Goal: Task Accomplishment & Management: Complete application form

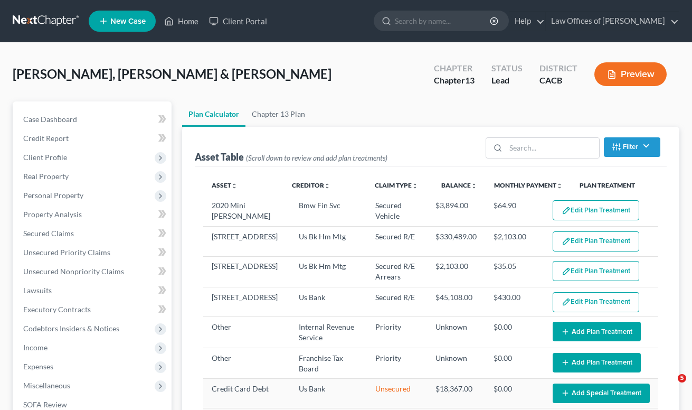
select select "59"
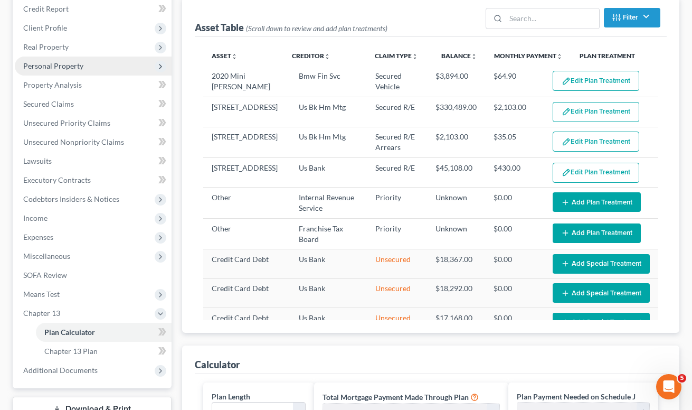
scroll to position [107, 0]
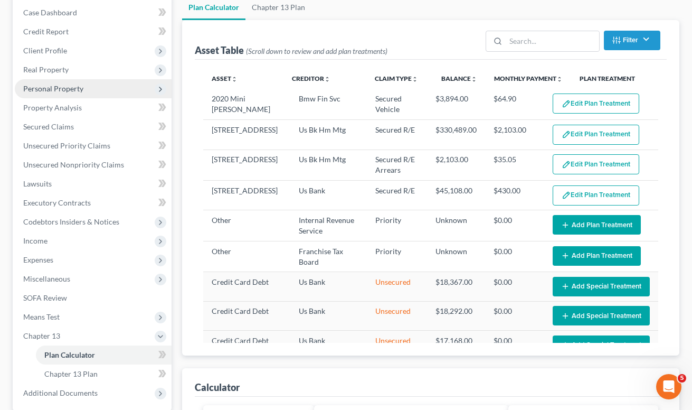
click at [52, 91] on span "Personal Property" at bounding box center [53, 88] width 60 height 9
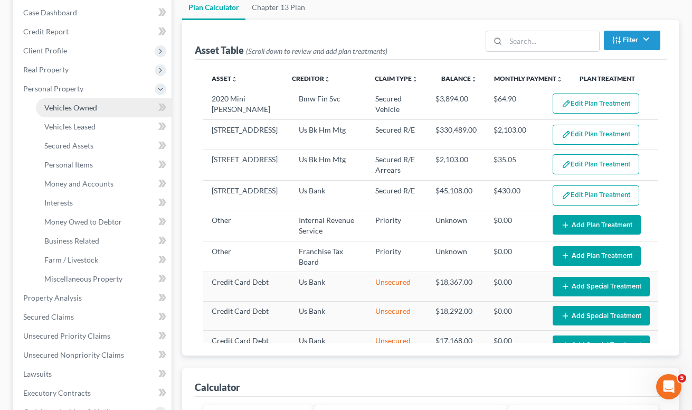
click at [58, 106] on span "Vehicles Owned" at bounding box center [70, 107] width 53 height 9
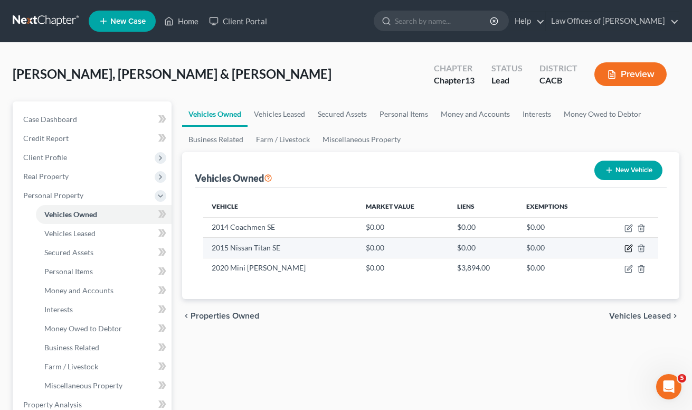
click at [628, 249] on icon "button" at bounding box center [629, 247] width 5 height 5
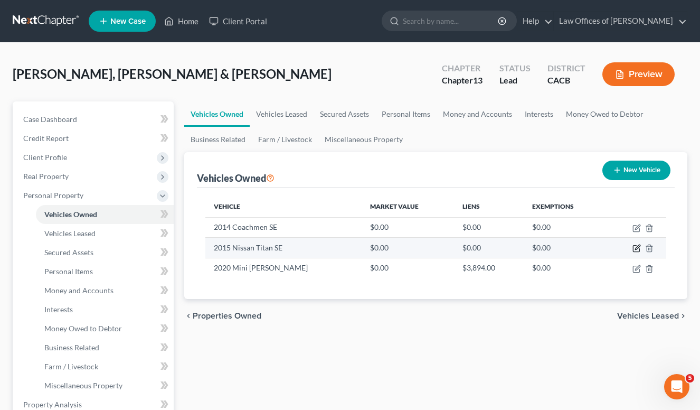
select select "0"
select select "11"
select select "2"
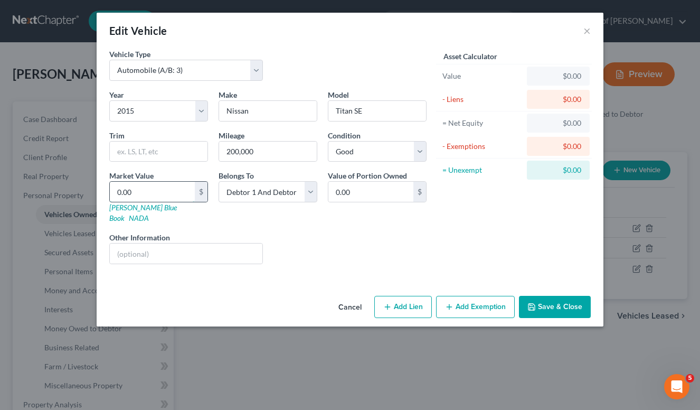
click at [149, 191] on input "0.00" at bounding box center [152, 192] width 85 height 20
type input "8"
type input "8.00"
type input "80"
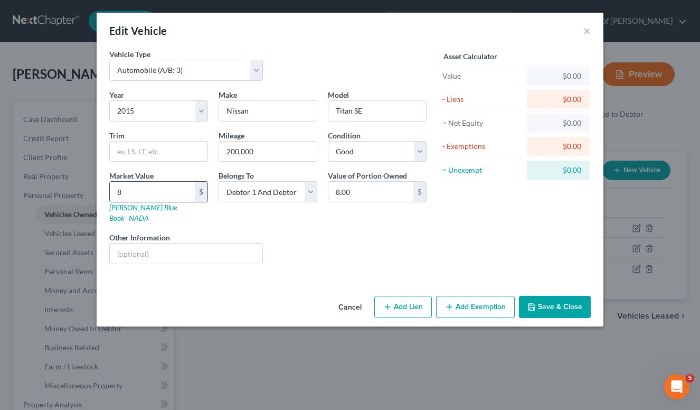
type input "80.00"
type input "800"
type input "800.00"
type input "8005"
type input "8,005.00"
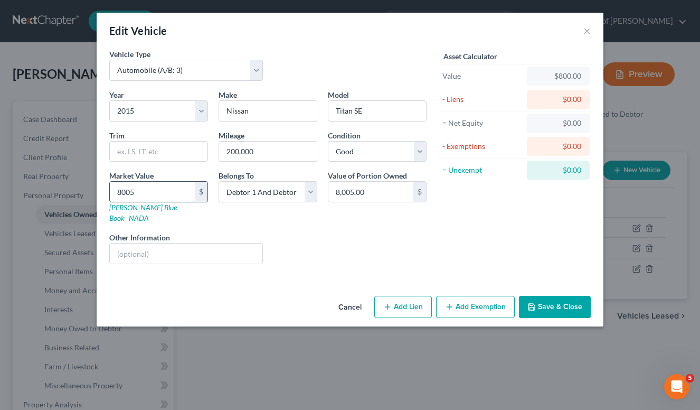
type input "8,005"
click at [551, 296] on button "Save & Close" at bounding box center [555, 307] width 72 height 22
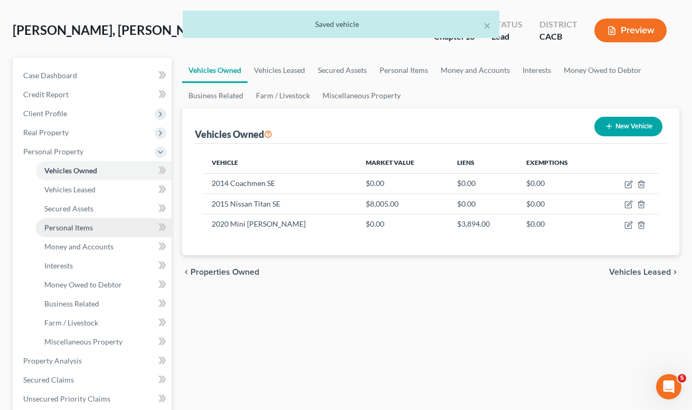
scroll to position [46, 0]
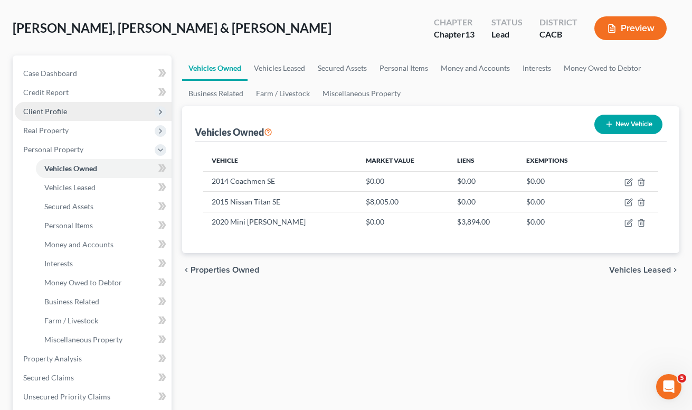
click at [55, 115] on span "Client Profile" at bounding box center [45, 111] width 44 height 9
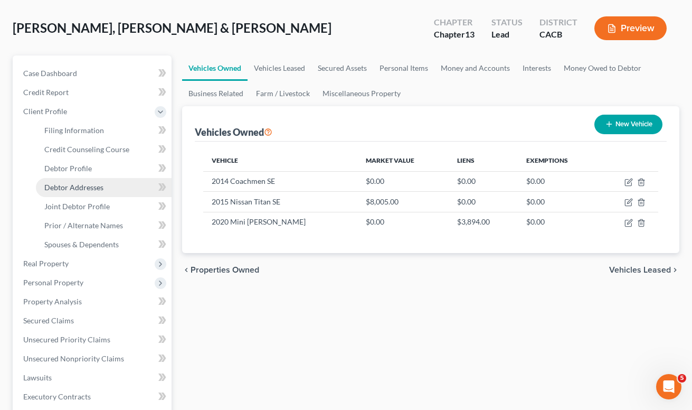
click at [69, 187] on span "Debtor Addresses" at bounding box center [73, 187] width 59 height 9
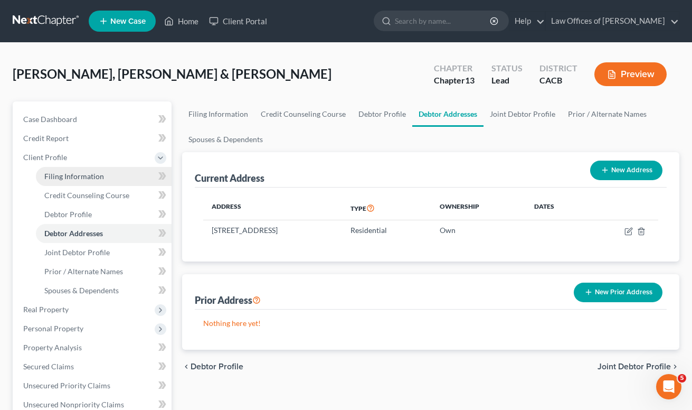
scroll to position [2, 0]
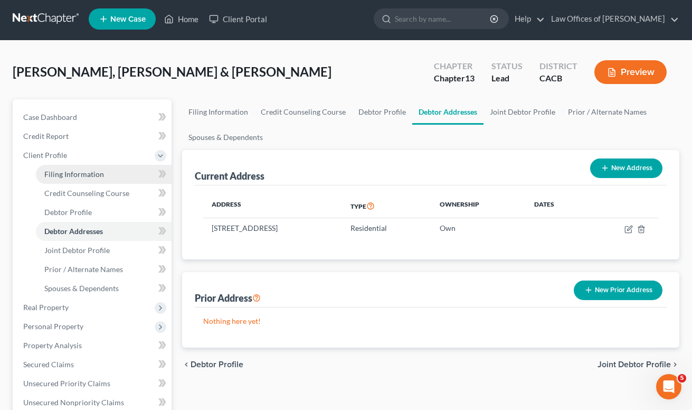
click at [73, 178] on span "Filing Information" at bounding box center [74, 173] width 60 height 9
select select "1"
select select "3"
select select "7"
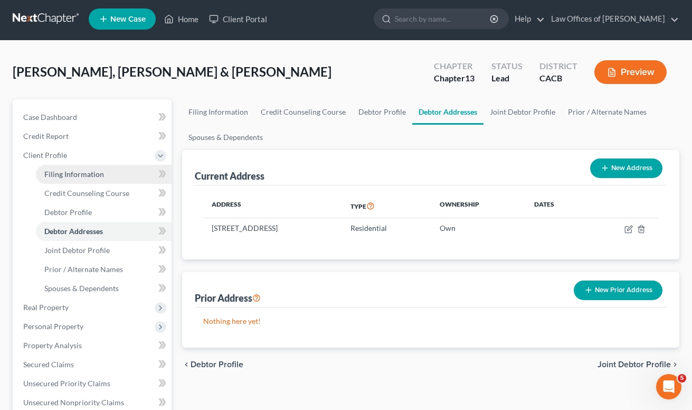
select select "0"
select select "4"
select select "1"
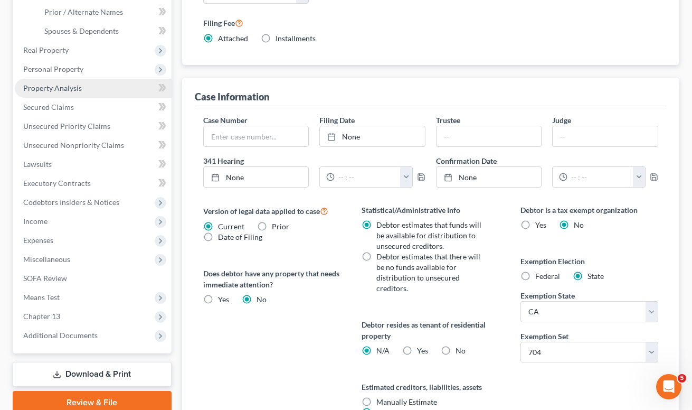
scroll to position [241, 0]
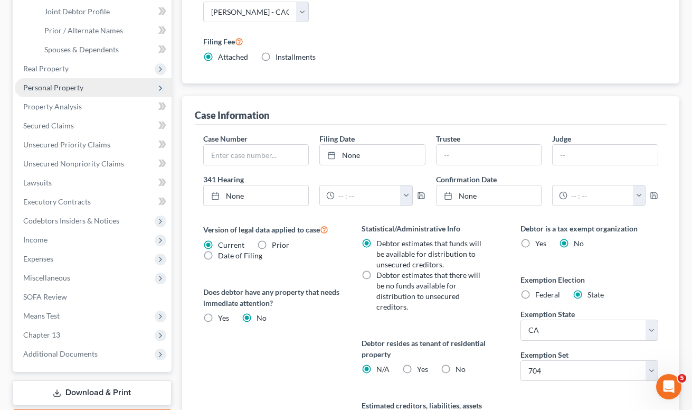
click at [65, 90] on span "Personal Property" at bounding box center [53, 87] width 60 height 9
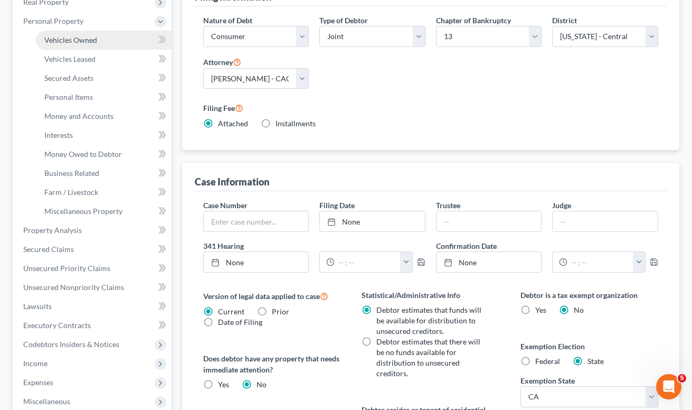
scroll to position [172, 0]
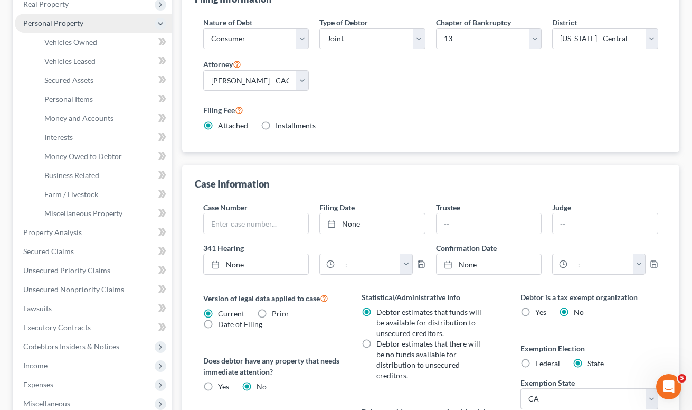
click at [61, 27] on span "Personal Property" at bounding box center [53, 22] width 60 height 9
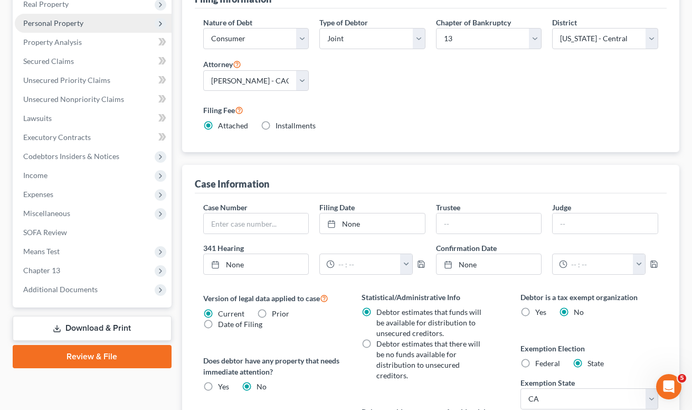
click at [61, 27] on span "Personal Property" at bounding box center [53, 22] width 60 height 9
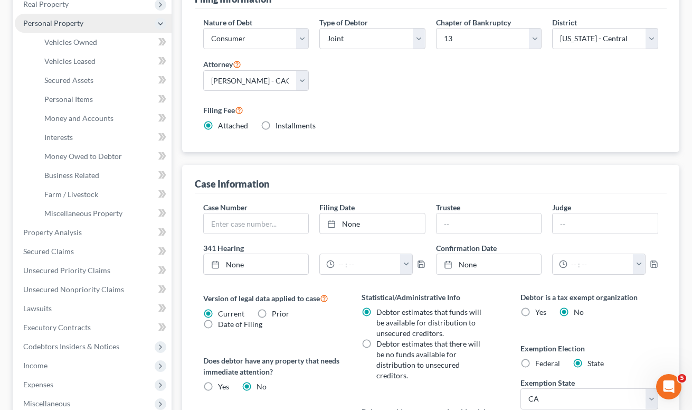
scroll to position [170, 0]
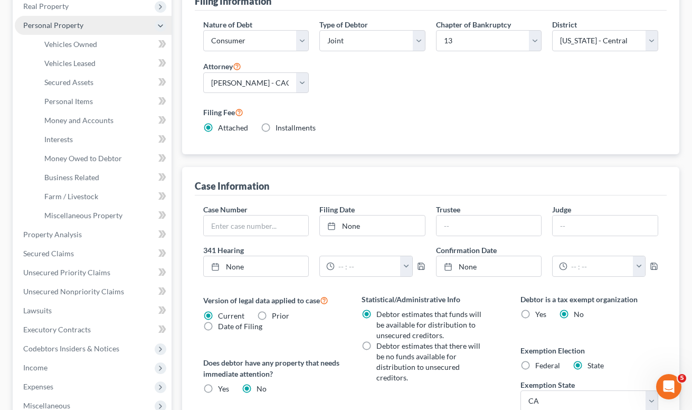
click at [50, 16] on span "Personal Property" at bounding box center [93, 25] width 157 height 19
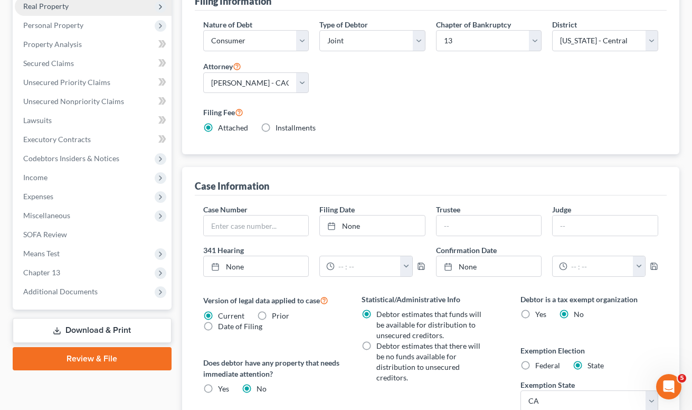
click at [50, 10] on span "Real Property" at bounding box center [45, 6] width 45 height 9
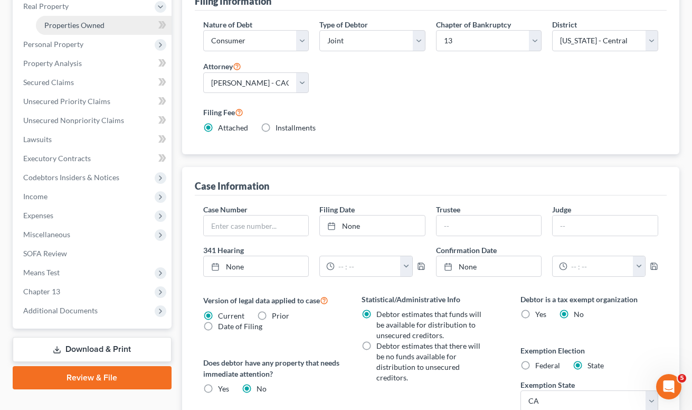
click at [56, 24] on span "Properties Owned" at bounding box center [74, 25] width 60 height 9
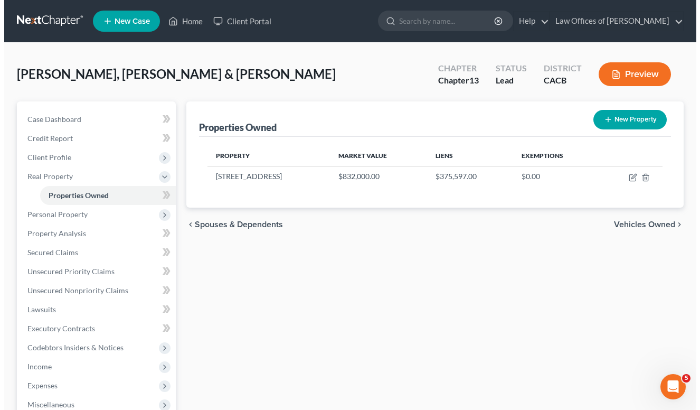
scroll to position [25, 0]
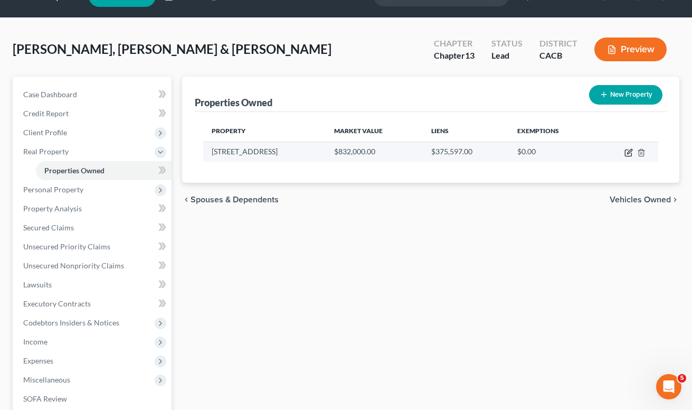
click at [630, 152] on icon "button" at bounding box center [629, 151] width 5 height 5
select select "4"
select select "2"
select select "0"
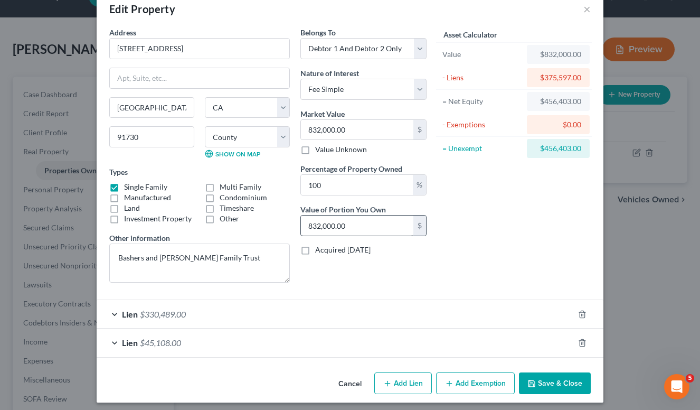
scroll to position [27, 0]
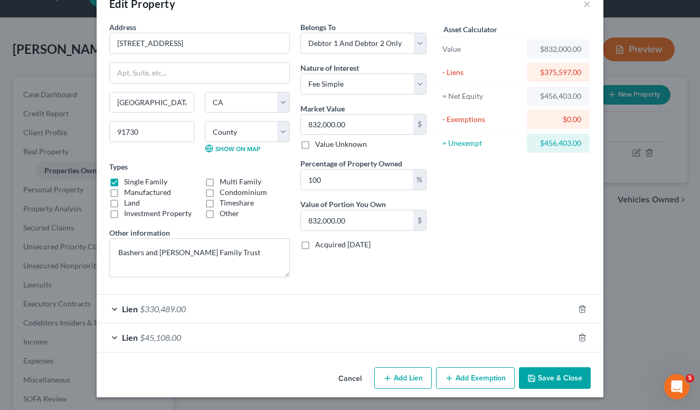
click at [474, 373] on button "Add Exemption" at bounding box center [475, 378] width 79 height 22
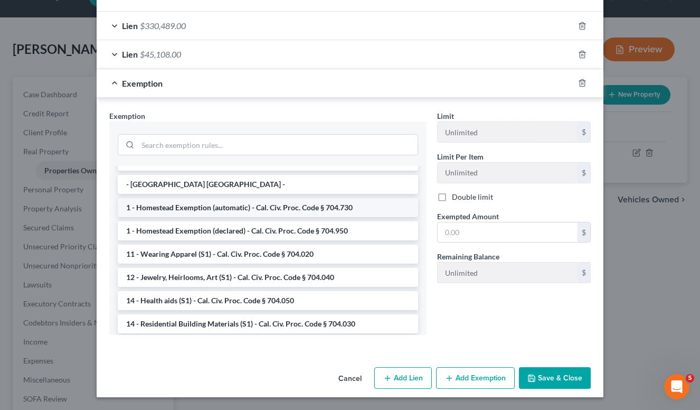
scroll to position [89, 0]
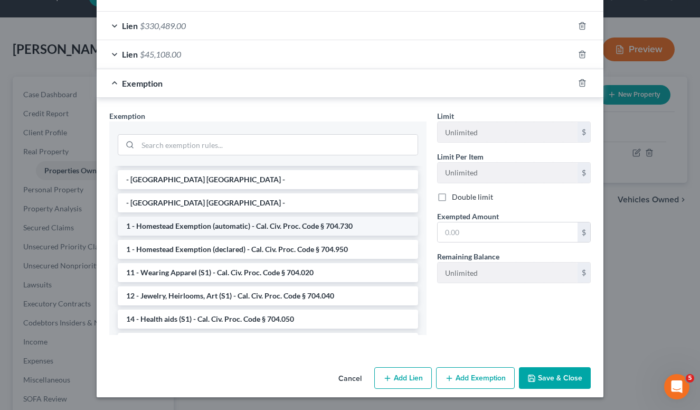
click at [281, 227] on li "1 - Homestead Exemption (automatic) - Cal. Civ. Proc. Code § 704.730" at bounding box center [268, 225] width 300 height 19
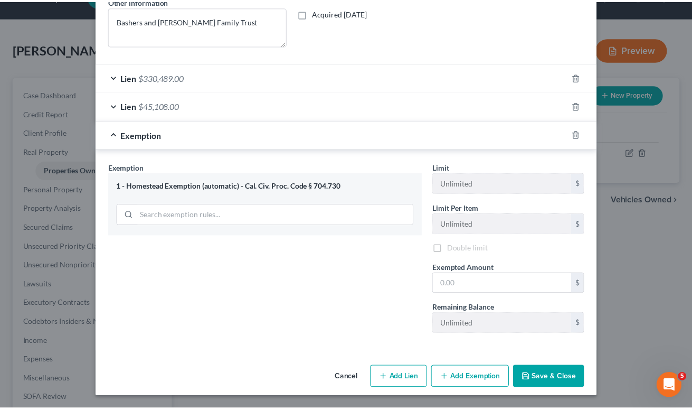
scroll to position [258, 0]
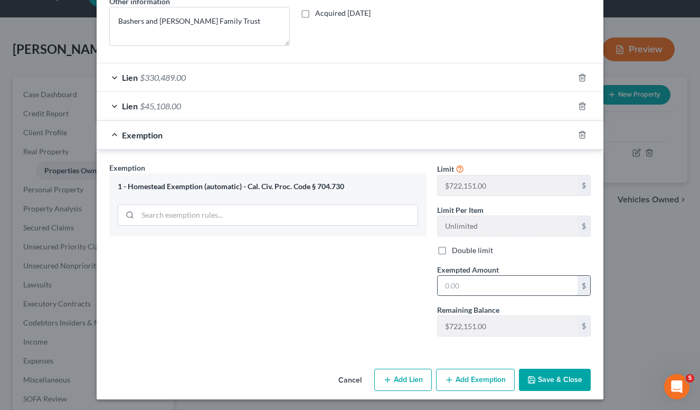
click at [454, 280] on input "text" at bounding box center [507, 285] width 140 height 20
click at [559, 386] on button "Save & Close" at bounding box center [555, 379] width 72 height 22
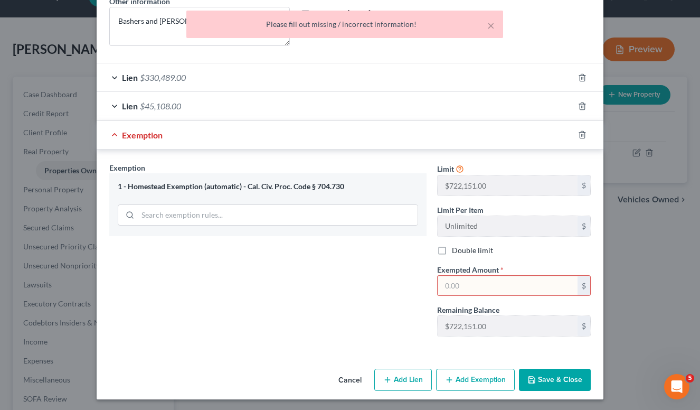
click at [475, 291] on input "text" at bounding box center [507, 285] width 140 height 20
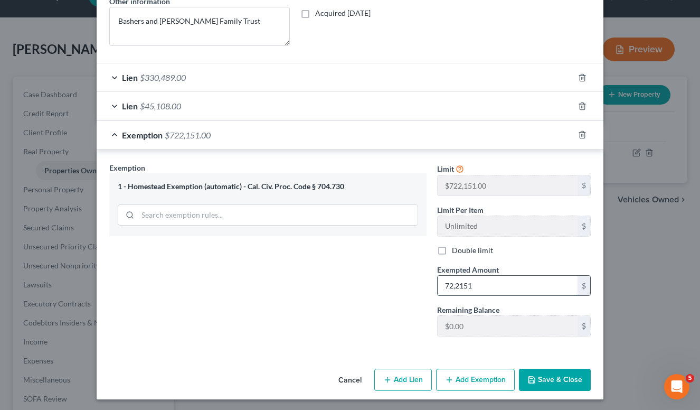
type input "722,151"
click at [559, 378] on button "Save & Close" at bounding box center [555, 379] width 72 height 22
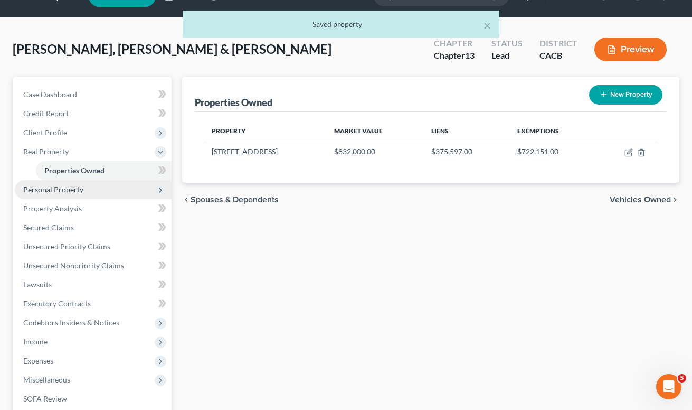
click at [63, 192] on span "Personal Property" at bounding box center [53, 189] width 60 height 9
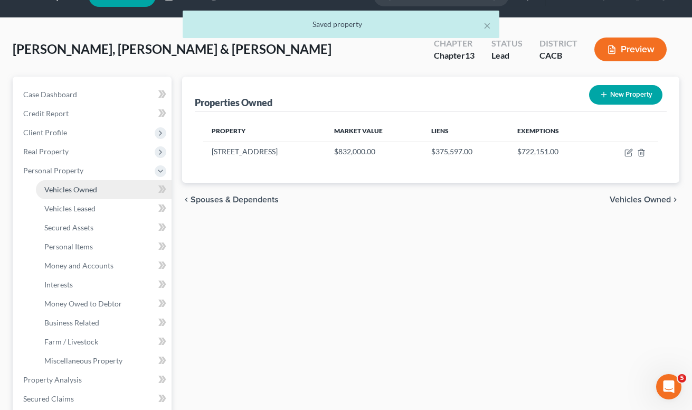
click at [60, 194] on link "Vehicles Owned" at bounding box center [104, 189] width 136 height 19
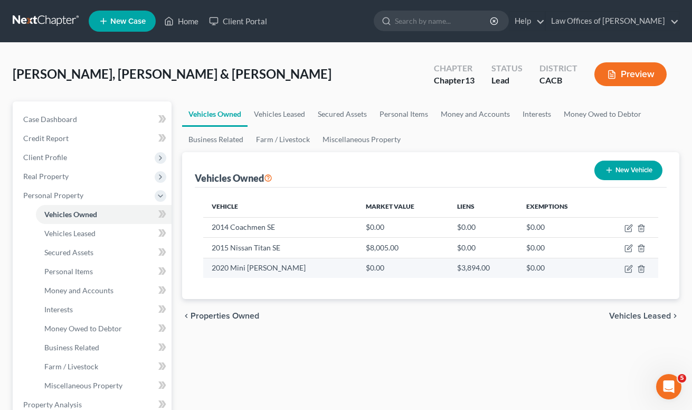
scroll to position [19, 0]
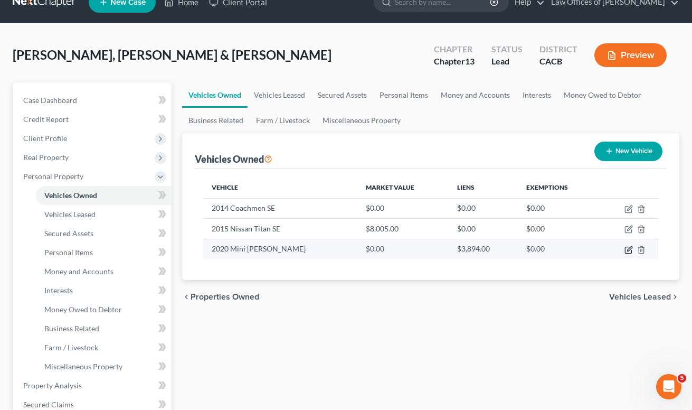
click at [629, 250] on icon "button" at bounding box center [628, 249] width 8 height 8
select select "0"
select select "6"
select select "2"
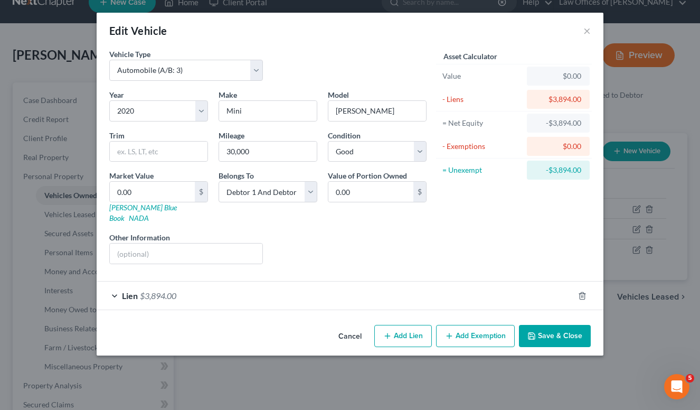
click at [629, 250] on div "Edit Vehicle × Vehicle Type Select Automobile (A/B: 3) Truck (A/B: 3) Trailer (…" at bounding box center [350, 205] width 700 height 410
click at [130, 154] on input "text" at bounding box center [159, 151] width 98 height 20
type input "Hard Top 4 door"
click at [156, 191] on input "0.00" at bounding box center [152, 192] width 85 height 20
click at [158, 193] on input "0.00" at bounding box center [152, 192] width 85 height 20
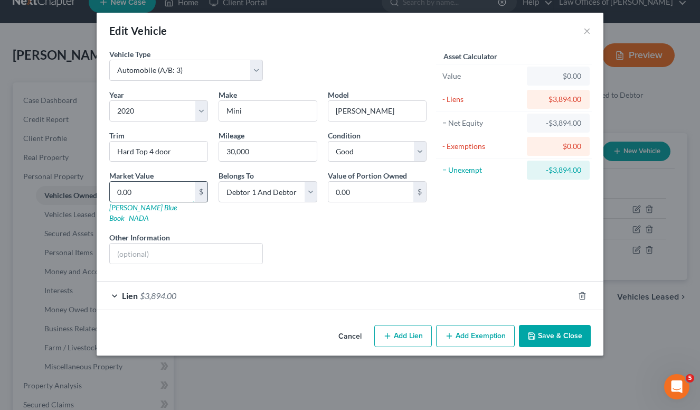
drag, startPoint x: 157, startPoint y: 192, endPoint x: 112, endPoint y: 184, distance: 46.1
click at [112, 184] on input "0.00" at bounding box center [152, 192] width 85 height 20
type input "1"
type input "1.00"
type input "14"
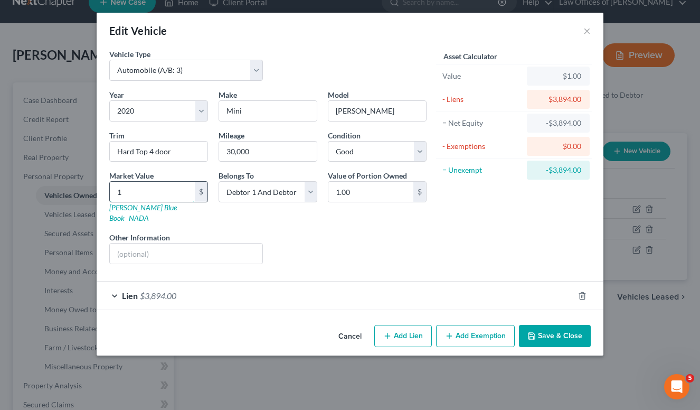
type input "14.00"
type input "147"
type input "147.00"
type input "1476"
type input "1,476.00"
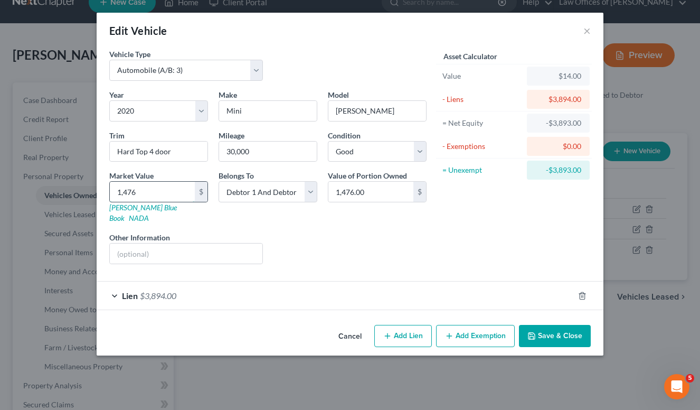
type input "1,4762"
type input "14,762.00"
type input "14,762"
click at [573, 334] on button "Save & Close" at bounding box center [555, 336] width 72 height 22
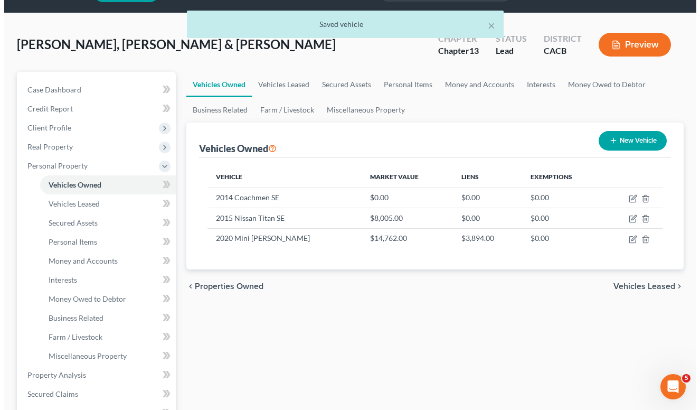
scroll to position [40, 0]
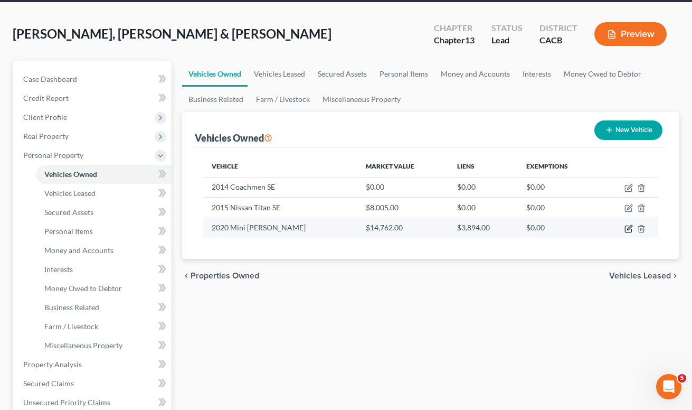
click at [625, 232] on icon "button" at bounding box center [628, 228] width 8 height 8
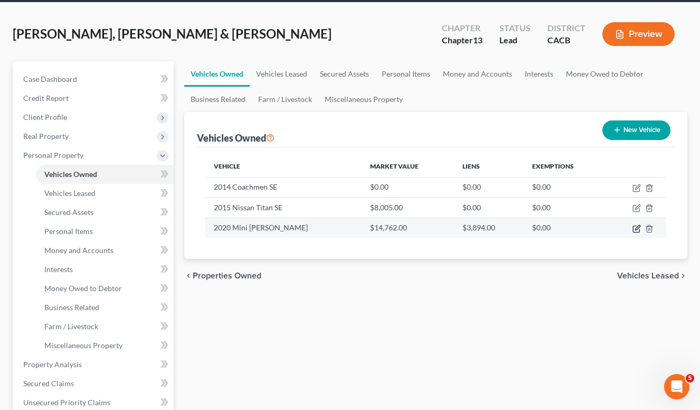
select select "0"
select select "6"
select select "2"
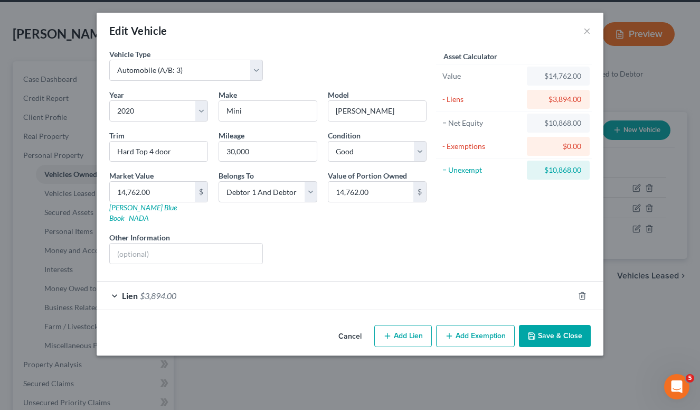
click at [462, 325] on button "Add Exemption" at bounding box center [475, 336] width 79 height 22
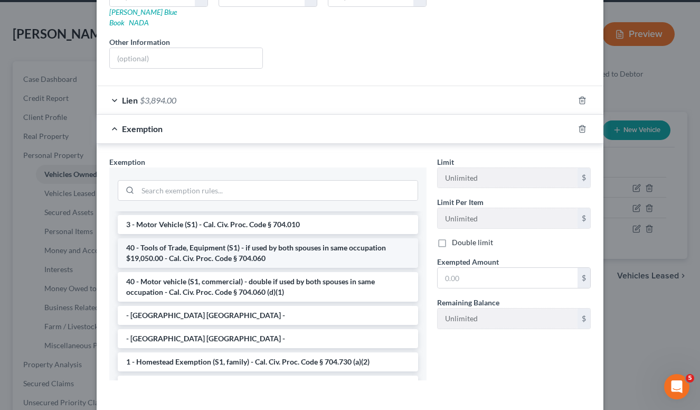
scroll to position [1, 0]
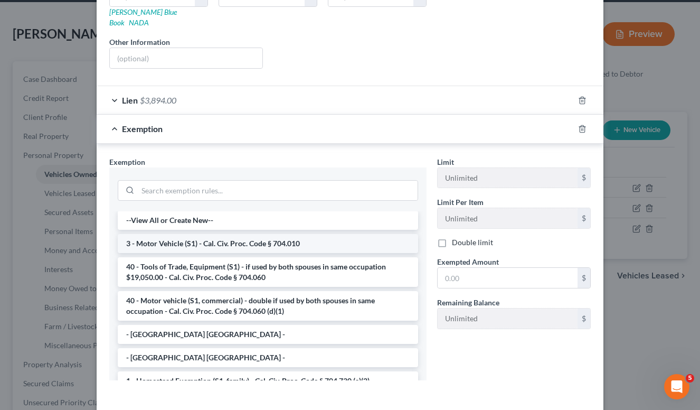
click at [214, 234] on li "3 - Motor Vehicle (S1) - Cal. Civ. Proc. Code § 704.010" at bounding box center [268, 243] width 300 height 19
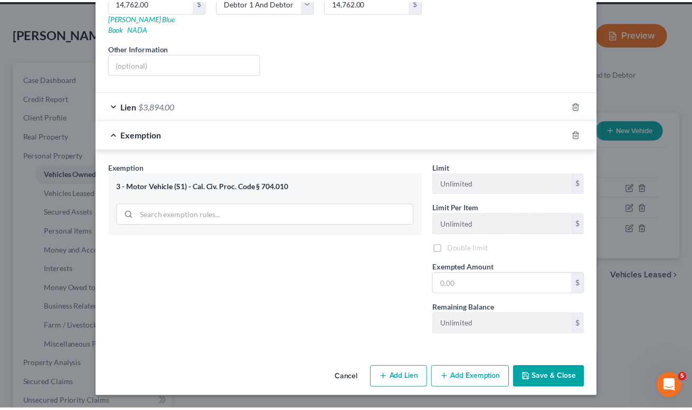
scroll to position [179, 0]
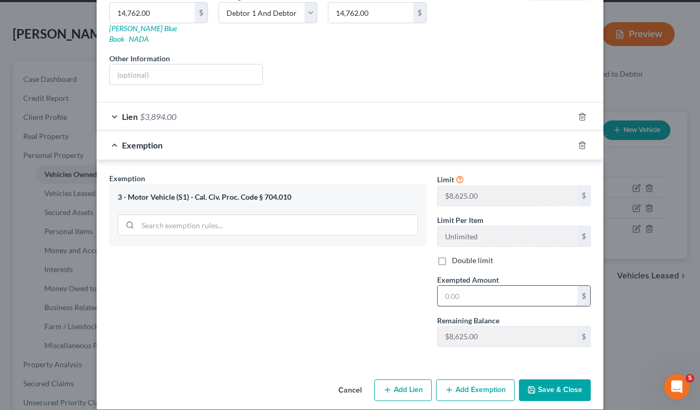
click at [509, 286] on input "text" at bounding box center [507, 296] width 140 height 20
type input "8,625"
click at [549, 383] on button "Save & Close" at bounding box center [555, 390] width 72 height 22
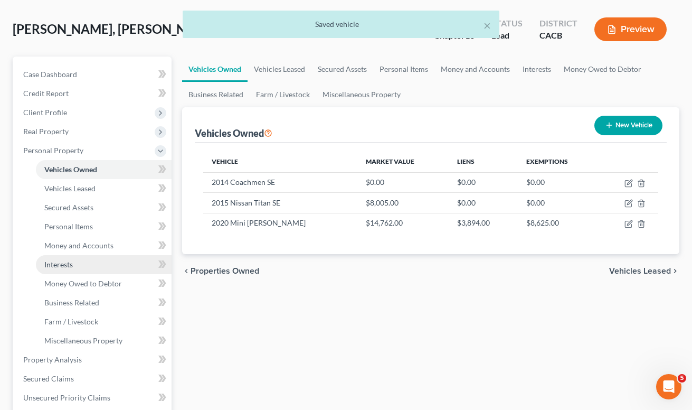
scroll to position [63, 0]
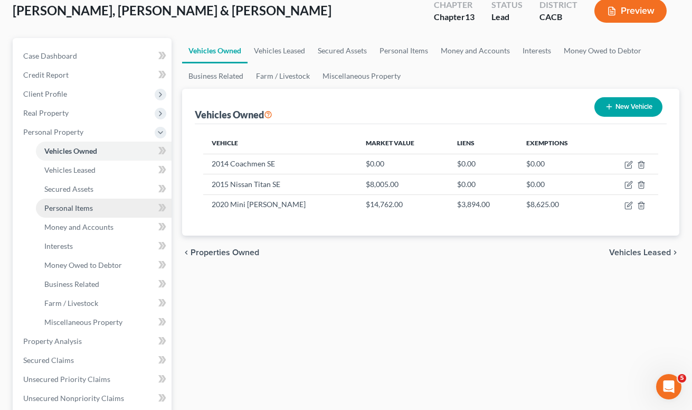
click at [87, 205] on span "Personal Items" at bounding box center [68, 207] width 49 height 9
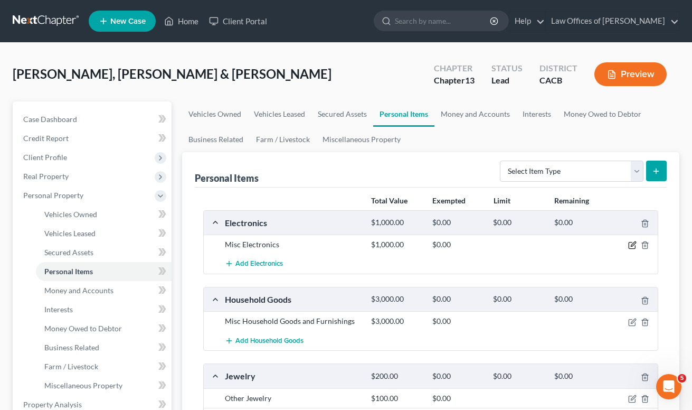
click at [634, 248] on icon "button" at bounding box center [632, 245] width 8 height 8
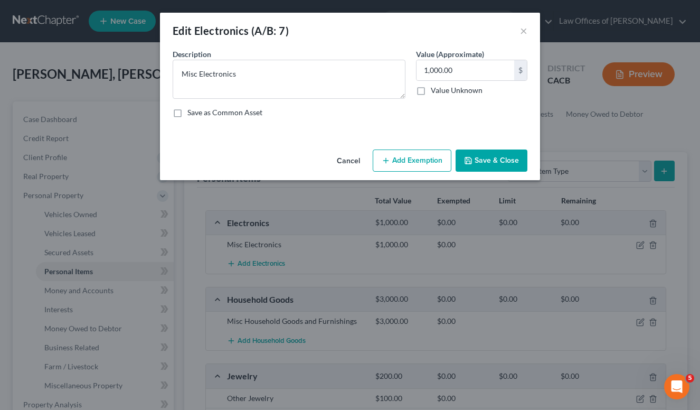
click at [398, 158] on button "Add Exemption" at bounding box center [412, 160] width 79 height 22
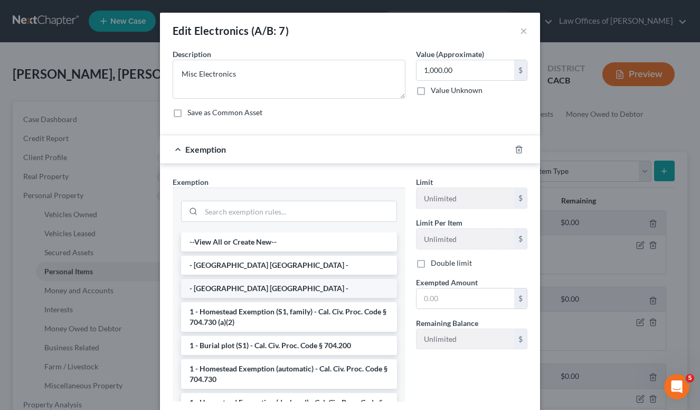
scroll to position [2, 0]
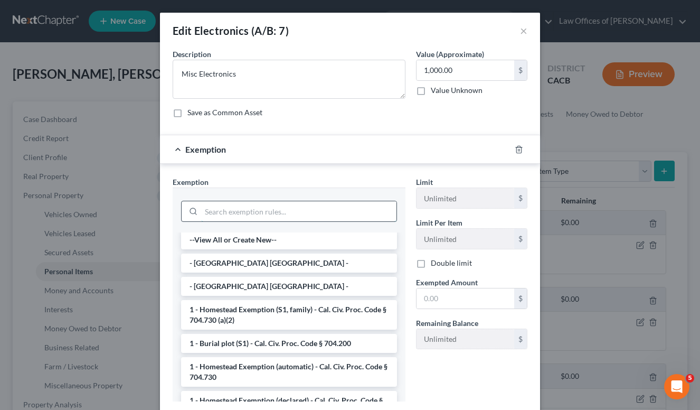
click at [237, 203] on input "search" at bounding box center [298, 211] width 195 height 20
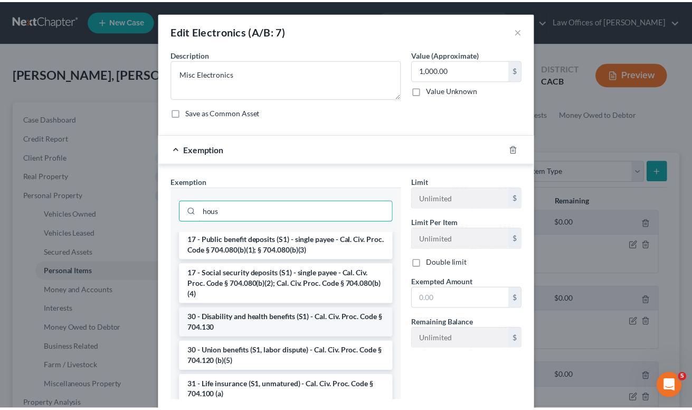
scroll to position [0, 0]
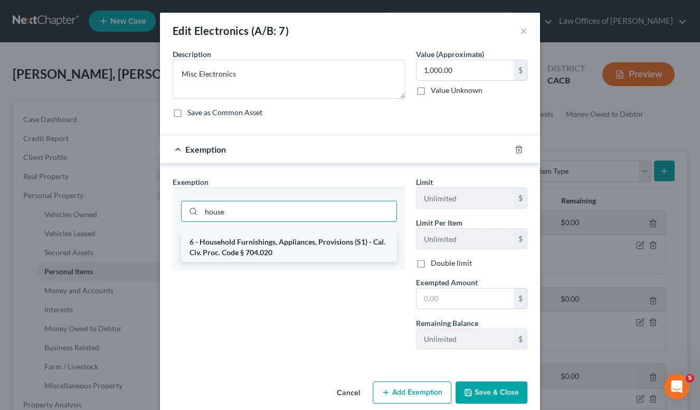
type input "house"
click at [258, 249] on li "6 - Household Furnishings, Appliances, Provisions (S1) - Cal. Civ. Proc. Code §…" at bounding box center [289, 247] width 216 height 30
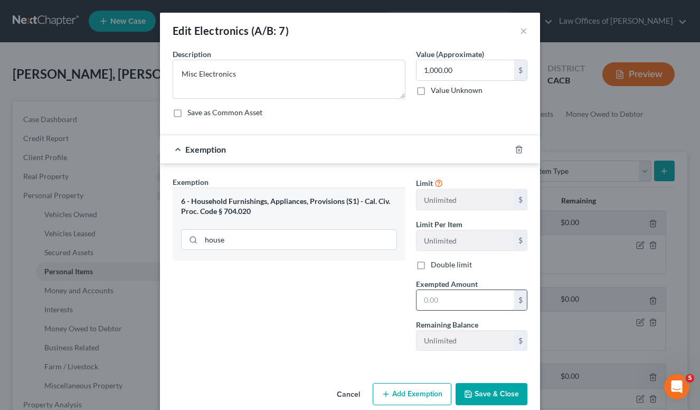
click at [480, 296] on input "text" at bounding box center [465, 300] width 98 height 20
type input "1,000"
click at [505, 394] on button "Save & Close" at bounding box center [491, 394] width 72 height 22
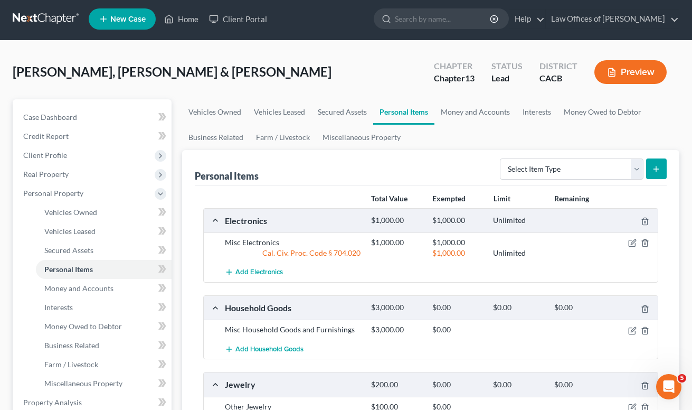
scroll to position [91, 0]
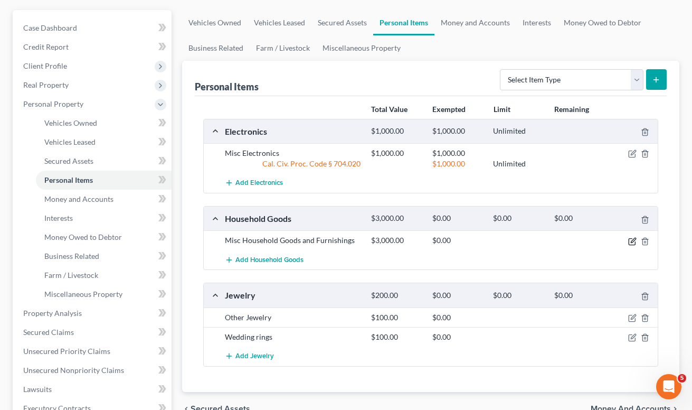
click at [632, 240] on icon "button" at bounding box center [632, 241] width 8 height 8
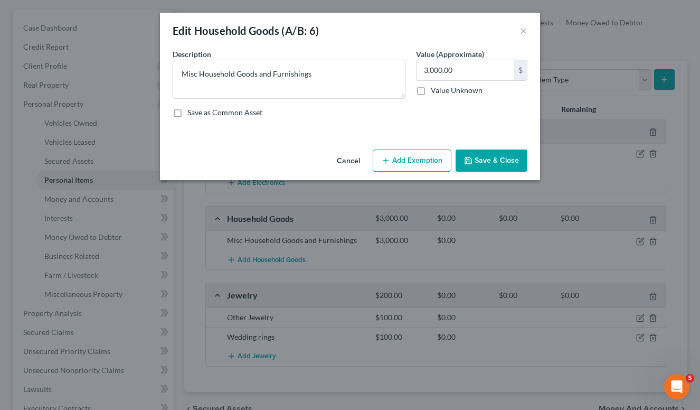
click at [407, 167] on button "Add Exemption" at bounding box center [412, 160] width 79 height 22
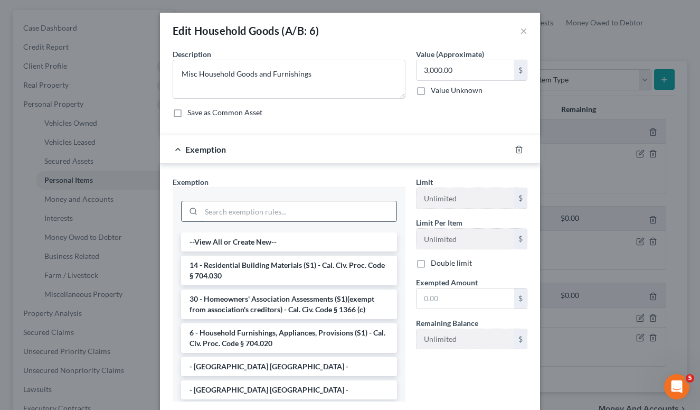
click at [259, 205] on input "search" at bounding box center [298, 211] width 195 height 20
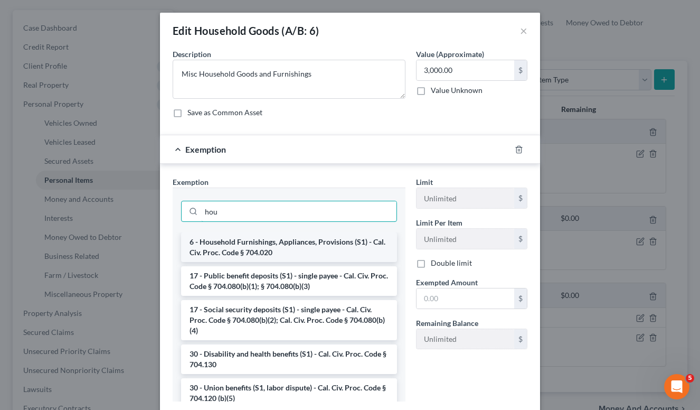
type input "hou"
click at [286, 244] on li "6 - Household Furnishings, Appliances, Provisions (S1) - Cal. Civ. Proc. Code §…" at bounding box center [289, 247] width 216 height 30
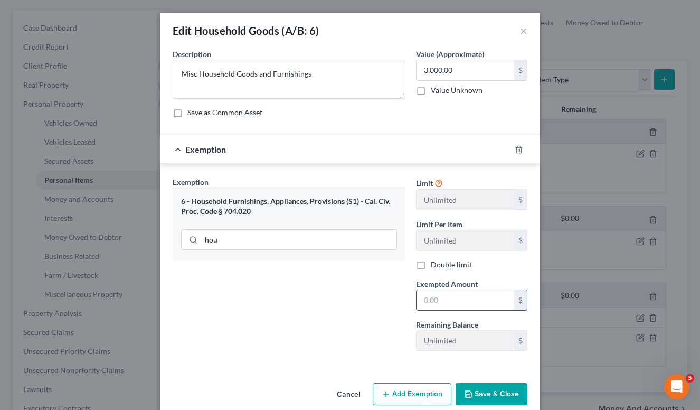
click at [422, 291] on input "text" at bounding box center [465, 300] width 98 height 20
type input "3,000"
click at [506, 392] on button "Save & Close" at bounding box center [491, 394] width 72 height 22
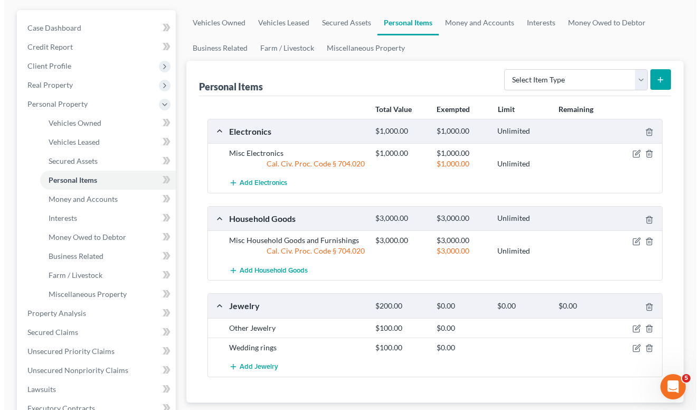
scroll to position [113, 0]
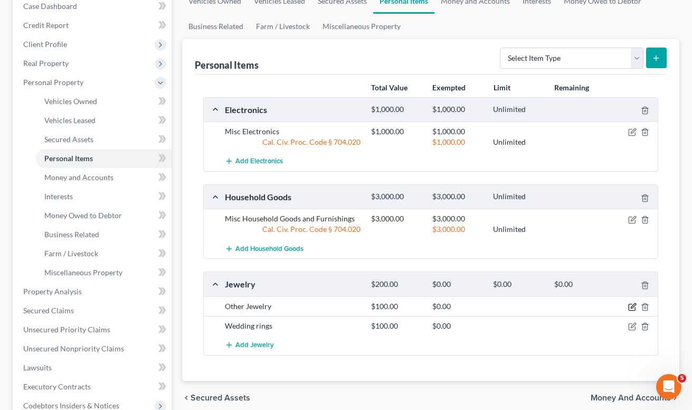
click at [634, 309] on icon "button" at bounding box center [632, 306] width 8 height 8
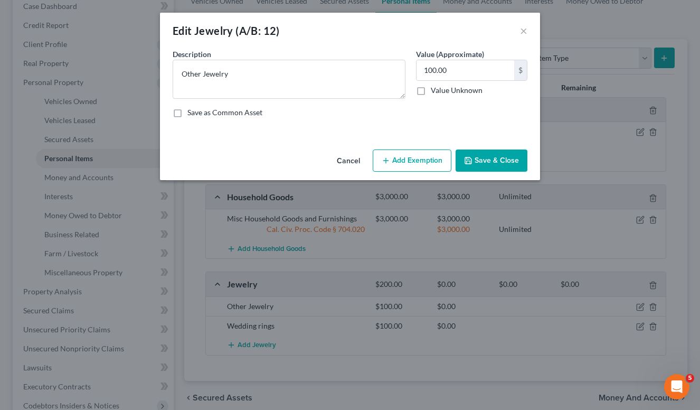
click at [407, 169] on button "Add Exemption" at bounding box center [412, 160] width 79 height 22
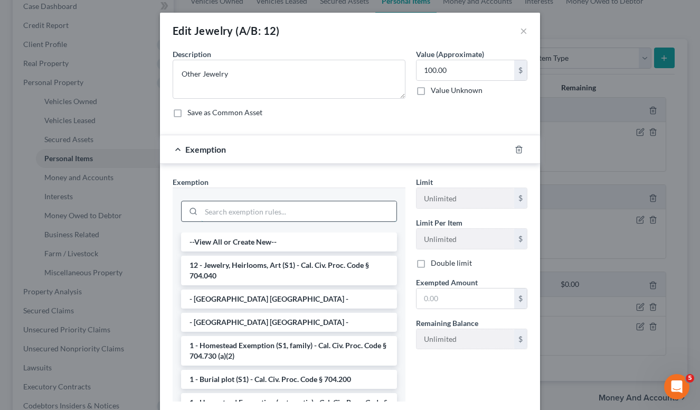
click at [283, 211] on input "search" at bounding box center [298, 211] width 195 height 20
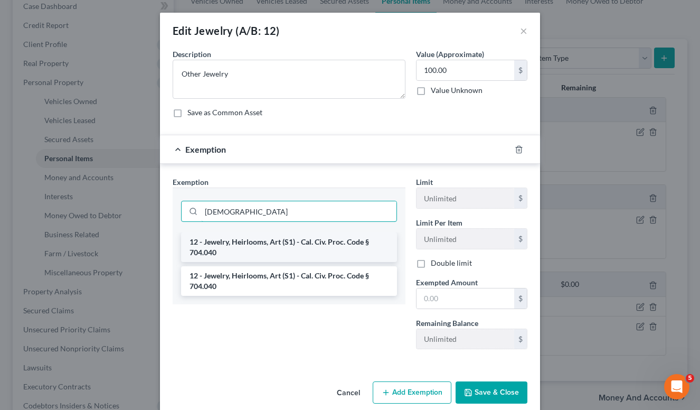
type input "Jew"
click at [290, 244] on li "12 - Jewelry, Heirlooms, Art (S1) - Cal. Civ. Proc. Code § 704.040" at bounding box center [289, 247] width 216 height 30
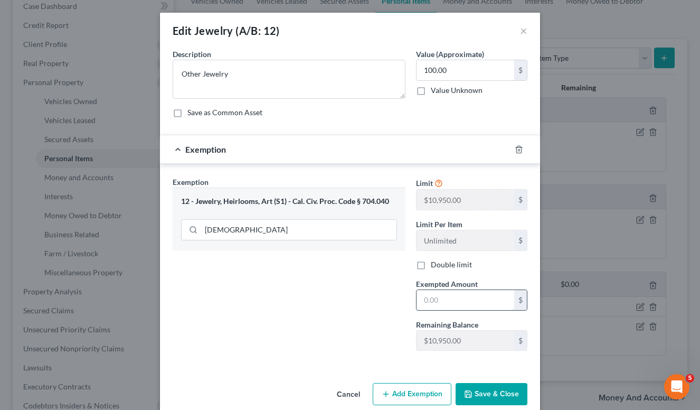
click at [446, 305] on input "text" at bounding box center [465, 300] width 98 height 20
type input "100"
click at [481, 396] on button "Save & Close" at bounding box center [491, 394] width 72 height 22
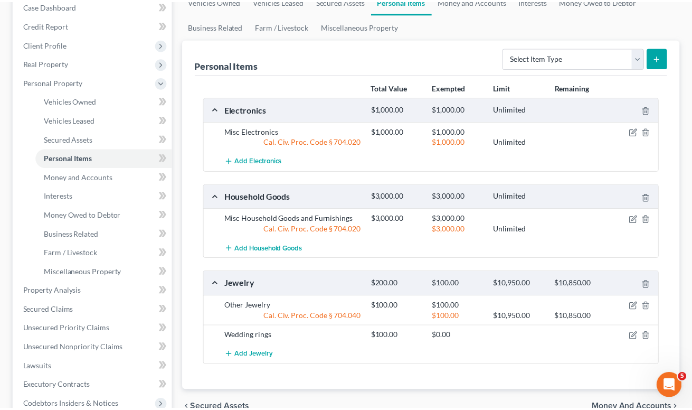
scroll to position [284, 0]
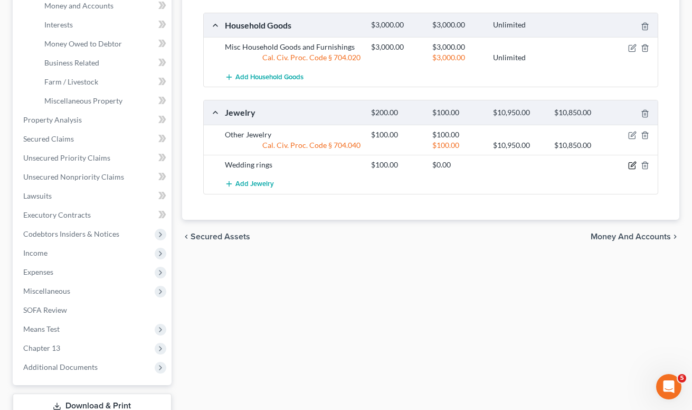
click at [632, 165] on icon "button" at bounding box center [632, 165] width 8 height 8
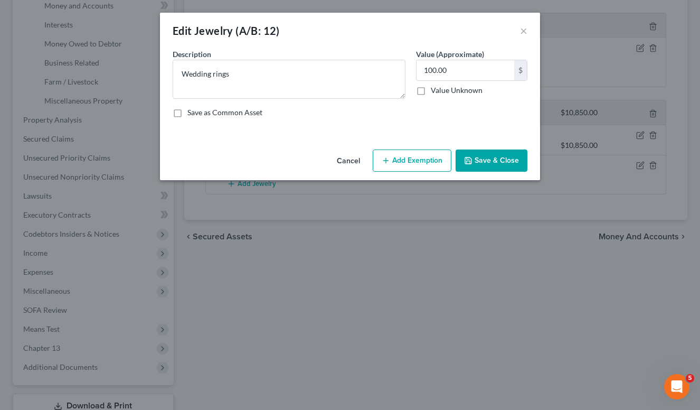
click at [370, 160] on div "Cancel Add Exemption Save & Close" at bounding box center [350, 162] width 380 height 35
click at [413, 163] on button "Add Exemption" at bounding box center [412, 160] width 79 height 22
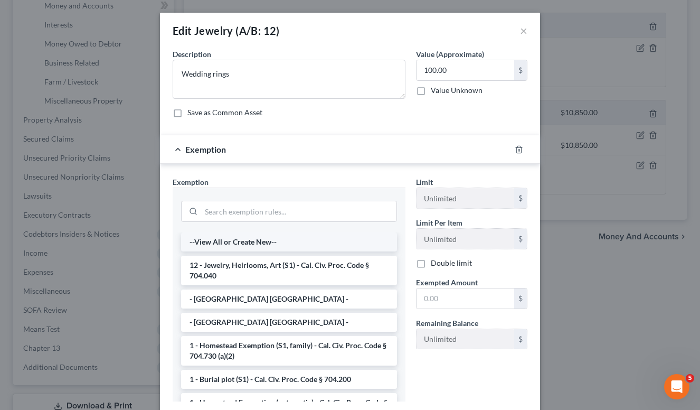
click at [243, 235] on li "--View All or Create New--" at bounding box center [289, 241] width 216 height 19
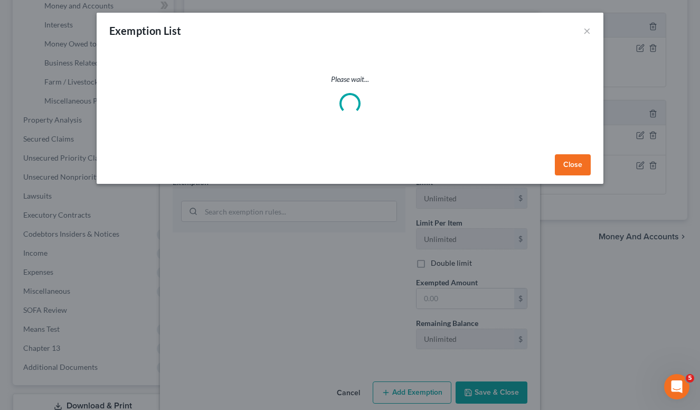
select select "5"
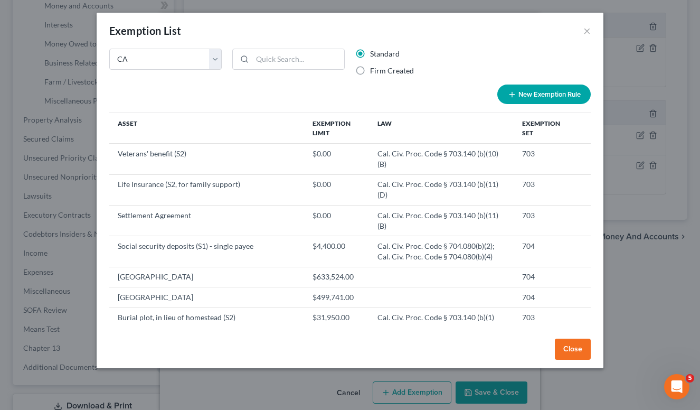
click at [574, 349] on button "Close" at bounding box center [573, 348] width 36 height 21
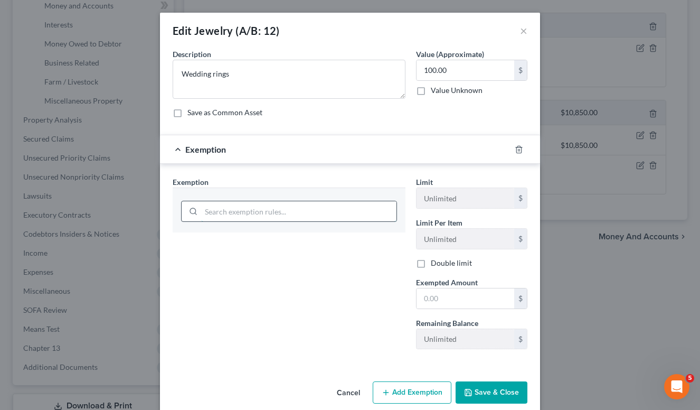
click at [229, 212] on input "search" at bounding box center [298, 211] width 195 height 20
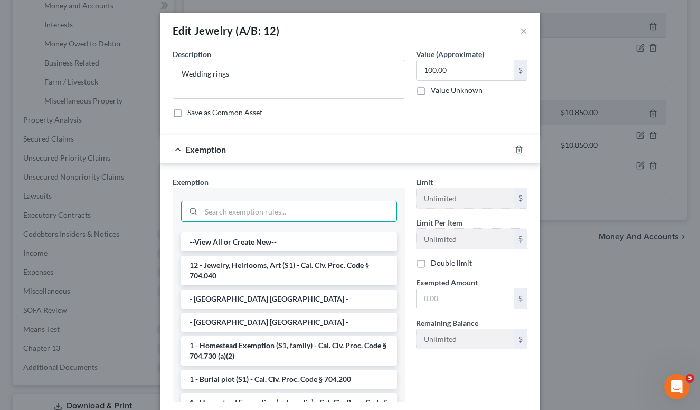
click at [236, 274] on li "12 - Jewelry, Heirlooms, Art (S1) - Cal. Civ. Proc. Code § 704.040" at bounding box center [289, 270] width 216 height 30
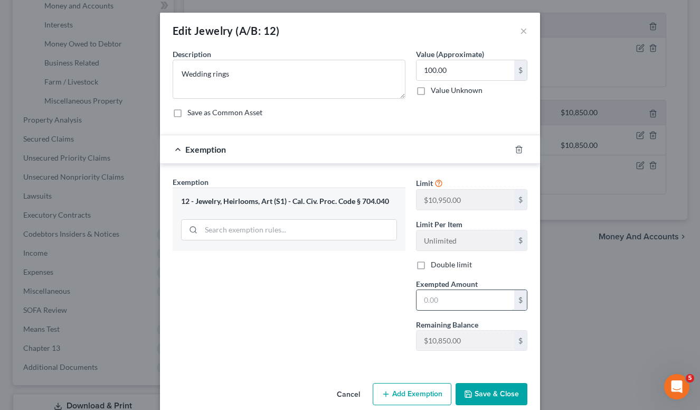
click at [474, 302] on input "text" at bounding box center [465, 300] width 98 height 20
type input "100"
click at [495, 389] on button "Save & Close" at bounding box center [491, 394] width 72 height 22
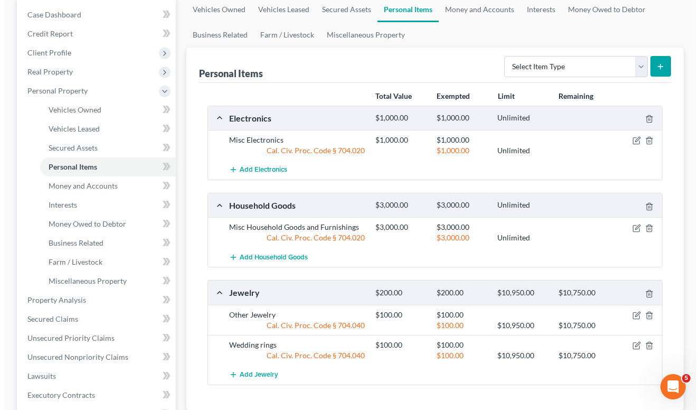
scroll to position [102, 0]
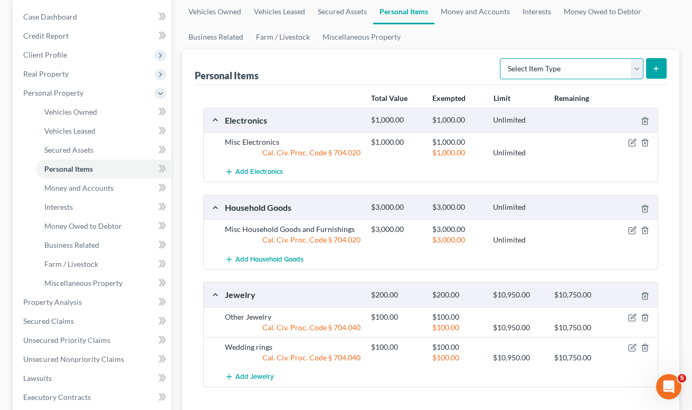
select select "clothing"
click at [661, 66] on button "submit" at bounding box center [656, 68] width 21 height 21
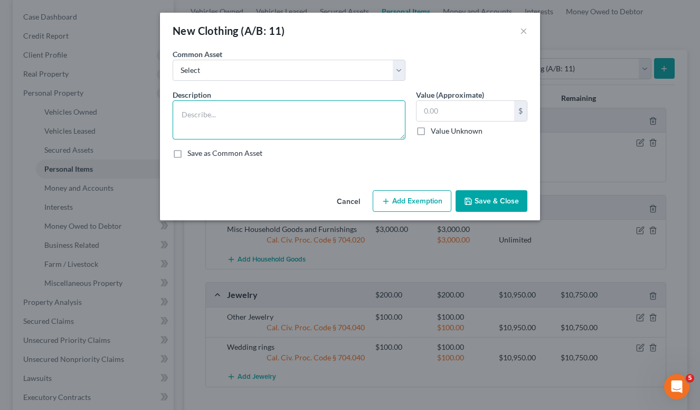
click at [279, 103] on textarea at bounding box center [289, 119] width 233 height 39
type textarea "Misc Clothing"
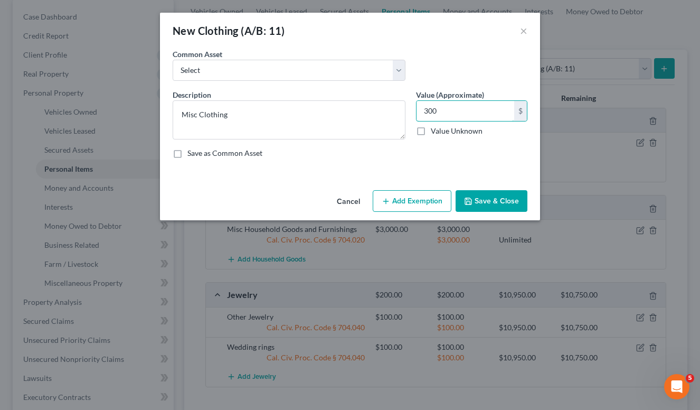
type input "300"
click at [418, 207] on button "Add Exemption" at bounding box center [412, 201] width 79 height 22
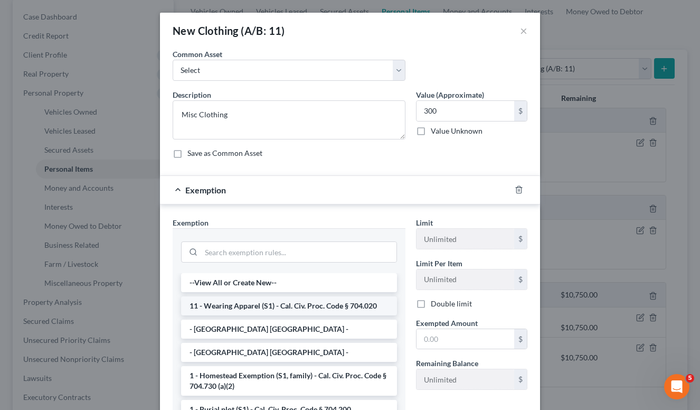
click at [246, 303] on li "11 - Wearing Apparel (S1) - Cal. Civ. Proc. Code § 704.020" at bounding box center [289, 305] width 216 height 19
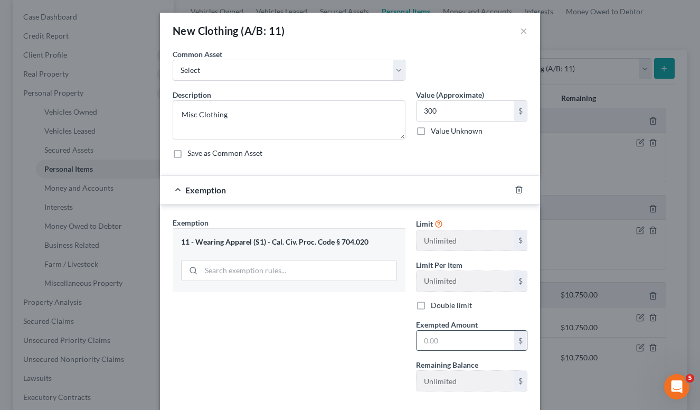
click at [448, 344] on input "text" at bounding box center [465, 340] width 98 height 20
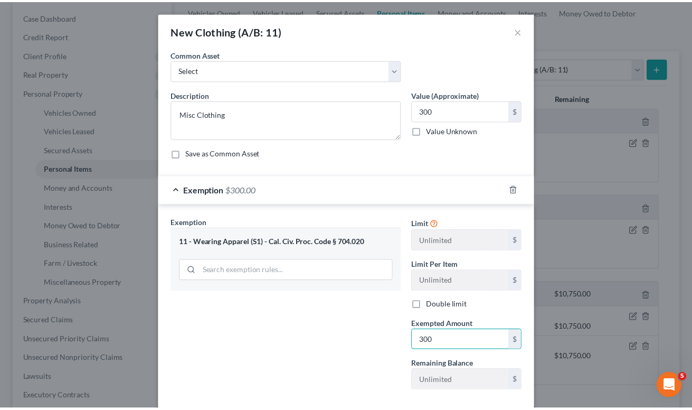
scroll to position [57, 0]
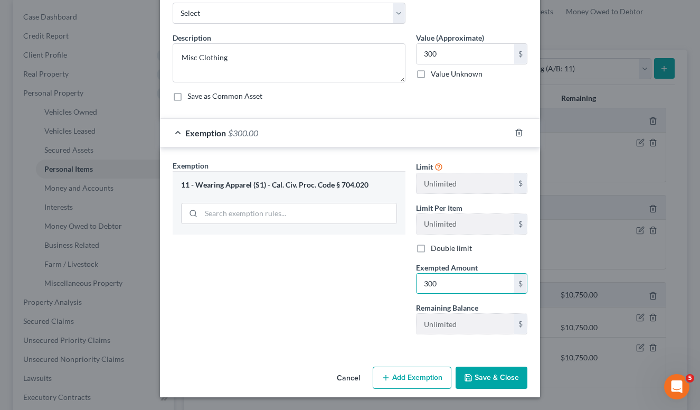
type input "300"
click at [482, 380] on button "Save & Close" at bounding box center [491, 377] width 72 height 22
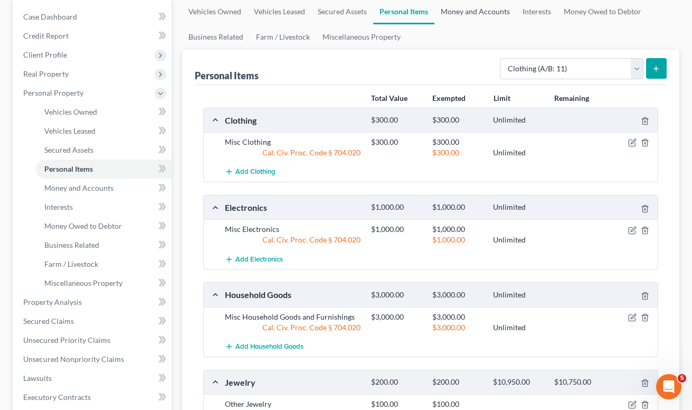
scroll to position [60, 0]
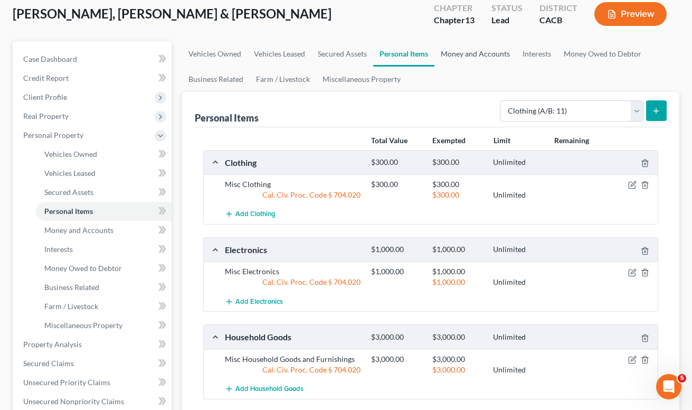
click at [466, 51] on link "Money and Accounts" at bounding box center [475, 53] width 82 height 25
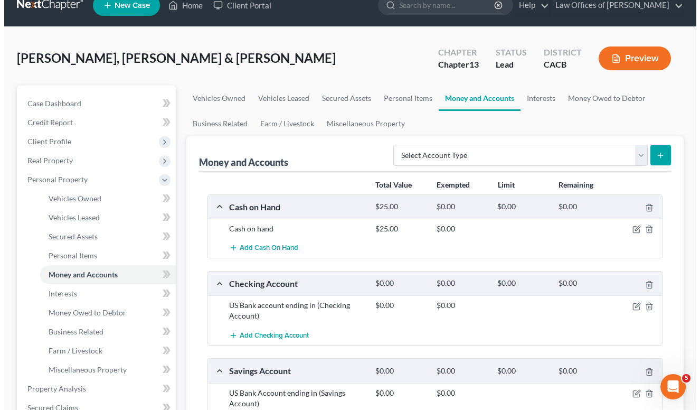
scroll to position [98, 0]
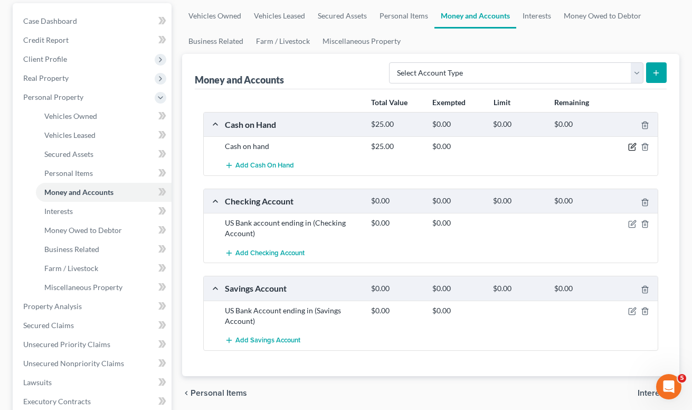
click at [636, 148] on icon "button" at bounding box center [632, 146] width 8 height 8
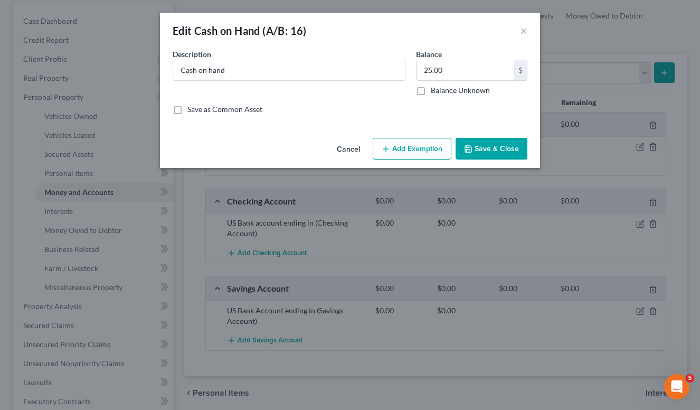
click at [379, 138] on button "Add Exemption" at bounding box center [412, 149] width 79 height 22
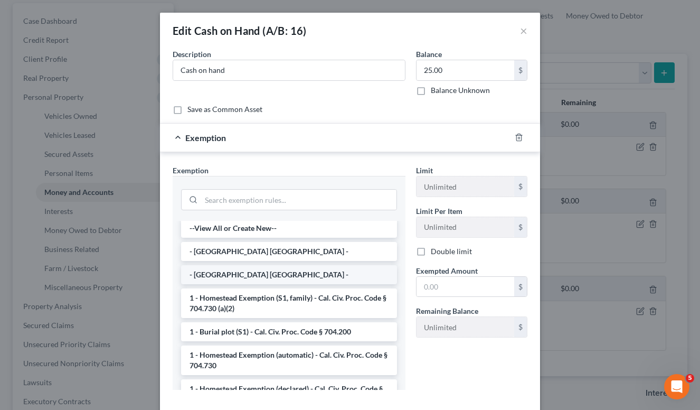
scroll to position [17, 0]
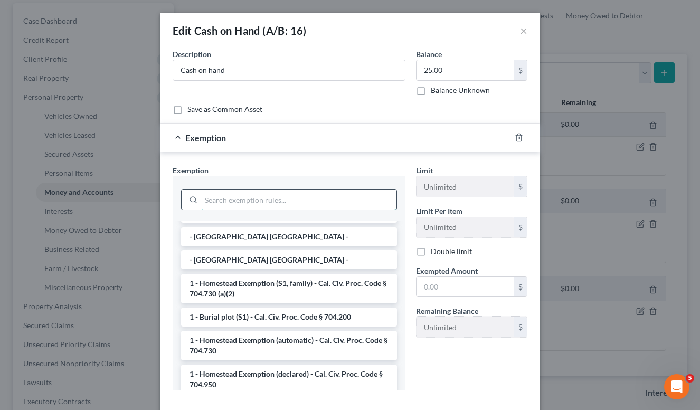
click at [226, 199] on input "search" at bounding box center [298, 199] width 195 height 20
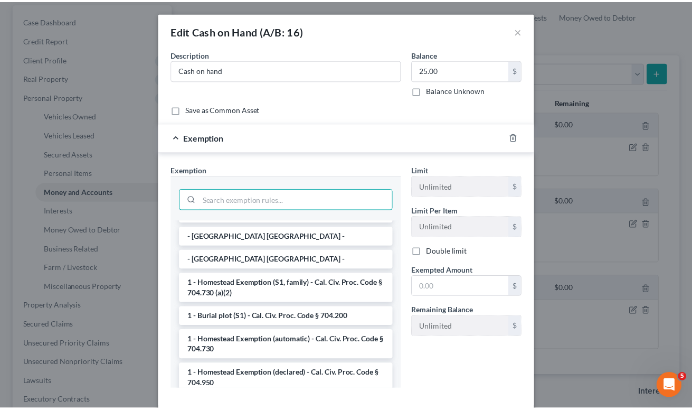
scroll to position [2, 0]
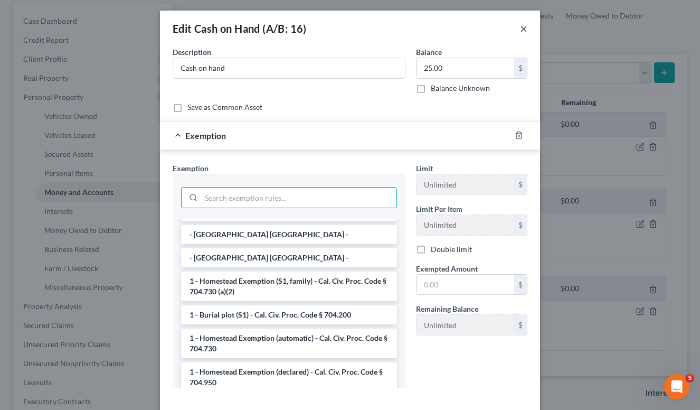
click at [520, 30] on button "×" at bounding box center [523, 28] width 7 height 13
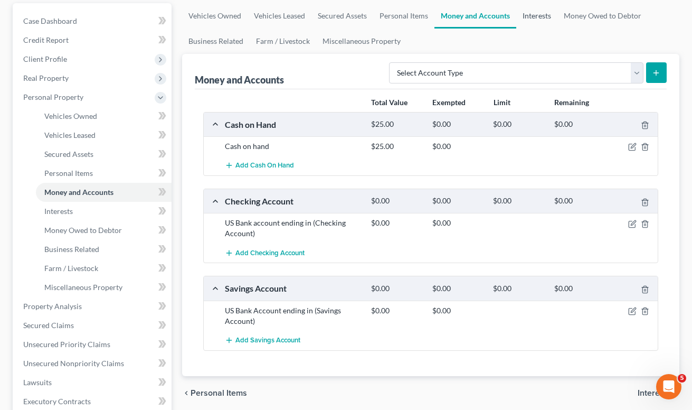
click at [527, 17] on link "Interests" at bounding box center [536, 15] width 41 height 25
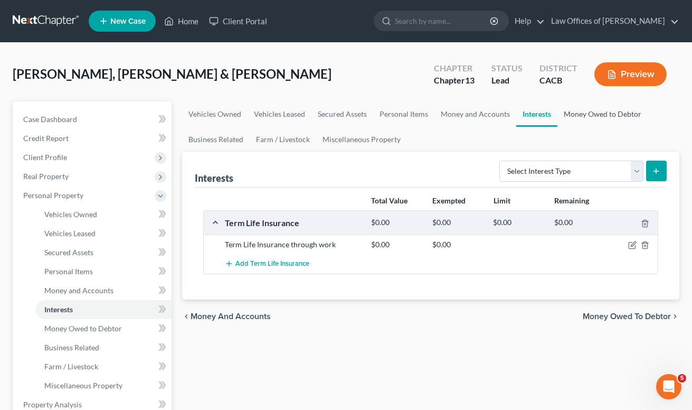
click at [596, 111] on link "Money Owed to Debtor" at bounding box center [602, 113] width 90 height 25
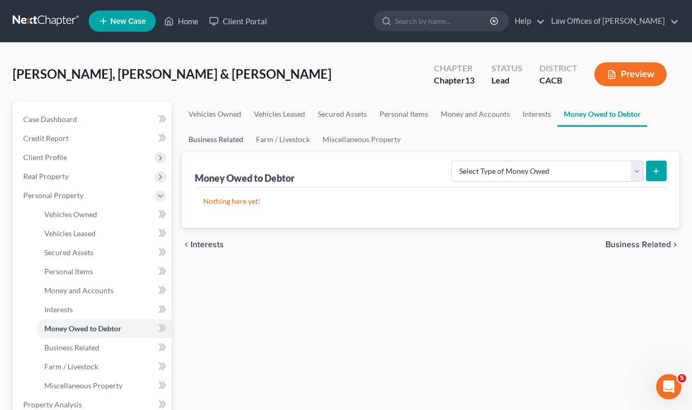
click at [222, 141] on link "Business Related" at bounding box center [216, 139] width 68 height 25
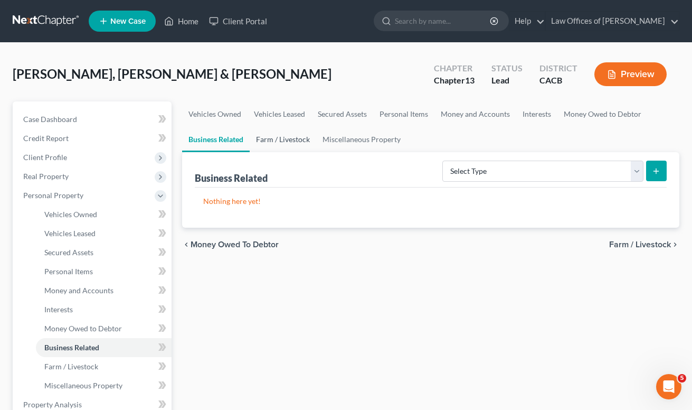
click at [281, 139] on link "Farm / Livestock" at bounding box center [283, 139] width 66 height 25
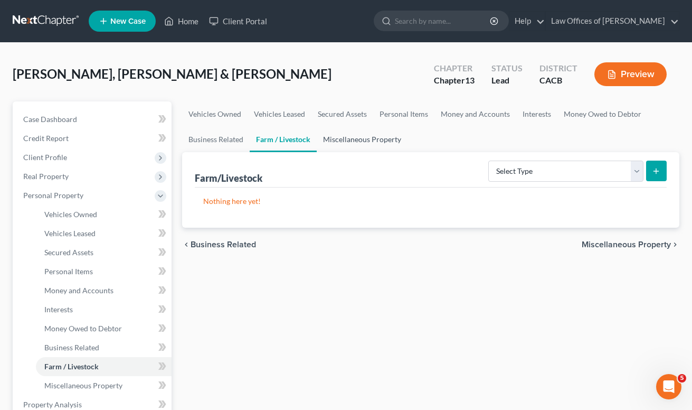
click at [378, 141] on link "Miscellaneous Property" at bounding box center [362, 139] width 91 height 25
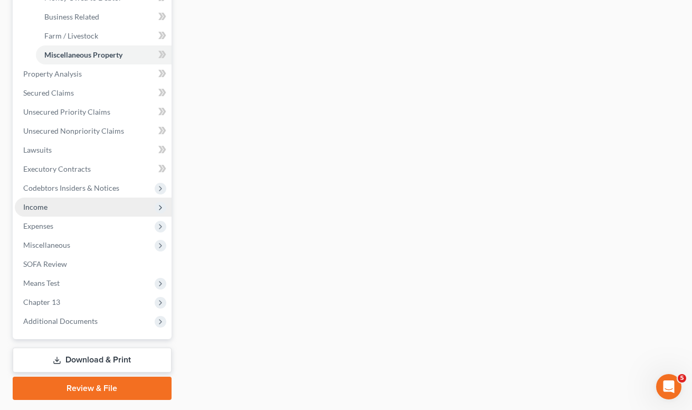
scroll to position [351, 0]
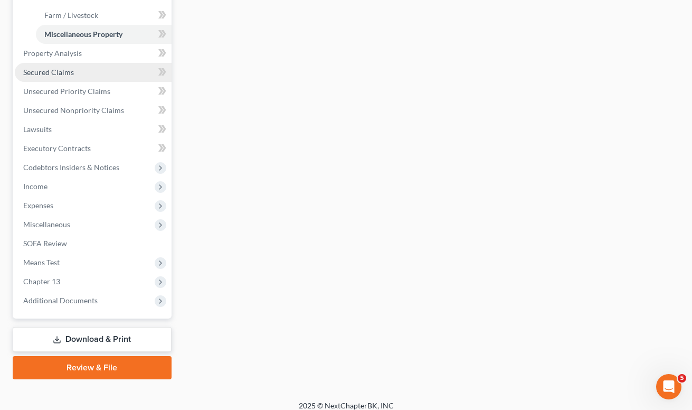
click at [48, 69] on span "Secured Claims" at bounding box center [48, 72] width 51 height 9
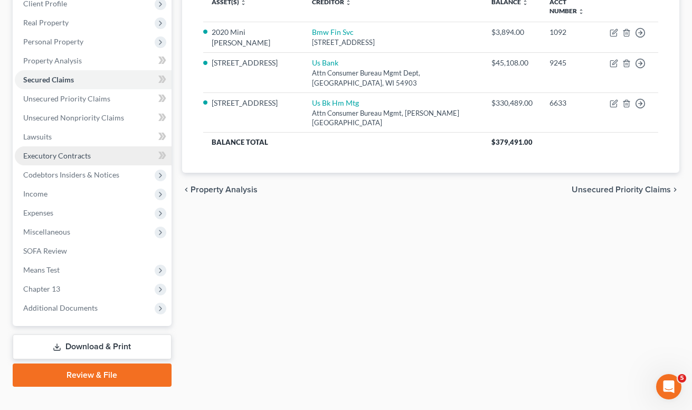
scroll to position [135, 0]
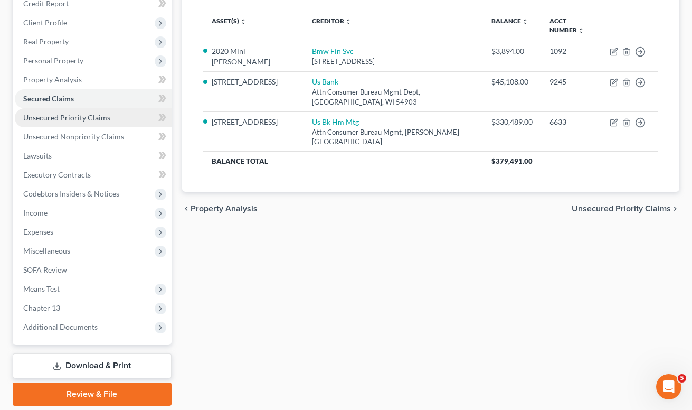
click at [66, 119] on span "Unsecured Priority Claims" at bounding box center [66, 117] width 87 height 9
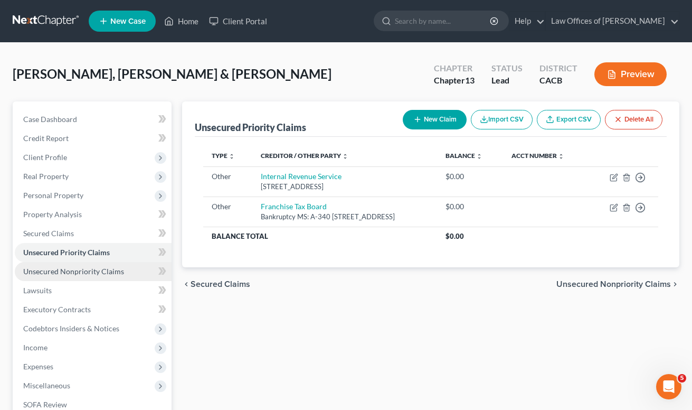
click at [53, 270] on span "Unsecured Nonpriority Claims" at bounding box center [73, 271] width 101 height 9
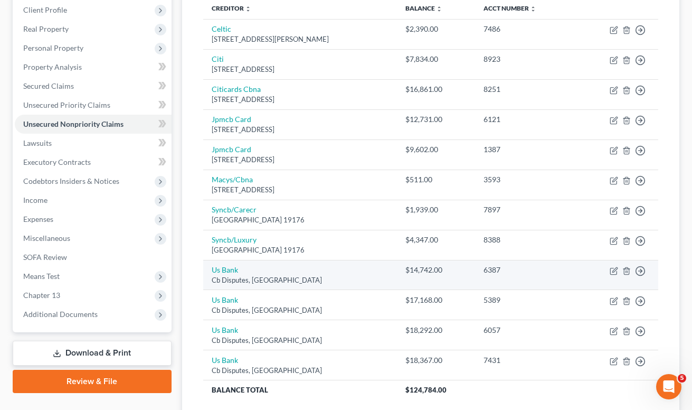
scroll to position [145, 0]
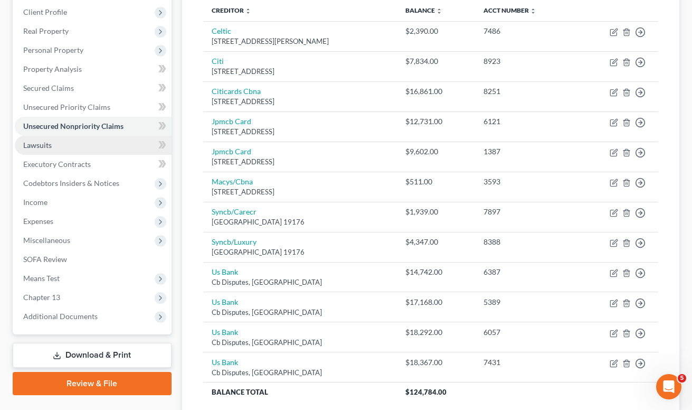
click at [62, 149] on link "Lawsuits" at bounding box center [93, 145] width 157 height 19
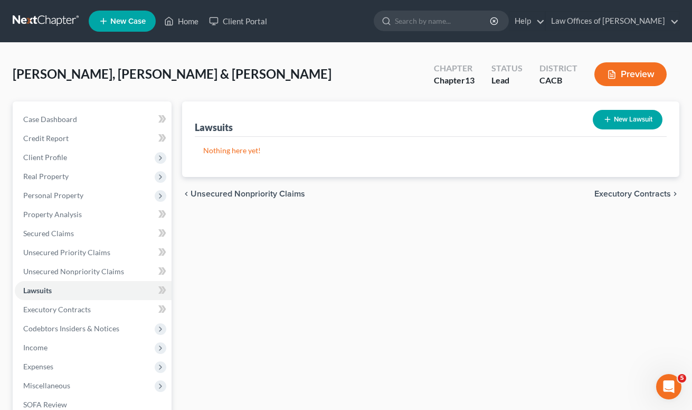
scroll to position [111, 0]
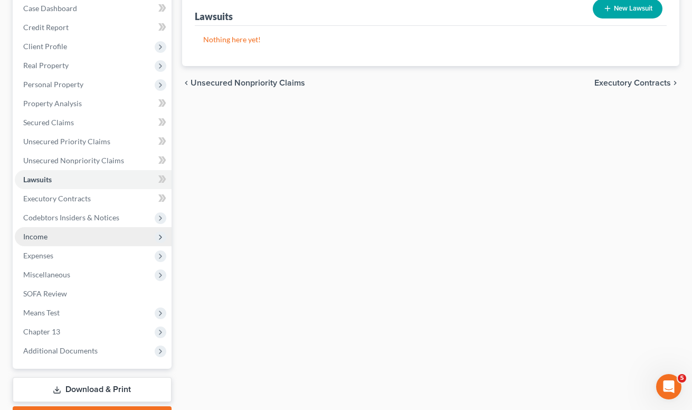
click at [40, 235] on span "Income" at bounding box center [35, 236] width 24 height 9
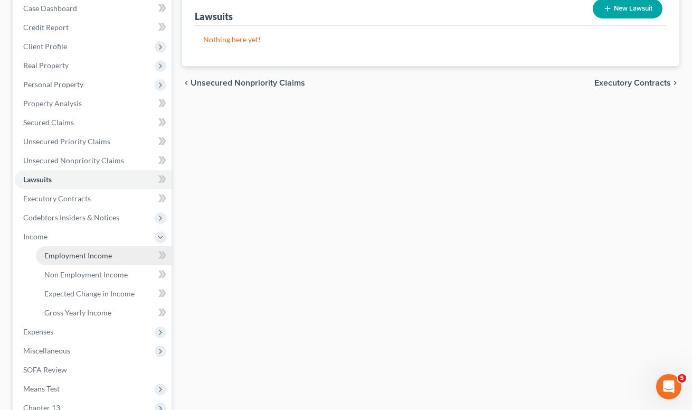
click at [79, 255] on span "Employment Income" at bounding box center [78, 255] width 68 height 9
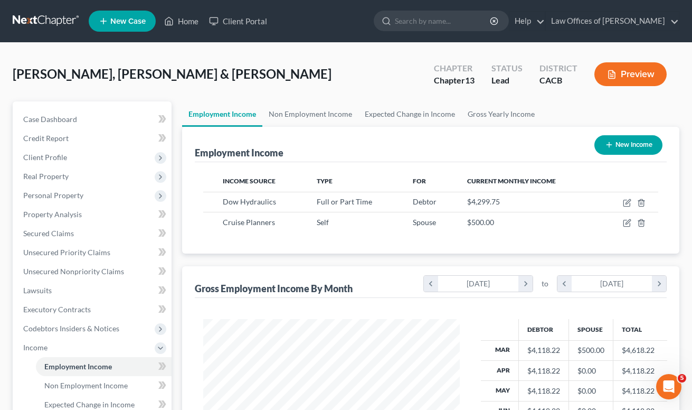
scroll to position [189, 278]
click at [307, 116] on link "Non Employment Income" at bounding box center [310, 113] width 96 height 25
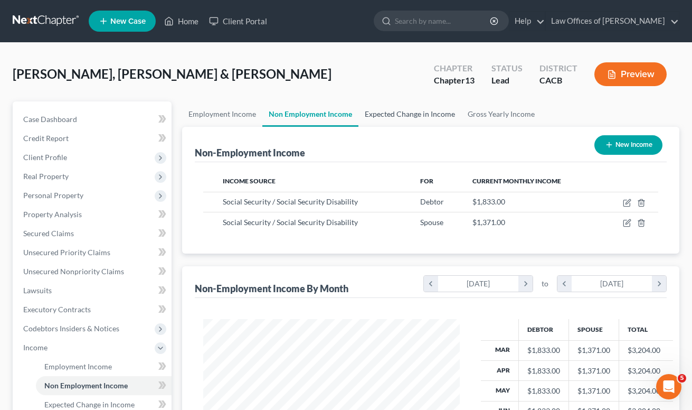
scroll to position [527552, 527463]
click at [421, 120] on link "Expected Change in Income" at bounding box center [409, 113] width 103 height 25
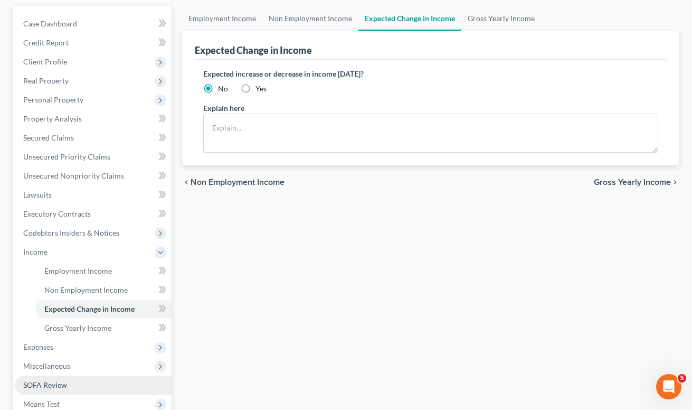
scroll to position [246, 0]
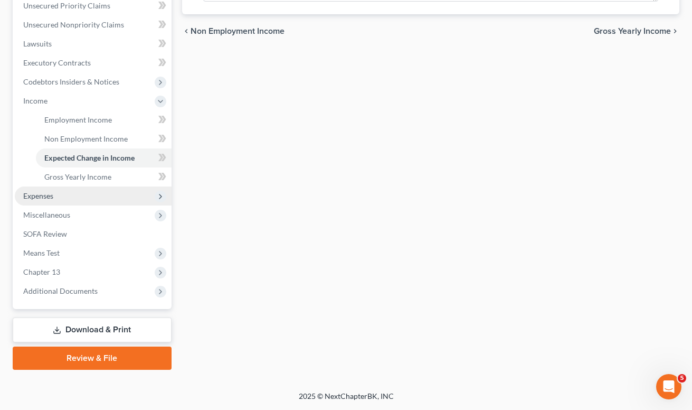
click at [44, 193] on span "Expenses" at bounding box center [38, 195] width 30 height 9
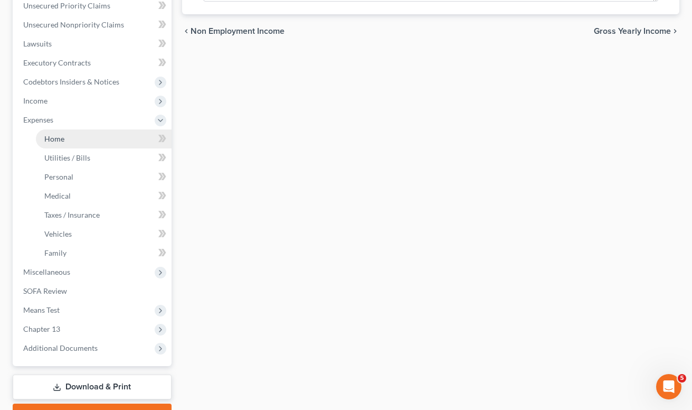
click at [58, 139] on span "Home" at bounding box center [54, 138] width 20 height 9
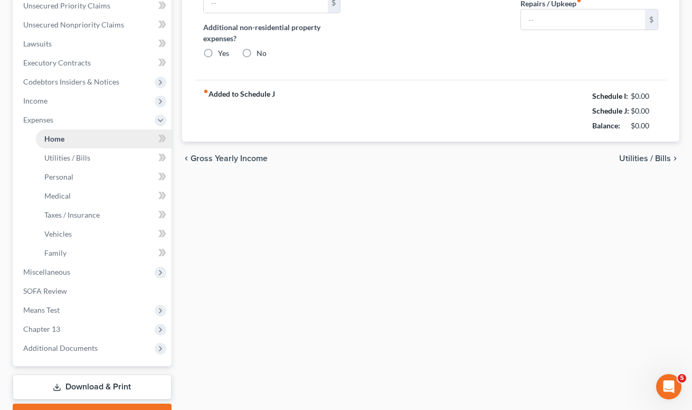
type input "2,103.86"
type input "0.00"
radio input "true"
type input "0.00"
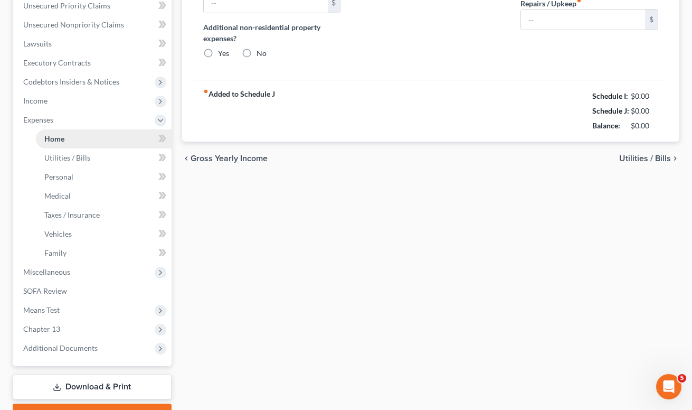
type input "0.00"
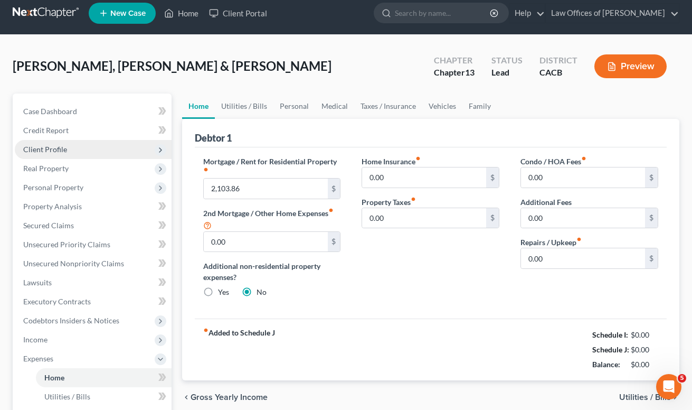
click at [58, 135] on span "Credit Report" at bounding box center [45, 130] width 45 height 9
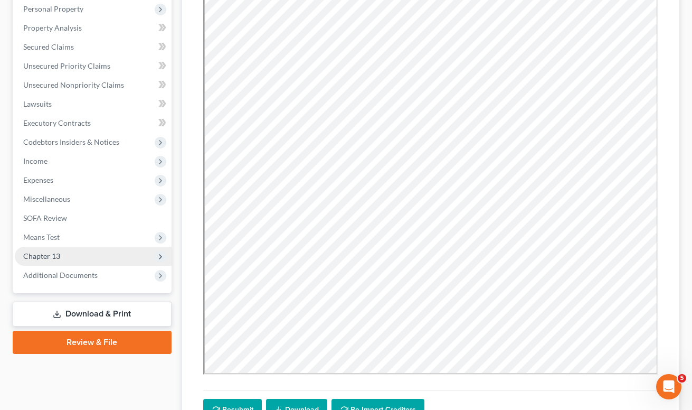
scroll to position [208, 0]
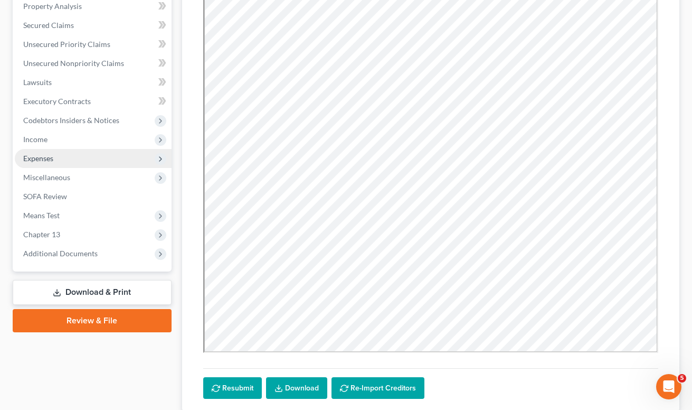
click at [54, 155] on span "Expenses" at bounding box center [93, 158] width 157 height 19
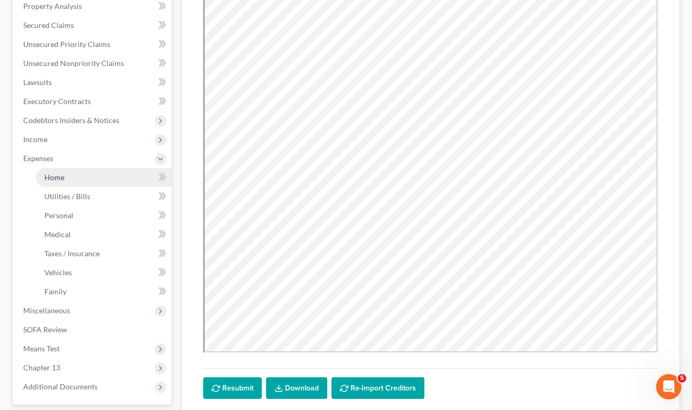
click at [55, 178] on span "Home" at bounding box center [54, 177] width 20 height 9
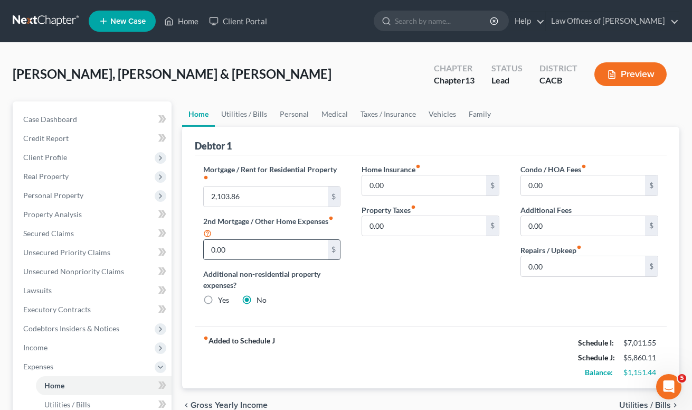
scroll to position [46, 0]
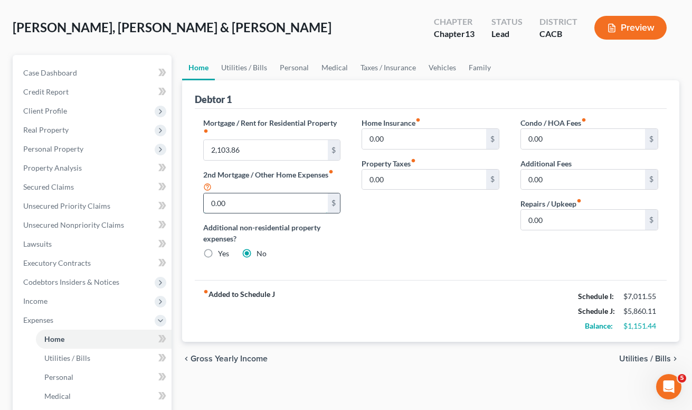
click at [251, 204] on input "0.00" at bounding box center [266, 203] width 124 height 20
click at [60, 188] on span "Secured Claims" at bounding box center [48, 186] width 51 height 9
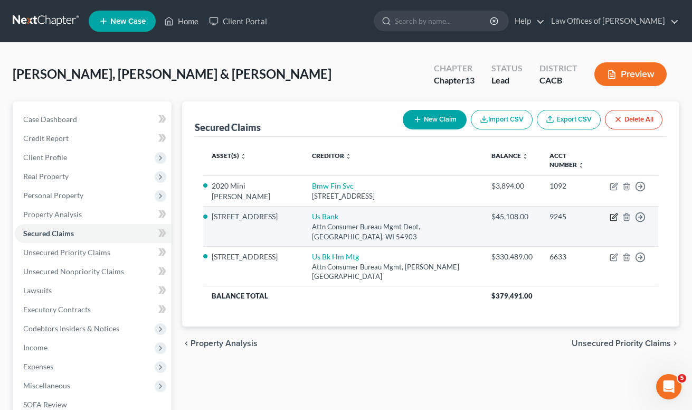
click at [614, 218] on icon "button" at bounding box center [614, 217] width 8 height 8
select select "52"
select select "3"
select select "1"
select select "2"
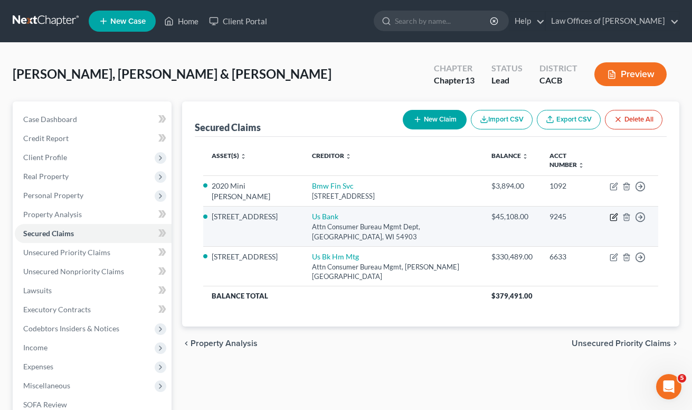
select select "0"
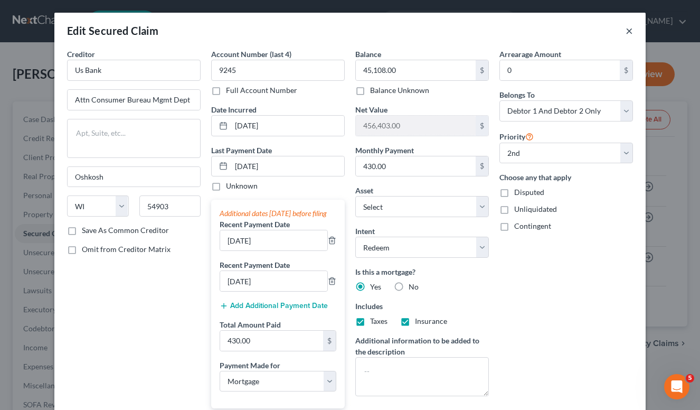
click at [626, 31] on button "×" at bounding box center [628, 30] width 7 height 13
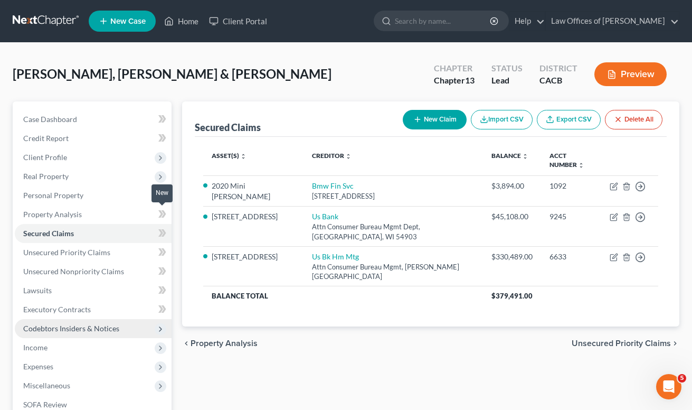
scroll to position [77, 0]
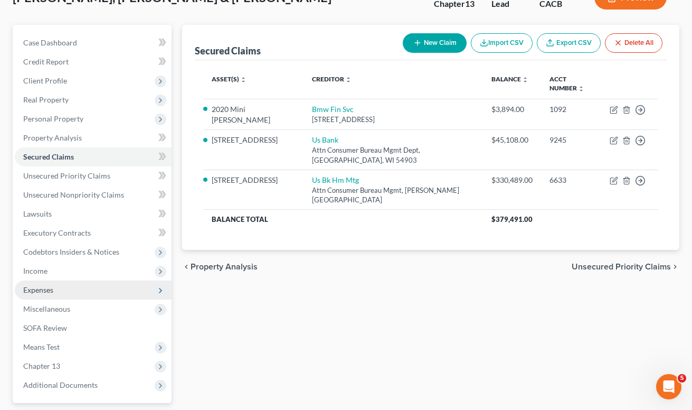
click at [46, 288] on span "Expenses" at bounding box center [38, 289] width 30 height 9
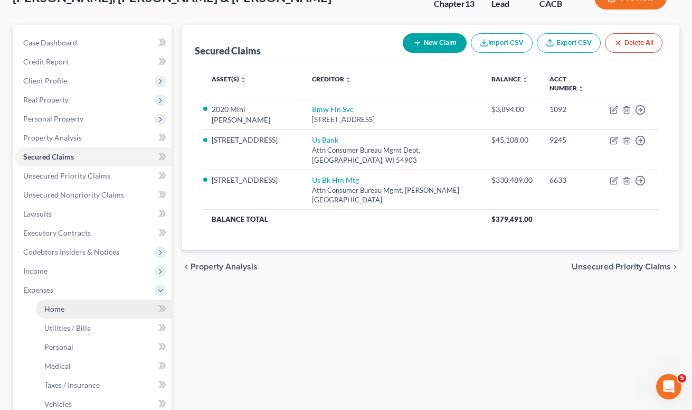
click at [58, 313] on link "Home" at bounding box center [104, 308] width 136 height 19
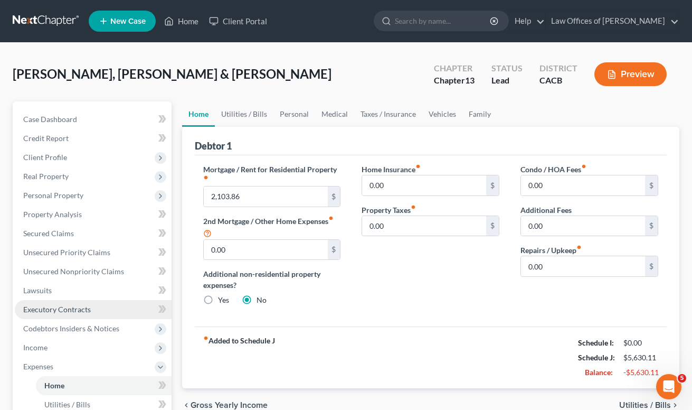
click at [60, 312] on link "Executory Contracts" at bounding box center [93, 309] width 157 height 19
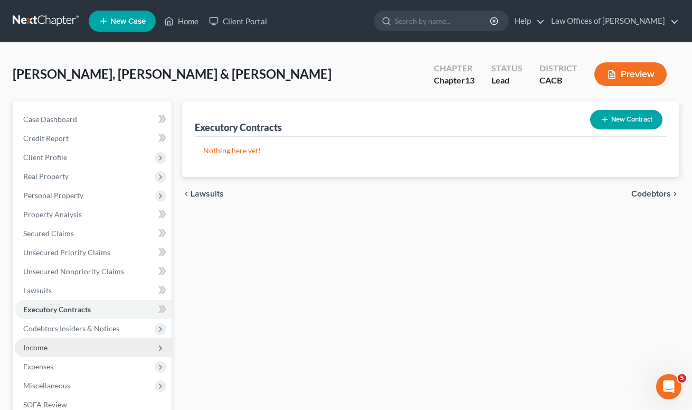
scroll to position [24, 0]
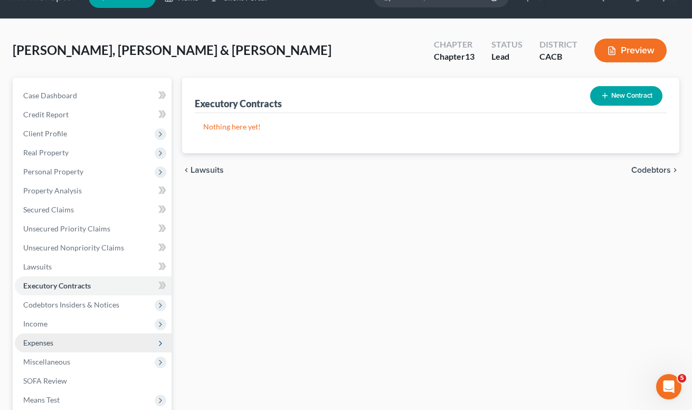
click at [40, 343] on span "Expenses" at bounding box center [38, 342] width 30 height 9
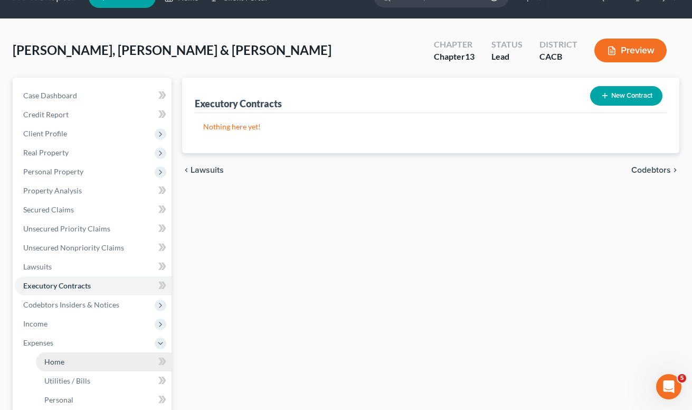
click at [50, 359] on span "Home" at bounding box center [54, 361] width 20 height 9
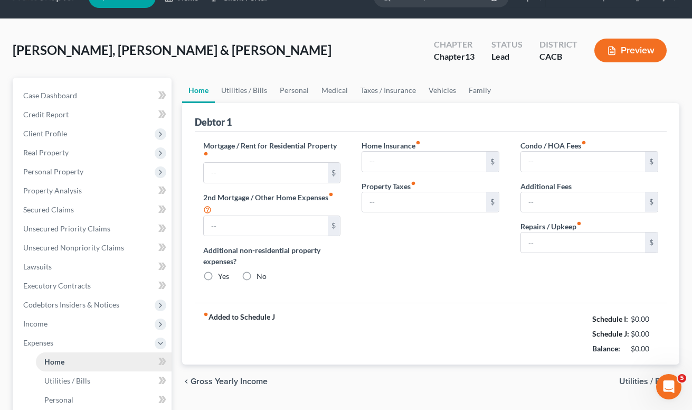
type input "2,103.86"
type input "0.00"
radio input "true"
type input "0.00"
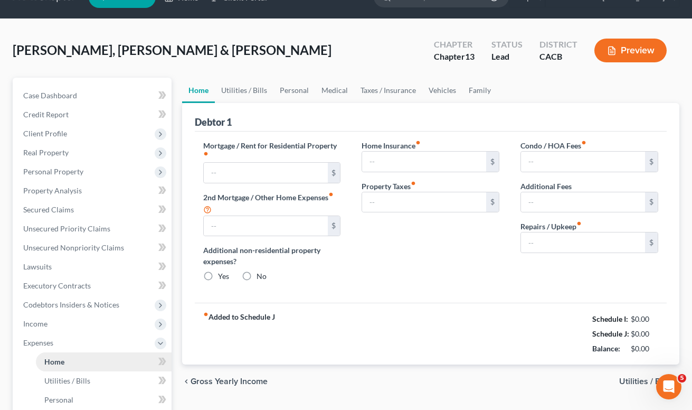
type input "0.00"
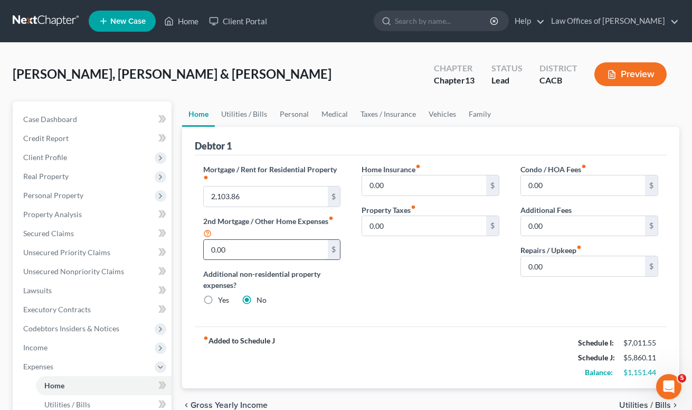
click at [238, 255] on input "0.00" at bounding box center [266, 250] width 124 height 20
drag, startPoint x: 238, startPoint y: 255, endPoint x: 197, endPoint y: 251, distance: 41.4
click at [197, 251] on div "Mortgage / Rent for Residential Property fiber_manual_record 2,103.86 $ 2nd Mor…" at bounding box center [272, 239] width 159 height 150
type input "430"
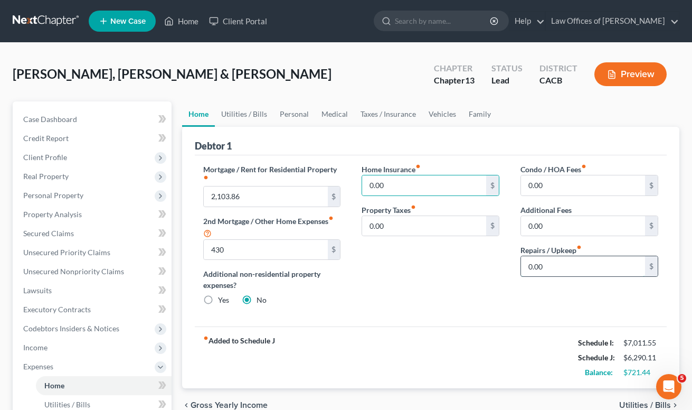
click at [566, 263] on input "0.00" at bounding box center [583, 266] width 124 height 20
type input "150"
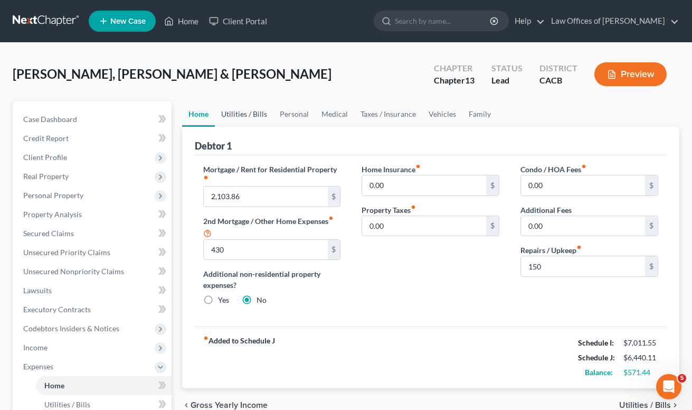
click at [234, 115] on link "Utilities / Bills" at bounding box center [244, 113] width 59 height 25
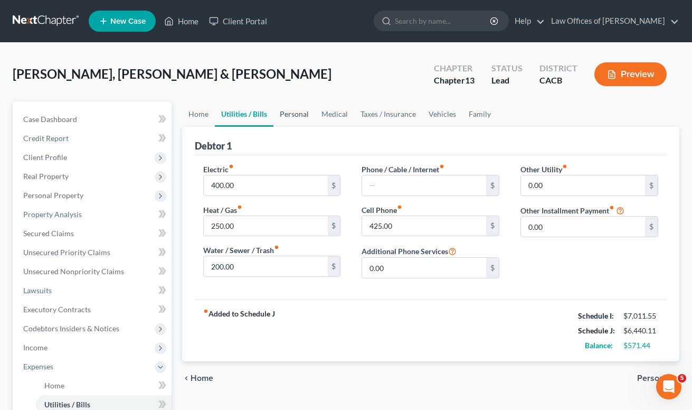
click at [278, 118] on link "Personal" at bounding box center [294, 113] width 42 height 25
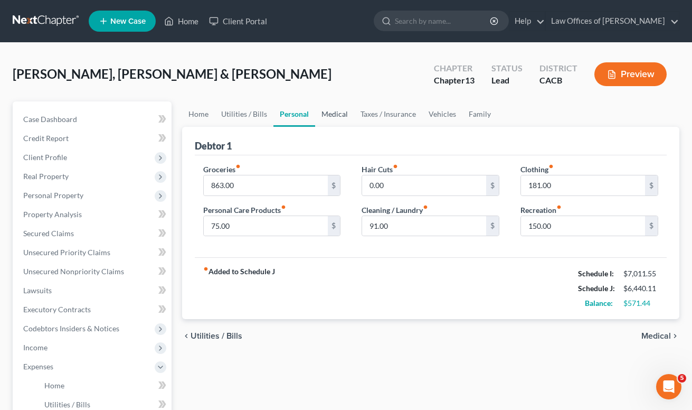
click at [331, 118] on link "Medical" at bounding box center [334, 113] width 39 height 25
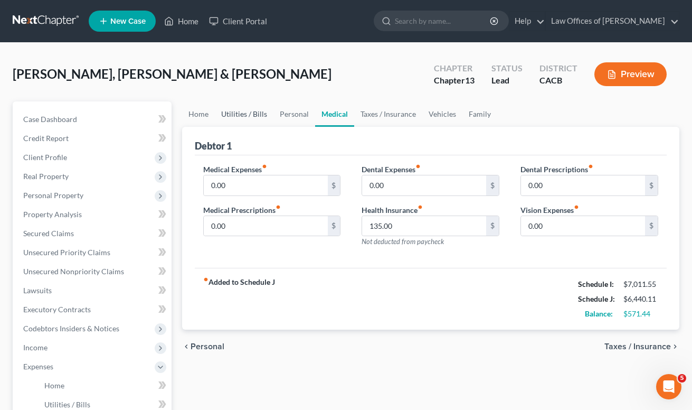
click at [244, 112] on link "Utilities / Bills" at bounding box center [244, 113] width 59 height 25
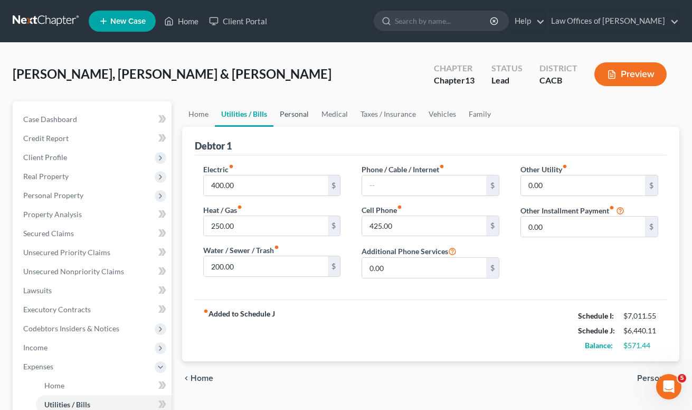
click at [279, 111] on link "Personal" at bounding box center [294, 113] width 42 height 25
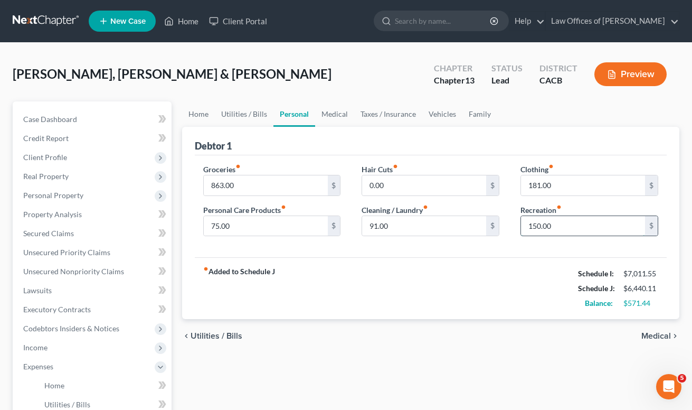
drag, startPoint x: 574, startPoint y: 224, endPoint x: 531, endPoint y: 227, distance: 42.9
click at [531, 227] on input "150.00" at bounding box center [583, 226] width 124 height 20
type input "1"
type input "200"
click at [308, 116] on link "Personal" at bounding box center [294, 113] width 42 height 25
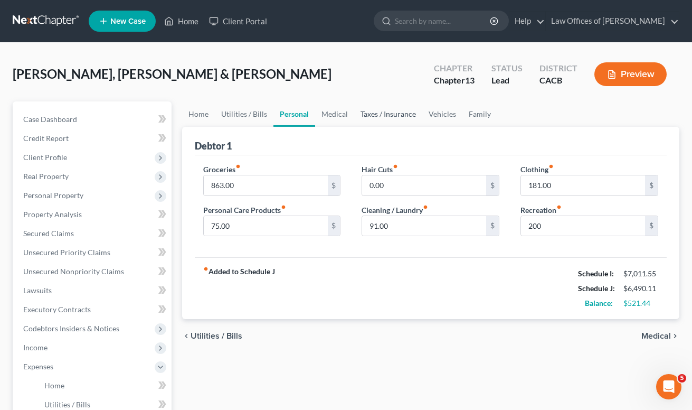
click at [355, 117] on link "Taxes / Insurance" at bounding box center [388, 113] width 68 height 25
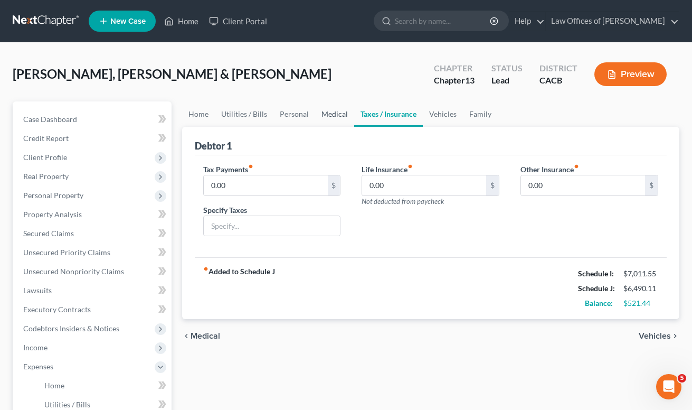
click at [320, 112] on link "Medical" at bounding box center [334, 113] width 39 height 25
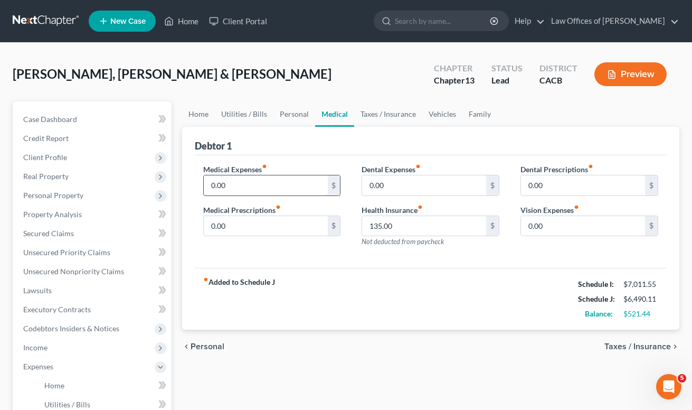
click at [264, 180] on input "0.00" at bounding box center [266, 185] width 124 height 20
type input "110"
click at [407, 275] on div "fiber_manual_record Added to Schedule J Schedule I: $7,011.55 Schedule J: $6,60…" at bounding box center [431, 299] width 472 height 62
click at [385, 117] on link "Taxes / Insurance" at bounding box center [388, 113] width 68 height 25
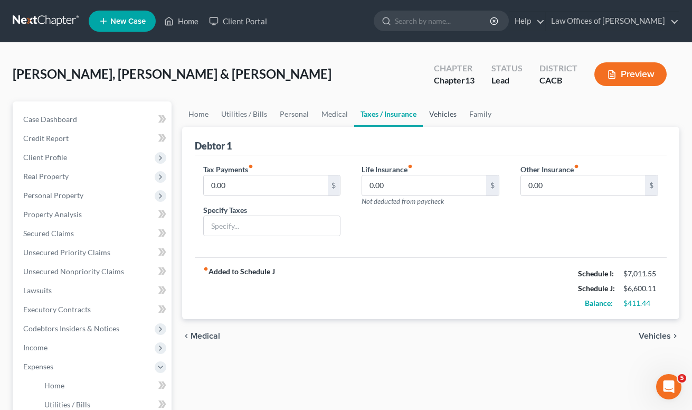
click at [440, 113] on link "Vehicles" at bounding box center [443, 113] width 40 height 25
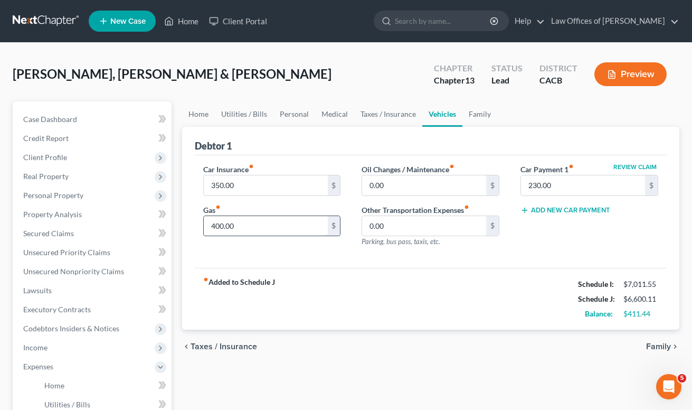
click at [269, 226] on input "400.00" at bounding box center [266, 226] width 124 height 20
click at [270, 226] on input "400.00" at bounding box center [266, 226] width 124 height 20
type input "5"
type input "450"
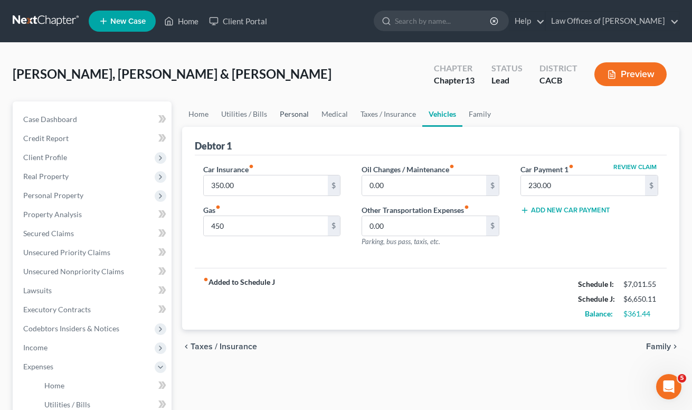
click at [298, 117] on link "Personal" at bounding box center [294, 113] width 42 height 25
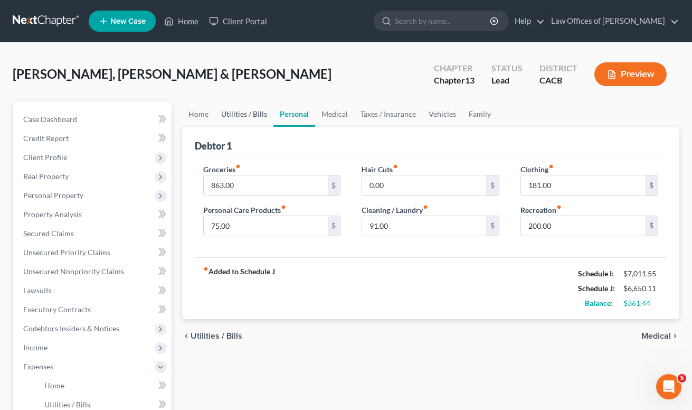
click at [225, 113] on link "Utilities / Bills" at bounding box center [244, 113] width 59 height 25
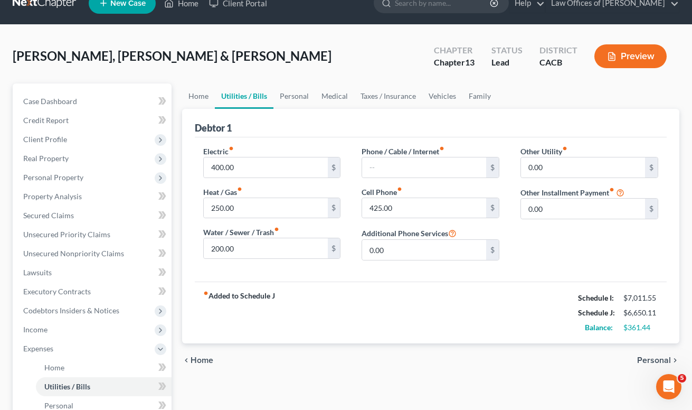
scroll to position [45, 0]
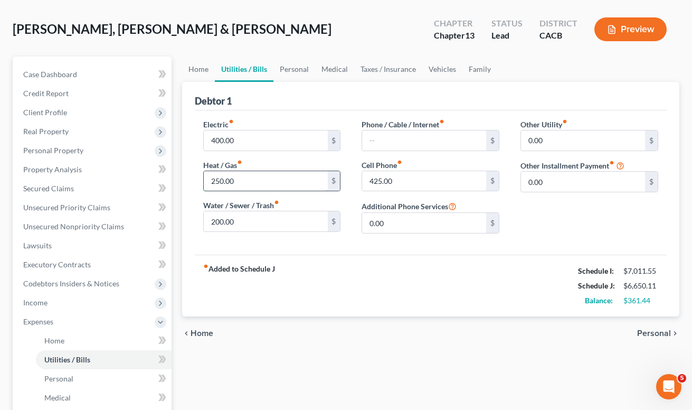
click at [242, 179] on input "250.00" at bounding box center [266, 181] width 124 height 20
click at [290, 73] on link "Personal" at bounding box center [294, 68] width 42 height 25
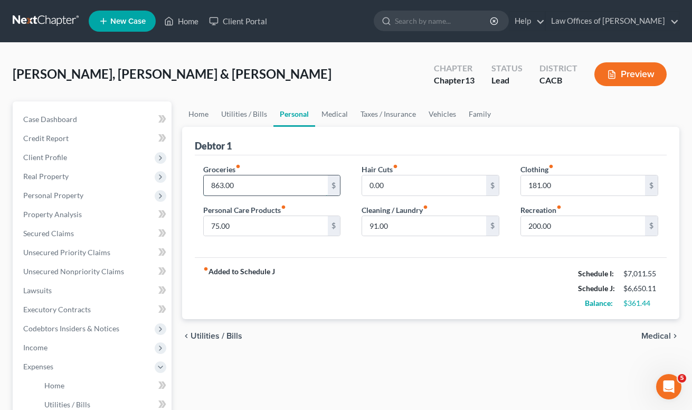
drag, startPoint x: 259, startPoint y: 187, endPoint x: 208, endPoint y: 186, distance: 50.7
click at [208, 186] on input "863.00" at bounding box center [266, 185] width 124 height 20
type input "875"
click at [382, 115] on link "Taxes / Insurance" at bounding box center [388, 113] width 68 height 25
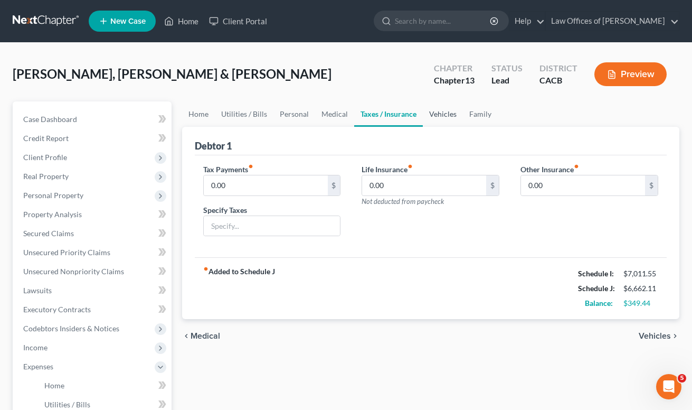
click at [448, 119] on link "Vehicles" at bounding box center [443, 113] width 40 height 25
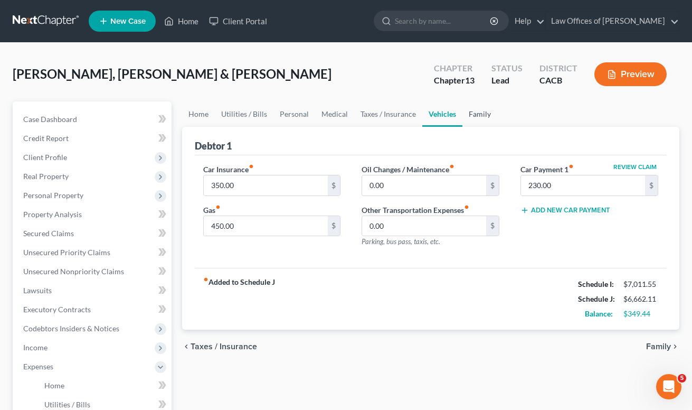
click at [470, 115] on link "Family" at bounding box center [479, 113] width 35 height 25
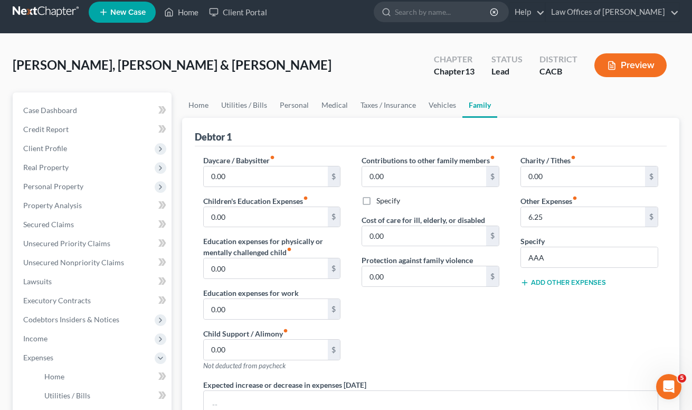
scroll to position [11, 0]
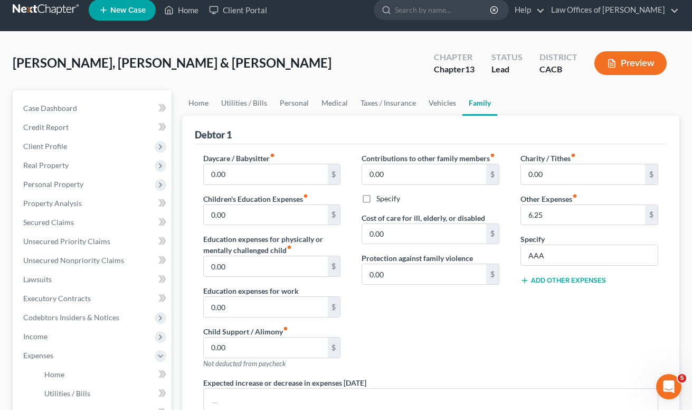
click at [560, 286] on div "Charity / Tithes fiber_manual_record 0.00 $ Other Expenses fiber_manual_record …" at bounding box center [589, 265] width 159 height 224
click at [559, 278] on button "Add Other Expenses" at bounding box center [562, 280] width 85 height 8
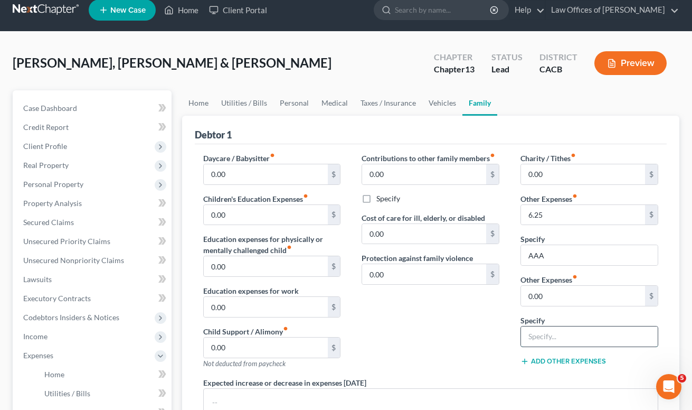
click at [559, 342] on input "text" at bounding box center [589, 336] width 137 height 20
type input "Streaming Services- Netflix, Disney, Amazon, Hulu"
click at [556, 294] on input "0.00" at bounding box center [583, 296] width 124 height 20
click at [574, 297] on input "0.00" at bounding box center [583, 296] width 124 height 20
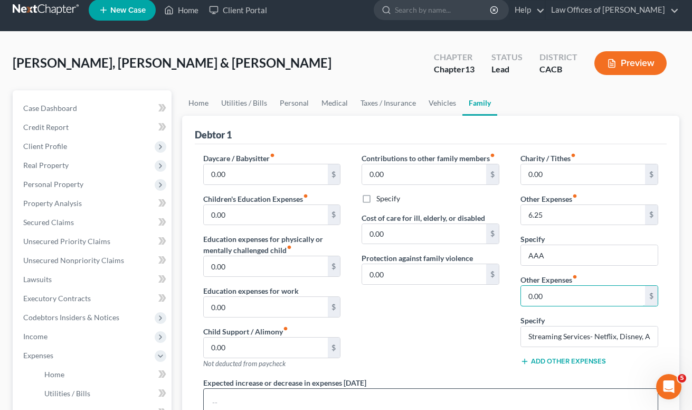
click at [574, 297] on input "0.00" at bounding box center [583, 296] width 124 height 20
type input "51.56"
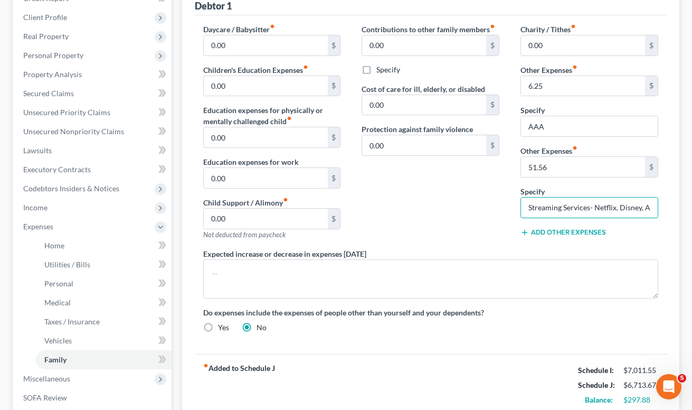
scroll to position [0, 0]
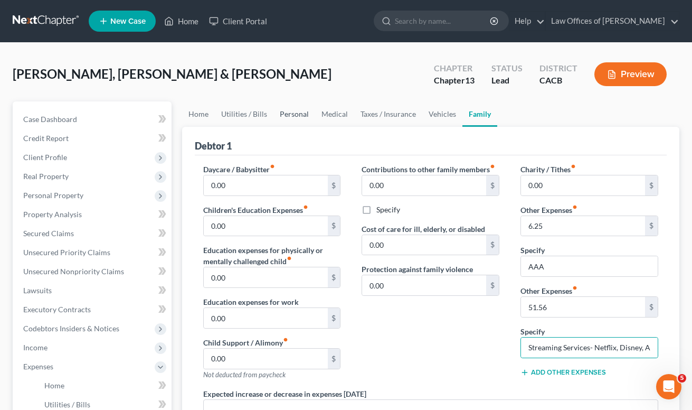
click at [286, 111] on link "Personal" at bounding box center [294, 113] width 42 height 25
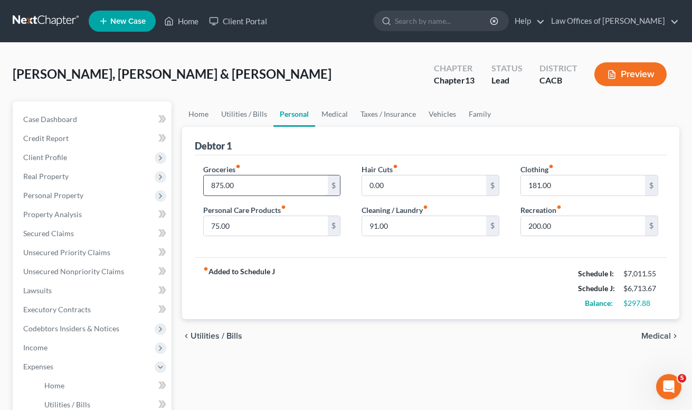
click at [290, 185] on input "875.00" at bounding box center [266, 185] width 124 height 20
click at [290, 186] on input "875.00" at bounding box center [266, 185] width 124 height 20
type input "863"
click at [584, 224] on input "200.00" at bounding box center [583, 226] width 124 height 20
click at [585, 224] on input "200.00" at bounding box center [583, 226] width 124 height 20
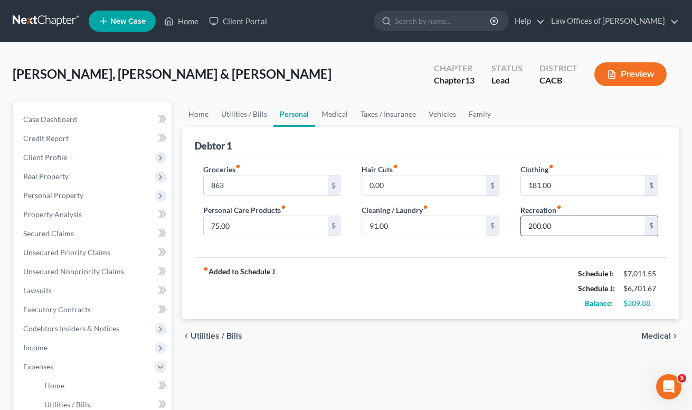
drag, startPoint x: 585, startPoint y: 224, endPoint x: 551, endPoint y: 224, distance: 33.3
click at [551, 225] on input "200.00" at bounding box center [583, 226] width 124 height 20
type input "170"
click at [337, 116] on link "Medical" at bounding box center [334, 113] width 39 height 25
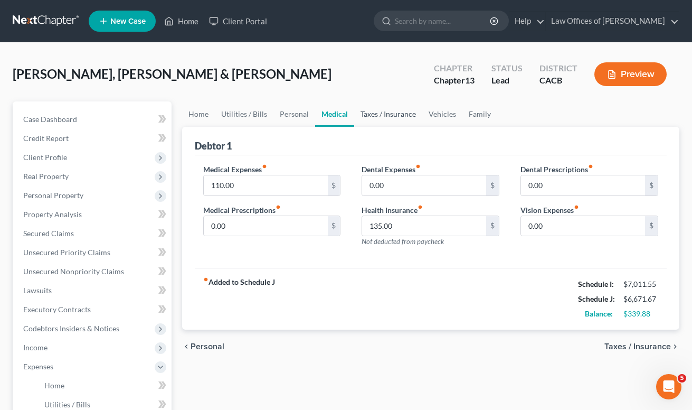
click at [379, 117] on link "Taxes / Insurance" at bounding box center [388, 113] width 68 height 25
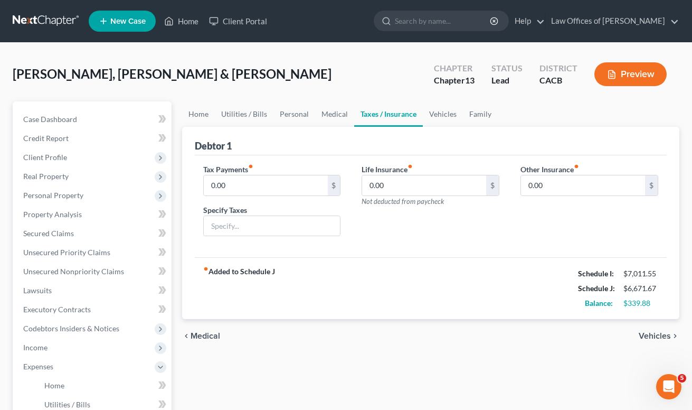
click at [379, 112] on link "Taxes / Insurance" at bounding box center [388, 113] width 69 height 25
click at [446, 113] on link "Vehicles" at bounding box center [443, 113] width 40 height 25
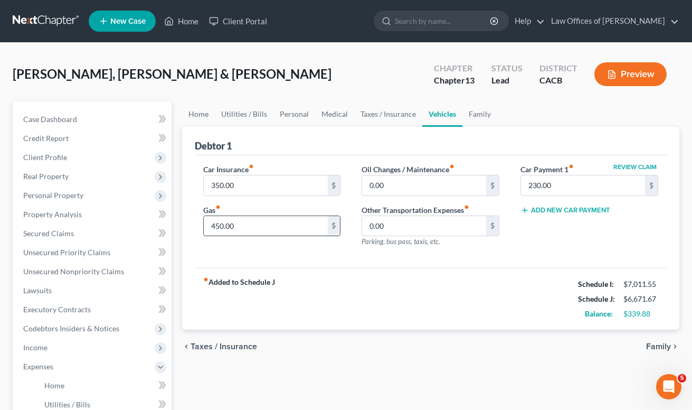
click at [289, 226] on input "450.00" at bounding box center [266, 226] width 124 height 20
click at [290, 226] on input "430" at bounding box center [266, 226] width 124 height 20
click at [266, 221] on input "435" at bounding box center [266, 226] width 124 height 20
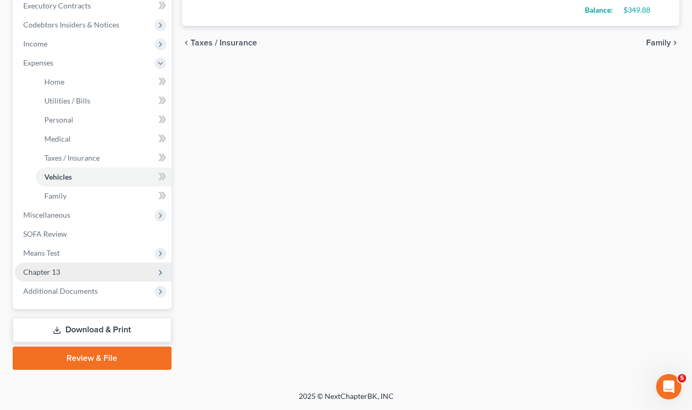
click at [54, 271] on span "Chapter 13" at bounding box center [41, 271] width 37 height 9
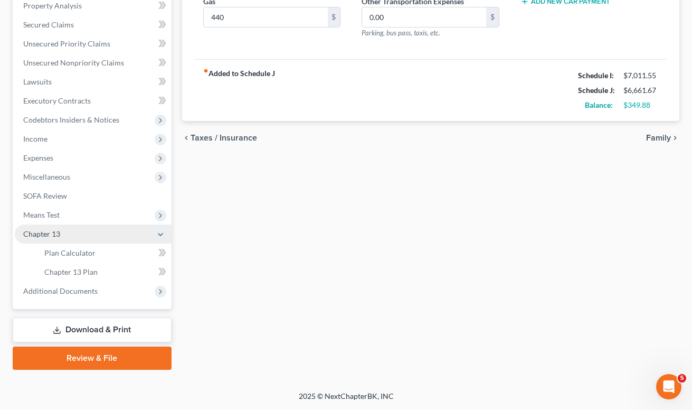
scroll to position [208, 0]
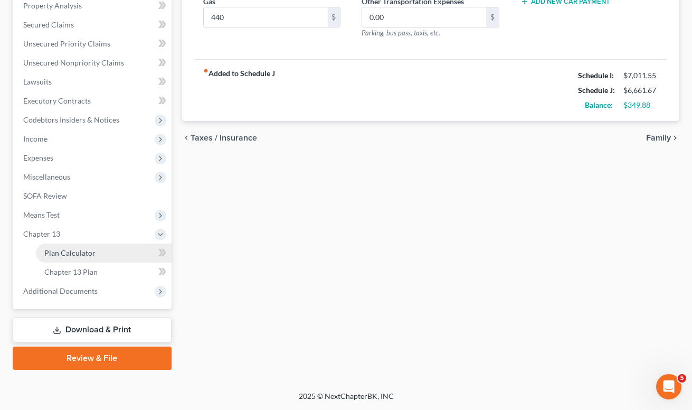
click at [70, 258] on link "Plan Calculator" at bounding box center [104, 252] width 136 height 19
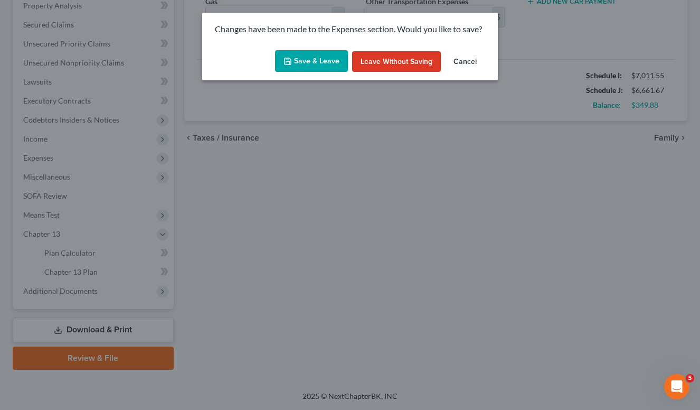
click at [323, 68] on button "Save & Leave" at bounding box center [311, 61] width 73 height 22
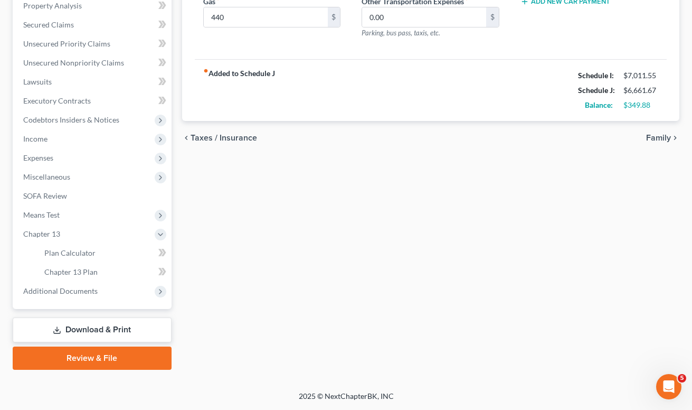
type input "440.00"
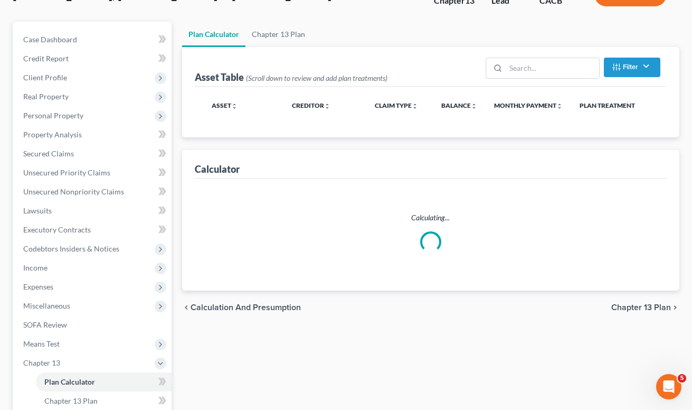
scroll to position [123, 0]
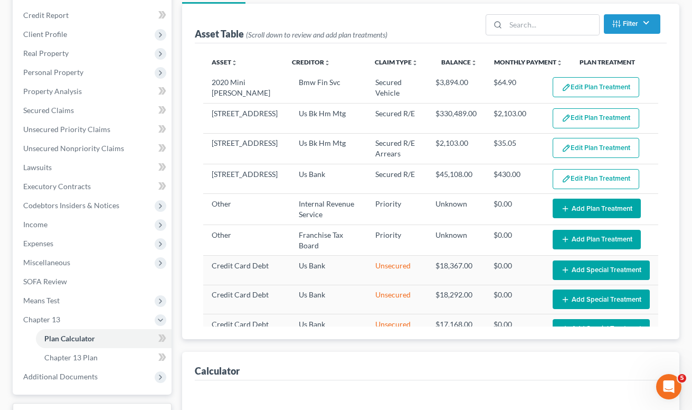
select select "59"
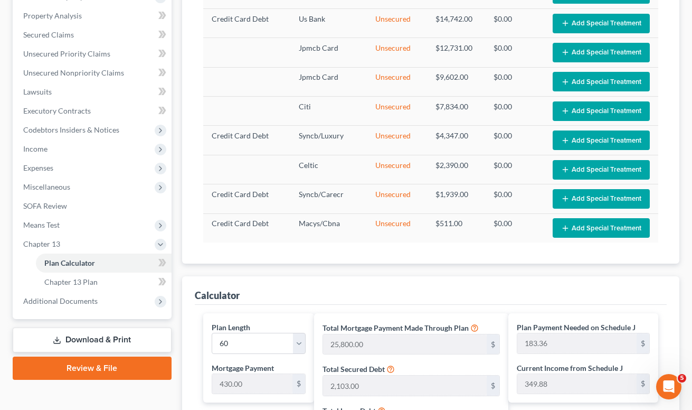
scroll to position [196, 0]
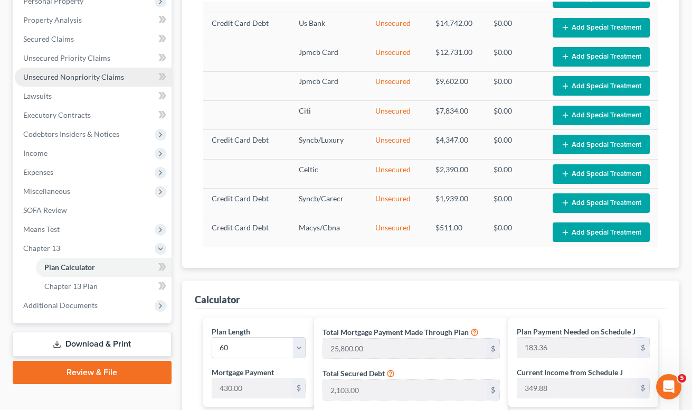
click at [61, 78] on span "Unsecured Nonpriority Claims" at bounding box center [73, 76] width 101 height 9
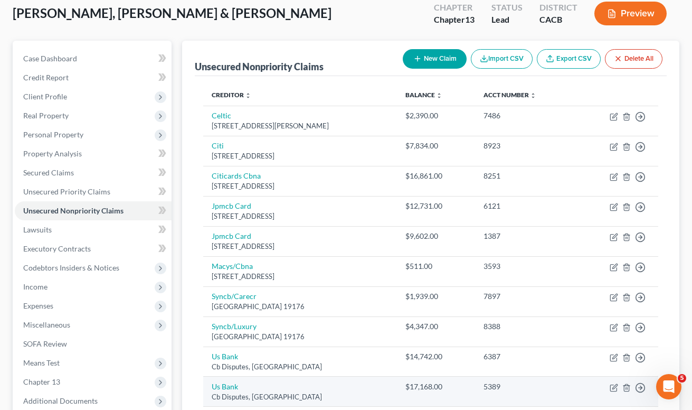
scroll to position [228, 0]
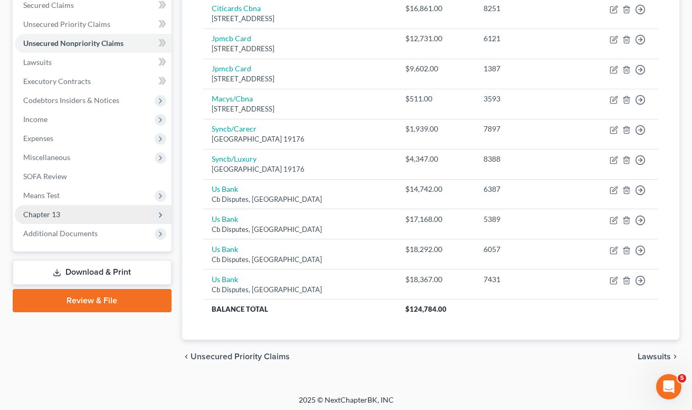
click at [56, 218] on span "Chapter 13" at bounding box center [41, 214] width 37 height 9
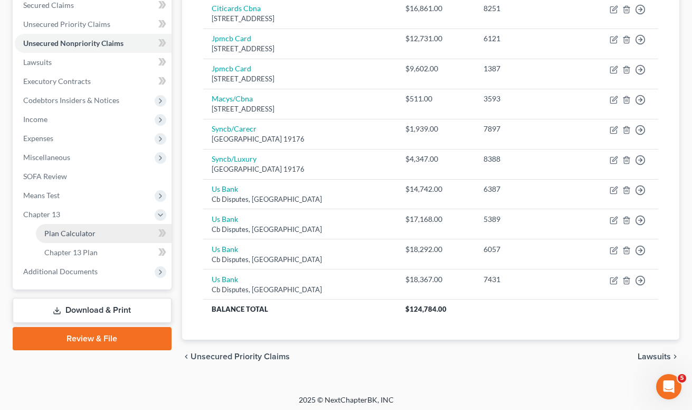
click at [65, 251] on span "Chapter 13 Plan" at bounding box center [70, 252] width 53 height 9
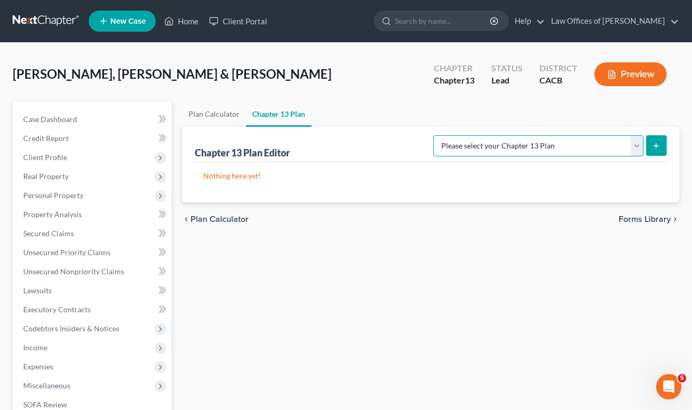
select select "1"
click at [661, 151] on button "submit" at bounding box center [656, 145] width 21 height 21
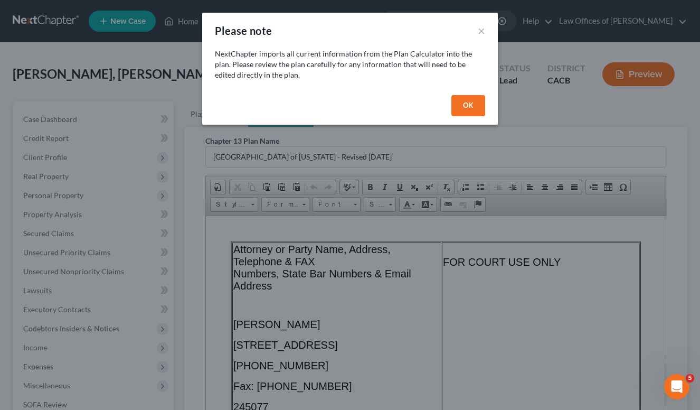
click at [467, 118] on div "OK" at bounding box center [350, 108] width 296 height 34
click at [467, 103] on button "OK" at bounding box center [468, 105] width 34 height 21
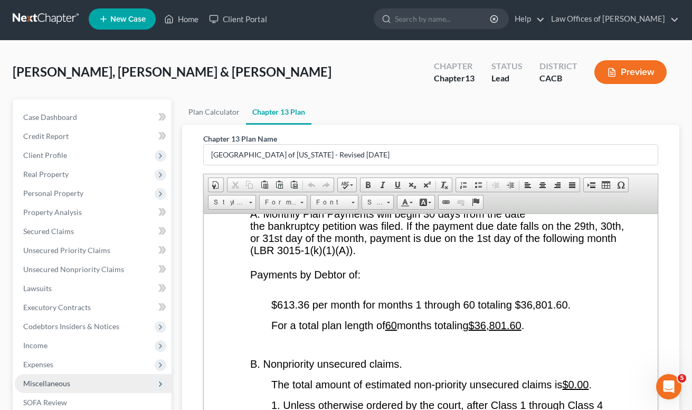
scroll to position [208, 0]
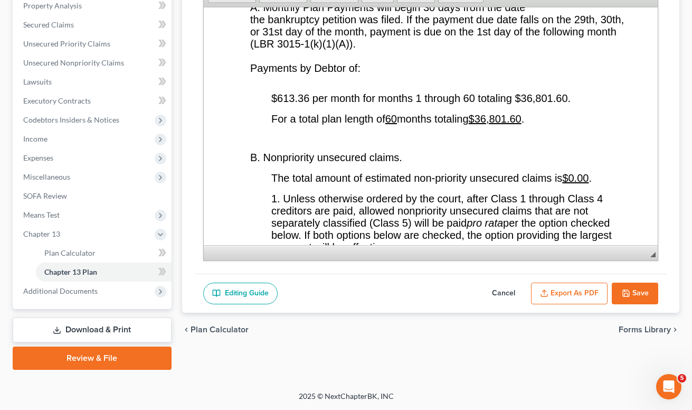
click at [504, 294] on button "Cancel" at bounding box center [503, 293] width 46 height 22
select select "1"
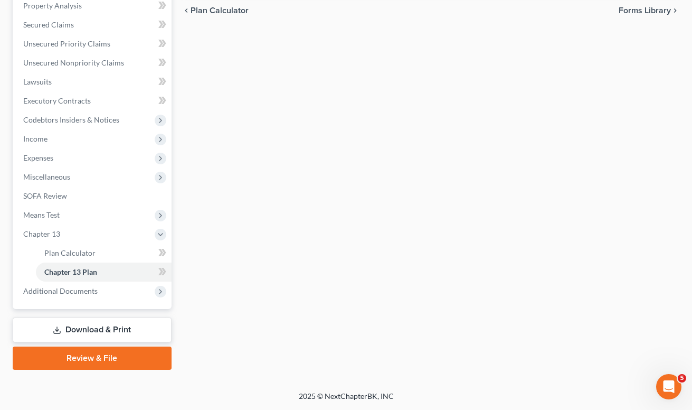
click at [504, 291] on div "Plan Calculator Chapter 13 Plan Chapter 13 Plan Editor Please select your Chapt…" at bounding box center [431, 131] width 508 height 477
click at [110, 253] on link "Plan Calculator" at bounding box center [104, 252] width 136 height 19
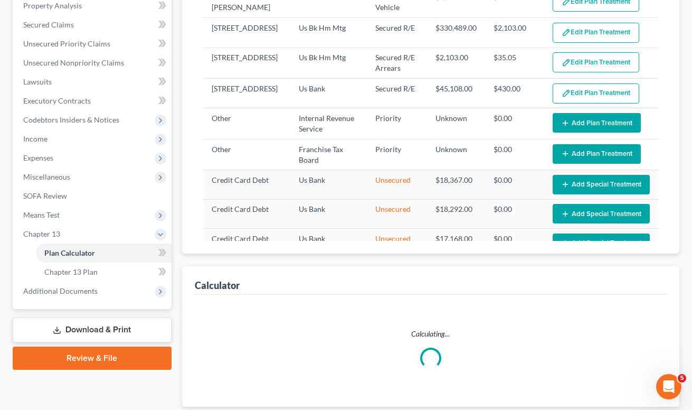
select select "59"
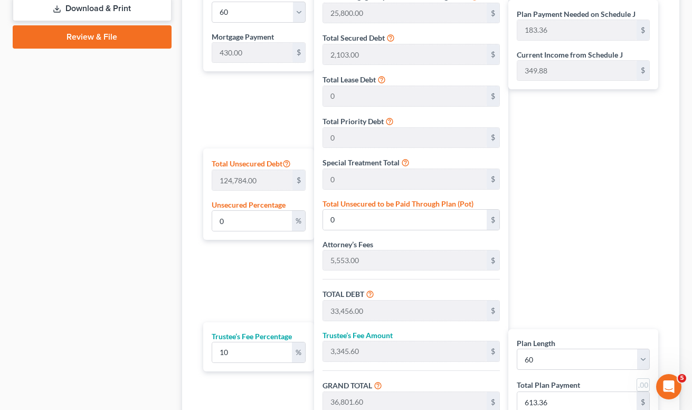
scroll to position [431, 0]
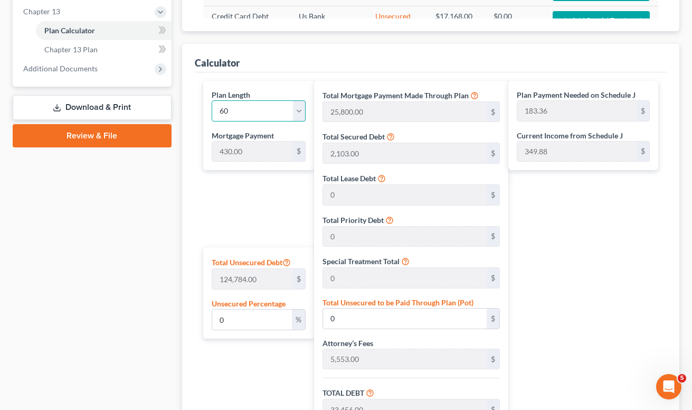
select select "35"
type input "15,480.00"
type input "23,136.00"
type input "2,313.60"
type input "25,449.60"
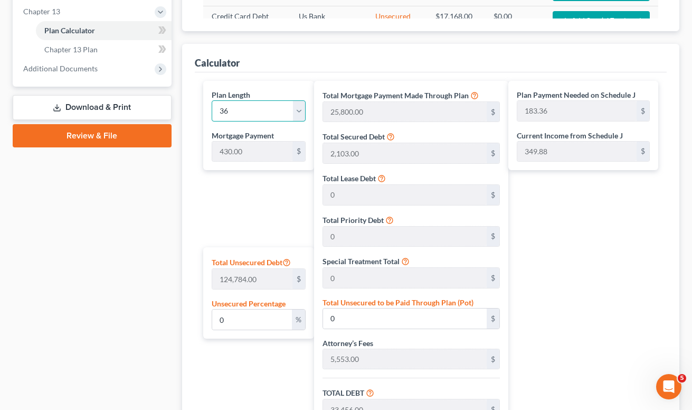
type input "276.93"
select select "35"
type input "706.93"
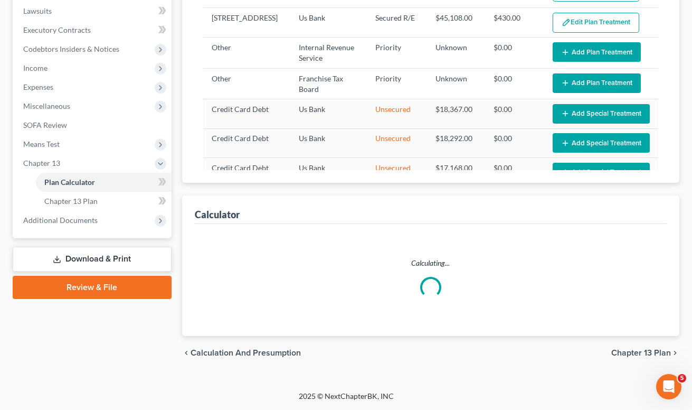
select select "35"
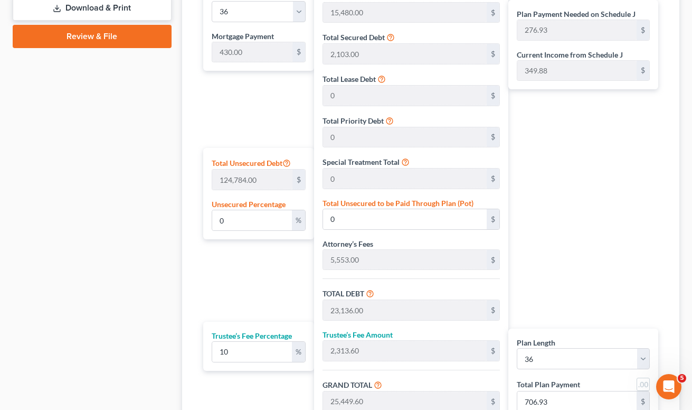
scroll to position [575, 0]
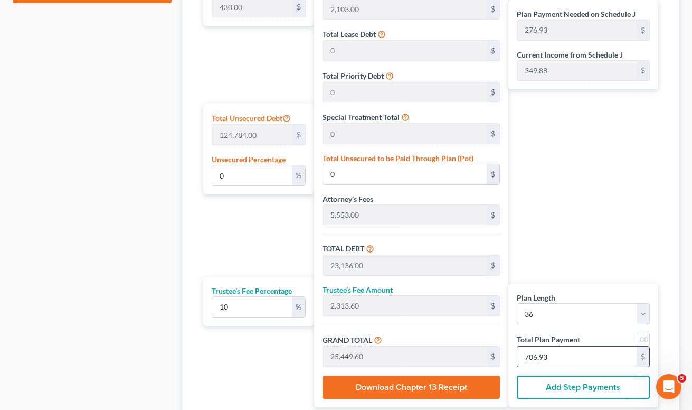
drag, startPoint x: 544, startPoint y: 356, endPoint x: 521, endPoint y: 355, distance: 22.7
click at [521, 355] on input "706.93" at bounding box center [576, 356] width 119 height 20
type input "163.63"
type input "16.36"
type input "180.00"
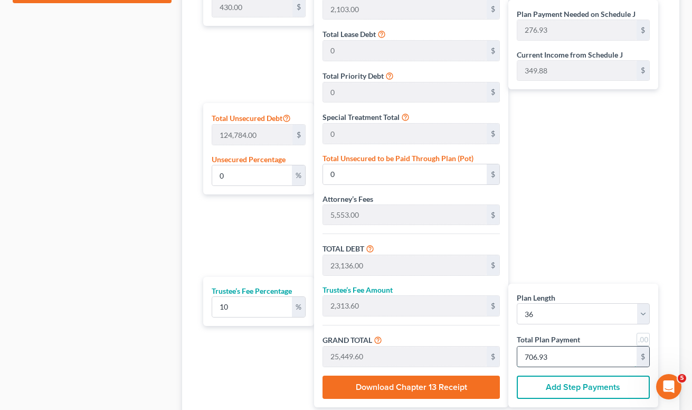
type input "5"
type input "1,800.00"
type input "180.00"
type input "1,980.00"
type input "55"
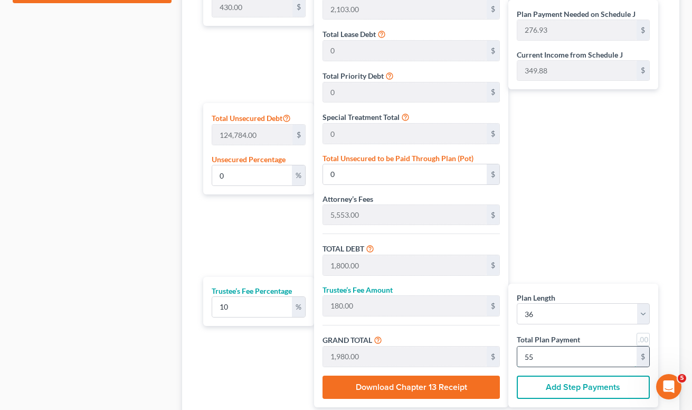
type input "163.63"
type input "16.36"
type input "180.00"
type input "5"
type input "0"
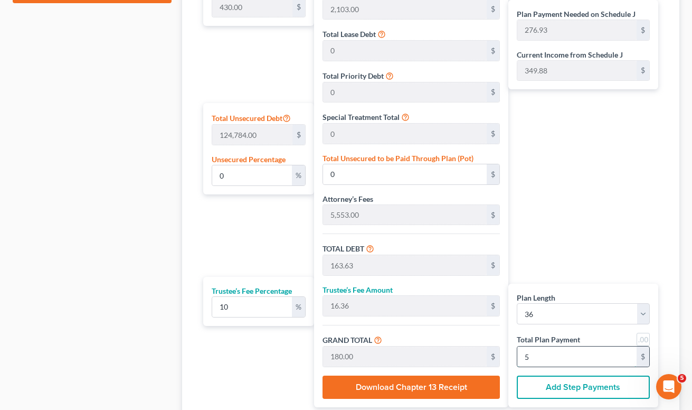
type input "0"
type input "130.90"
type input "13.09"
type input "144.00"
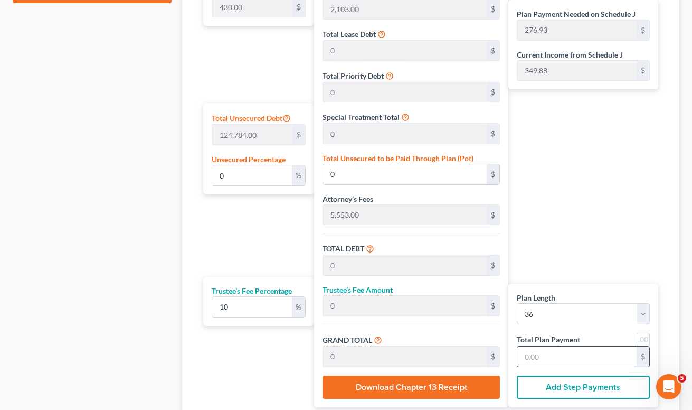
type input "4"
type input "0"
type input "98.18"
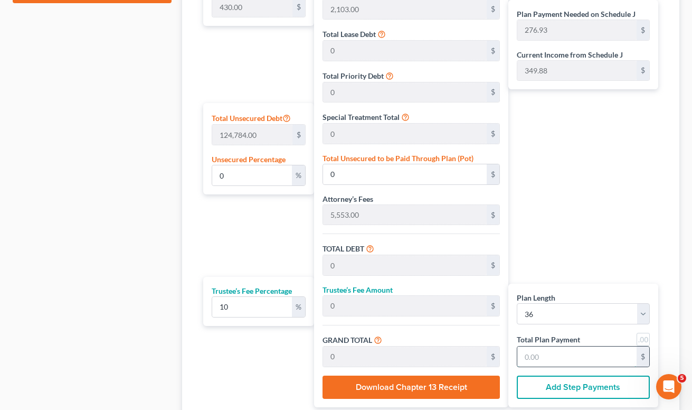
type input "9.81"
type input "108.00"
type input "3"
type input "1,145.45"
type input "114.54"
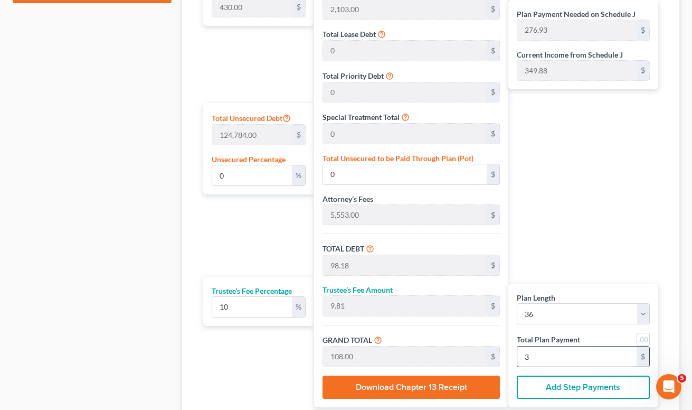
type input "1,260.00"
type input "35"
type input "11,454.54"
type input "1,145.45"
type input "12,600.00"
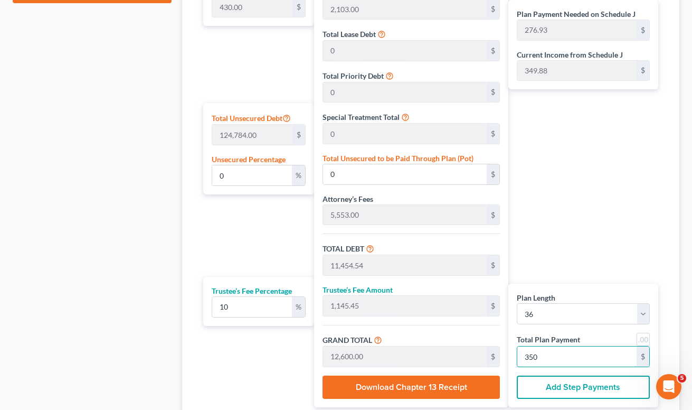
type input "350"
click at [563, 263] on div "Plan Payment Needed on Schedule J 276.93 $ Current Income from Schedule J 349.8…" at bounding box center [585, 172] width 155 height 470
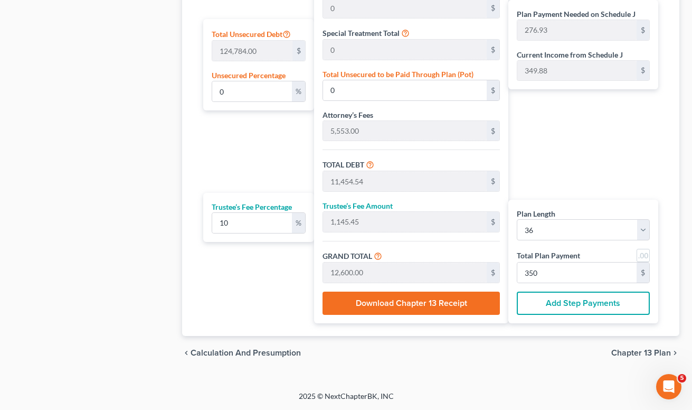
click at [556, 364] on div "chevron_left Calculation and Presumption Chapter 13 Plan chevron_right" at bounding box center [430, 353] width 497 height 34
click at [639, 353] on span "Chapter 13 Plan" at bounding box center [641, 352] width 60 height 8
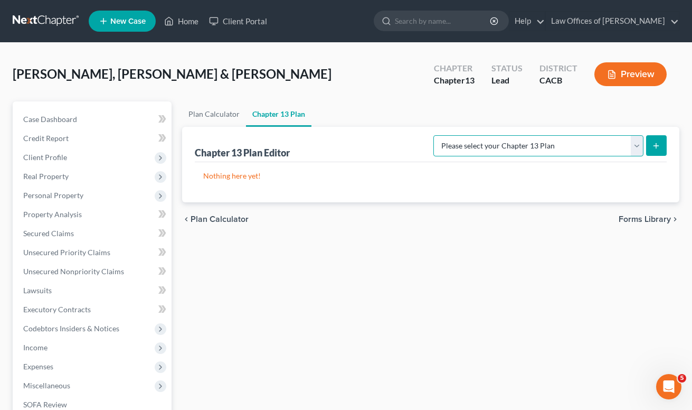
select select "1"
click at [652, 146] on button "submit" at bounding box center [656, 145] width 21 height 21
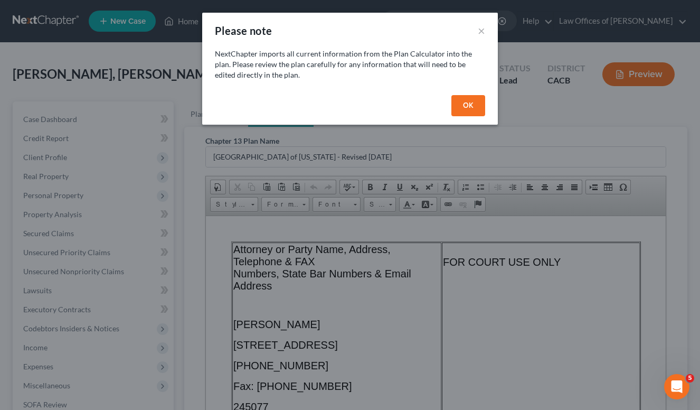
click at [470, 102] on button "OK" at bounding box center [468, 105] width 34 height 21
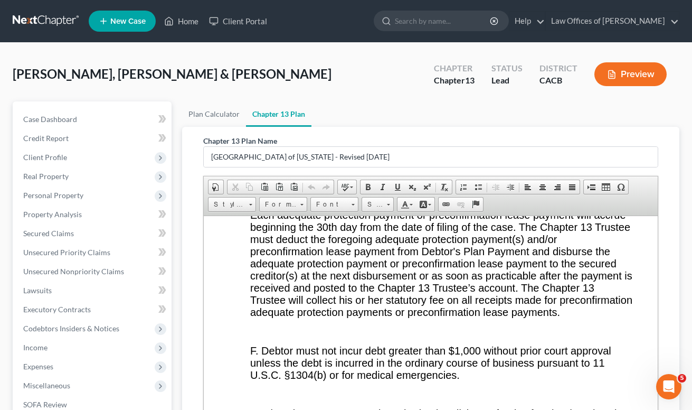
scroll to position [208, 0]
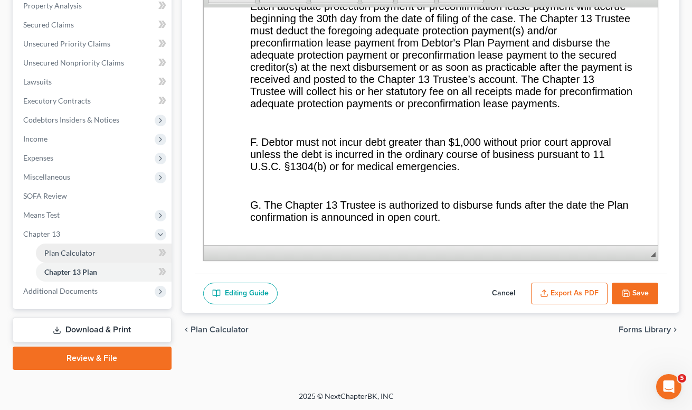
click at [44, 259] on link "Plan Calculator" at bounding box center [104, 252] width 136 height 19
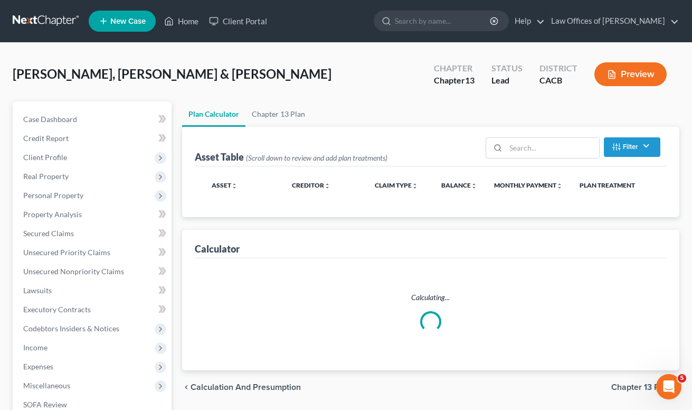
select select "35"
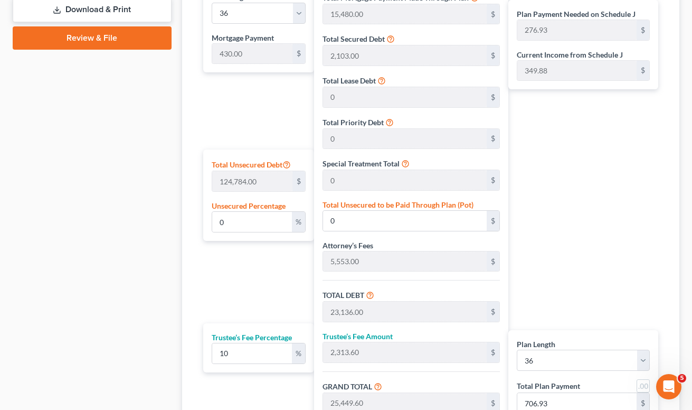
scroll to position [659, 0]
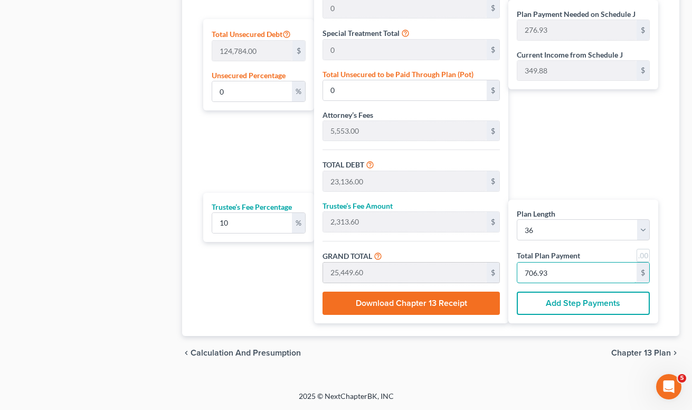
click at [491, 275] on div "Plan Length 1 2 3 4 5 6 7 8 9 10 11 12 13 14 15 16 17 18 19 20 21 22 23 24 25 2…" at bounding box center [430, 88] width 465 height 470
type input "98.18"
type input "9.81"
type input "108.00"
type input "3"
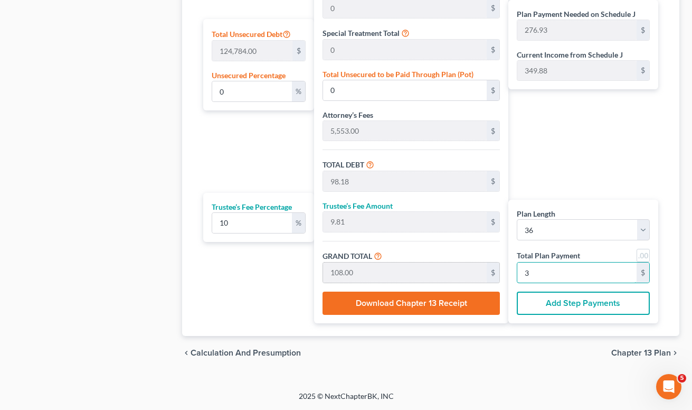
type input "1,145.45"
type input "114.54"
type input "1,260.00"
type input "35"
type input "11,454.54"
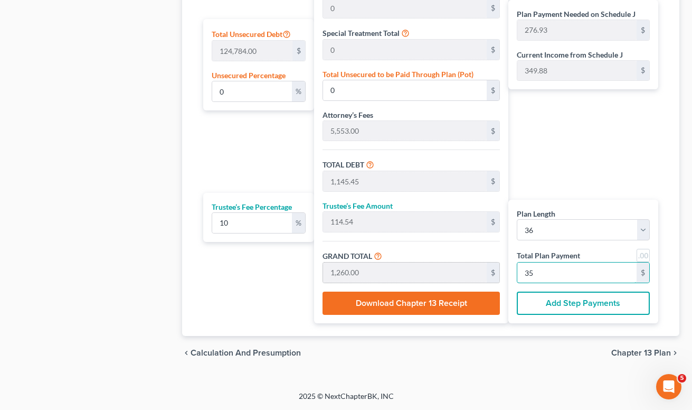
type input "1,145.45"
type input "12,600.00"
type input "350"
click at [271, 157] on div "Plan Length 1 2 3 4 5 6 7 8 9 10 11 12 13 14 15 16 17 18 19 20 21 22 23 24 25 2…" at bounding box center [256, 88] width 117 height 470
click at [607, 173] on div "Plan Payment Needed on Schedule J 276.93 $ Current Income from Schedule J 349.8…" at bounding box center [585, 88] width 155 height 470
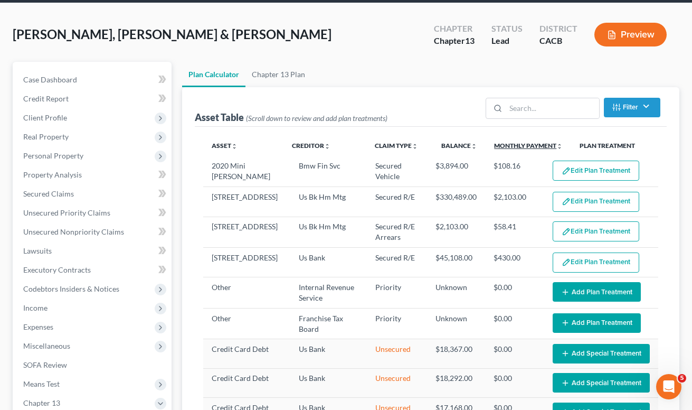
scroll to position [37, 0]
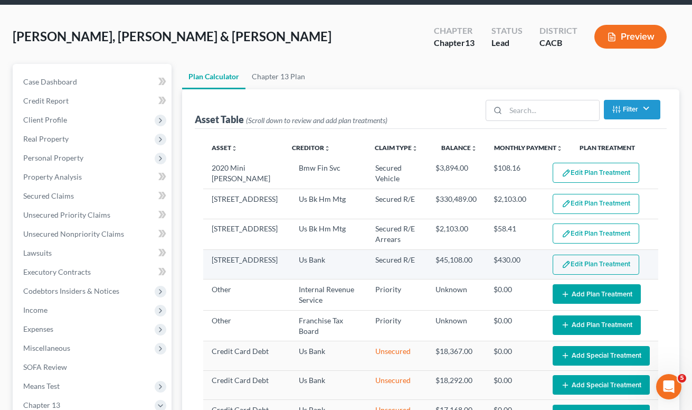
click at [584, 269] on button "Edit Plan Treatment" at bounding box center [596, 264] width 87 height 20
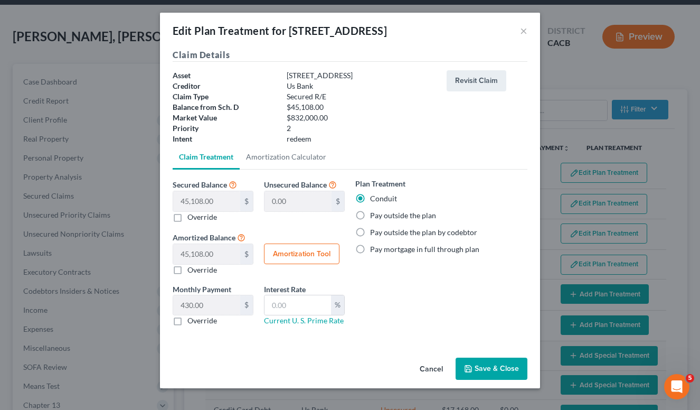
click at [394, 216] on label "Pay outside the plan" at bounding box center [403, 215] width 66 height 11
click at [381, 216] on input "Pay outside the plan" at bounding box center [377, 213] width 7 height 7
radio input "true"
click at [498, 376] on button "Save & Close" at bounding box center [491, 368] width 72 height 22
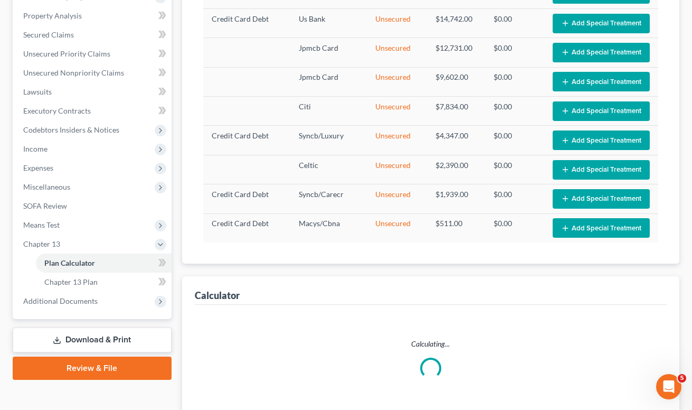
scroll to position [279, 0]
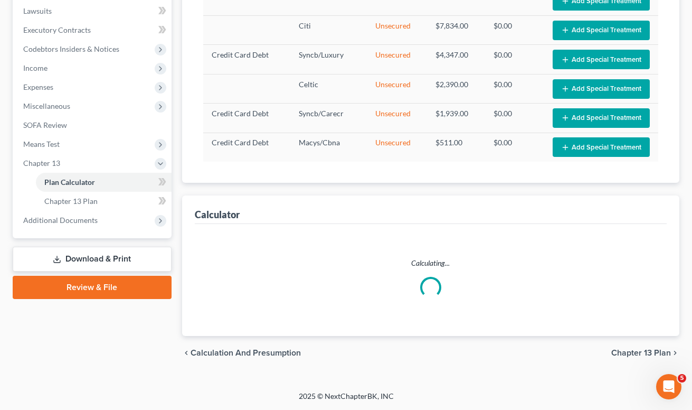
select select "35"
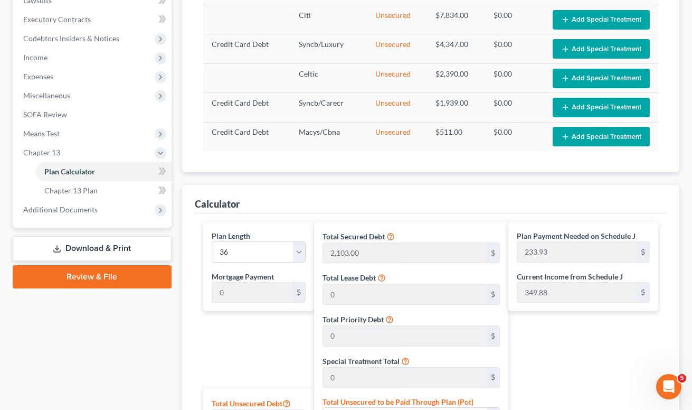
scroll to position [616, 0]
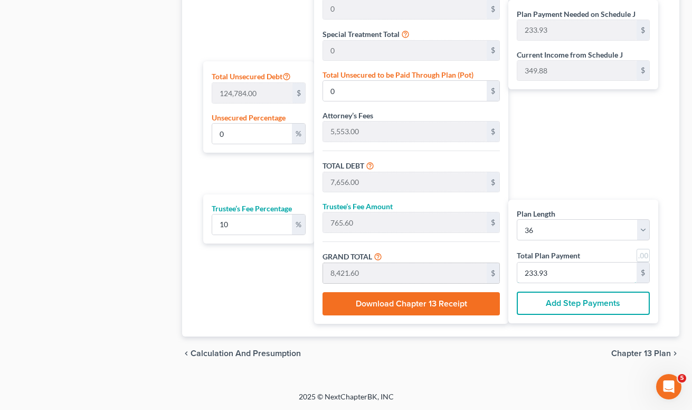
drag, startPoint x: 564, startPoint y: 271, endPoint x: 488, endPoint y: 264, distance: 76.9
click at [488, 264] on div "Plan Length 1 2 3 4 5 6 7 8 9 10 11 12 13 14 15 16 17 18 19 20 21 22 23 24 25 2…" at bounding box center [430, 109] width 465 height 429
type input "98.18"
type input "9.81"
type input "108.00"
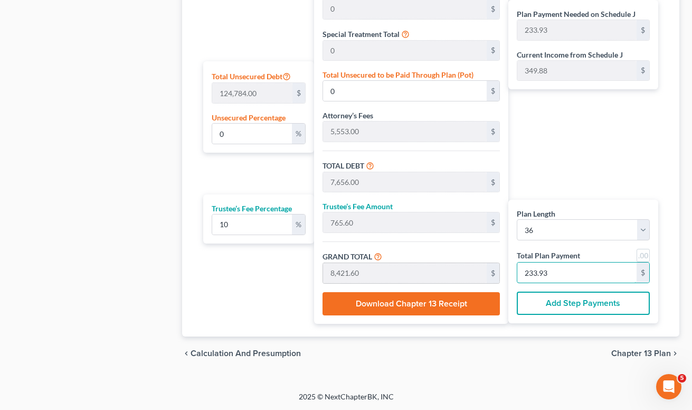
type input "3"
type input "1,145.45"
type input "114.54"
type input "1,260.00"
type input "35"
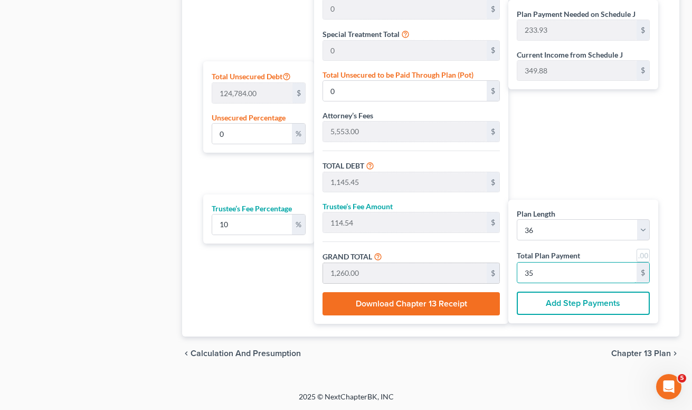
type input "3.04"
type input "3,798.54"
type input "11,454.54"
type input "1,145.45"
type input "12,600.00"
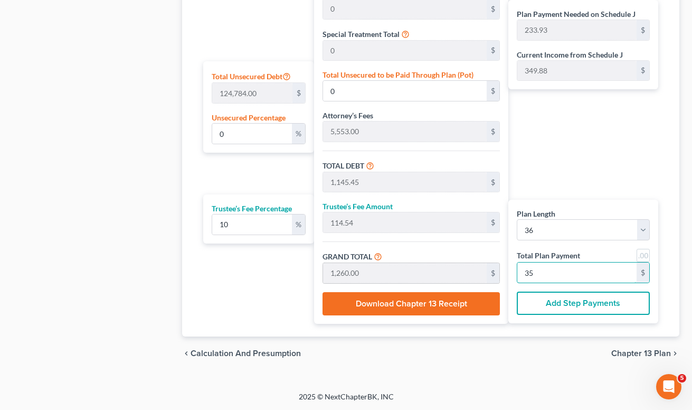
type input "350"
click at [626, 355] on span "Chapter 13 Plan" at bounding box center [641, 353] width 60 height 8
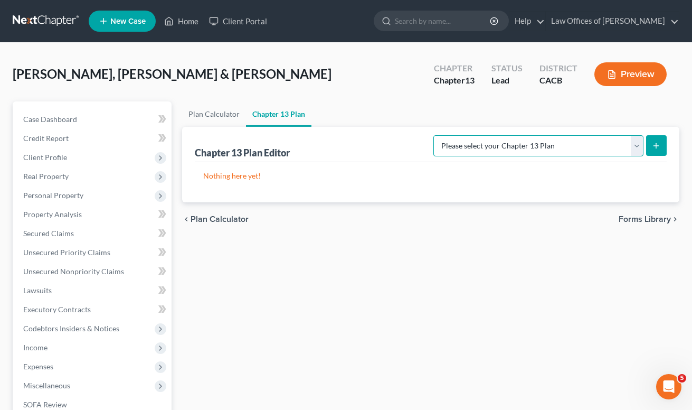
select select "1"
click at [662, 148] on button "submit" at bounding box center [656, 145] width 21 height 21
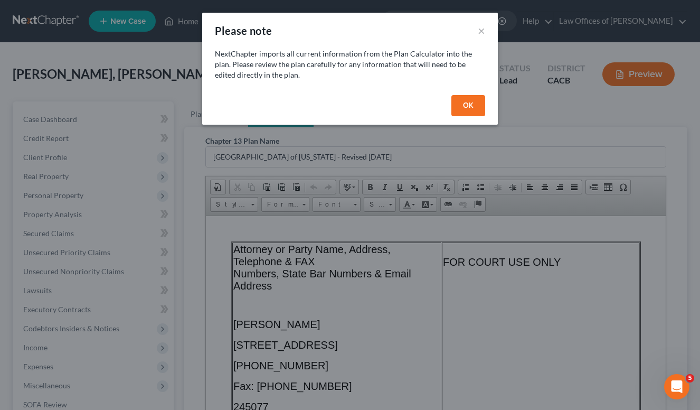
click at [470, 105] on button "OK" at bounding box center [468, 105] width 34 height 21
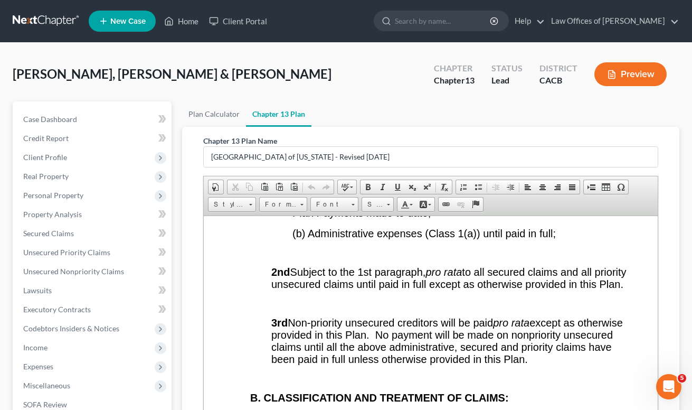
scroll to position [208, 0]
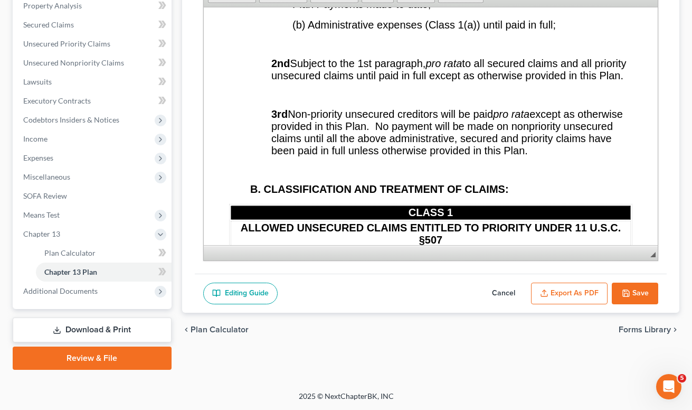
click at [512, 290] on button "Cancel" at bounding box center [503, 293] width 46 height 22
select select "1"
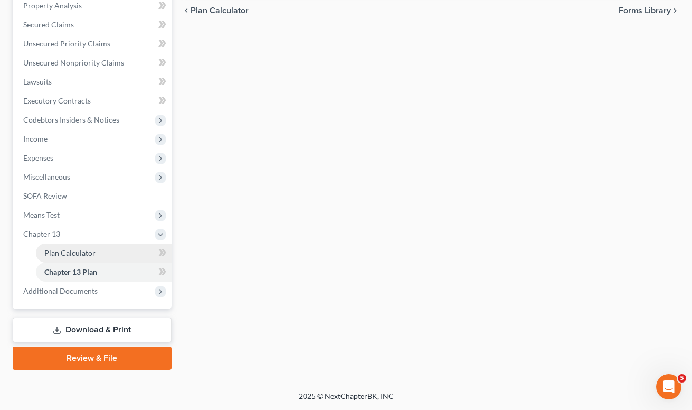
click at [72, 251] on span "Plan Calculator" at bounding box center [69, 252] width 51 height 9
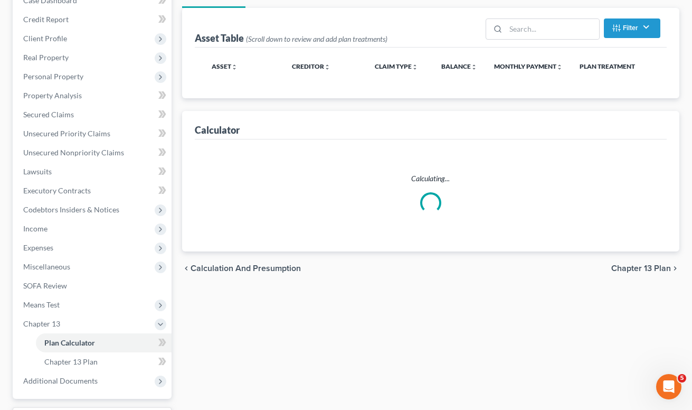
scroll to position [301, 0]
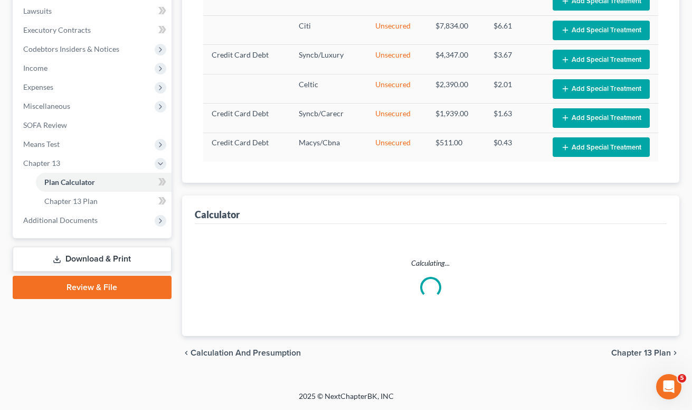
select select "35"
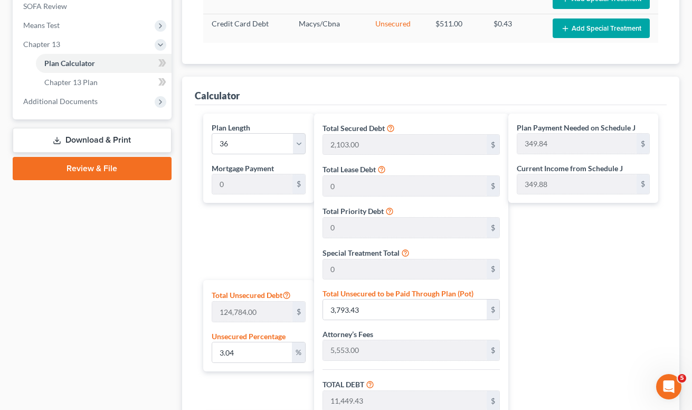
scroll to position [616, 0]
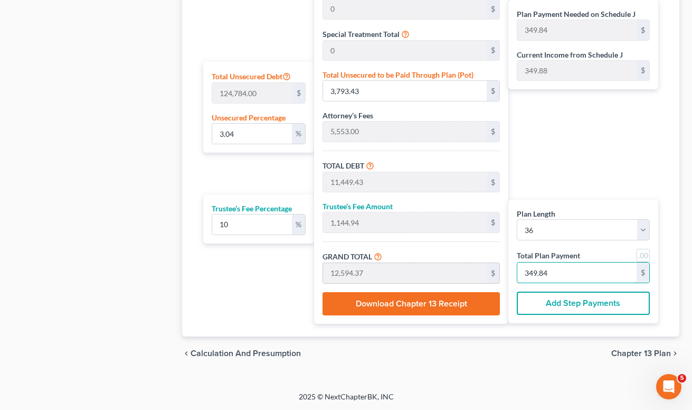
click at [469, 270] on div "Plan Length 1 2 3 4 5 6 7 8 9 10 11 12 13 14 15 16 17 18 19 20 21 22 23 24 25 2…" at bounding box center [430, 109] width 465 height 429
type input "0"
type input "98.18"
type input "9.81"
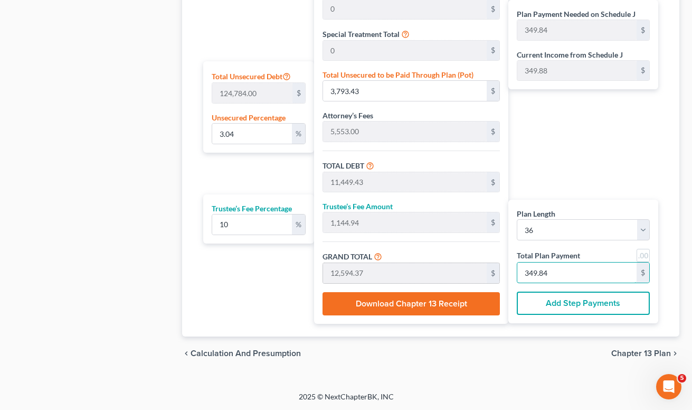
type input "108.00"
type input "3"
type input "1,145.45"
type input "114.54"
type input "1,260.00"
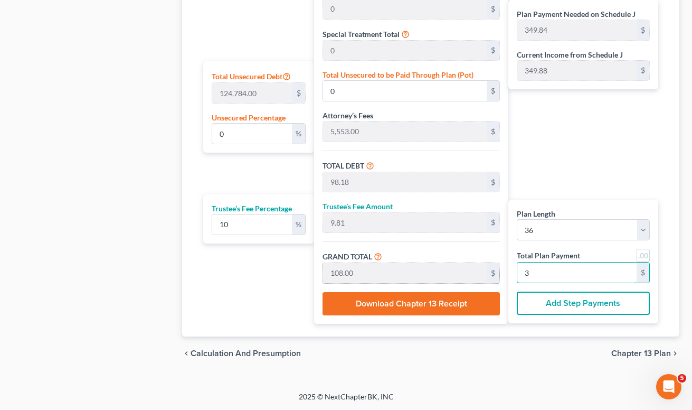
type input "35"
type input "3.04"
type input "3,798.54"
type input "11,454.54"
type input "1,145.45"
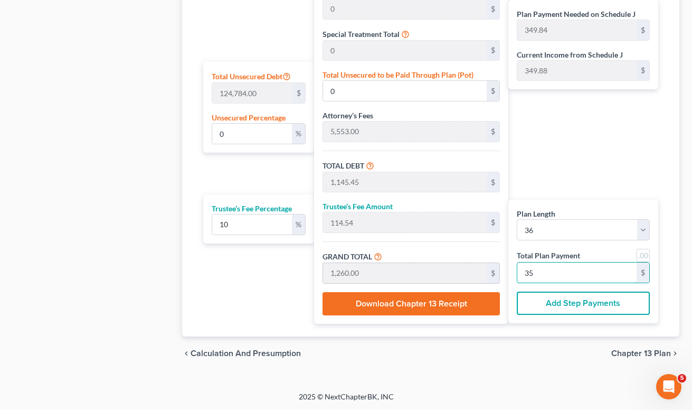
type input "12,600.00"
type input "350"
click at [617, 351] on span "Chapter 13 Plan" at bounding box center [641, 353] width 60 height 8
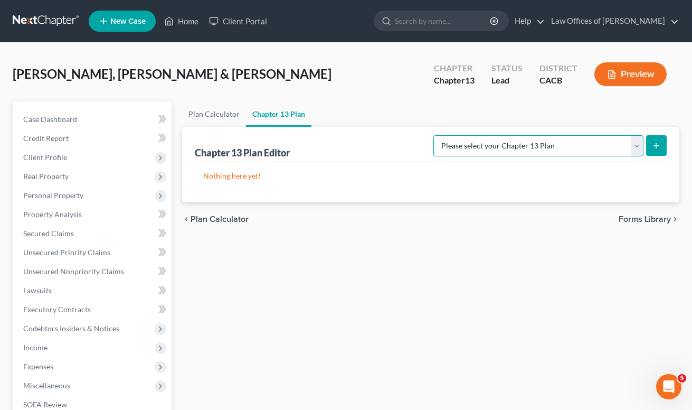
select select "1"
click at [664, 153] on button "submit" at bounding box center [656, 145] width 21 height 21
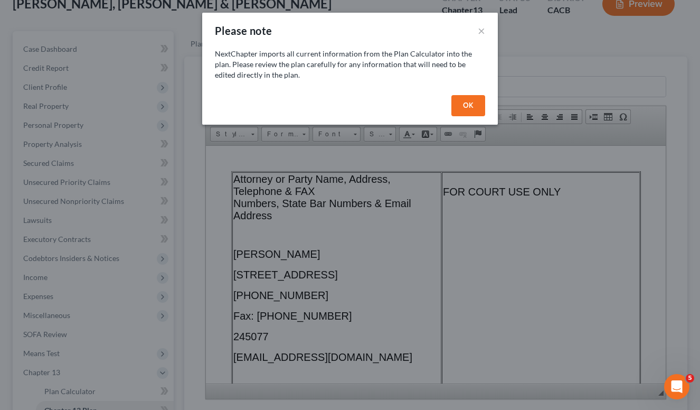
click at [463, 101] on button "OK" at bounding box center [468, 105] width 34 height 21
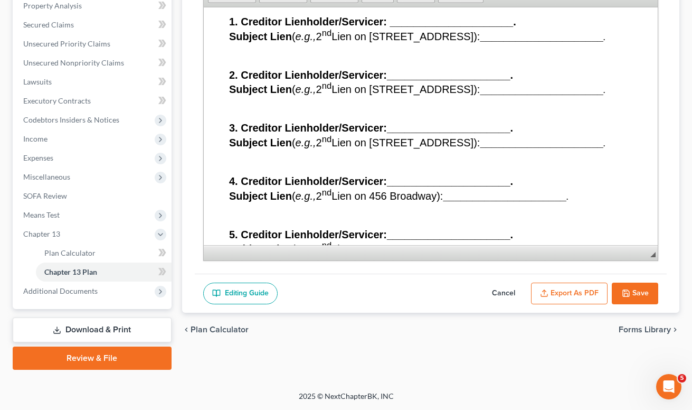
scroll to position [12424, 0]
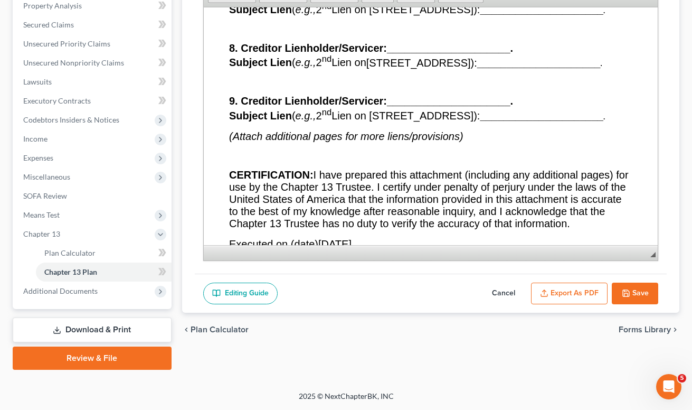
click at [498, 293] on button "Cancel" at bounding box center [503, 293] width 46 height 22
select select "1"
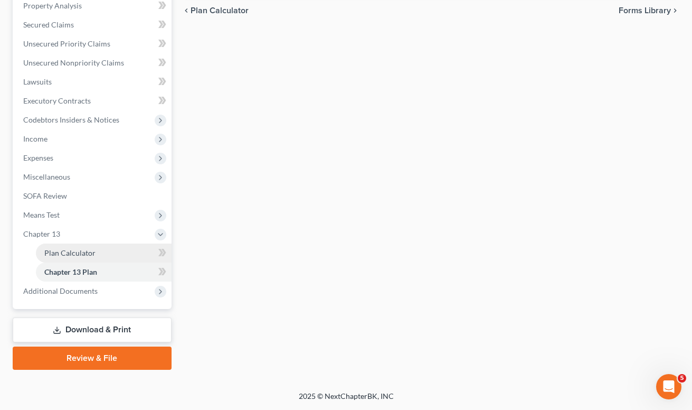
click at [111, 253] on link "Plan Calculator" at bounding box center [104, 252] width 136 height 19
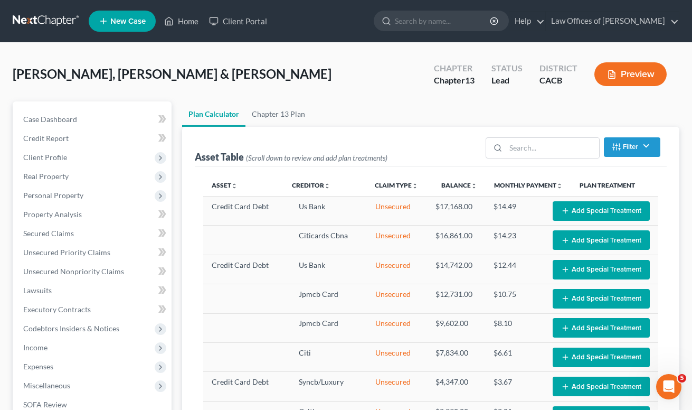
scroll to position [301, 0]
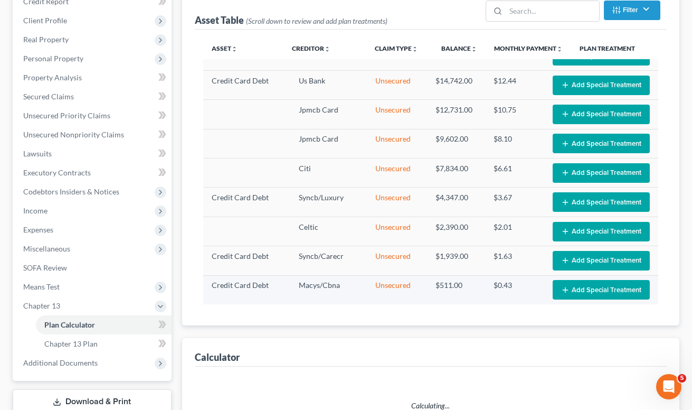
select select "35"
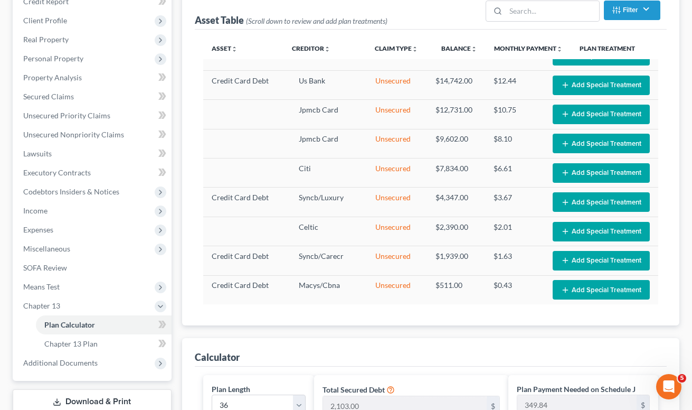
scroll to position [616, 0]
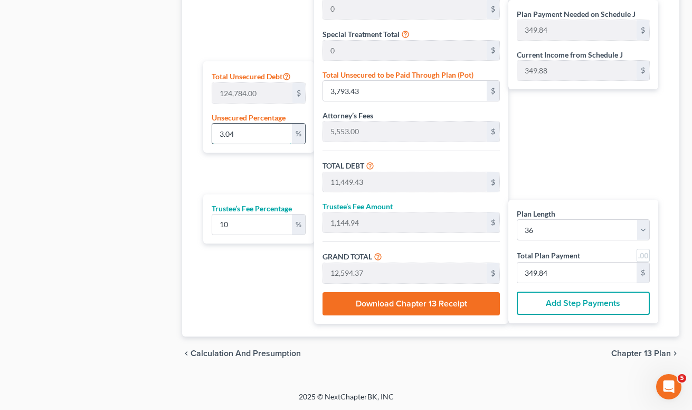
click at [254, 138] on input "3.04" at bounding box center [252, 133] width 80 height 20
click at [591, 277] on input "348.31" at bounding box center [576, 272] width 119 height 20
click at [249, 146] on div "Total Unsecured Debt 124,784.00 $ Unsecured Percentage 3.04 %" at bounding box center [258, 106] width 111 height 91
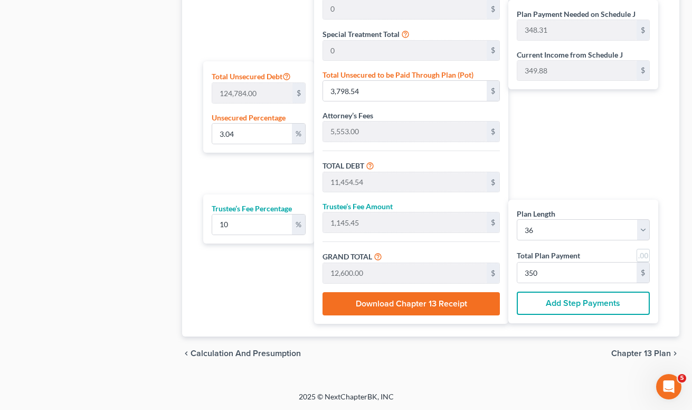
click at [249, 146] on div "Total Unsecured Debt 124,784.00 $ Unsecured Percentage 3.04 %" at bounding box center [258, 106] width 111 height 91
click at [253, 136] on input "3.04" at bounding box center [252, 133] width 80 height 20
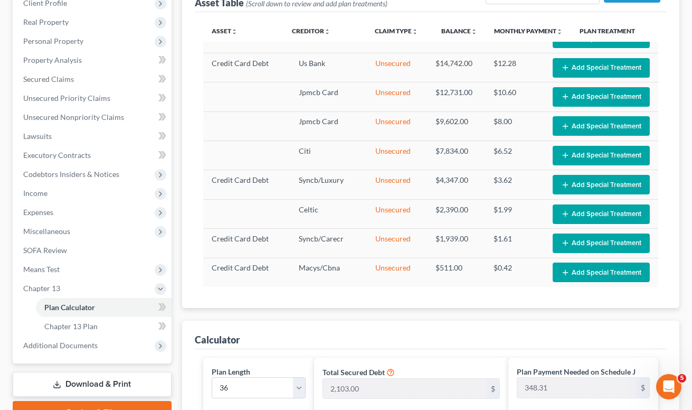
scroll to position [245, 0]
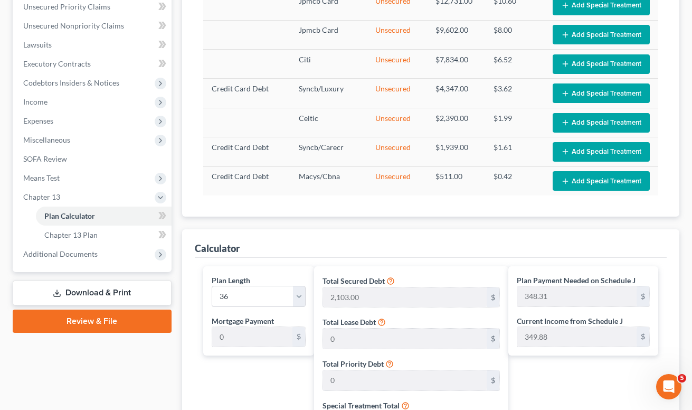
click at [79, 293] on link "Download & Print" at bounding box center [92, 292] width 159 height 25
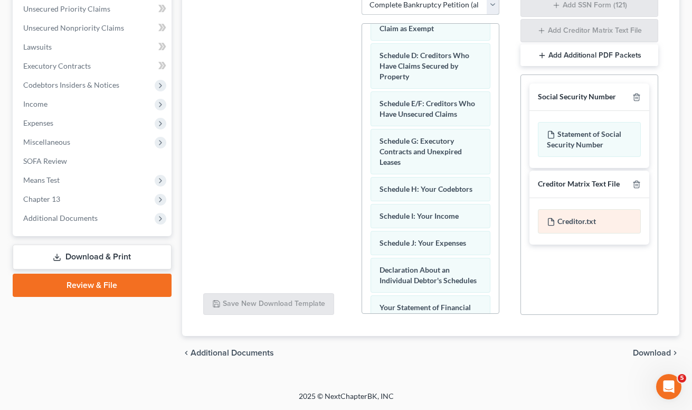
scroll to position [148, 0]
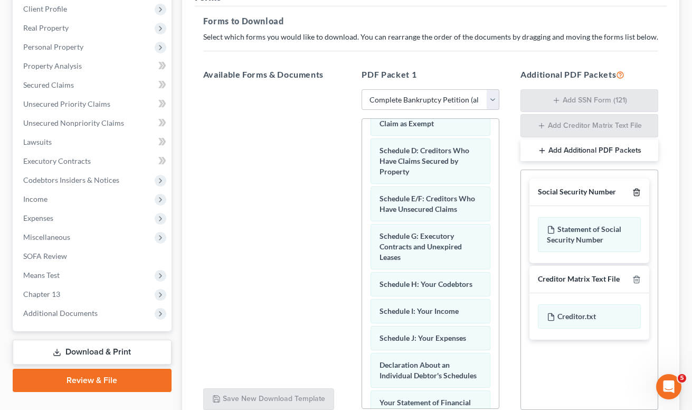
click at [638, 191] on icon "button" at bounding box center [636, 192] width 8 height 8
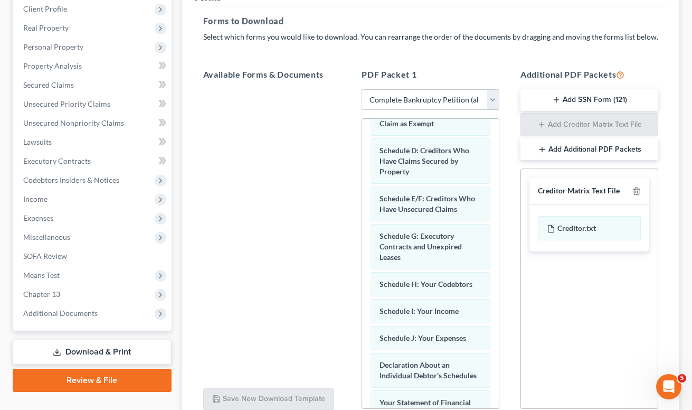
click at [638, 191] on icon "button" at bounding box center [636, 191] width 8 height 8
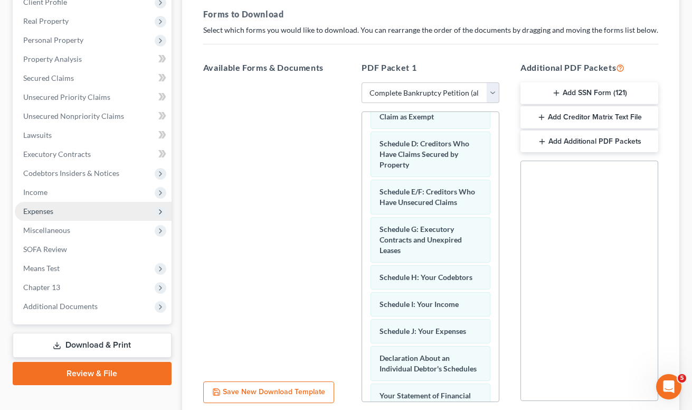
scroll to position [157, 0]
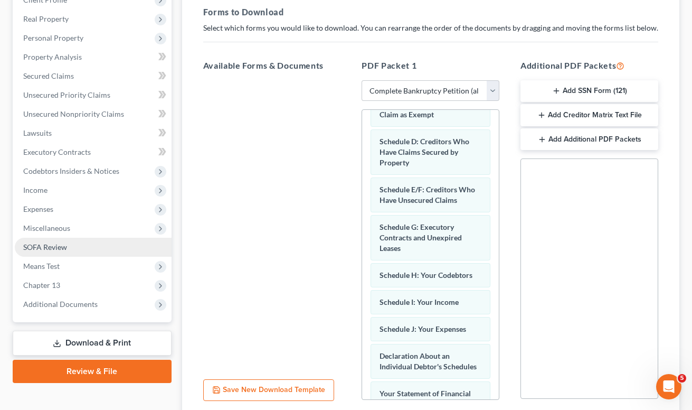
click at [54, 252] on link "SOFA Review" at bounding box center [93, 246] width 157 height 19
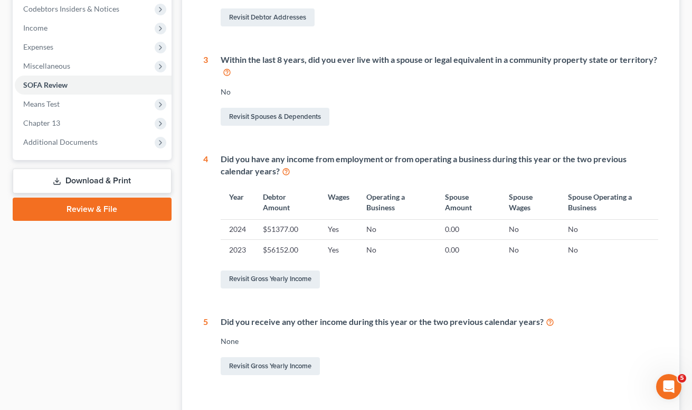
scroll to position [317, 0]
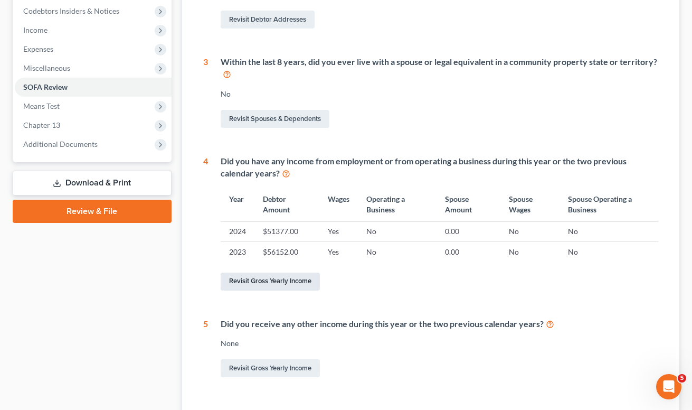
click at [278, 283] on link "Revisit Gross Yearly Income" at bounding box center [270, 281] width 99 height 18
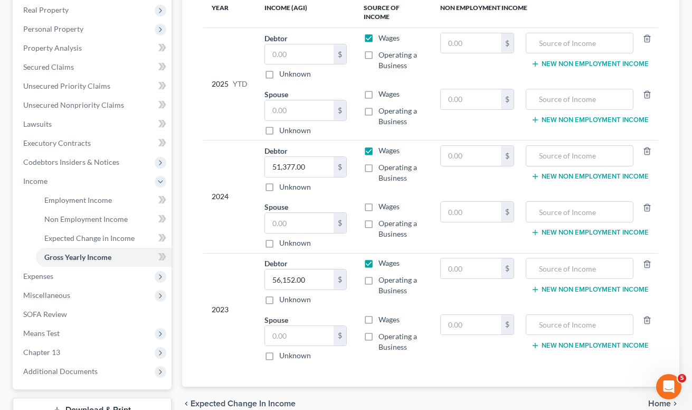
scroll to position [72, 0]
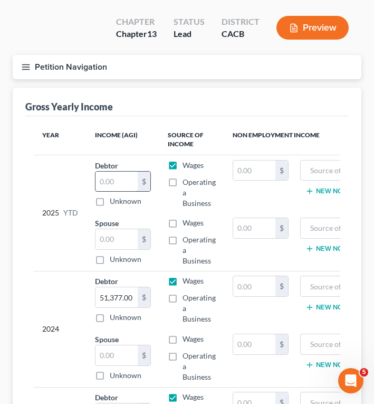
click at [111, 186] on input "text" at bounding box center [117, 182] width 42 height 20
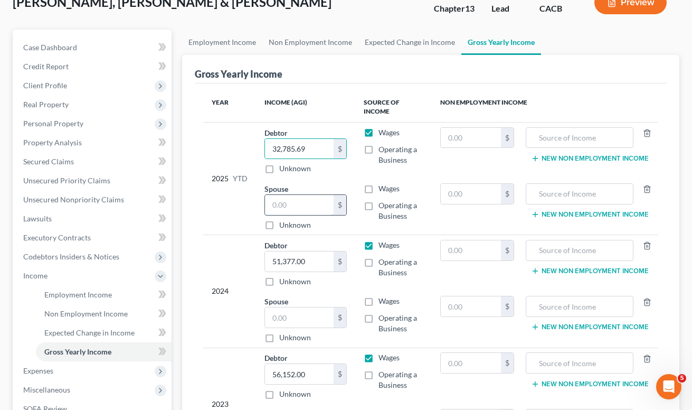
click at [302, 207] on input "text" at bounding box center [299, 205] width 69 height 20
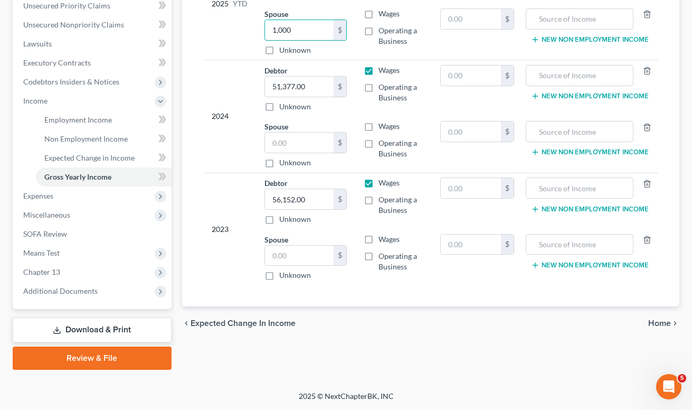
scroll to position [30, 0]
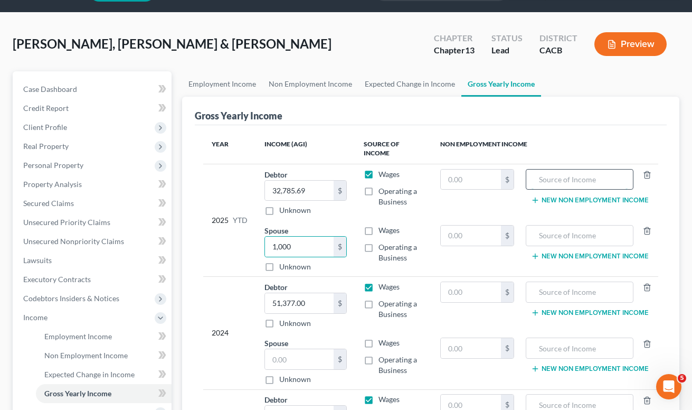
click at [588, 173] on input "text" at bounding box center [579, 179] width 96 height 20
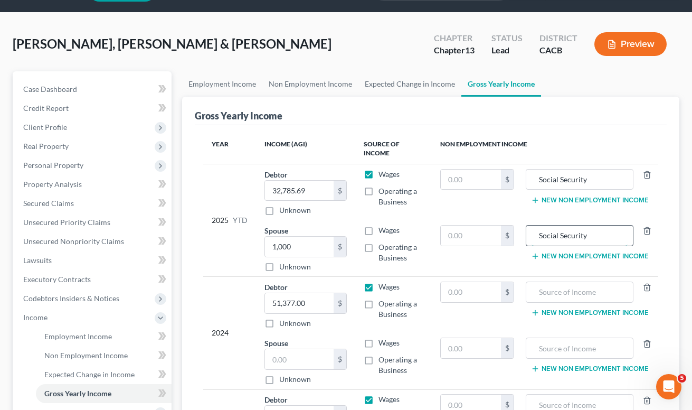
drag, startPoint x: 574, startPoint y: 236, endPoint x: 531, endPoint y: 235, distance: 42.2
click at [531, 235] on div "Social Security" at bounding box center [580, 235] width 108 height 21
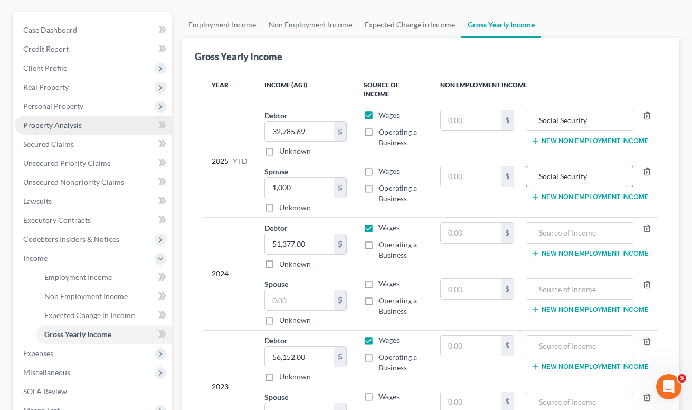
scroll to position [66, 0]
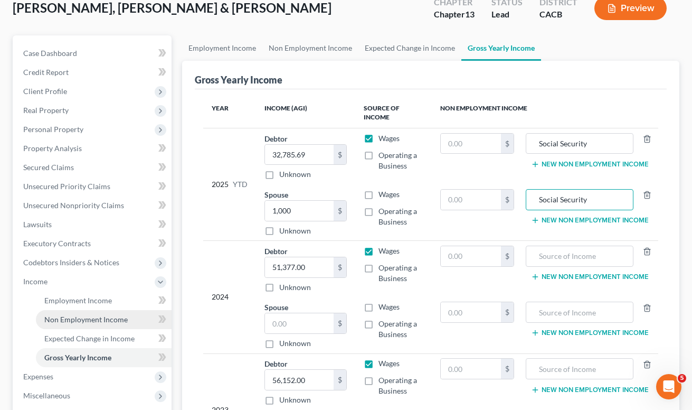
click at [82, 315] on span "Non Employment Income" at bounding box center [85, 319] width 83 height 9
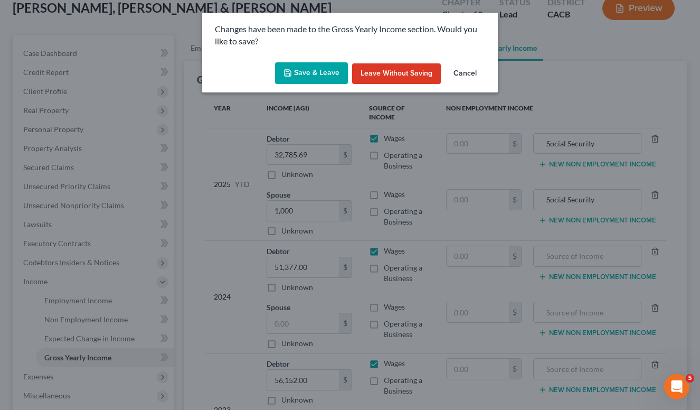
click at [330, 75] on button "Save & Leave" at bounding box center [311, 73] width 73 height 22
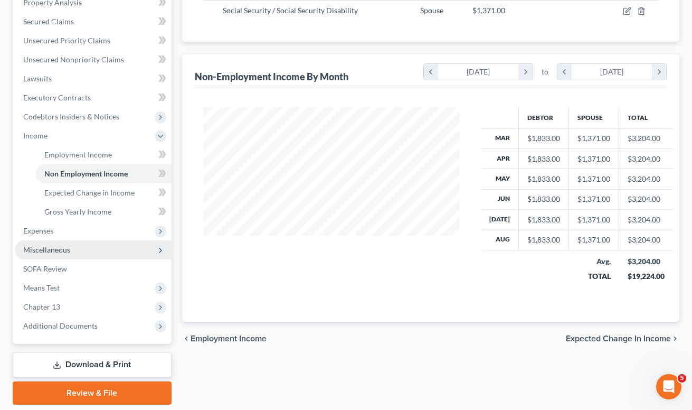
scroll to position [207, 0]
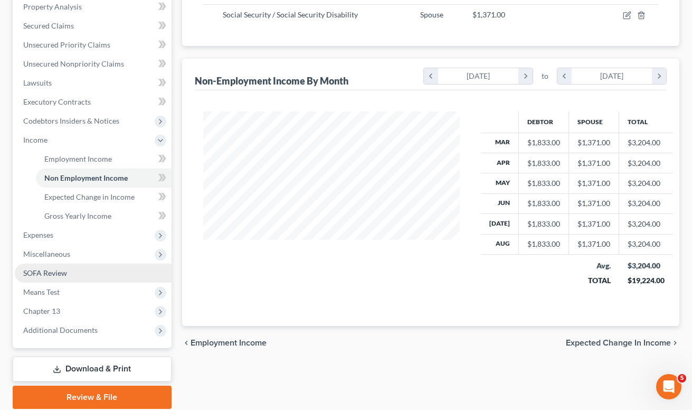
click at [56, 274] on span "SOFA Review" at bounding box center [45, 272] width 44 height 9
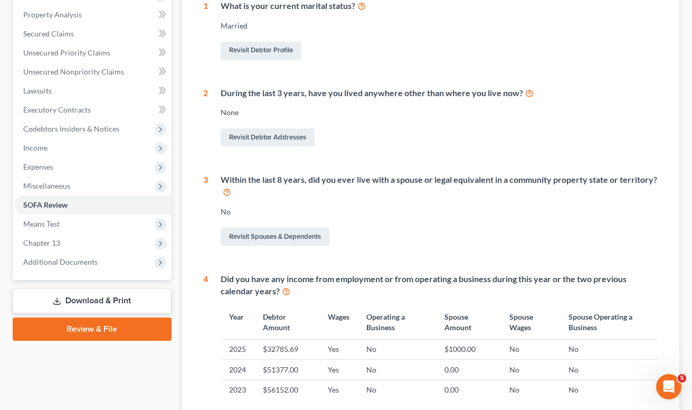
scroll to position [227, 0]
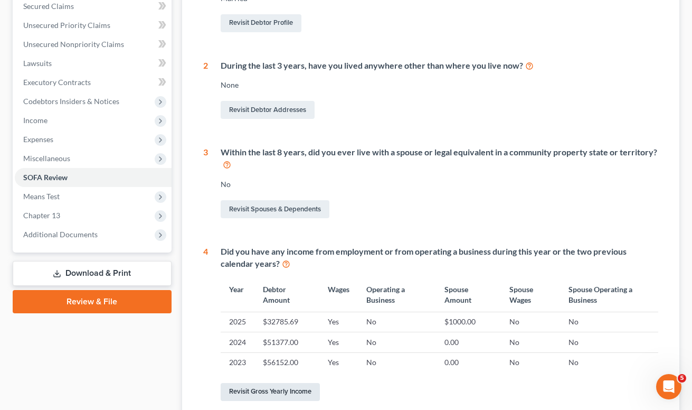
click at [293, 392] on link "Revisit Gross Yearly Income" at bounding box center [270, 392] width 99 height 18
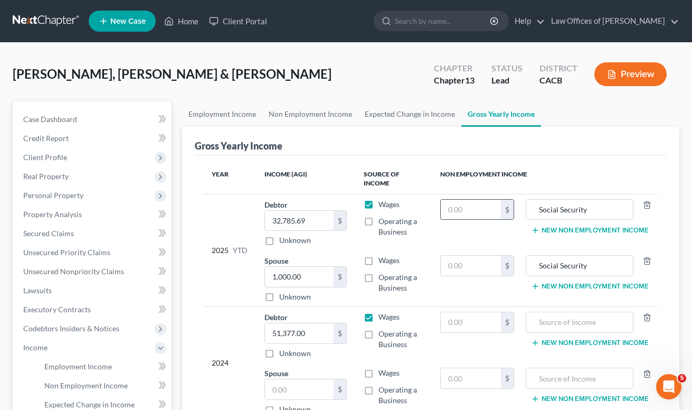
click at [463, 211] on input "text" at bounding box center [471, 209] width 60 height 20
paste input "0"
drag, startPoint x: 478, startPoint y: 213, endPoint x: 429, endPoint y: 211, distance: 48.6
click at [429, 211] on tr "2025 YTD Debtor 32,785.69 $ Unknown Balance Undetermined 32,785.69 $ Unknown Wa…" at bounding box center [430, 222] width 455 height 56
paste input "text"
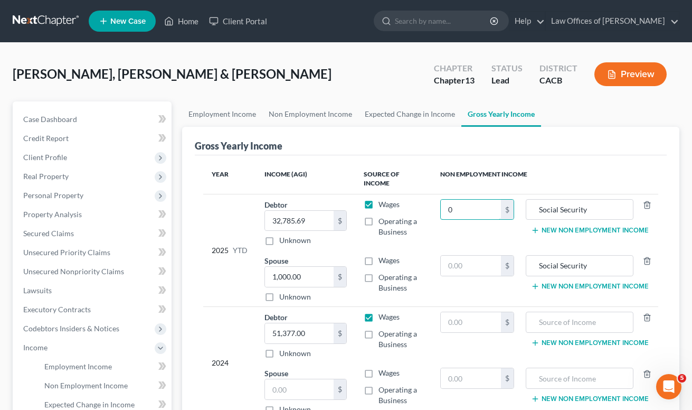
drag, startPoint x: 465, startPoint y: 204, endPoint x: 389, endPoint y: 199, distance: 76.7
click at [389, 199] on tr "2025 YTD Debtor 32,785.69 $ Unknown Balance Undetermined 32,785.69 $ Unknown Wa…" at bounding box center [430, 222] width 455 height 56
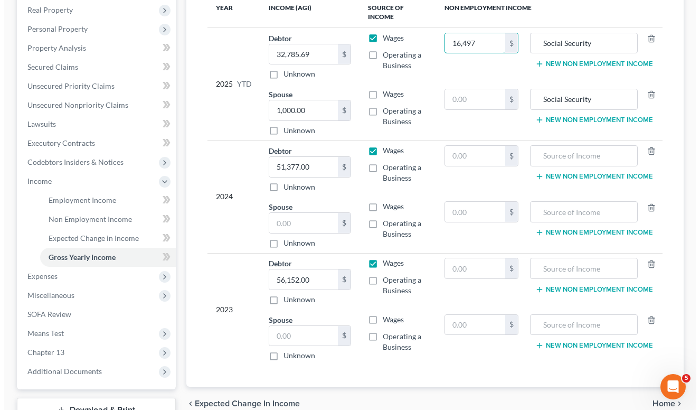
scroll to position [187, 0]
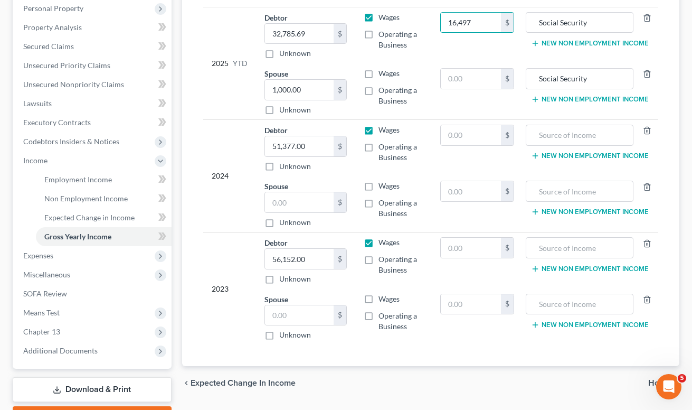
click at [378, 72] on label "Wages" at bounding box center [388, 73] width 21 height 11
click at [383, 72] on input "Wages" at bounding box center [386, 71] width 7 height 7
click at [457, 76] on input "text" at bounding box center [471, 79] width 60 height 20
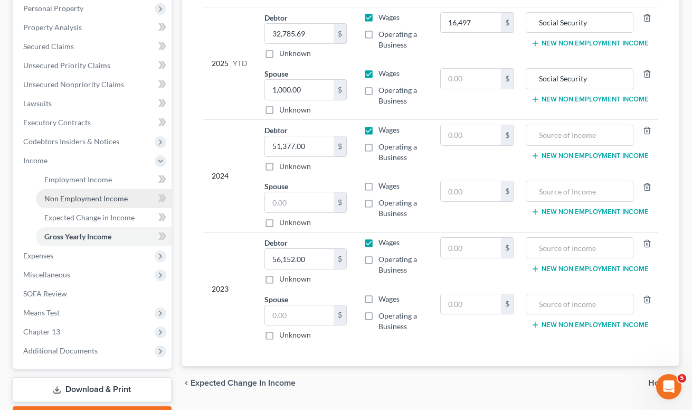
click at [80, 194] on span "Non Employment Income" at bounding box center [85, 198] width 83 height 9
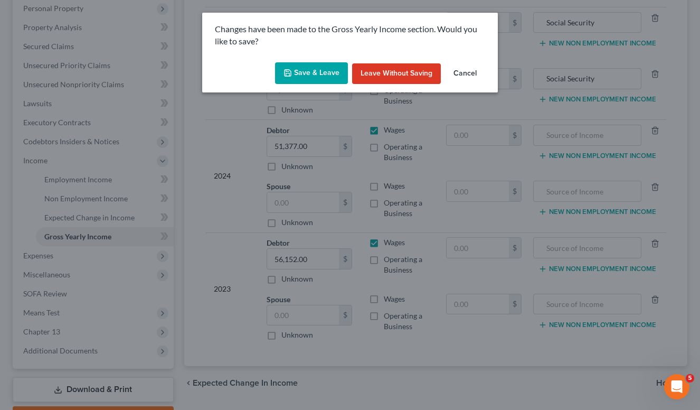
click at [315, 69] on button "Save & Leave" at bounding box center [311, 73] width 73 height 22
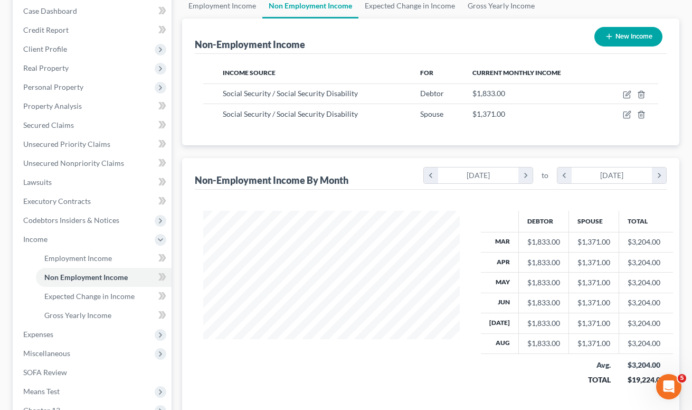
scroll to position [246, 0]
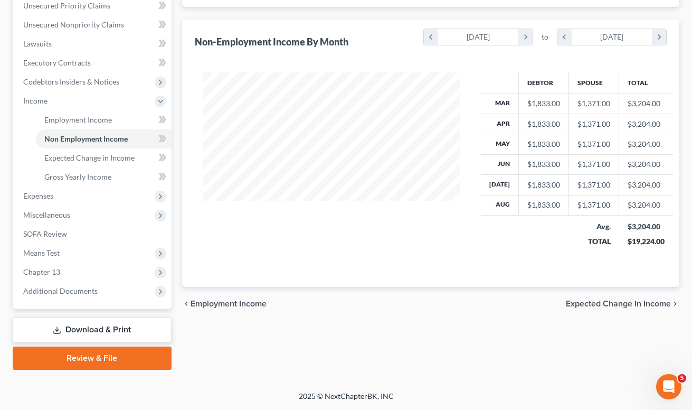
click at [44, 233] on span "SOFA Review" at bounding box center [45, 233] width 44 height 9
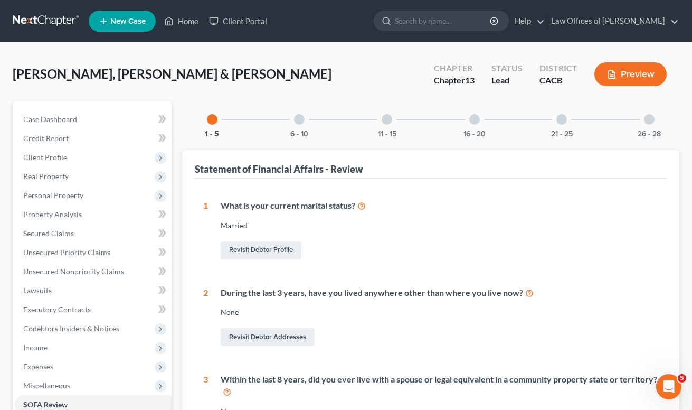
scroll to position [367, 0]
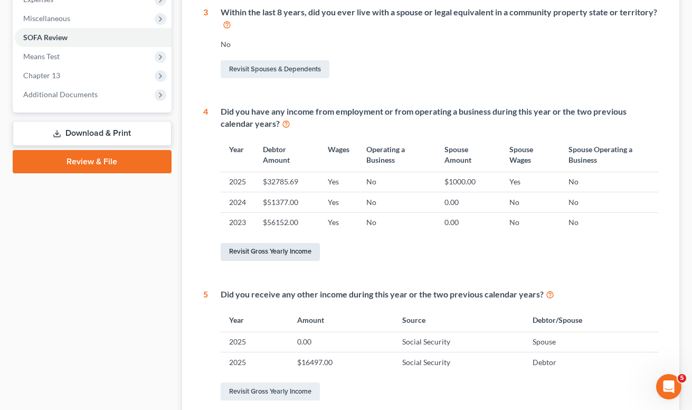
click at [279, 249] on link "Revisit Gross Yearly Income" at bounding box center [270, 252] width 99 height 18
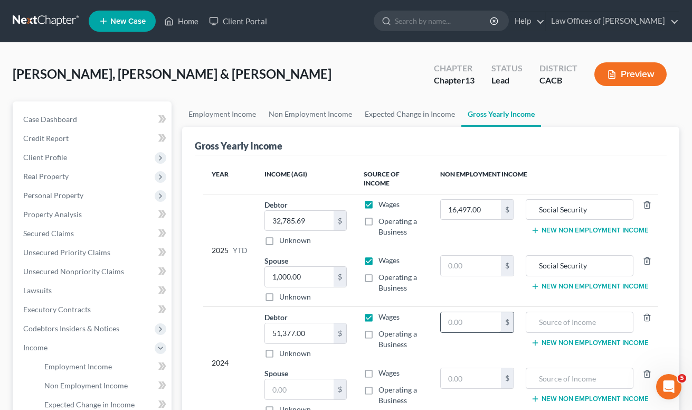
scroll to position [95, 0]
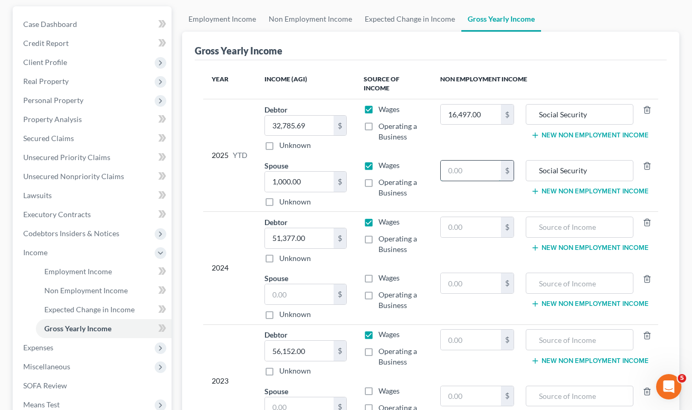
click at [470, 177] on input "text" at bounding box center [471, 170] width 60 height 20
click at [548, 229] on input "text" at bounding box center [579, 227] width 96 height 20
click at [569, 229] on input "Social Security" at bounding box center [579, 227] width 96 height 20
click at [580, 289] on input "text" at bounding box center [579, 283] width 96 height 20
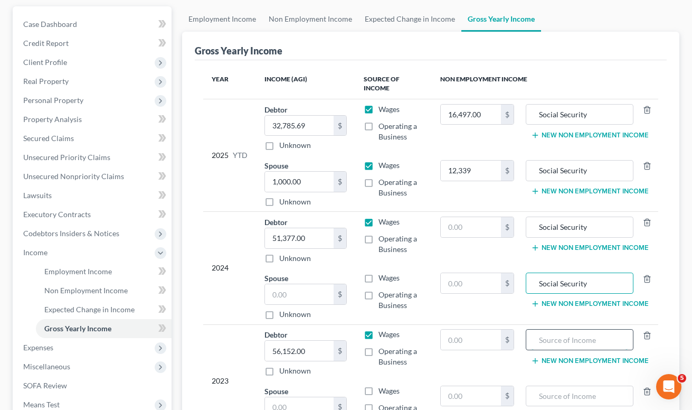
drag, startPoint x: 599, startPoint y: 303, endPoint x: 589, endPoint y: 337, distance: 35.2
click at [589, 337] on input "text" at bounding box center [579, 339] width 96 height 20
drag, startPoint x: 587, startPoint y: 281, endPoint x: 509, endPoint y: 268, distance: 78.7
click at [509, 268] on tbody "2024 Debtor 51,377.00 $ Unknown Balance Undetermined 51,377.00 $ Unknown Wages …" at bounding box center [430, 268] width 455 height 112
click at [575, 226] on input "Social Security" at bounding box center [579, 227] width 96 height 20
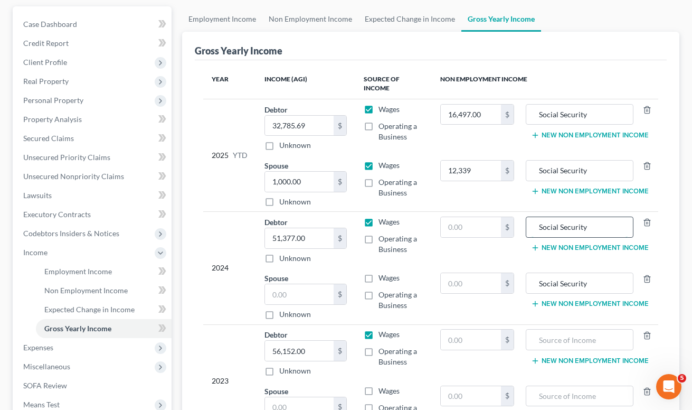
click at [575, 226] on input "Social Security" at bounding box center [579, 227] width 96 height 20
click at [596, 278] on input "Social Security" at bounding box center [579, 283] width 96 height 20
drag, startPoint x: 596, startPoint y: 278, endPoint x: 507, endPoint y: 278, distance: 88.7
click at [507, 278] on tr "Spouse $ Unknown Balance Undetermined $ Unknown Wages Operating a Business $ So…" at bounding box center [430, 296] width 455 height 56
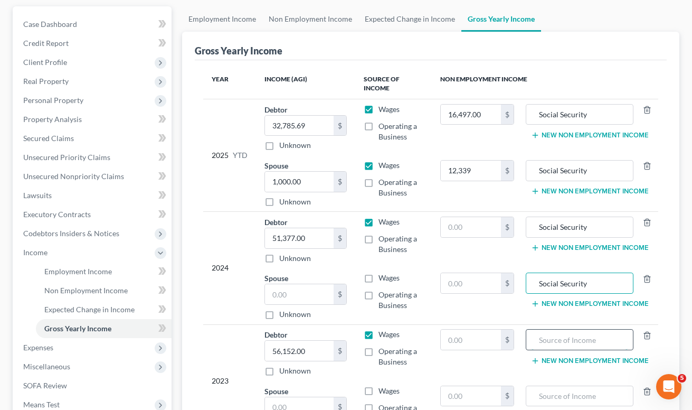
click at [557, 334] on input "text" at bounding box center [579, 339] width 96 height 20
paste input "Social Security"
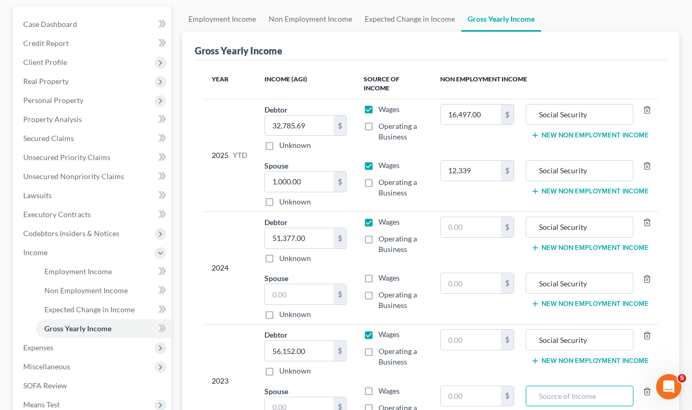
paste input "Social Security"
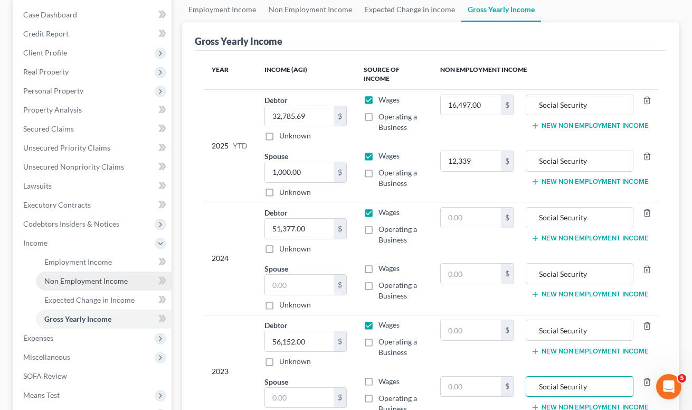
scroll to position [107, 0]
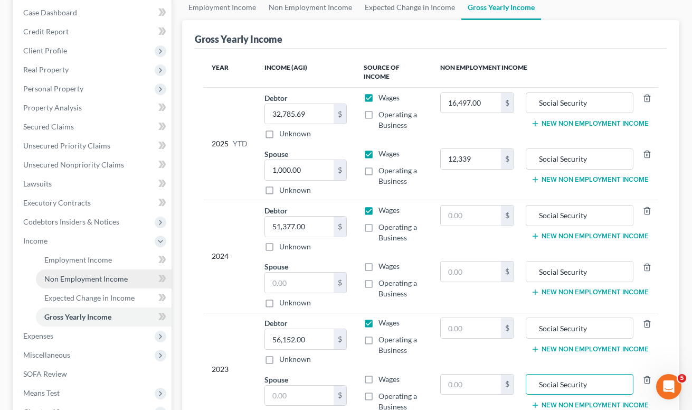
click at [76, 277] on span "Non Employment Income" at bounding box center [85, 278] width 83 height 9
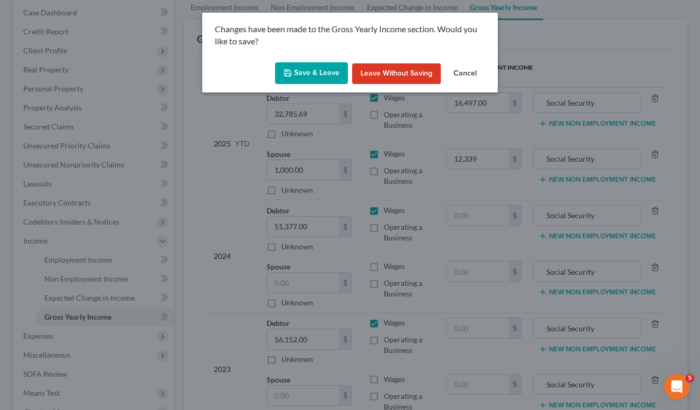
click at [319, 92] on div "Changes have been made to the Gross Yearly Income section. Would you like to sa…" at bounding box center [350, 205] width 700 height 410
click at [314, 76] on button "Save & Leave" at bounding box center [311, 73] width 73 height 22
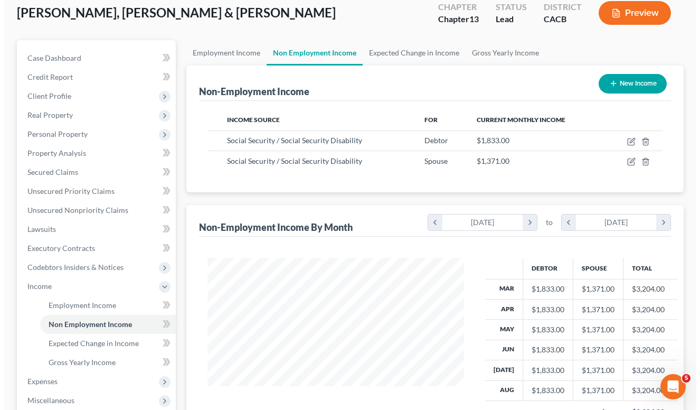
scroll to position [81, 0]
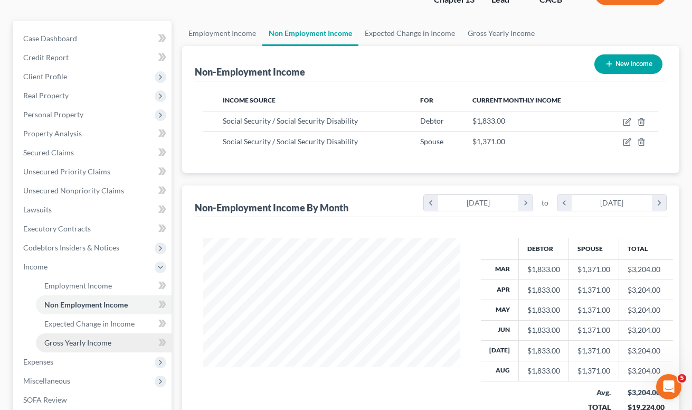
click at [71, 343] on span "Gross Yearly Income" at bounding box center [77, 342] width 67 height 9
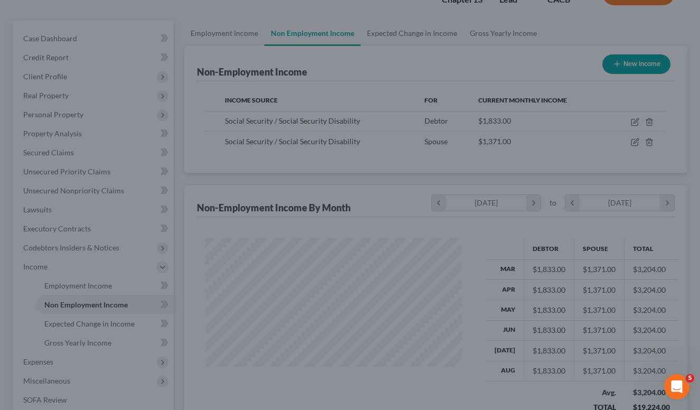
scroll to position [189, 281]
click at [87, 332] on div at bounding box center [350, 205] width 700 height 410
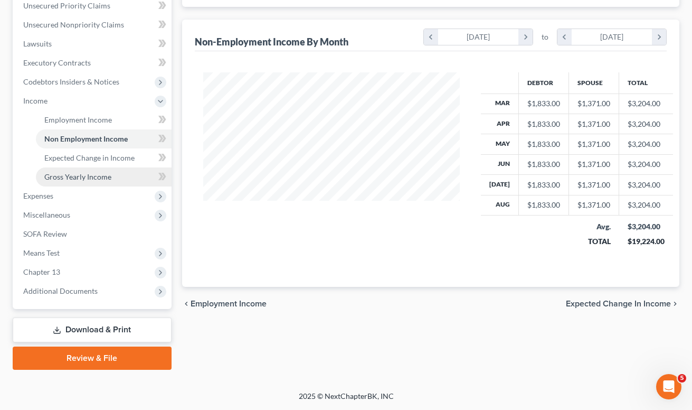
click at [78, 173] on span "Gross Yearly Income" at bounding box center [77, 176] width 67 height 9
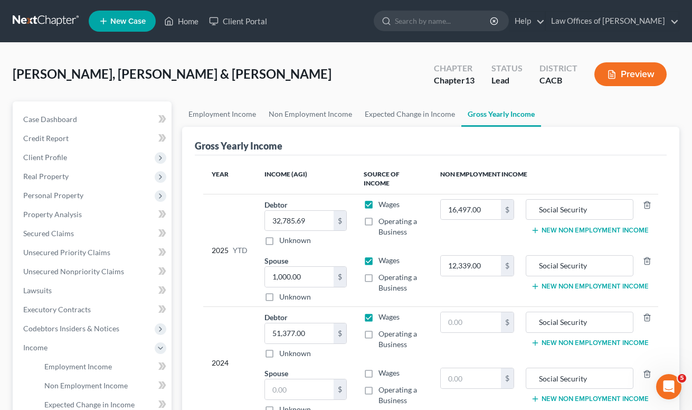
scroll to position [201, 0]
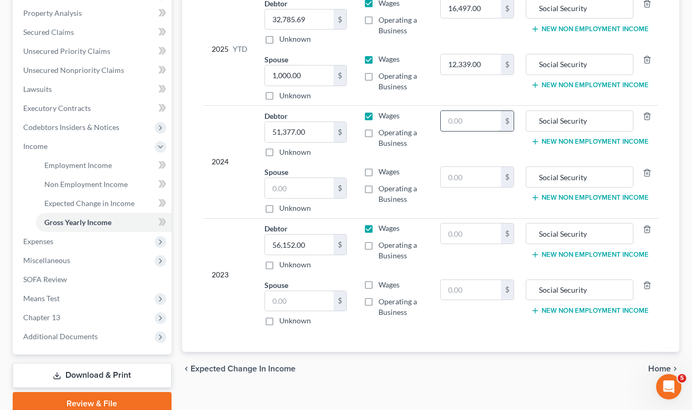
click at [461, 123] on input "text" at bounding box center [471, 121] width 60 height 20
type input "21,996"
click at [463, 226] on input "text" at bounding box center [471, 233] width 60 height 20
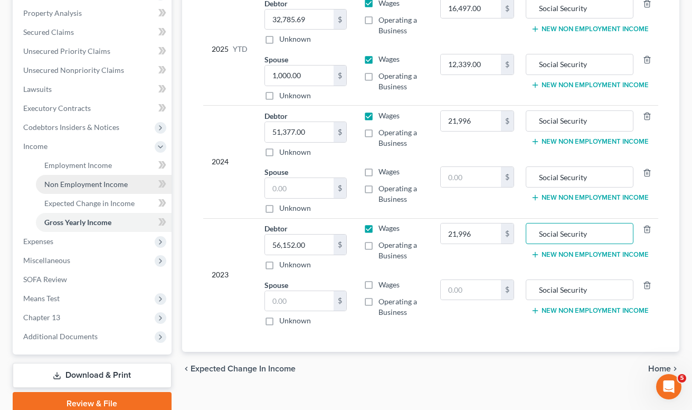
click at [91, 183] on span "Non Employment Income" at bounding box center [85, 183] width 83 height 9
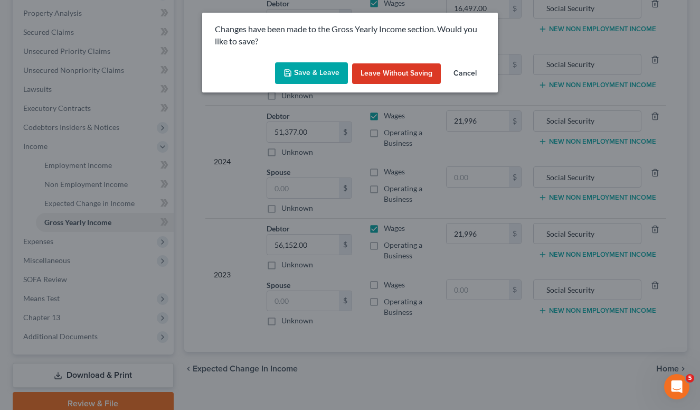
click at [298, 76] on button "Save & Leave" at bounding box center [311, 73] width 73 height 22
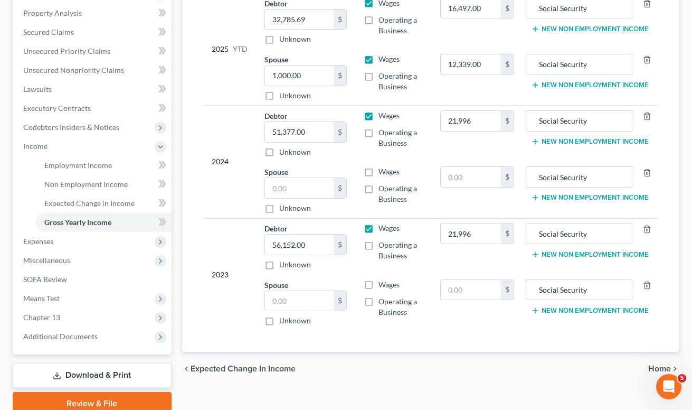
type input "21,996.00"
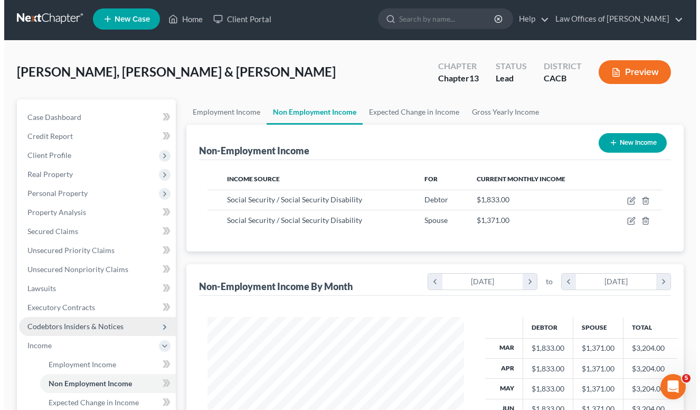
scroll to position [165, 0]
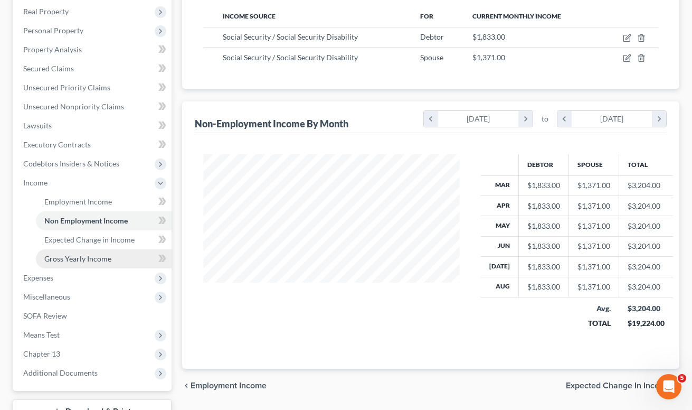
click at [83, 262] on span "Gross Yearly Income" at bounding box center [77, 258] width 67 height 9
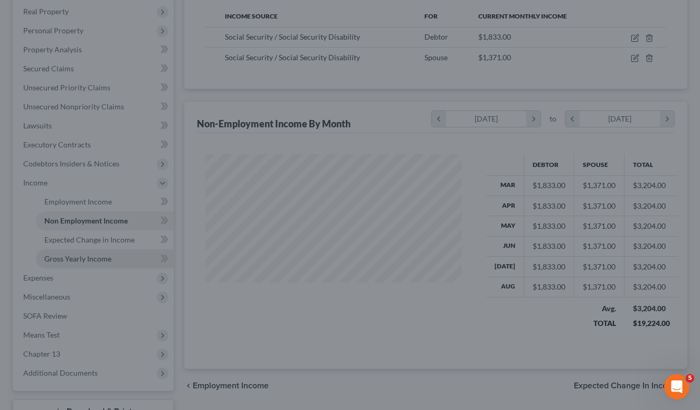
scroll to position [189, 281]
click at [94, 258] on div at bounding box center [350, 205] width 700 height 410
click at [112, 242] on div at bounding box center [350, 205] width 700 height 410
click at [108, 251] on div at bounding box center [350, 205] width 700 height 410
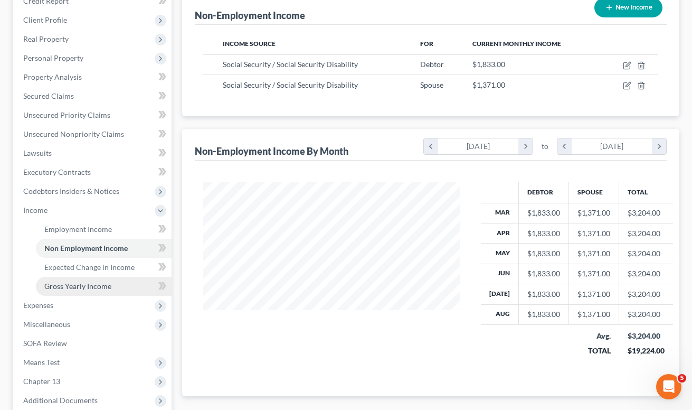
scroll to position [150, 0]
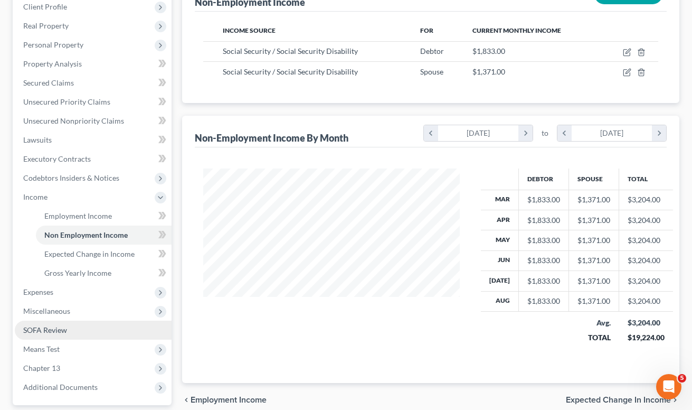
click at [55, 326] on span "SOFA Review" at bounding box center [45, 329] width 44 height 9
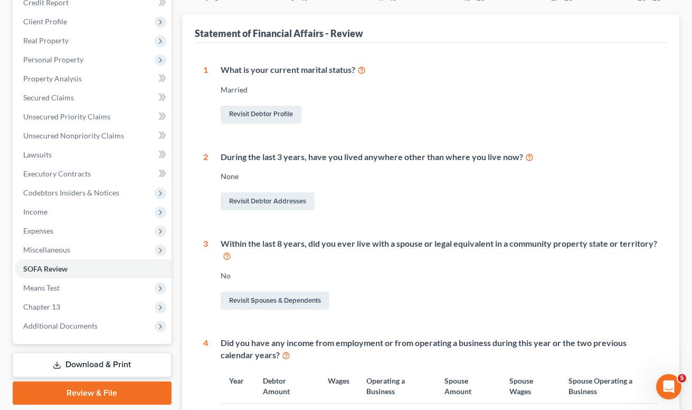
scroll to position [496, 0]
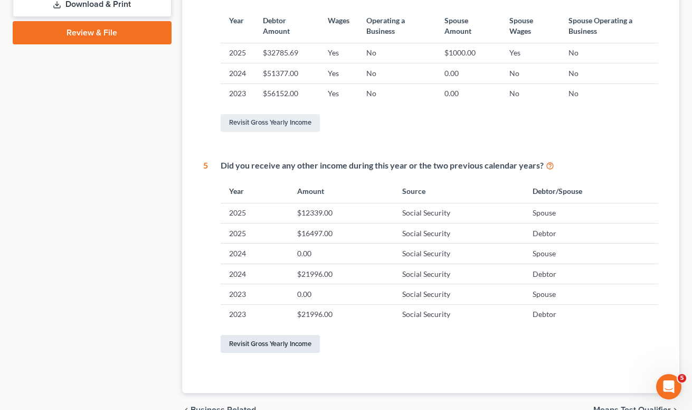
click at [290, 345] on link "Revisit Gross Yearly Income" at bounding box center [270, 344] width 99 height 18
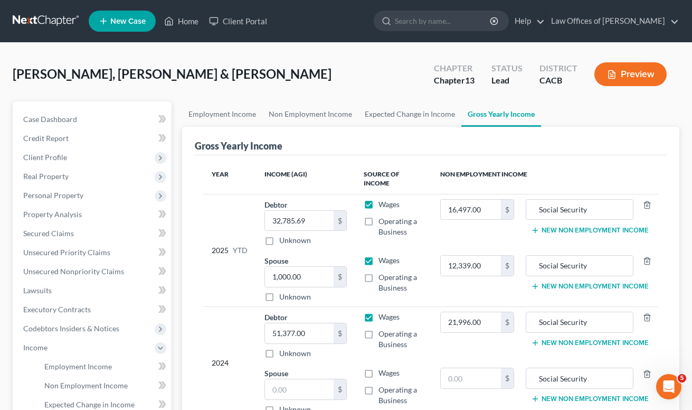
scroll to position [230, 0]
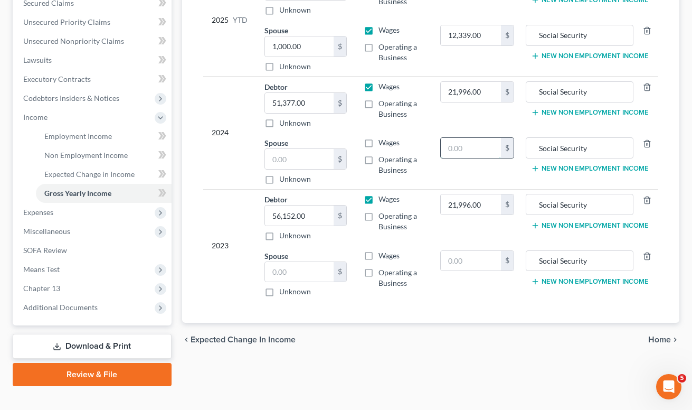
click at [470, 157] on input "text" at bounding box center [471, 148] width 60 height 20
type input "016,452"
type input "16,452"
drag, startPoint x: 479, startPoint y: 151, endPoint x: 437, endPoint y: 150, distance: 41.7
click at [437, 150] on td "016,452 $" at bounding box center [477, 160] width 91 height 56
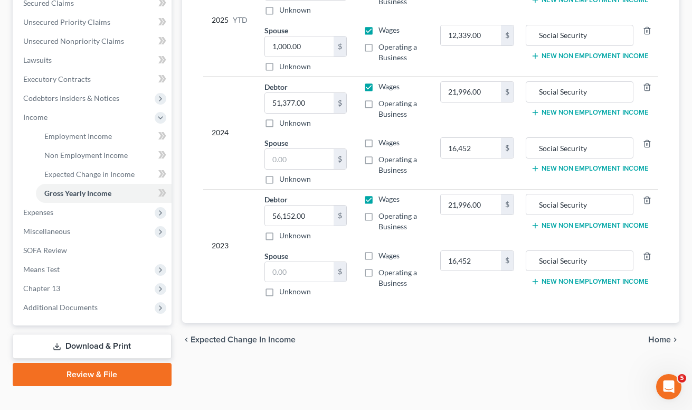
click at [463, 302] on div "Year Income (AGI) Source of Income Non Employment Income 2025 YTD Debtor 32,785…" at bounding box center [431, 123] width 472 height 397
click at [60, 208] on span "Expenses" at bounding box center [93, 212] width 157 height 19
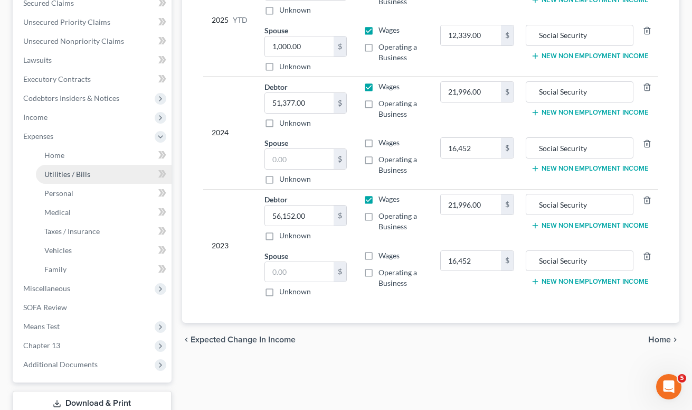
click at [71, 178] on link "Utilities / Bills" at bounding box center [104, 174] width 136 height 19
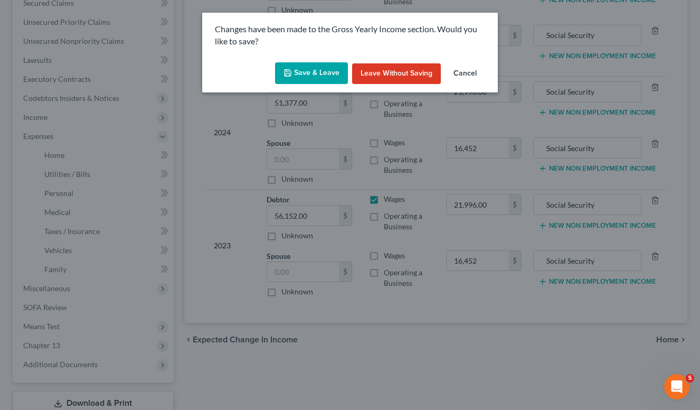
click at [281, 59] on div "Save & Leave Leave without Saving Cancel" at bounding box center [350, 75] width 296 height 35
click at [301, 58] on div "Save & Leave Leave without Saving Cancel" at bounding box center [350, 75] width 296 height 35
click at [298, 76] on button "Save & Leave" at bounding box center [311, 73] width 73 height 22
type input "16,452.00"
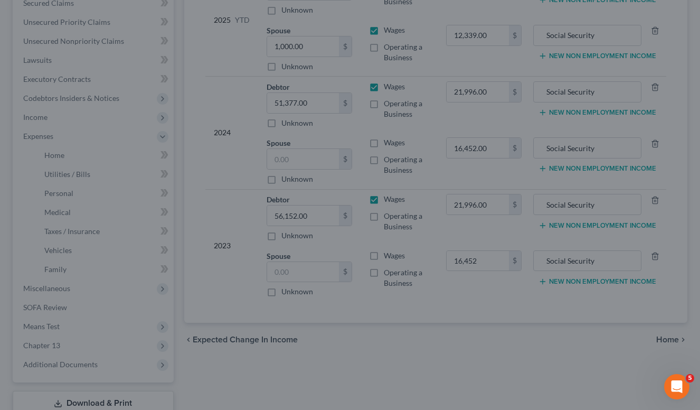
type input "16,452.00"
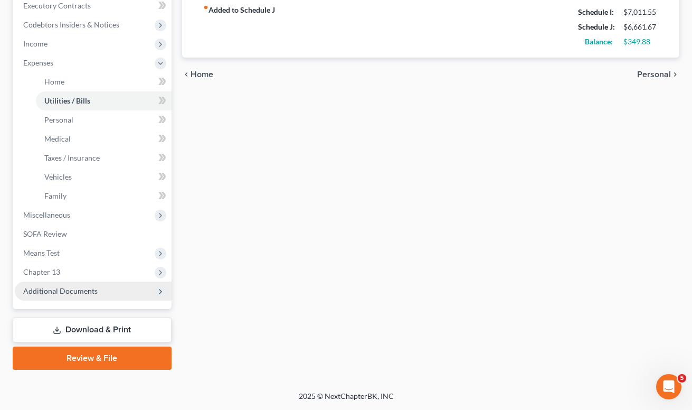
scroll to position [286, 0]
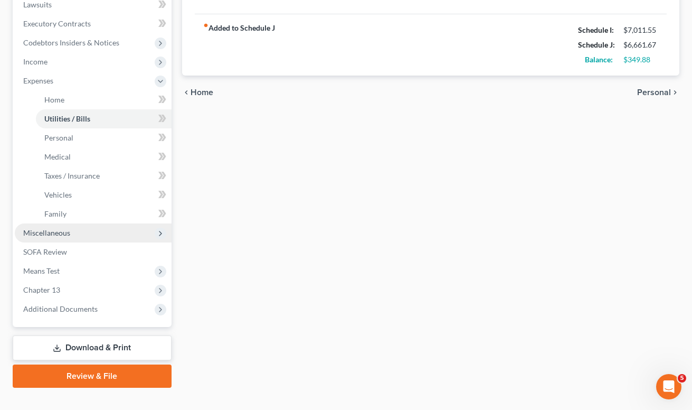
click at [60, 236] on span "Miscellaneous" at bounding box center [46, 232] width 47 height 9
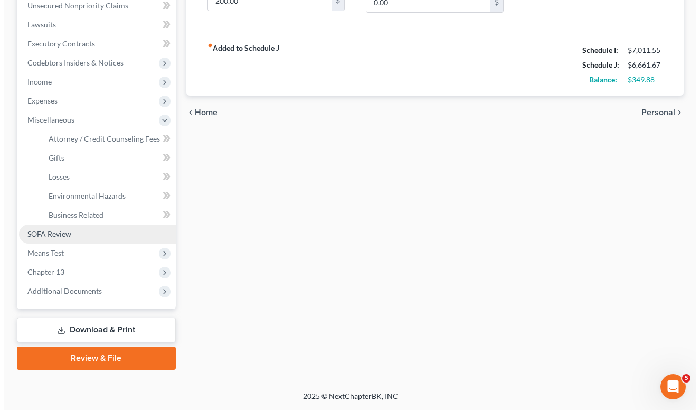
scroll to position [265, 0]
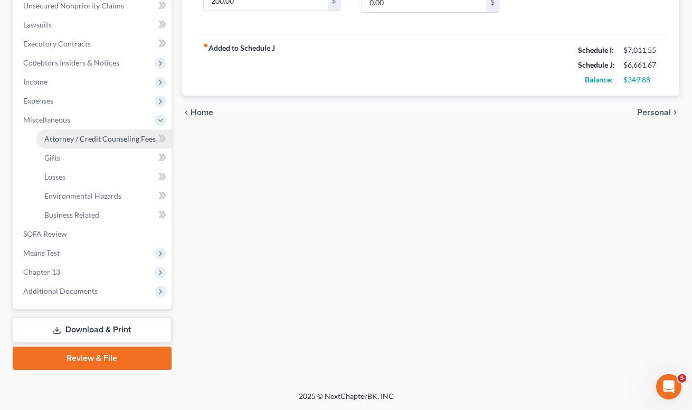
click at [91, 136] on span "Attorney / Credit Counseling Fees" at bounding box center [99, 138] width 111 height 9
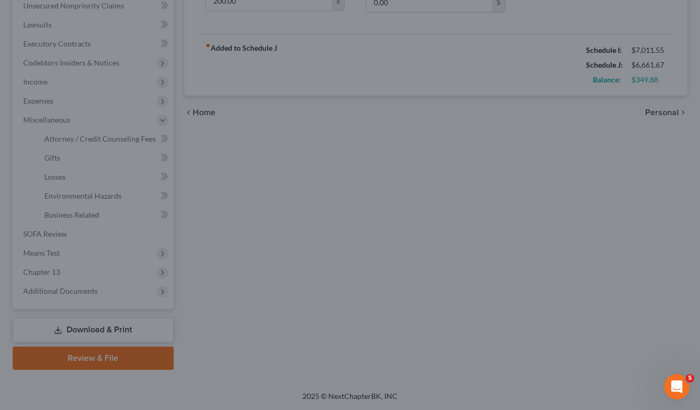
click at [83, 141] on div at bounding box center [350, 205] width 700 height 410
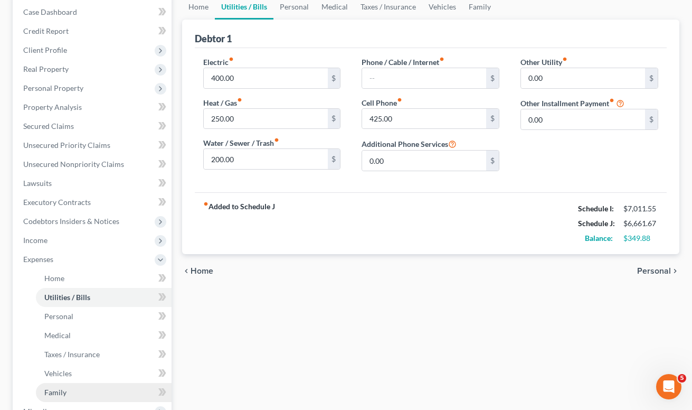
scroll to position [303, 0]
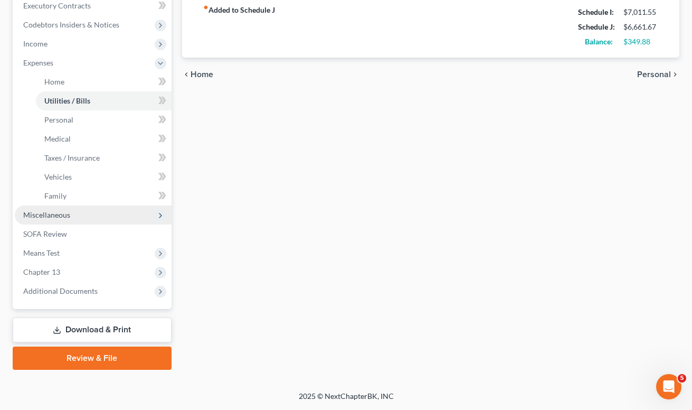
click at [100, 207] on span "Miscellaneous" at bounding box center [93, 214] width 157 height 19
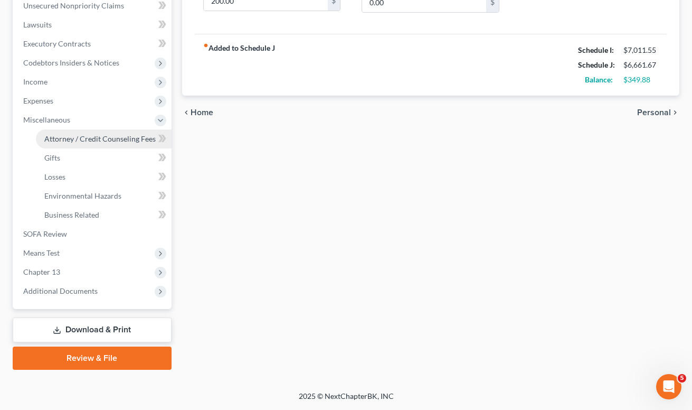
click at [109, 142] on span "Attorney / Credit Counseling Fees" at bounding box center [99, 138] width 111 height 9
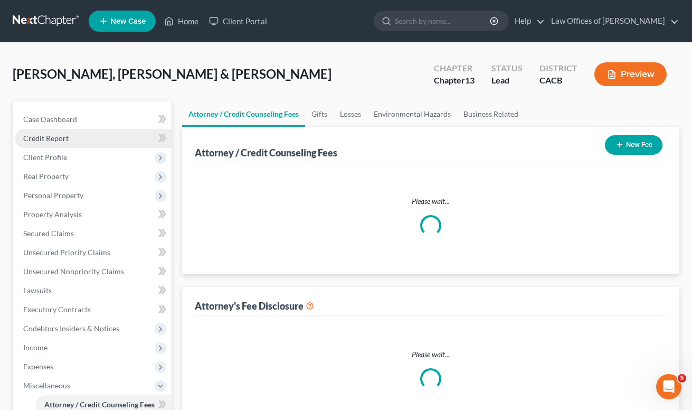
select select "0"
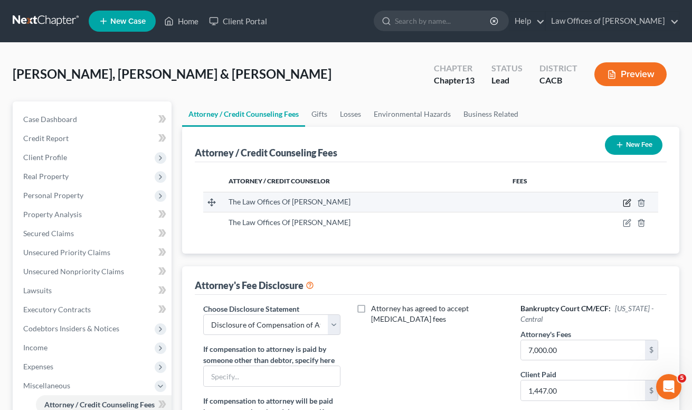
click at [629, 204] on icon "button" at bounding box center [627, 202] width 8 height 8
select select "4"
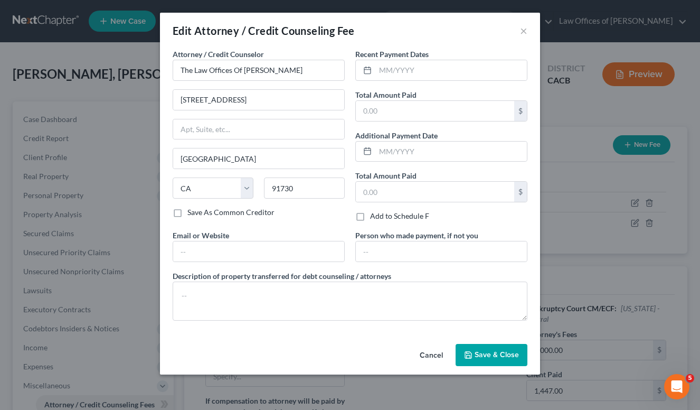
click at [492, 350] on span "Save & Close" at bounding box center [496, 354] width 44 height 9
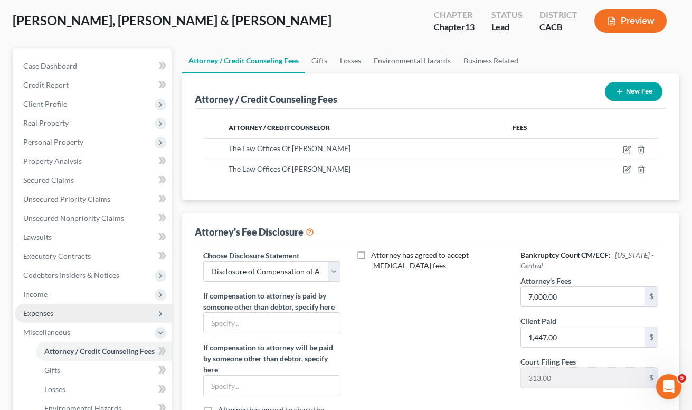
scroll to position [265, 0]
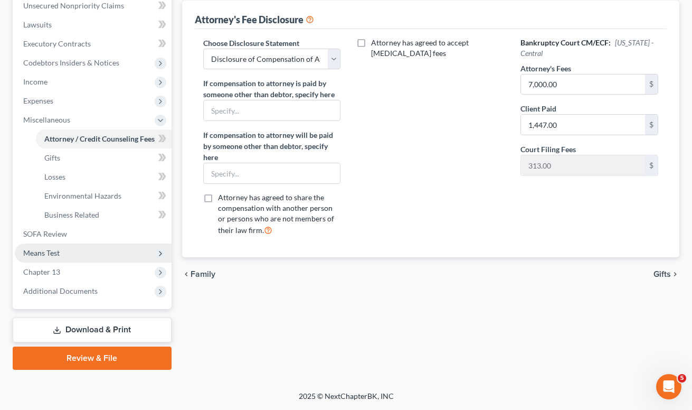
click at [53, 253] on span "Means Test" at bounding box center [41, 252] width 36 height 9
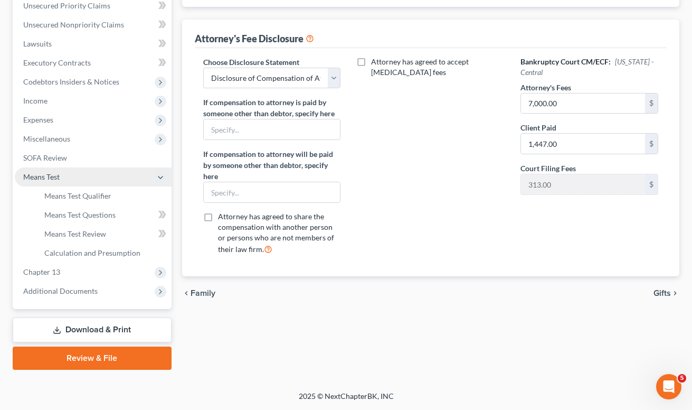
scroll to position [246, 0]
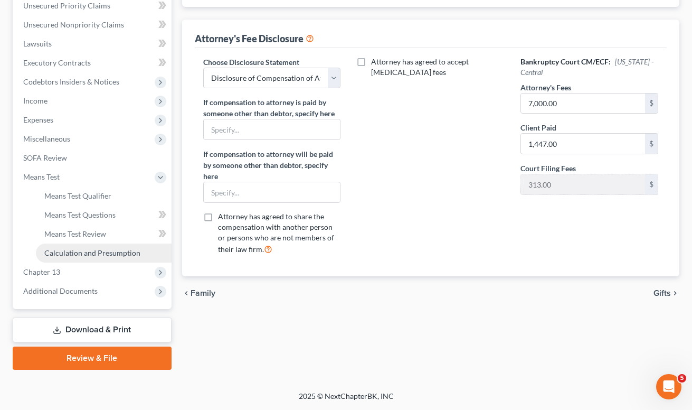
click at [61, 254] on span "Calculation and Presumption" at bounding box center [92, 252] width 96 height 9
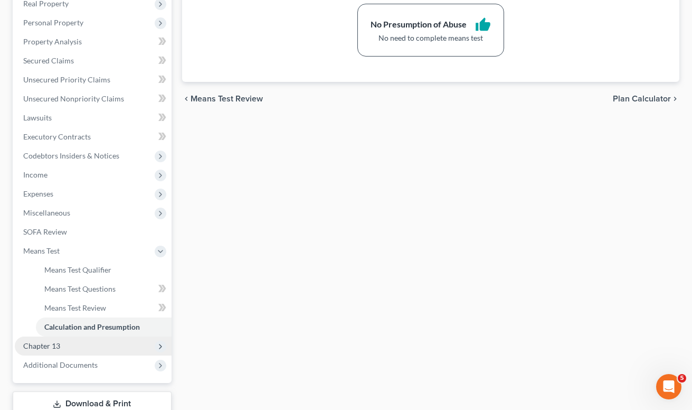
scroll to position [246, 0]
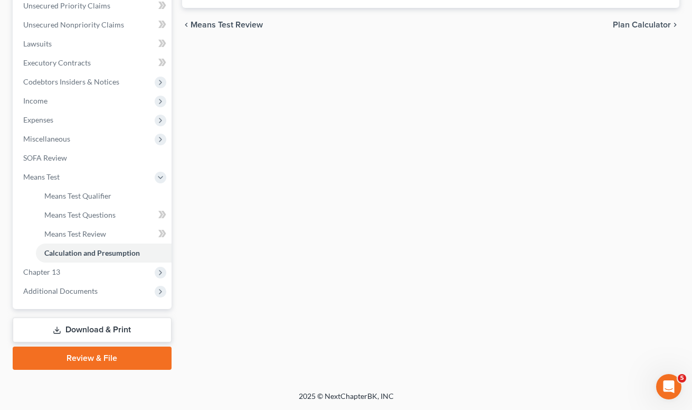
click at [82, 327] on link "Download & Print" at bounding box center [92, 329] width 159 height 25
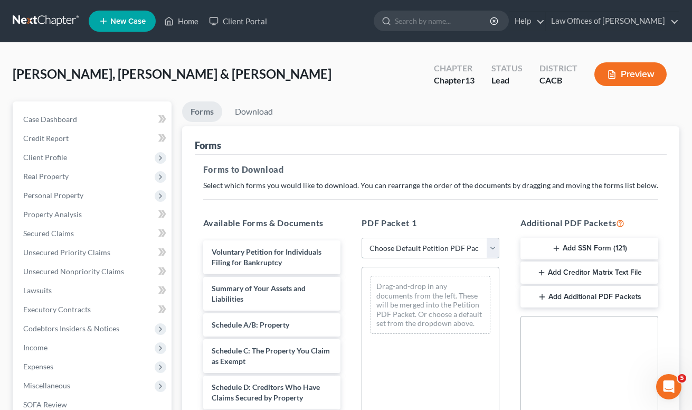
select select "0"
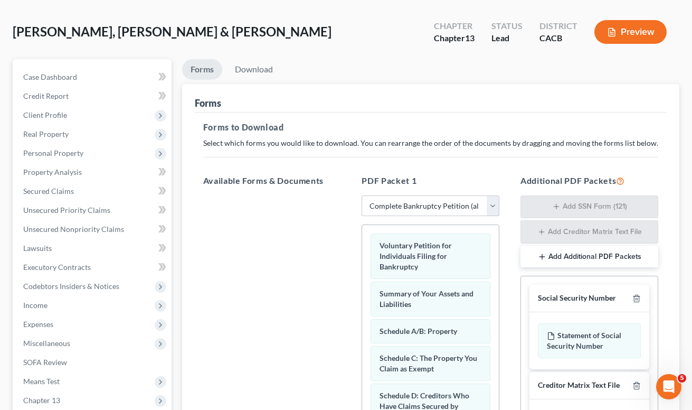
scroll to position [422, 0]
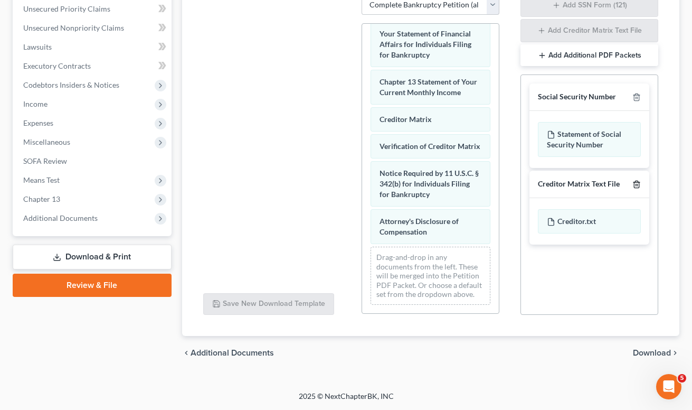
click at [638, 186] on icon "button" at bounding box center [636, 184] width 8 height 8
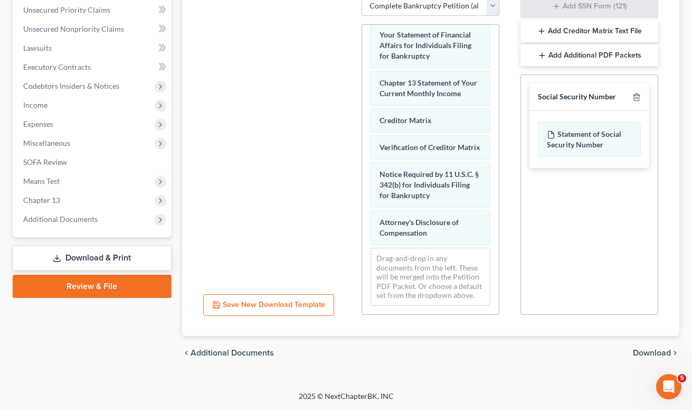
click at [638, 89] on div "Social Security Number" at bounding box center [589, 96] width 120 height 27
click at [636, 94] on icon "button" at bounding box center [636, 97] width 8 height 8
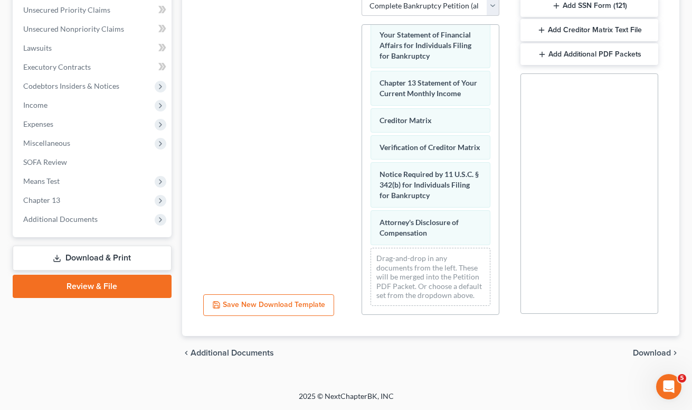
click at [661, 355] on span "Download" at bounding box center [652, 352] width 38 height 8
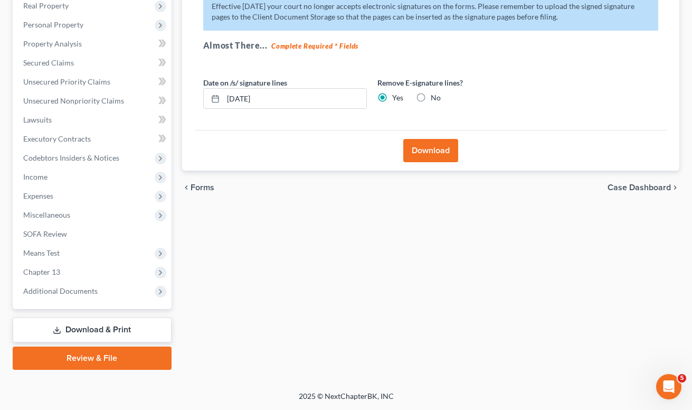
click at [460, 148] on div "Download" at bounding box center [431, 150] width 472 height 41
click at [431, 94] on label "No" at bounding box center [436, 97] width 10 height 11
click at [435, 94] on input "No" at bounding box center [438, 95] width 7 height 7
radio input "true"
radio input "false"
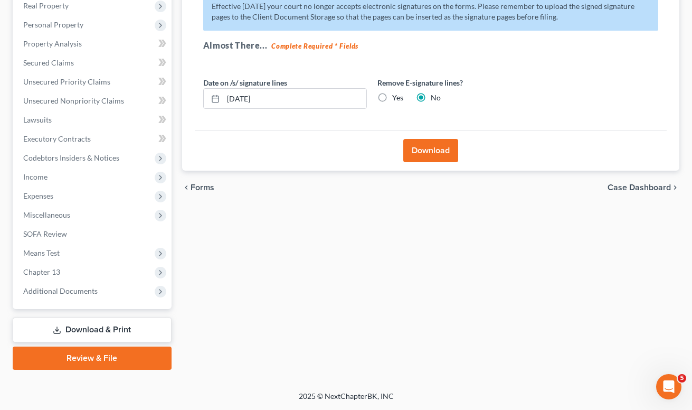
click at [433, 147] on button "Download" at bounding box center [430, 150] width 55 height 23
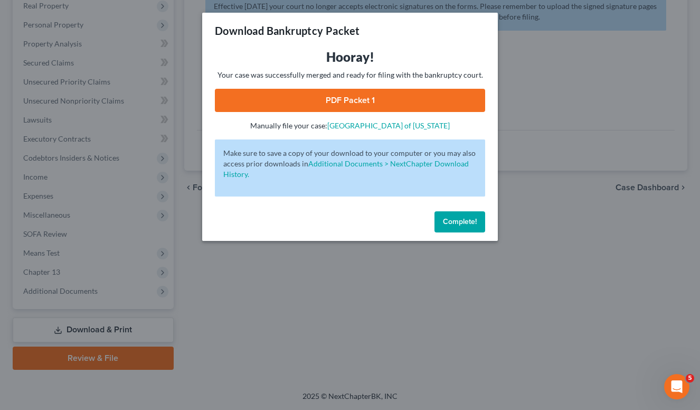
click at [384, 96] on link "PDF Packet 1" at bounding box center [350, 100] width 270 height 23
click at [448, 214] on button "Complete!" at bounding box center [459, 221] width 51 height 21
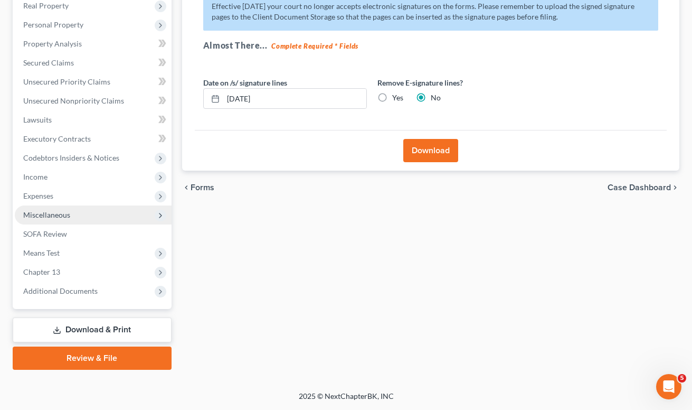
click at [74, 214] on span "Miscellaneous" at bounding box center [93, 214] width 157 height 19
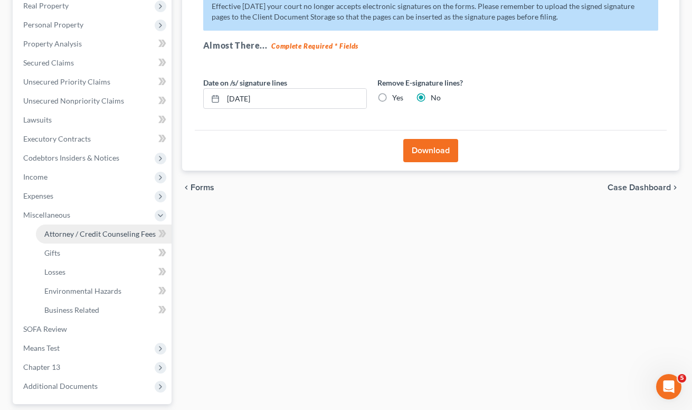
click at [80, 230] on span "Attorney / Credit Counseling Fees" at bounding box center [99, 233] width 111 height 9
select select "0"
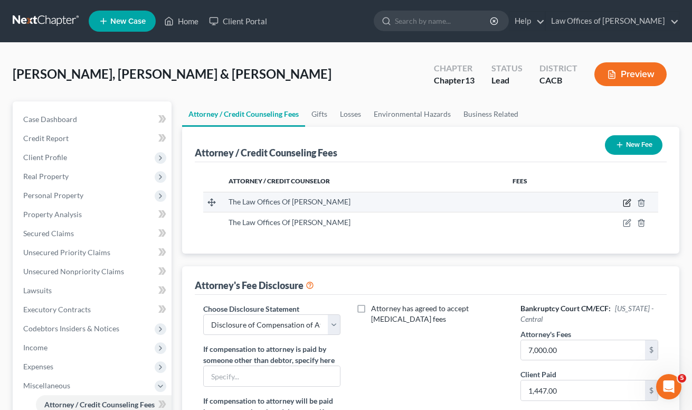
click at [628, 204] on icon "button" at bounding box center [627, 202] width 8 height 8
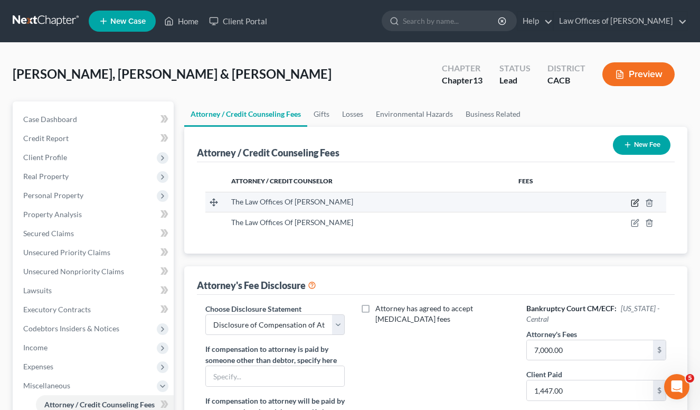
select select "4"
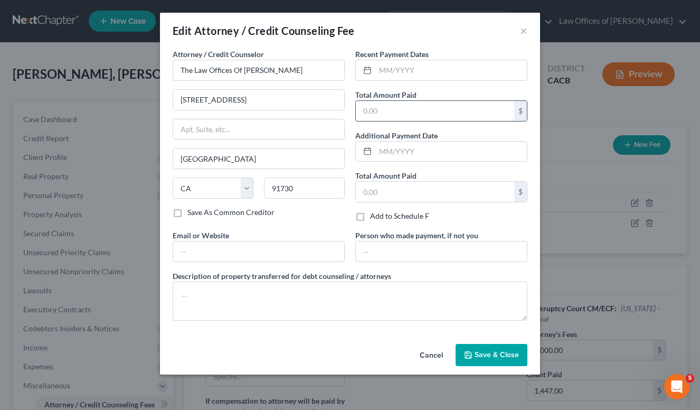
click at [381, 104] on input "text" at bounding box center [435, 111] width 158 height 20
type input "1,447"
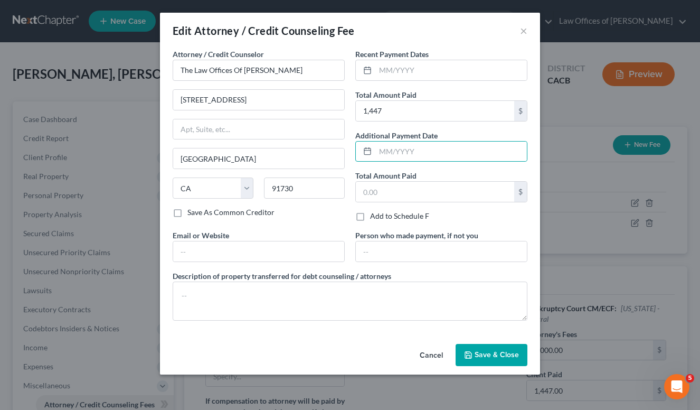
click at [472, 360] on button "Save & Close" at bounding box center [491, 355] width 72 height 22
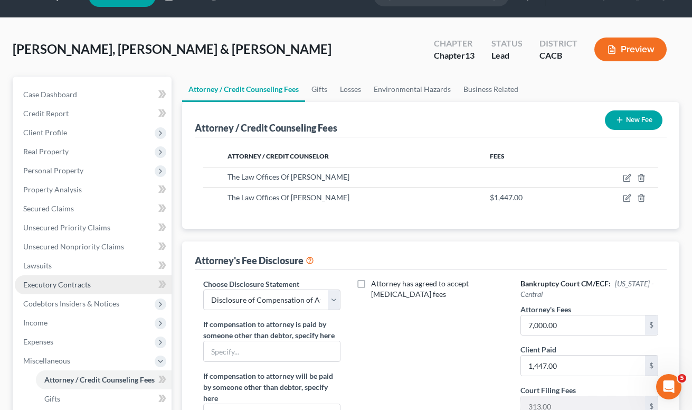
scroll to position [102, 0]
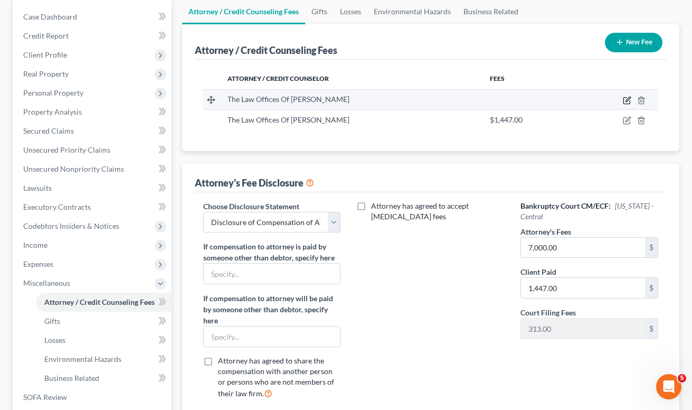
click at [627, 101] on icon "button" at bounding box center [627, 100] width 8 height 8
select select "4"
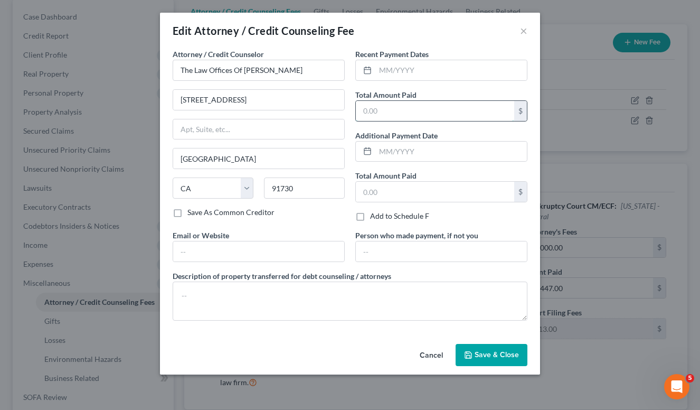
click at [406, 113] on input "text" at bounding box center [435, 111] width 158 height 20
type input "453"
click at [471, 86] on div "Recent Payment Dates Total Amount Paid 453 $ Additional Payment Date Total Amou…" at bounding box center [441, 139] width 183 height 181
click at [497, 350] on span "Save & Close" at bounding box center [496, 354] width 44 height 9
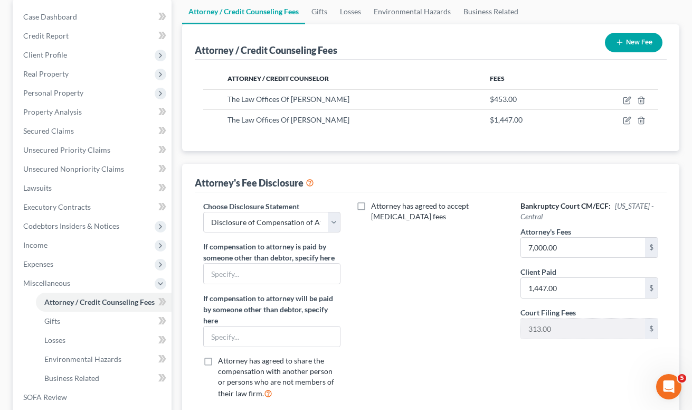
scroll to position [0, 0]
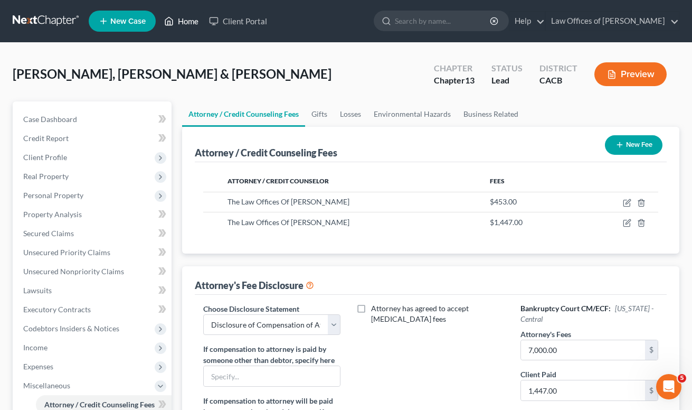
click at [185, 21] on link "Home" at bounding box center [181, 21] width 45 height 19
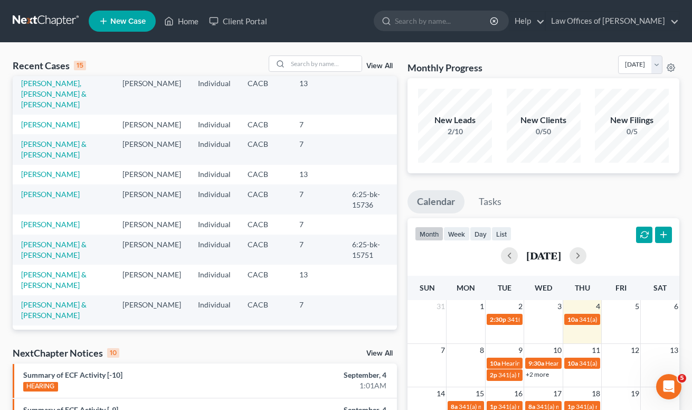
scroll to position [26, 0]
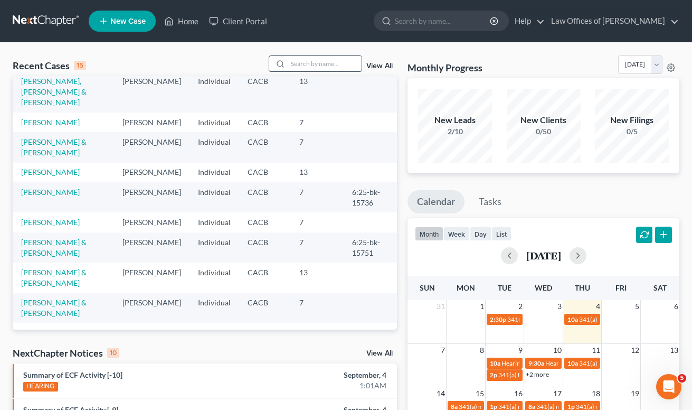
click at [291, 68] on input "search" at bounding box center [325, 63] width 74 height 15
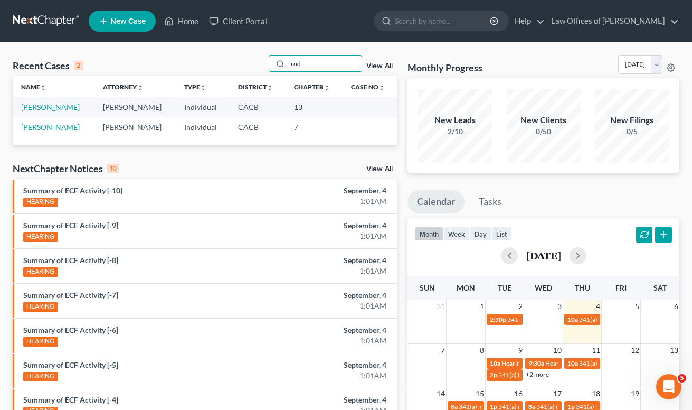
scroll to position [0, 0]
type input "rod"
click at [44, 127] on link "[PERSON_NAME]" at bounding box center [50, 126] width 59 height 9
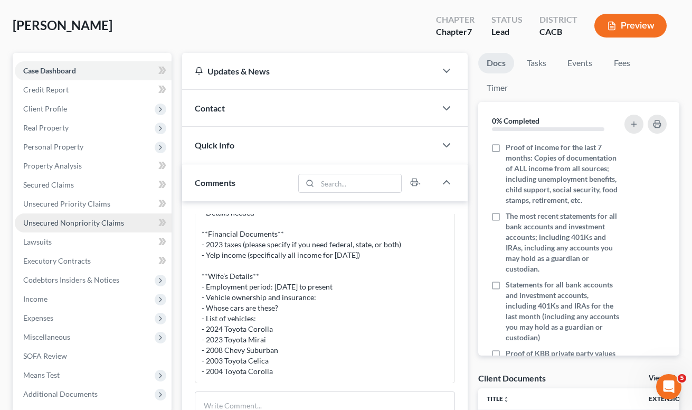
scroll to position [73, 0]
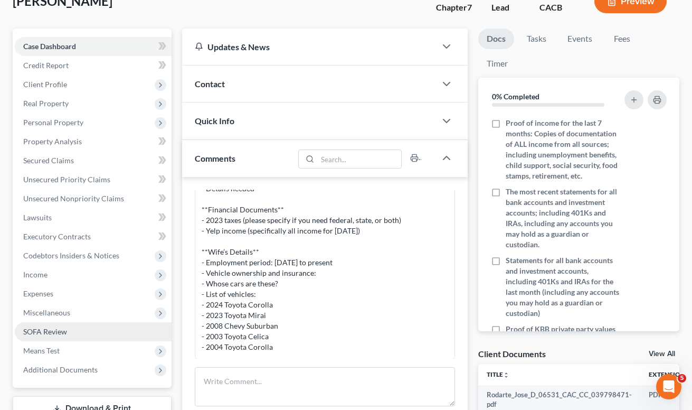
click at [60, 331] on span "SOFA Review" at bounding box center [45, 331] width 44 height 9
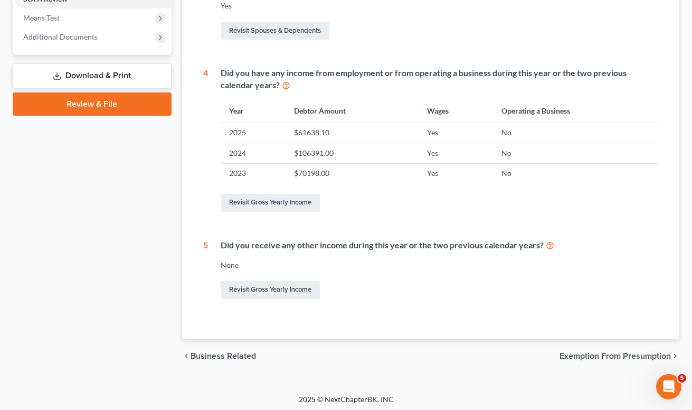
scroll to position [175, 0]
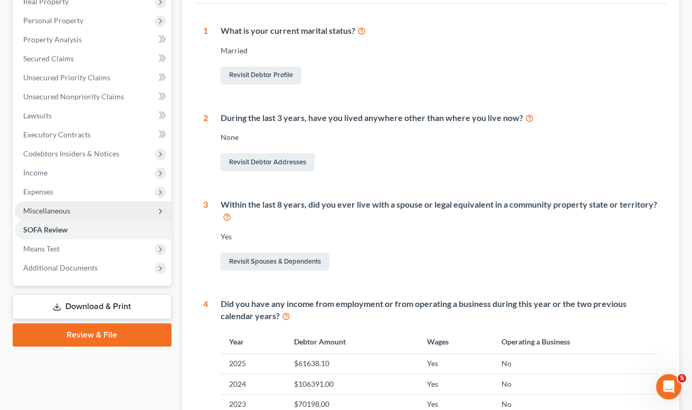
click at [58, 208] on span "Miscellaneous" at bounding box center [46, 210] width 47 height 9
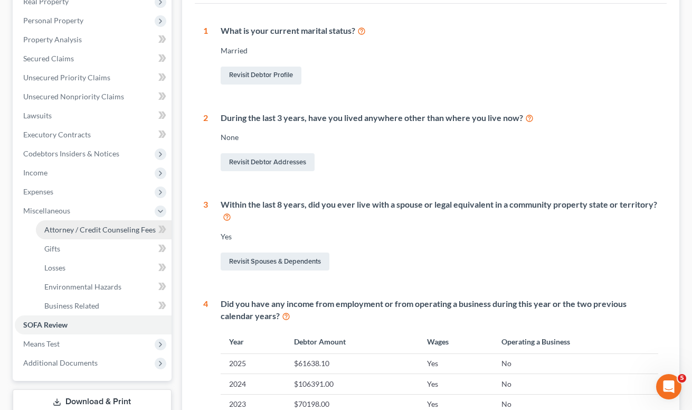
click at [85, 224] on link "Attorney / Credit Counseling Fees" at bounding box center [104, 229] width 136 height 19
select select "0"
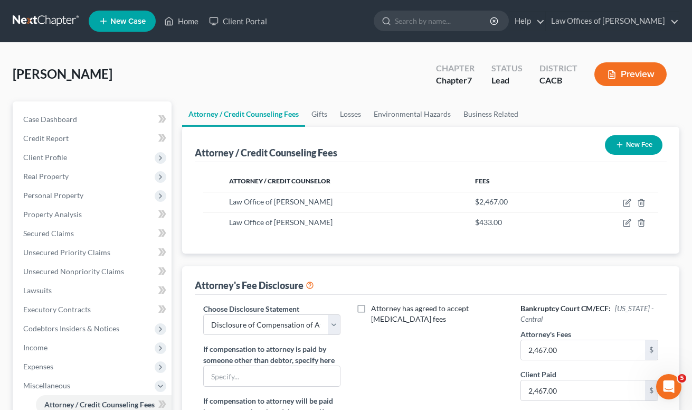
scroll to position [158, 0]
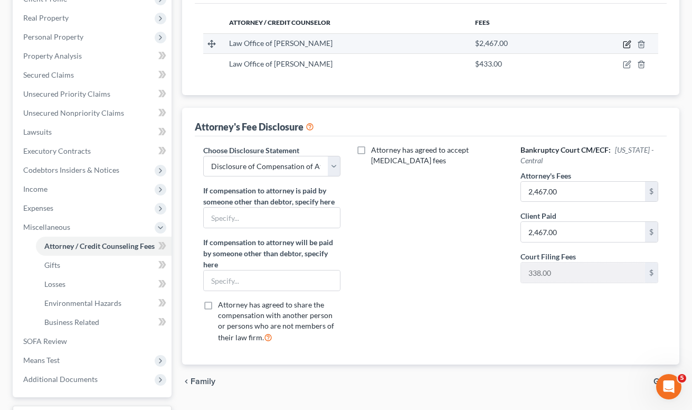
click at [627, 42] on icon "button" at bounding box center [626, 45] width 6 height 6
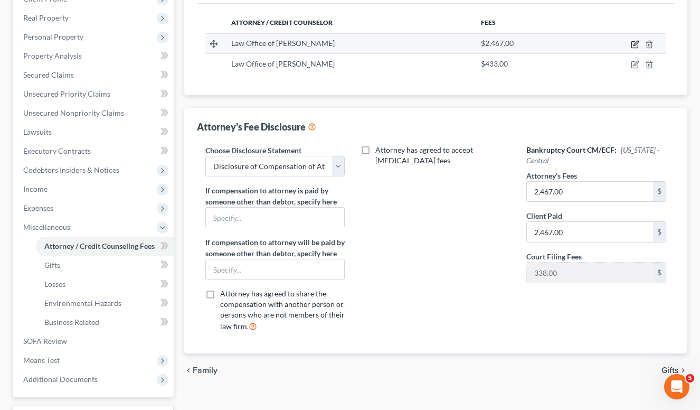
select select "4"
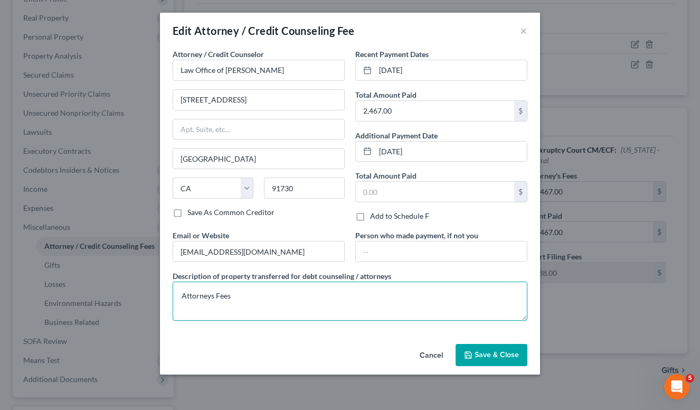
drag, startPoint x: 262, startPoint y: 291, endPoint x: 147, endPoint y: 306, distance: 116.0
click at [147, 306] on div "Edit Attorney / Credit Counseling Fee × Attorney / Credit Counselor * Law Offic…" at bounding box center [350, 205] width 700 height 410
click at [487, 350] on span "Save & Close" at bounding box center [496, 354] width 44 height 9
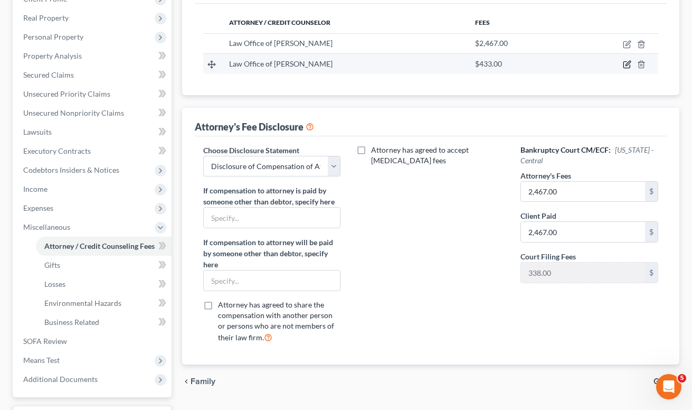
click at [626, 65] on icon "button" at bounding box center [627, 63] width 5 height 5
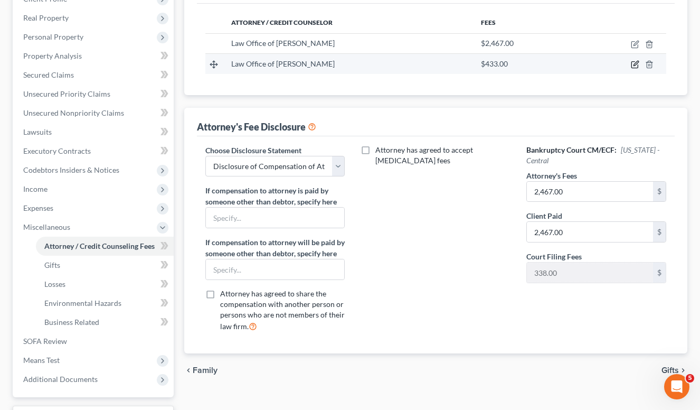
select select "4"
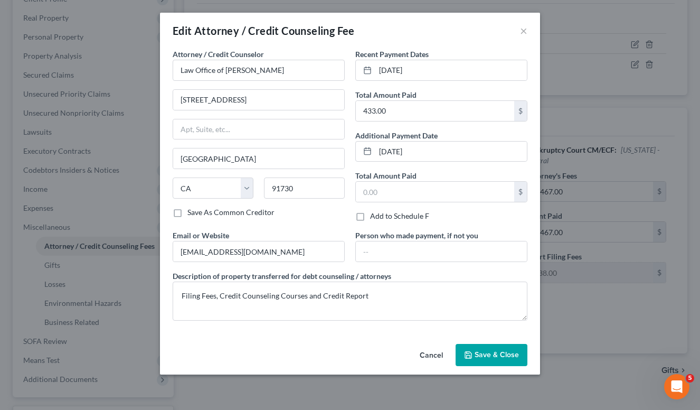
click at [489, 347] on button "Save & Close" at bounding box center [491, 355] width 72 height 22
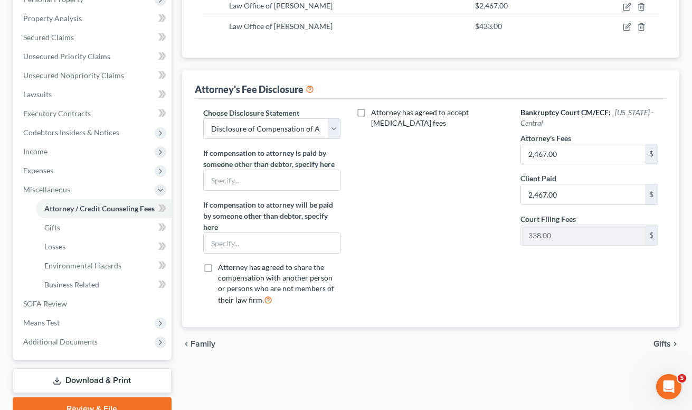
scroll to position [0, 0]
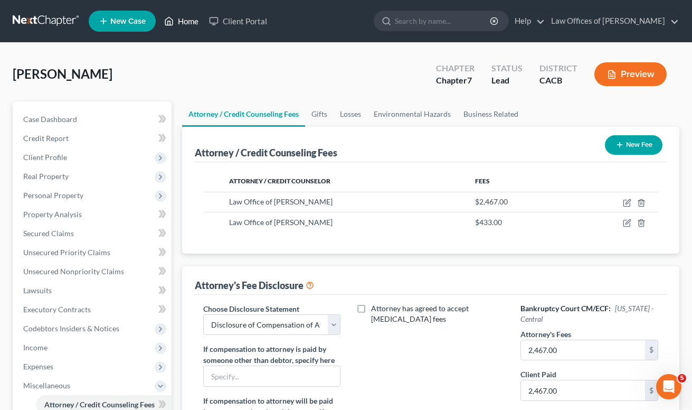
click at [178, 22] on link "Home" at bounding box center [181, 21] width 45 height 19
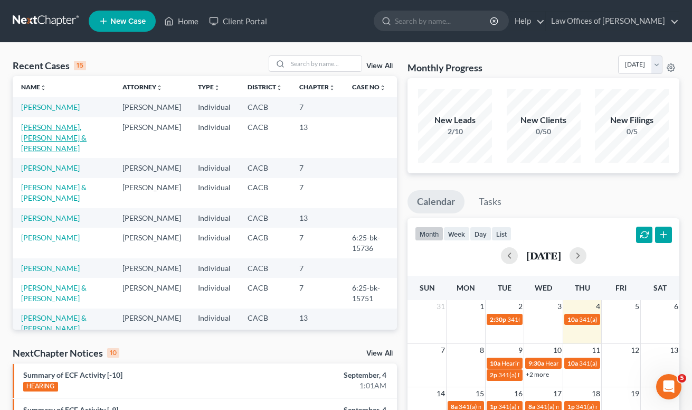
click at [65, 135] on link "[PERSON_NAME], [PERSON_NAME] & [PERSON_NAME]" at bounding box center [53, 137] width 65 height 30
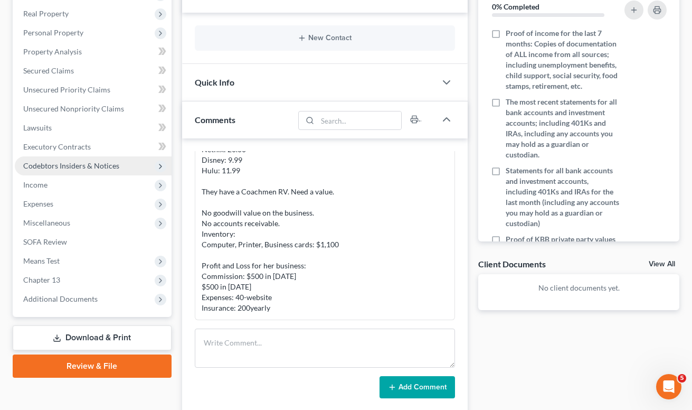
scroll to position [141, 0]
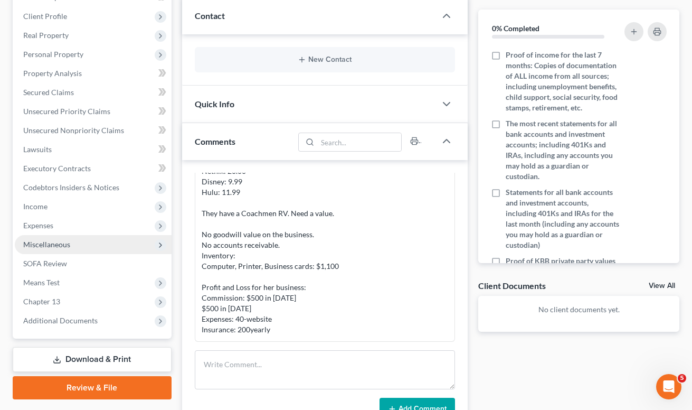
click at [44, 240] on span "Miscellaneous" at bounding box center [46, 244] width 47 height 9
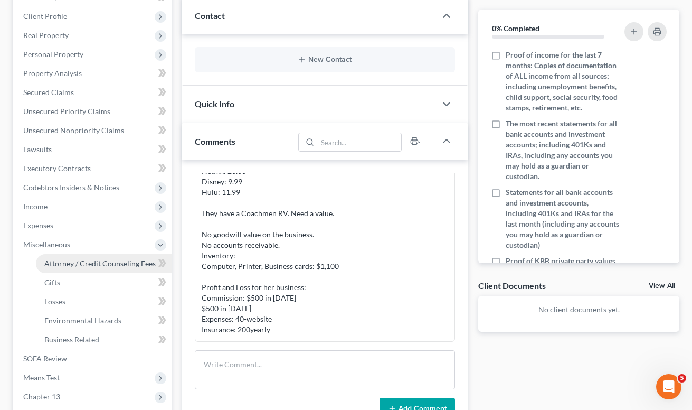
click at [78, 269] on link "Attorney / Credit Counseling Fees" at bounding box center [104, 263] width 136 height 19
select select "0"
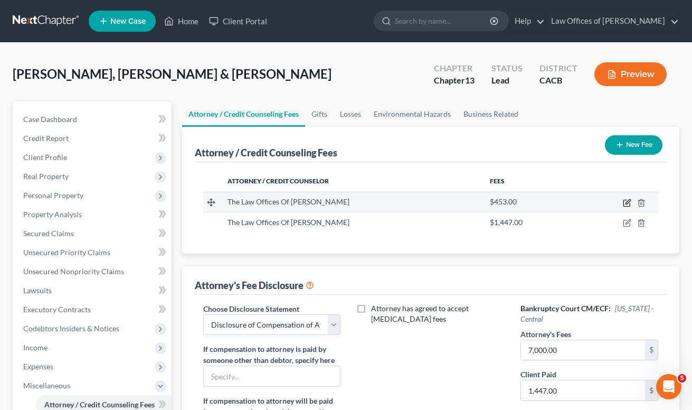
click at [626, 201] on icon "button" at bounding box center [627, 202] width 8 height 8
select select "4"
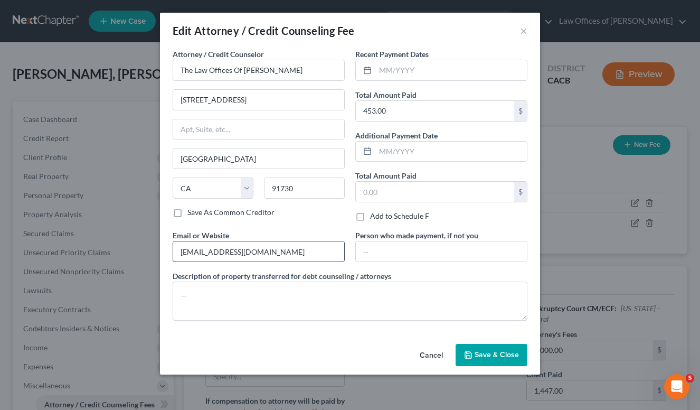
type input "[EMAIL_ADDRESS][DOMAIN_NAME]"
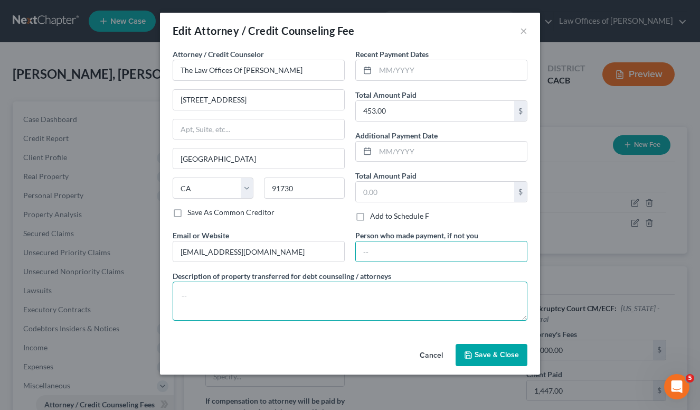
click at [256, 308] on textarea at bounding box center [350, 300] width 355 height 39
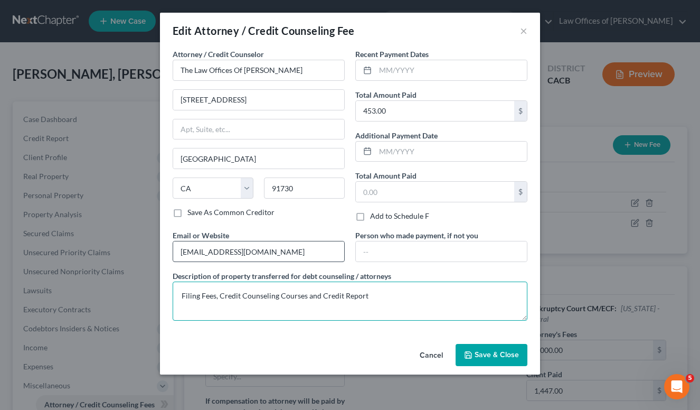
type textarea "Filing Fees, Credit Counseling Courses and Credit Report"
drag, startPoint x: 295, startPoint y: 252, endPoint x: 145, endPoint y: 252, distance: 149.9
click at [145, 252] on div "Edit Attorney / Credit Counseling Fee × Attorney / Credit Counselor * The Law O…" at bounding box center [350, 205] width 700 height 410
click at [489, 348] on button "Save & Close" at bounding box center [491, 355] width 72 height 22
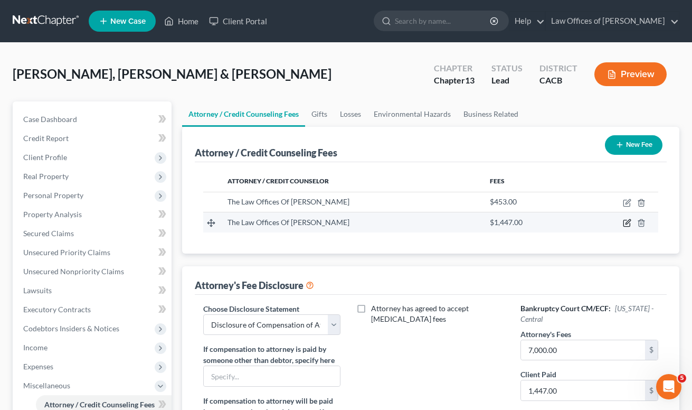
click at [627, 226] on icon "button" at bounding box center [626, 223] width 6 height 6
select select "4"
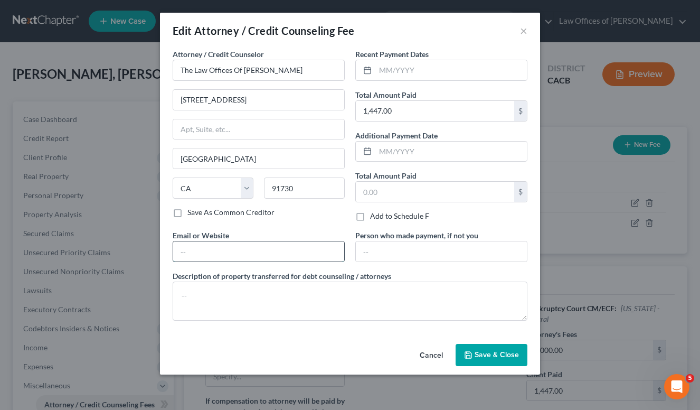
paste input "[EMAIL_ADDRESS][DOMAIN_NAME]"
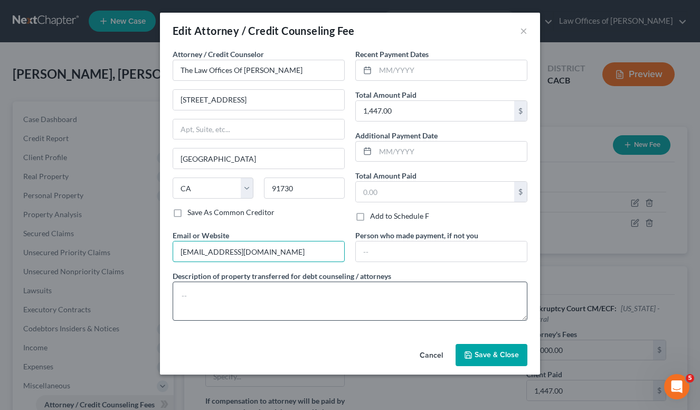
type input "[EMAIL_ADDRESS][DOMAIN_NAME]"
click at [333, 315] on textarea at bounding box center [350, 300] width 355 height 39
type textarea "Attorney Fees"
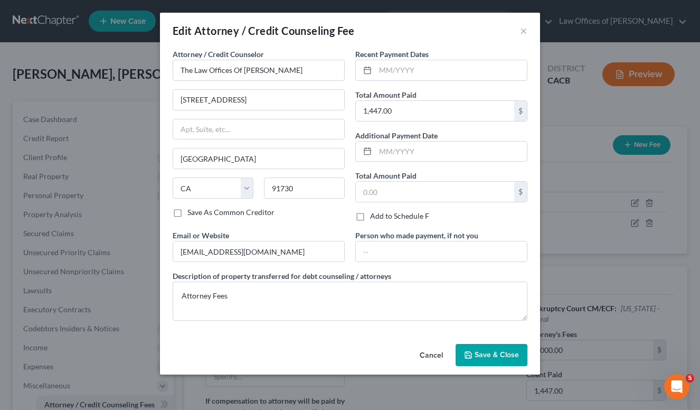
click at [505, 353] on span "Save & Close" at bounding box center [496, 354] width 44 height 9
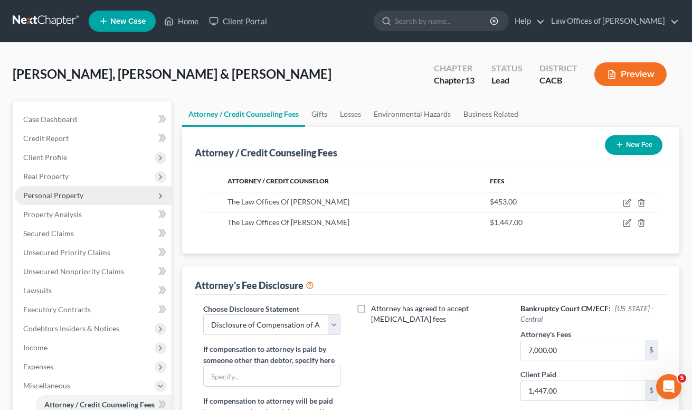
scroll to position [23, 0]
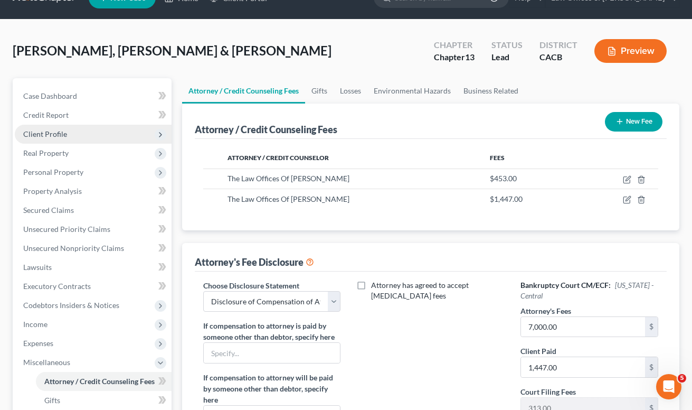
click at [44, 136] on span "Client Profile" at bounding box center [45, 133] width 44 height 9
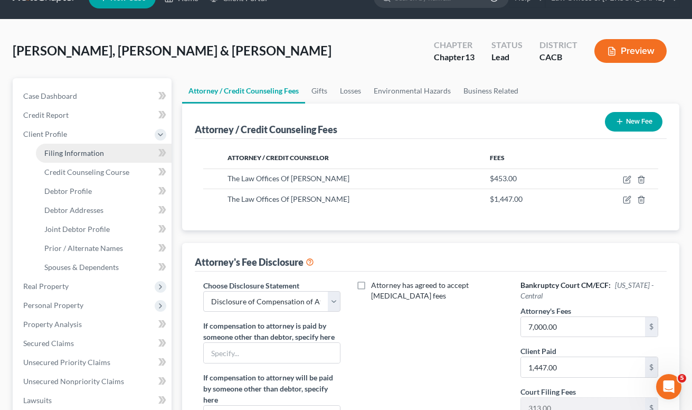
click at [74, 151] on span "Filing Information" at bounding box center [74, 152] width 60 height 9
select select "1"
select select "3"
select select "4"
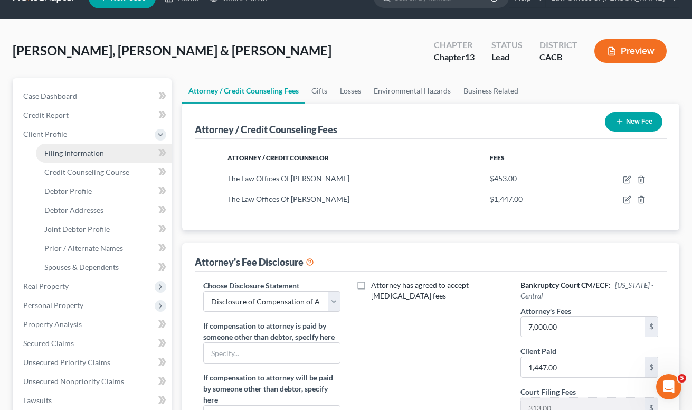
select select "1"
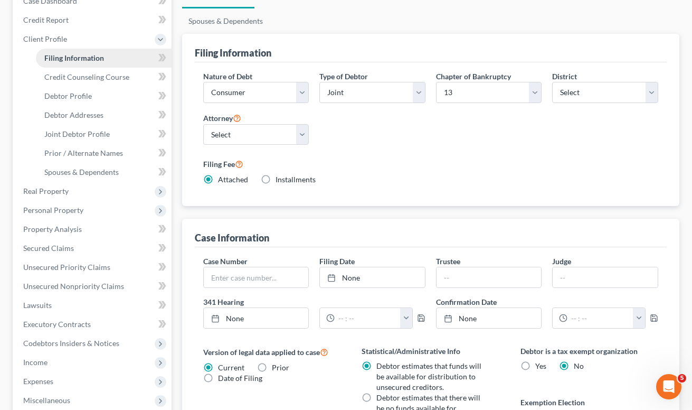
scroll to position [366, 0]
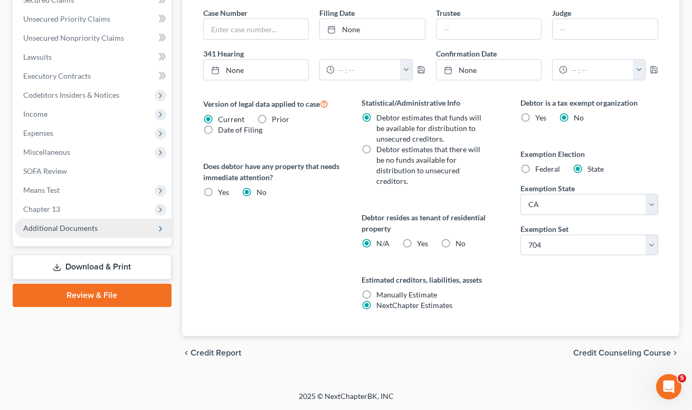
click at [60, 232] on span "Additional Documents" at bounding box center [60, 227] width 74 height 9
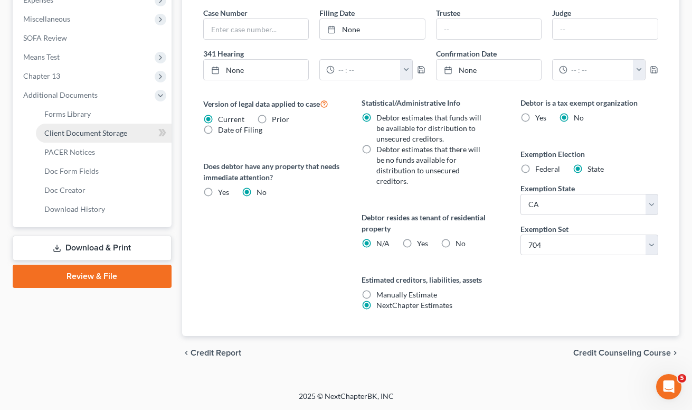
click at [82, 134] on span "Client Document Storage" at bounding box center [85, 132] width 83 height 9
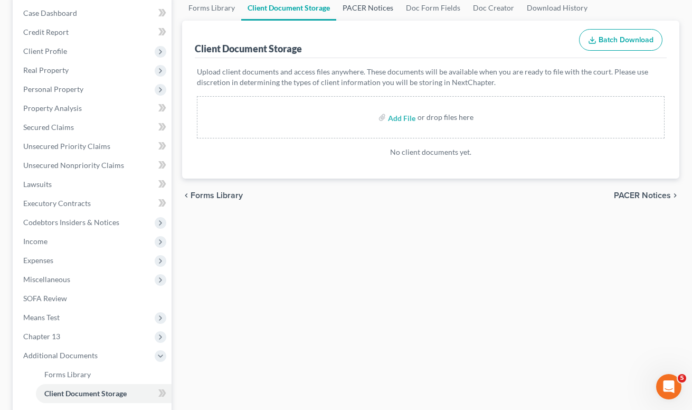
scroll to position [104, 0]
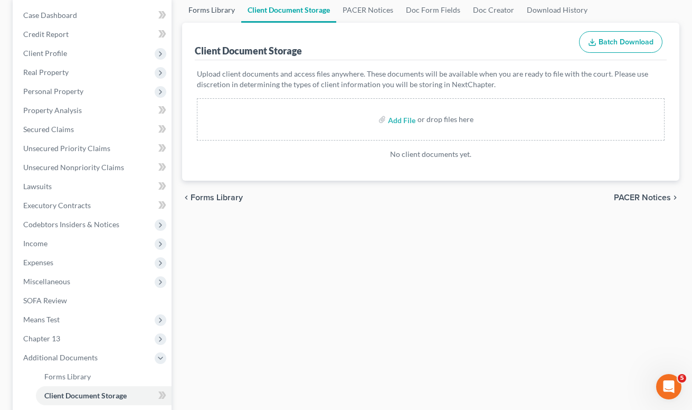
click at [198, 14] on link "Forms Library" at bounding box center [211, 9] width 59 height 25
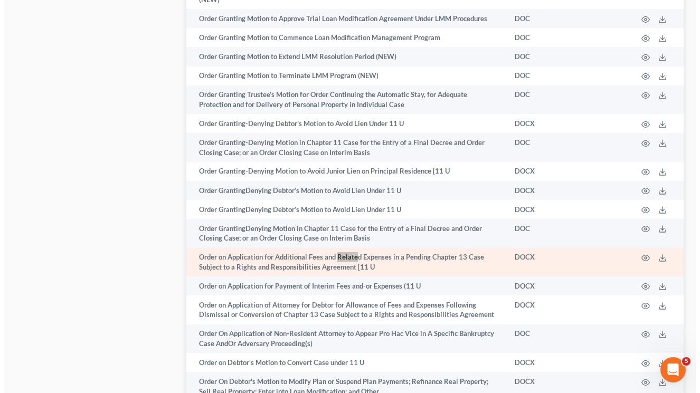
scroll to position [5704, 0]
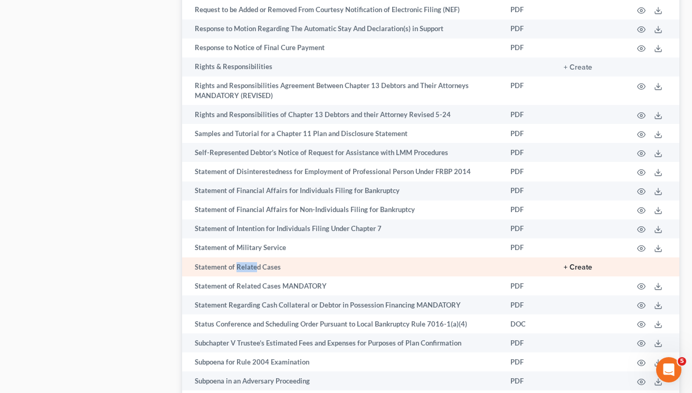
click at [582, 264] on button "+ Create" at bounding box center [578, 267] width 28 height 7
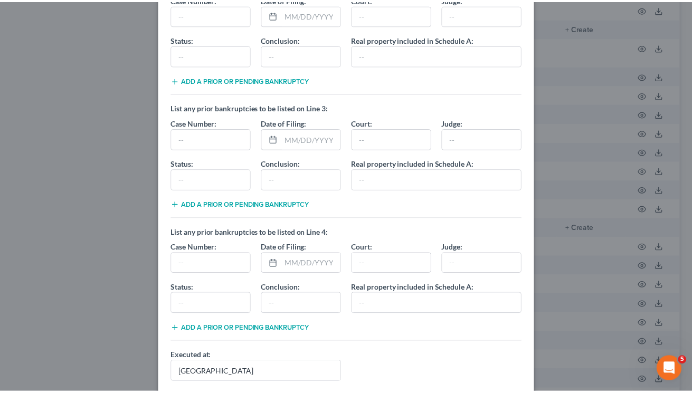
scroll to position [291, 0]
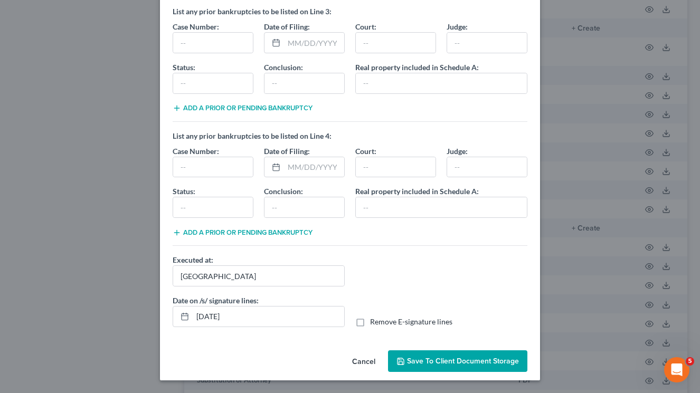
click at [431, 364] on span "Save to Client Document Storage" at bounding box center [463, 361] width 112 height 9
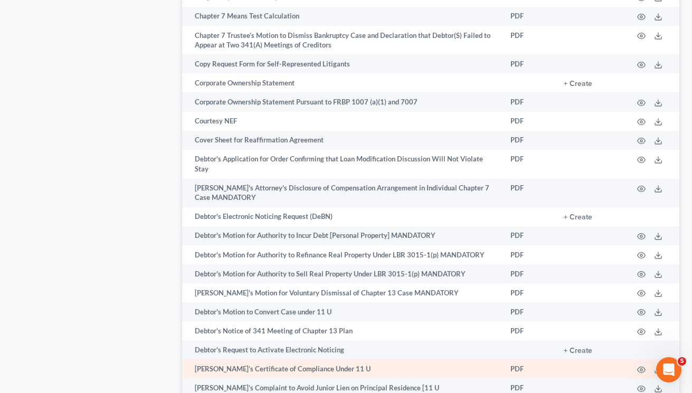
scroll to position [6097, 0]
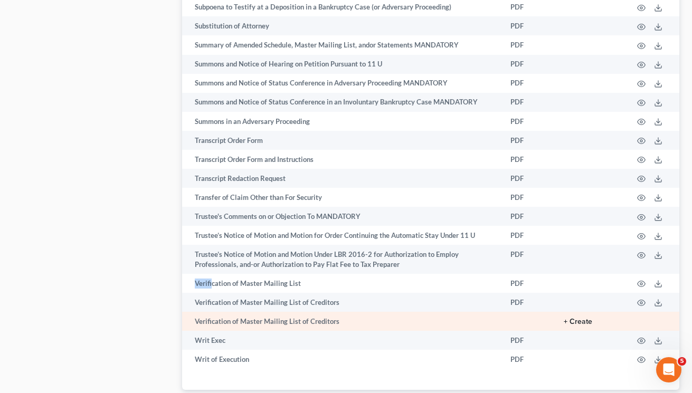
click at [579, 318] on button "+ Create" at bounding box center [578, 321] width 28 height 7
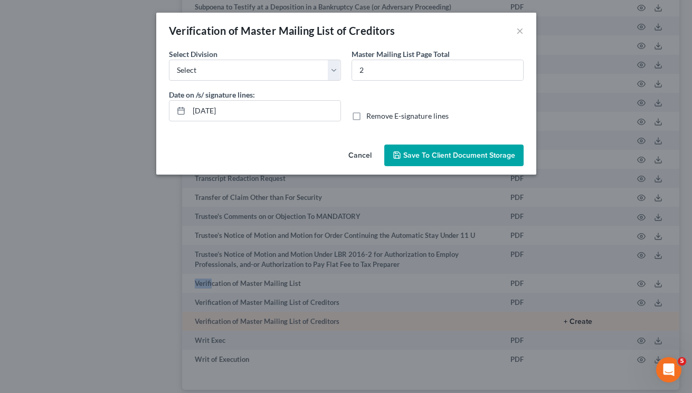
scroll to position [6079, 0]
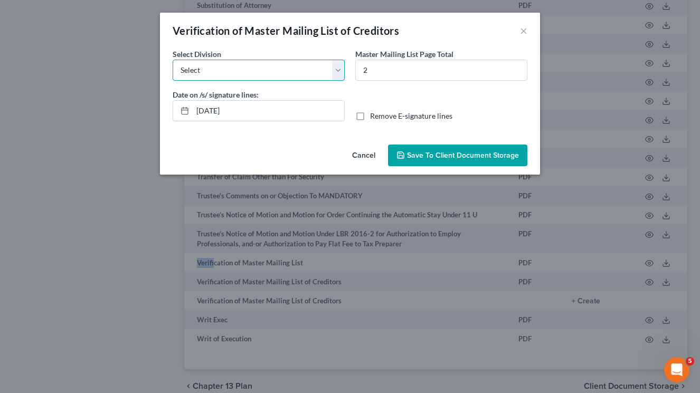
select select "1"
click at [404, 145] on button "Save to Client Document Storage" at bounding box center [457, 156] width 139 height 22
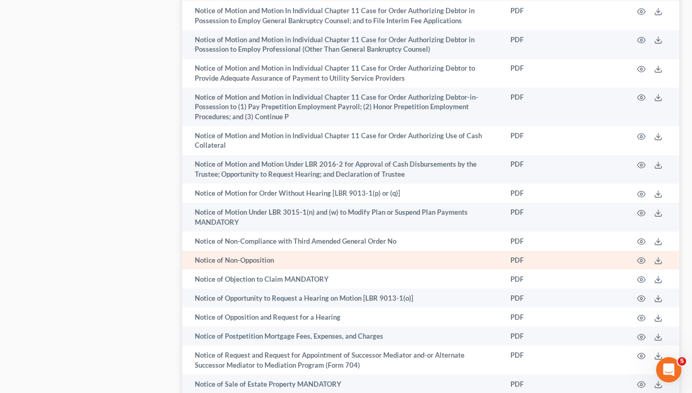
scroll to position [5875, 0]
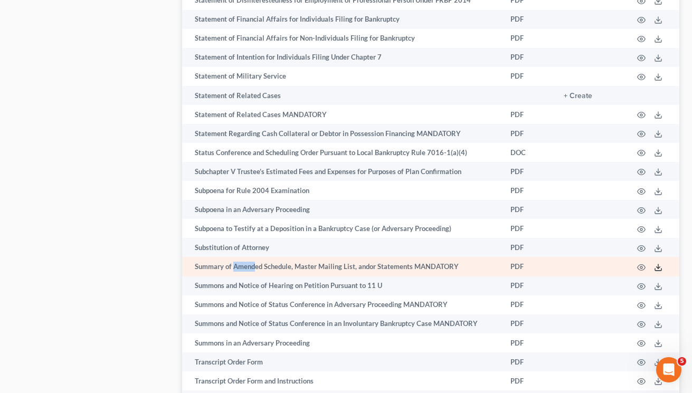
click at [658, 263] on icon at bounding box center [658, 267] width 8 height 8
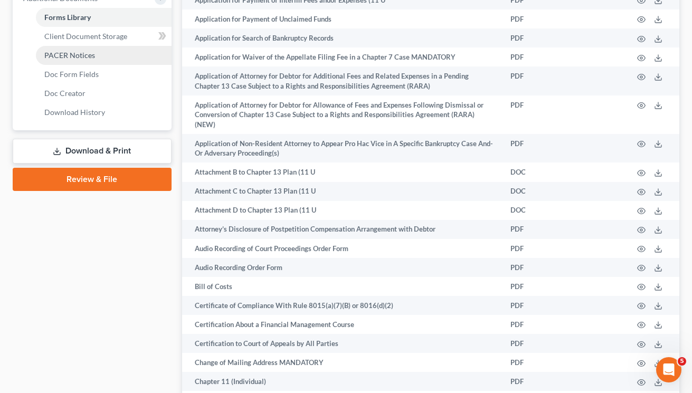
scroll to position [442, 0]
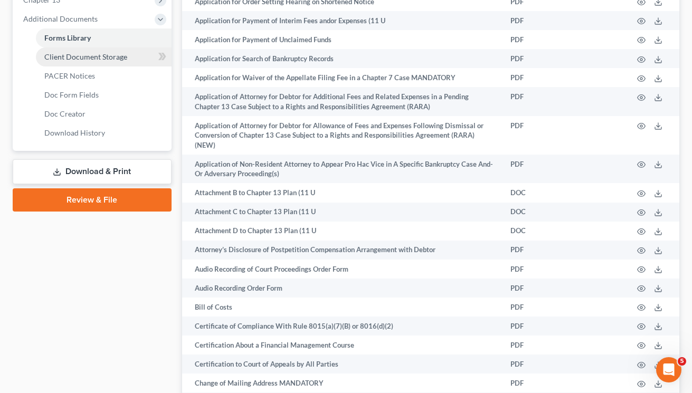
click at [98, 58] on span "Client Document Storage" at bounding box center [85, 56] width 83 height 9
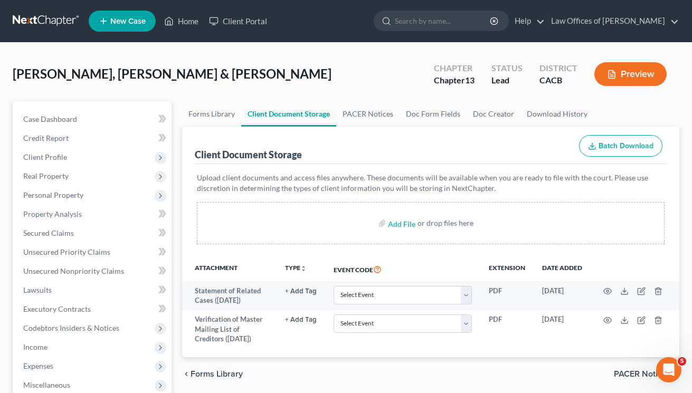
scroll to position [46, 0]
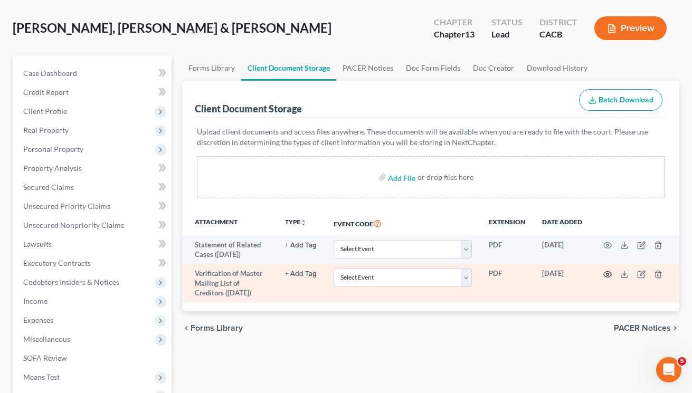
click at [606, 273] on icon "button" at bounding box center [607, 274] width 8 height 8
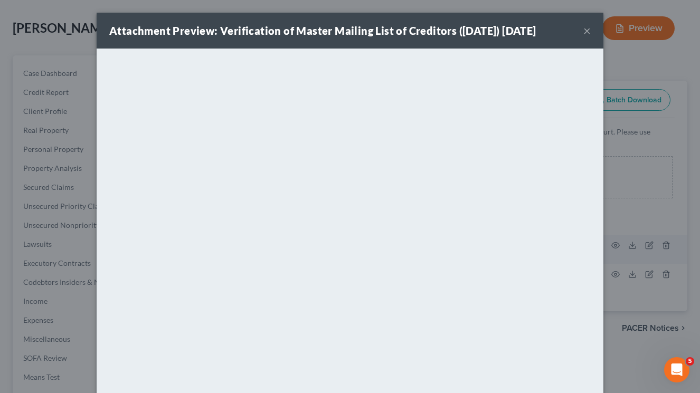
click at [679, 202] on div "Attachment Preview: Verification of Master Mailing List of Creditors ([DATE]) […" at bounding box center [350, 196] width 700 height 393
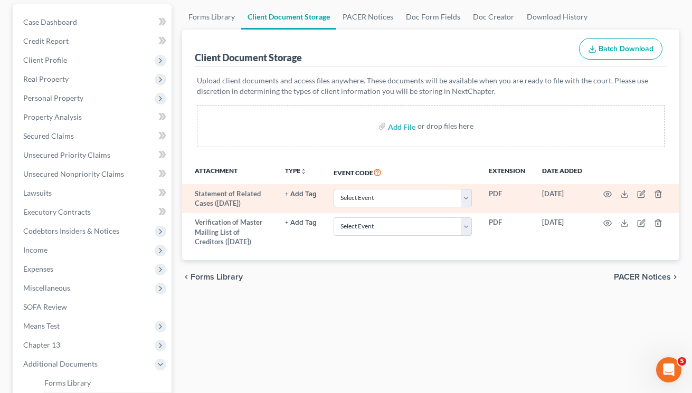
scroll to position [99, 0]
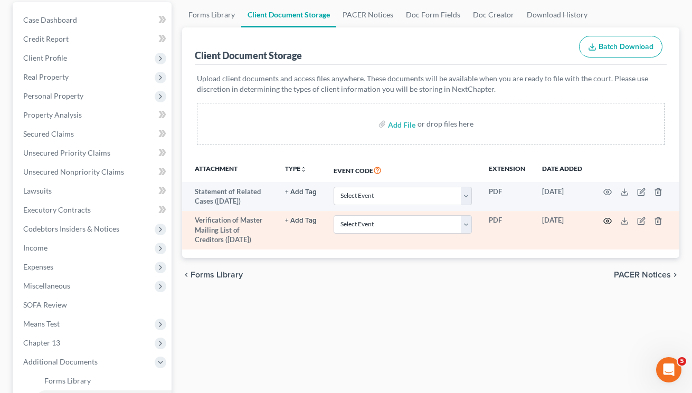
click at [605, 221] on icon "button" at bounding box center [607, 221] width 8 height 8
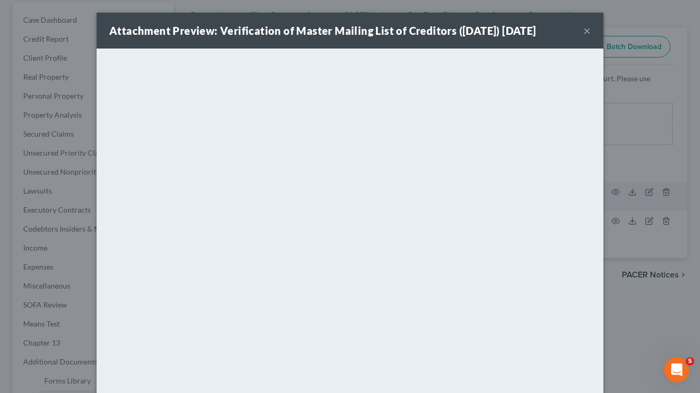
click at [583, 30] on button "×" at bounding box center [586, 30] width 7 height 13
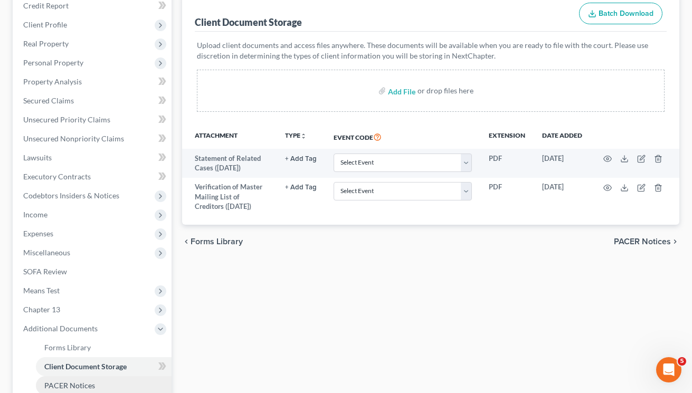
scroll to position [301, 0]
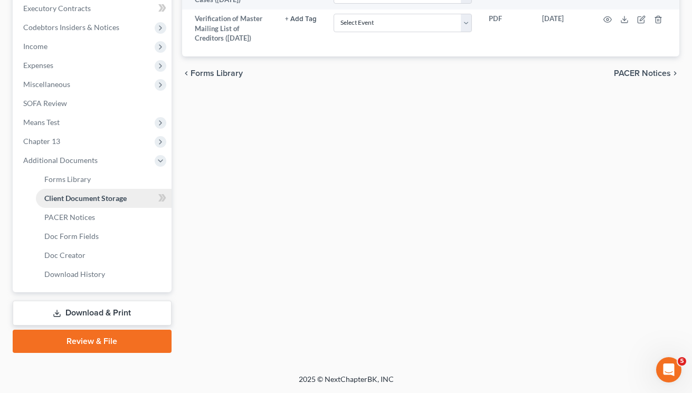
click at [78, 204] on link "Client Document Storage" at bounding box center [104, 198] width 136 height 19
click at [71, 181] on span "Forms Library" at bounding box center [67, 179] width 46 height 9
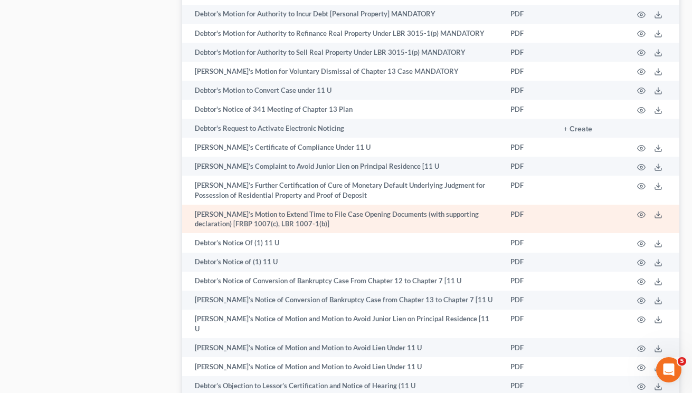
scroll to position [1707, 0]
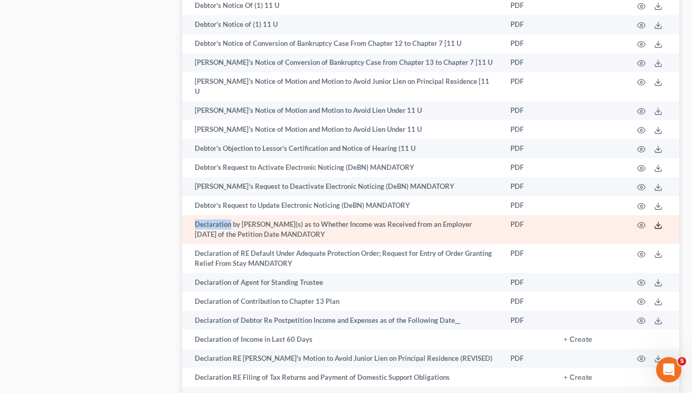
click at [658, 222] on line at bounding box center [658, 224] width 0 height 4
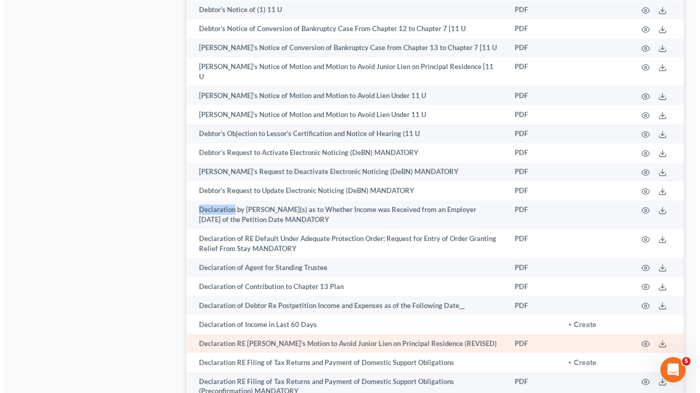
scroll to position [1739, 0]
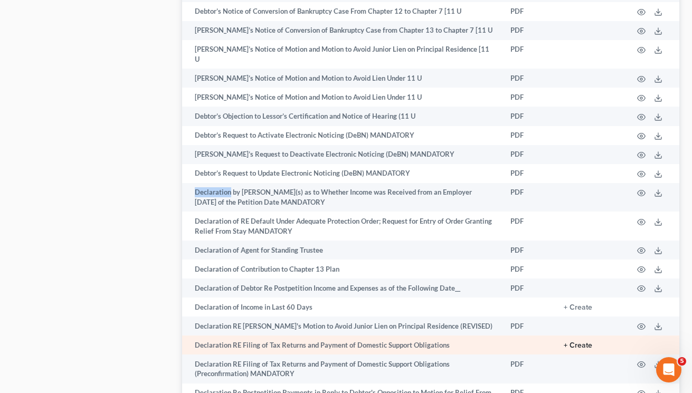
click at [574, 342] on button "+ Create" at bounding box center [578, 345] width 28 height 7
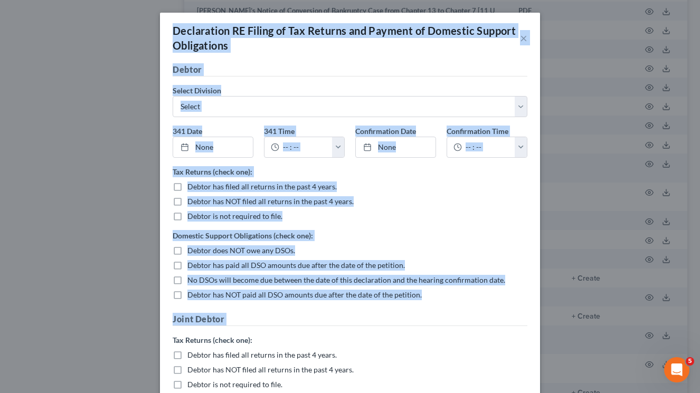
click at [601, 329] on div "Declaration RE Filing of Tax Returns and Payment of Domestic Support Obligation…" at bounding box center [350, 196] width 700 height 393
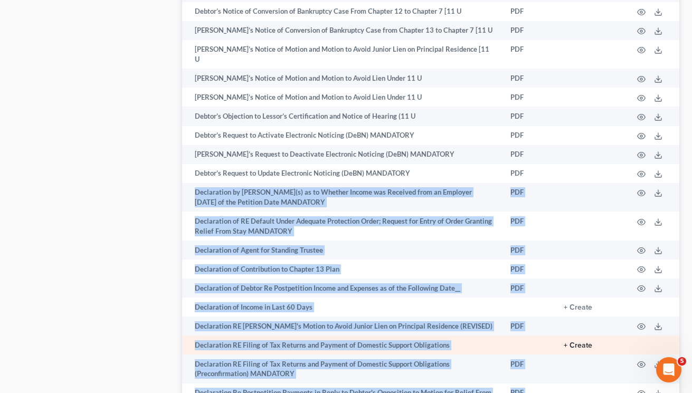
click at [590, 342] on button "+ Create" at bounding box center [578, 345] width 28 height 7
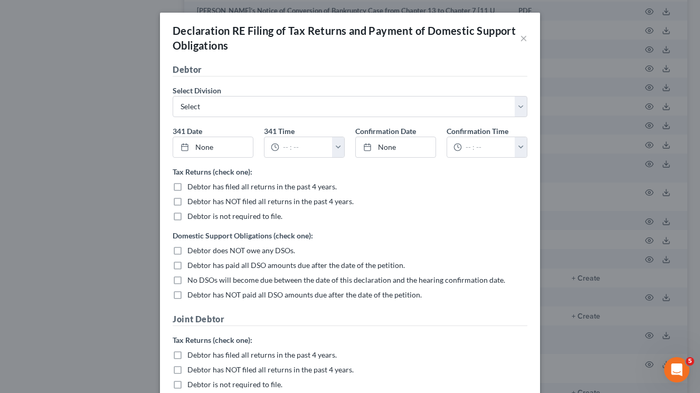
click at [187, 188] on label "Debtor has filed all returns in the past 4 years." at bounding box center [261, 187] width 149 height 11
click at [192, 188] on input "Debtor has filed all returns in the past 4 years." at bounding box center [195, 185] width 7 height 7
checkbox input "true"
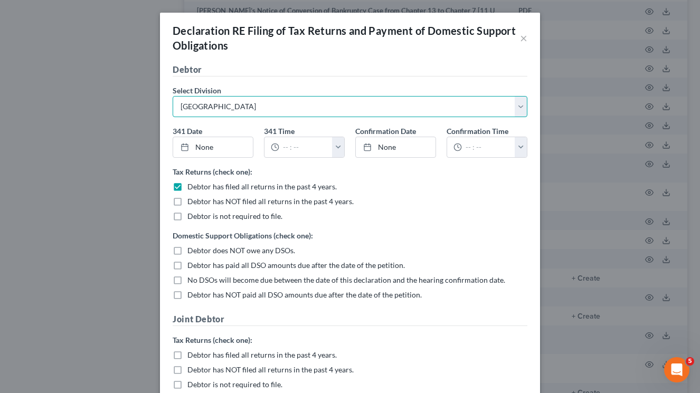
select select "2"
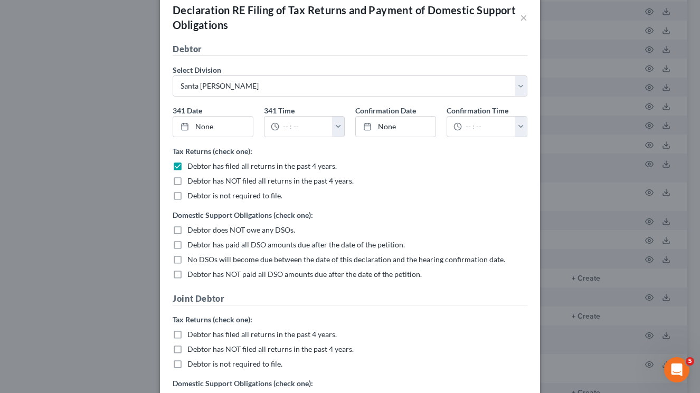
click at [187, 227] on label "Debtor does NOT owe any DSOs." at bounding box center [241, 230] width 108 height 11
click at [192, 227] on input "Debtor does NOT owe any DSOs." at bounding box center [195, 228] width 7 height 7
checkbox input "true"
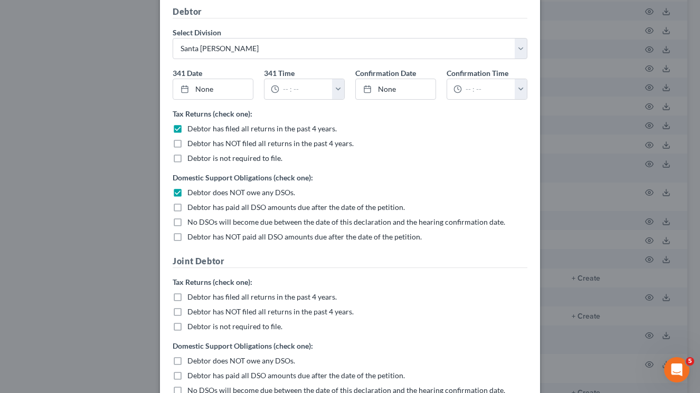
click at [187, 298] on label "Debtor has filed all returns in the past 4 years." at bounding box center [261, 297] width 149 height 11
click at [192, 298] on input "Debtor has filed all returns in the past 4 years." at bounding box center [195, 295] width 7 height 7
checkbox input "true"
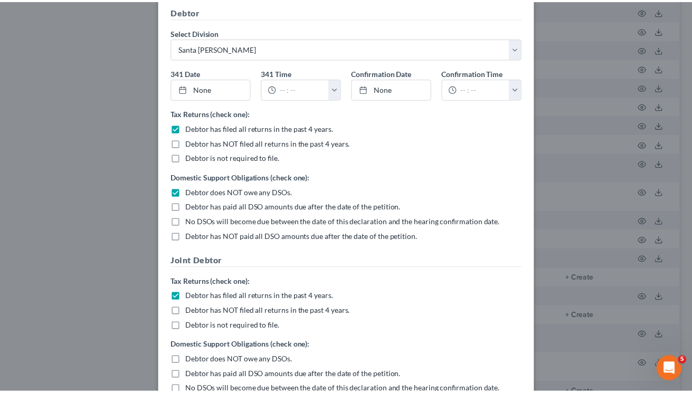
scroll to position [178, 0]
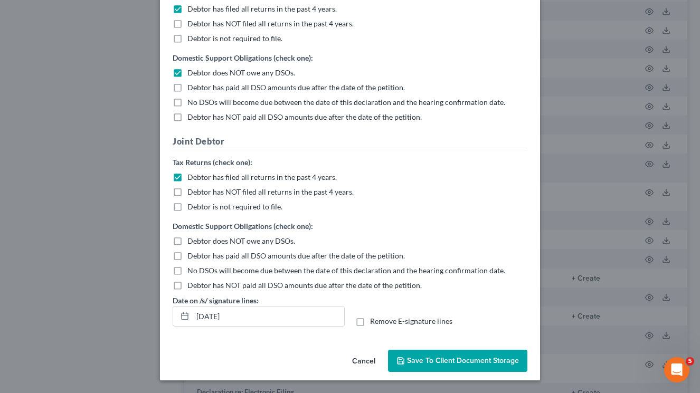
click at [187, 239] on label "Debtor does NOT owe any DSOs." at bounding box center [241, 241] width 108 height 11
click at [192, 239] on input "Debtor does NOT owe any DSOs." at bounding box center [195, 239] width 7 height 7
checkbox input "true"
click at [448, 353] on button "Save to Client Document Storage" at bounding box center [457, 361] width 139 height 22
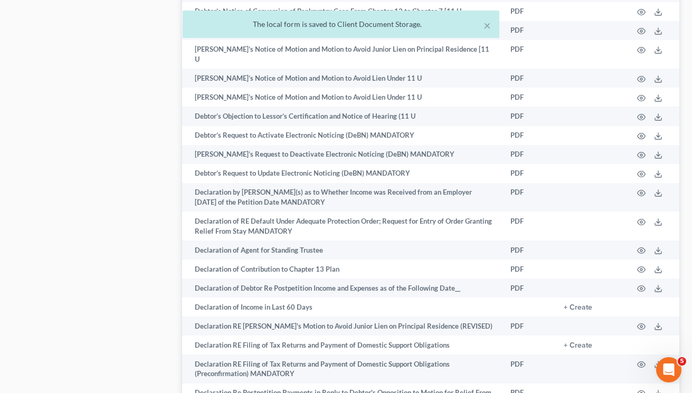
scroll to position [1742, 0]
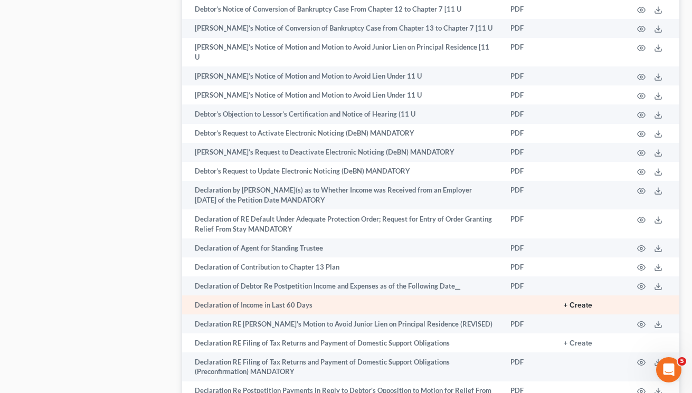
click at [586, 302] on button "+ Create" at bounding box center [578, 305] width 28 height 7
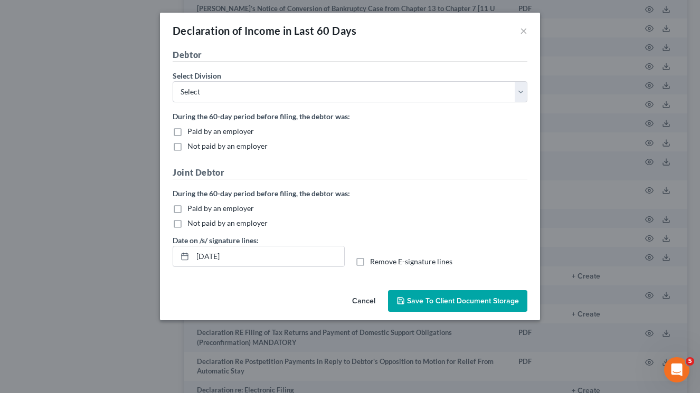
click at [193, 127] on span "Paid by an employer" at bounding box center [220, 131] width 66 height 9
click at [193, 127] on input "Paid by an employer" at bounding box center [195, 129] width 7 height 7
click at [188, 130] on span "Paid by an employer" at bounding box center [220, 131] width 66 height 9
click at [192, 130] on input "Paid by an employer" at bounding box center [195, 129] width 7 height 7
click at [196, 129] on span "Paid by an employer" at bounding box center [220, 131] width 66 height 9
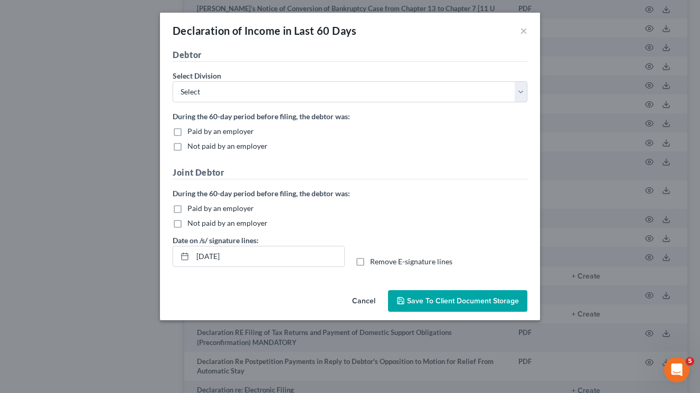
click at [196, 129] on input "Paid by an employer" at bounding box center [195, 129] width 7 height 7
checkbox input "true"
click at [204, 224] on span "Not paid by an employer" at bounding box center [227, 222] width 80 height 9
click at [198, 224] on input "Not paid by an employer" at bounding box center [195, 221] width 7 height 7
checkbox input "true"
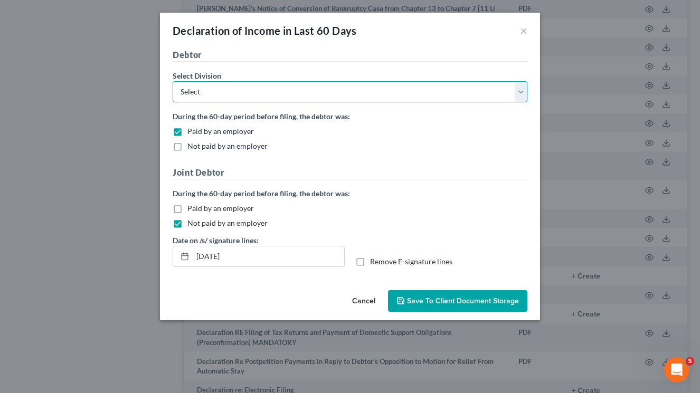
select select "1"
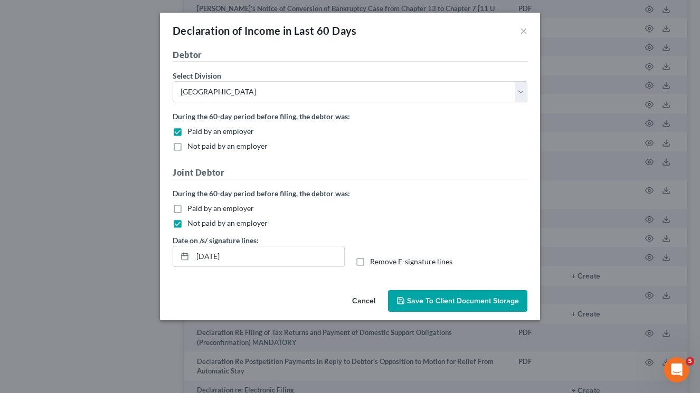
click at [425, 297] on span "Save to Client Document Storage" at bounding box center [463, 301] width 112 height 9
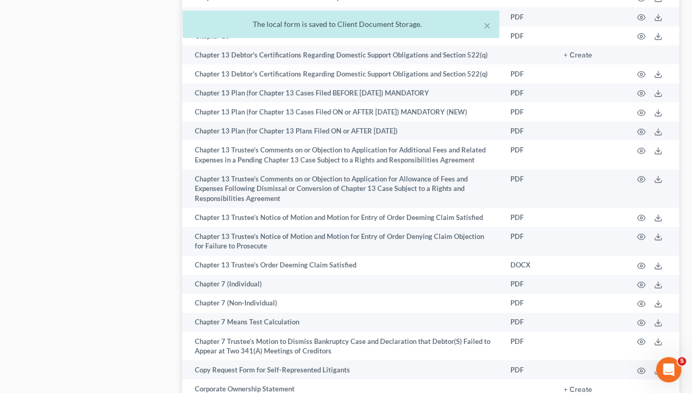
scroll to position [248, 0]
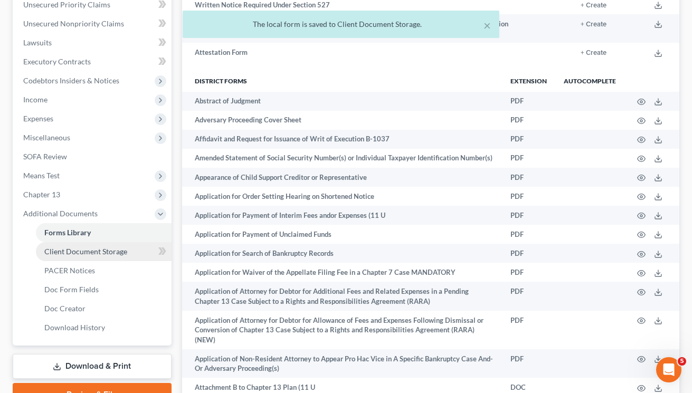
click at [111, 258] on link "Client Document Storage" at bounding box center [104, 251] width 136 height 19
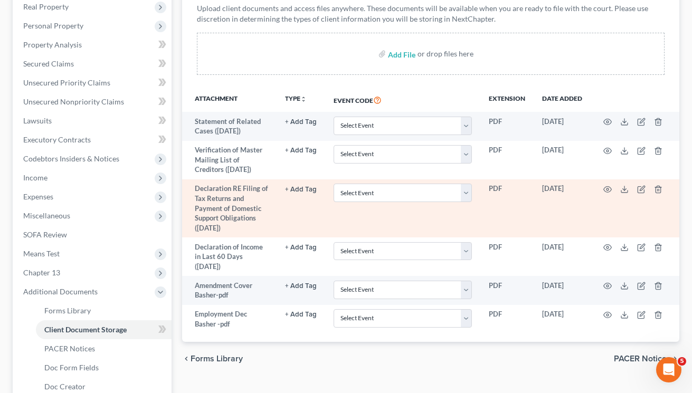
scroll to position [301, 0]
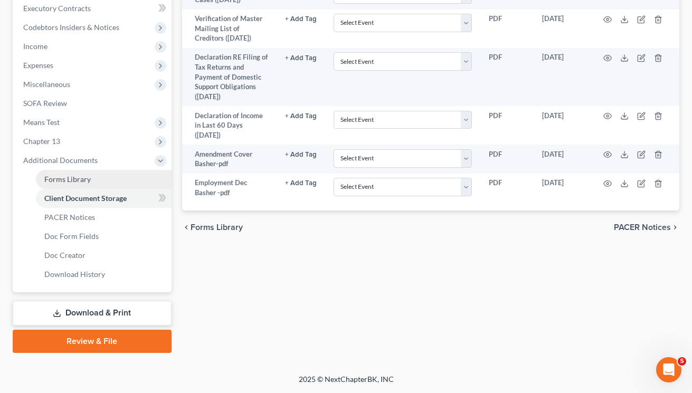
click at [95, 177] on link "Forms Library" at bounding box center [104, 179] width 136 height 19
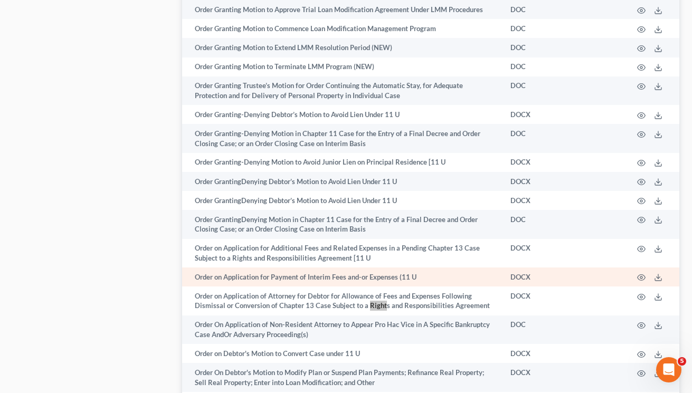
scroll to position [5504, 0]
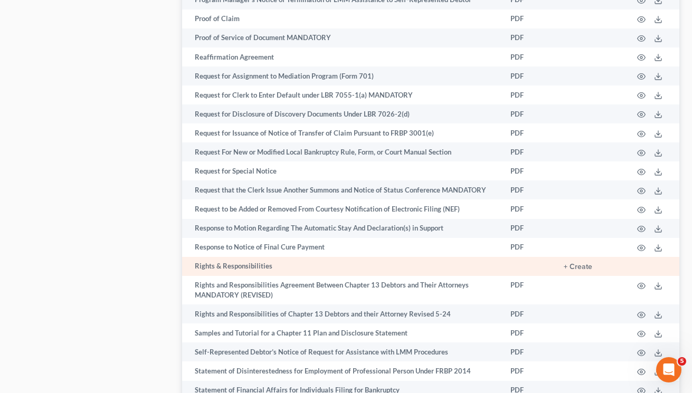
click at [611, 257] on td "+ Create" at bounding box center [589, 266] width 69 height 19
click at [577, 263] on button "+ Create" at bounding box center [578, 266] width 28 height 7
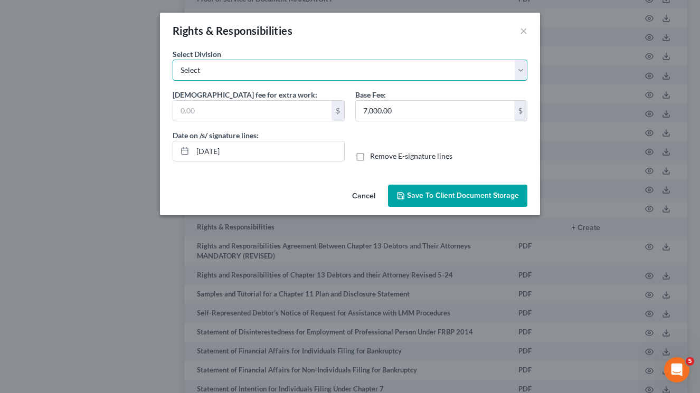
select select "1"
click at [447, 196] on span "Save to Client Document Storage" at bounding box center [463, 195] width 112 height 9
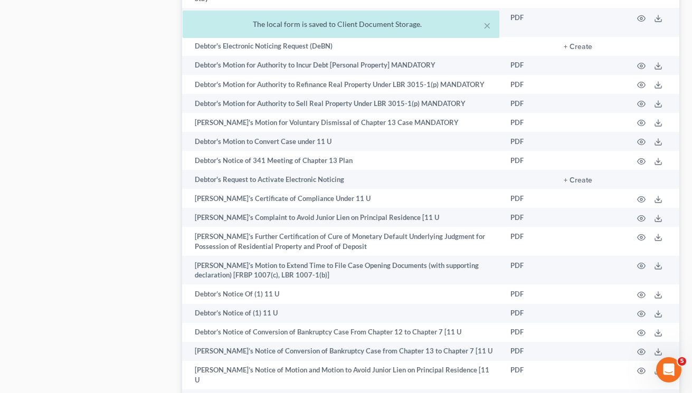
scroll to position [0, 0]
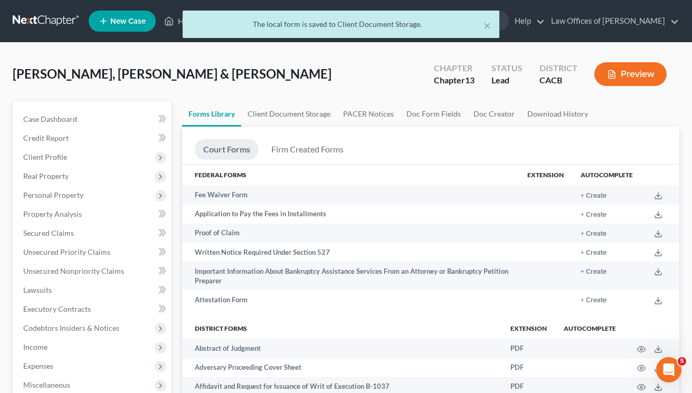
click at [177, 20] on div "× The local form is saved to Client Document Storage." at bounding box center [341, 27] width 692 height 33
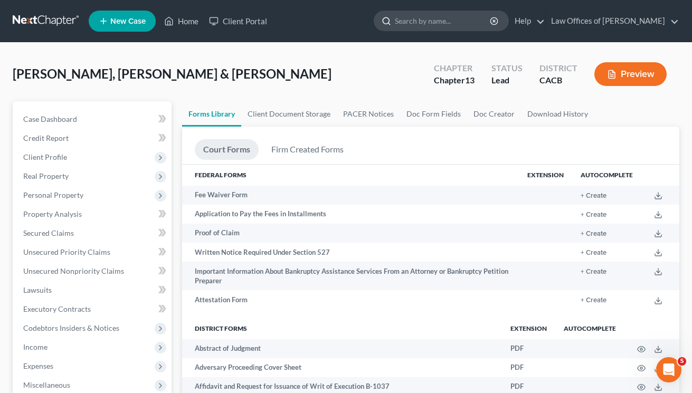
click at [488, 25] on input "search" at bounding box center [443, 21] width 97 height 20
click at [186, 21] on link "Home" at bounding box center [181, 21] width 45 height 19
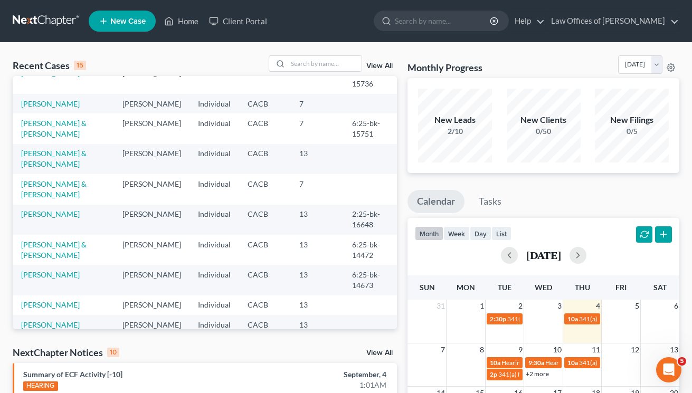
scroll to position [231, 0]
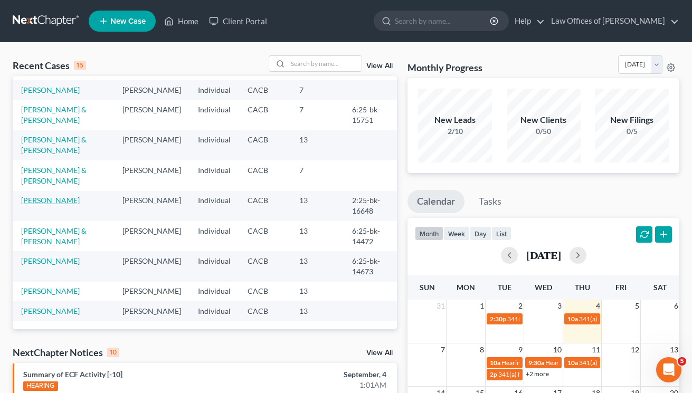
click at [51, 196] on link "[PERSON_NAME]" at bounding box center [50, 200] width 59 height 9
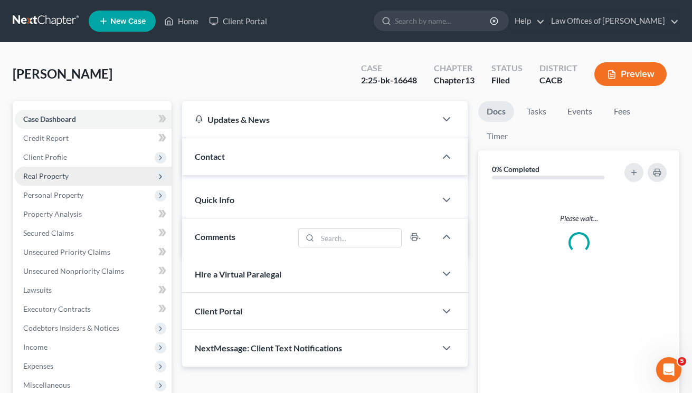
click at [51, 180] on span "Real Property" at bounding box center [45, 176] width 45 height 9
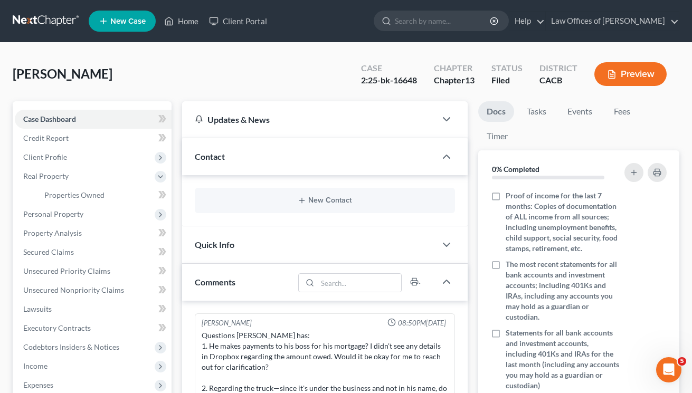
scroll to position [310, 0]
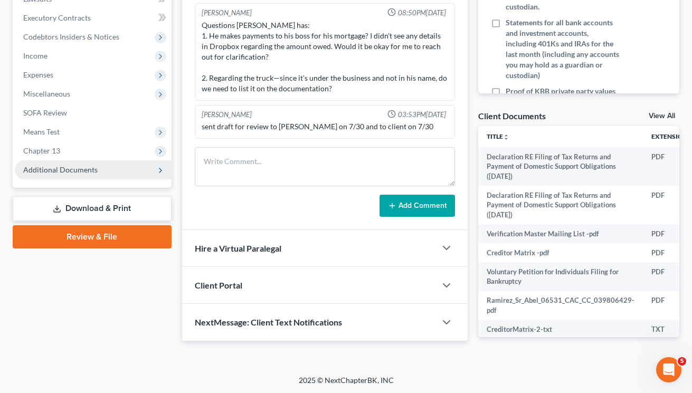
click at [62, 172] on span "Additional Documents" at bounding box center [60, 169] width 74 height 9
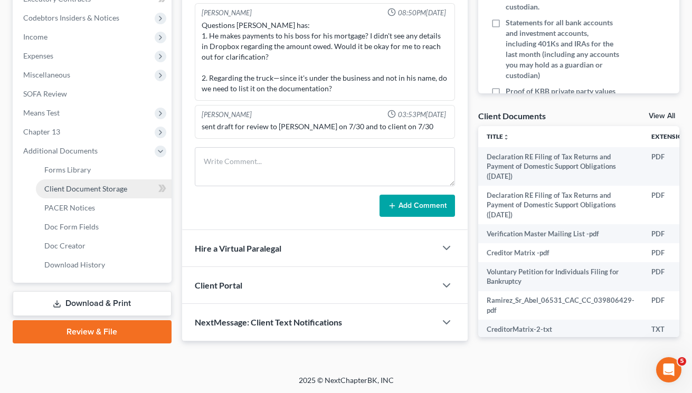
click at [71, 189] on span "Client Document Storage" at bounding box center [85, 188] width 83 height 9
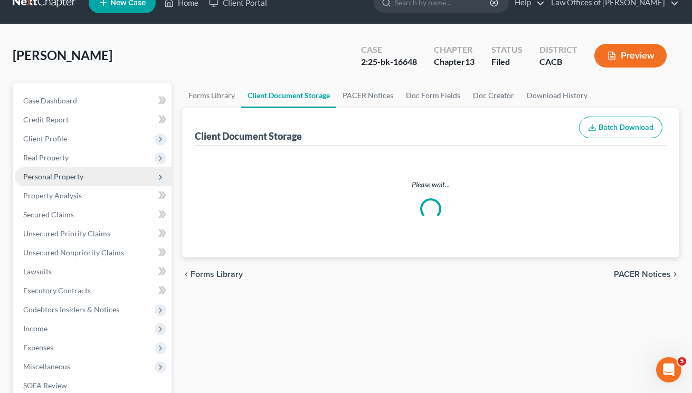
select select "72"
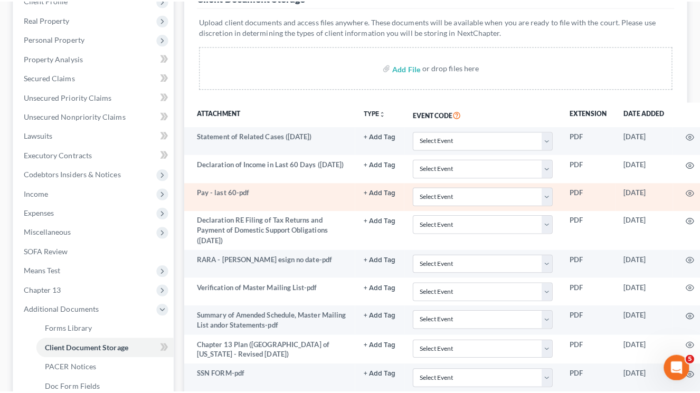
scroll to position [242, 0]
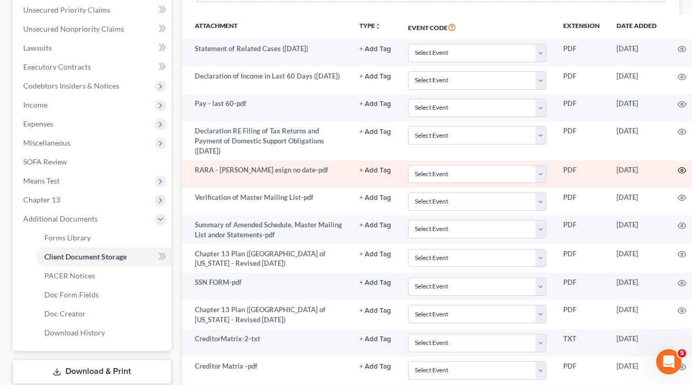
click at [681, 170] on circle "button" at bounding box center [682, 170] width 2 height 2
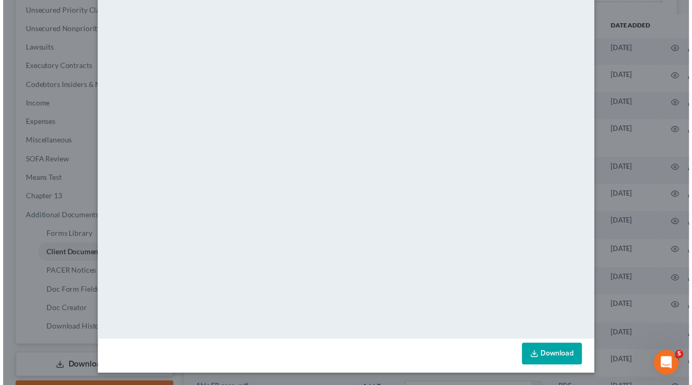
scroll to position [0, 0]
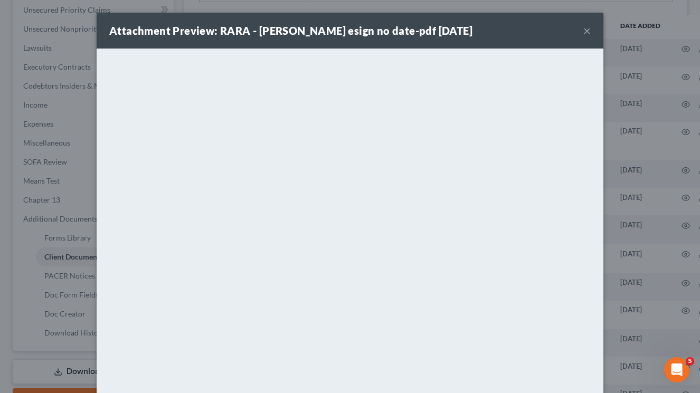
click at [584, 29] on button "×" at bounding box center [586, 30] width 7 height 13
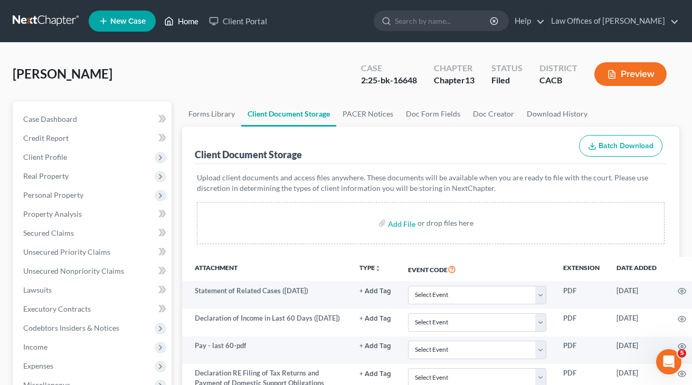
click at [177, 16] on link "Home" at bounding box center [181, 21] width 45 height 19
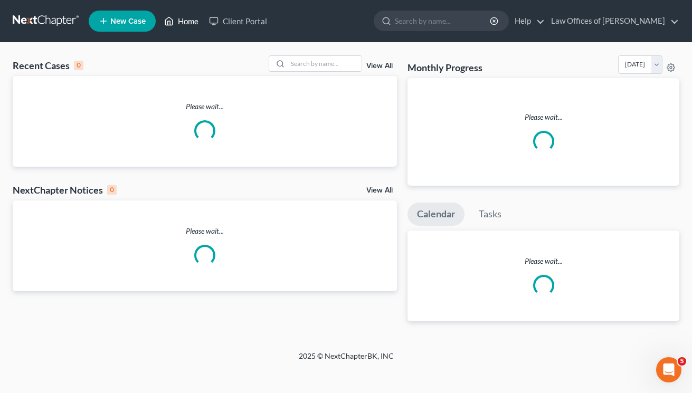
click at [185, 30] on link "Home" at bounding box center [181, 21] width 45 height 19
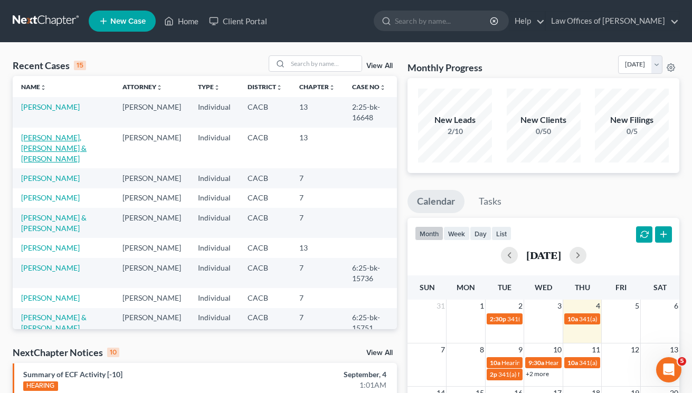
click at [34, 135] on link "[PERSON_NAME], [PERSON_NAME] & [PERSON_NAME]" at bounding box center [53, 148] width 65 height 30
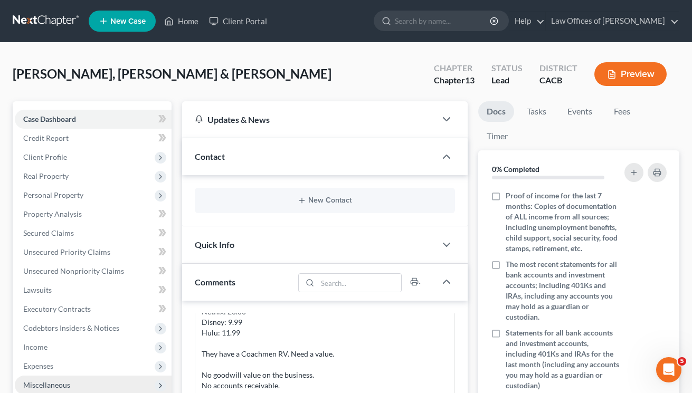
scroll to position [238, 0]
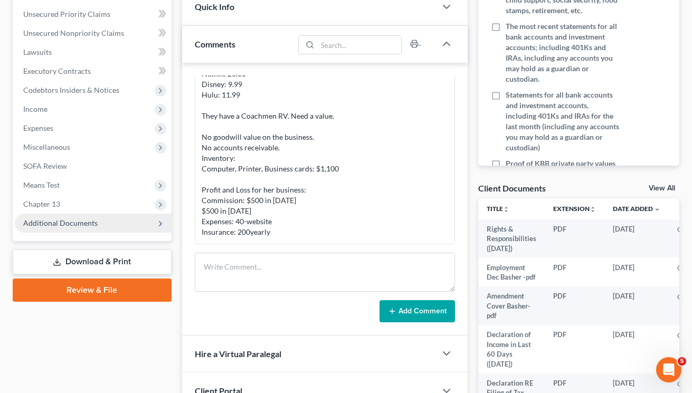
click at [65, 224] on span "Additional Documents" at bounding box center [60, 222] width 74 height 9
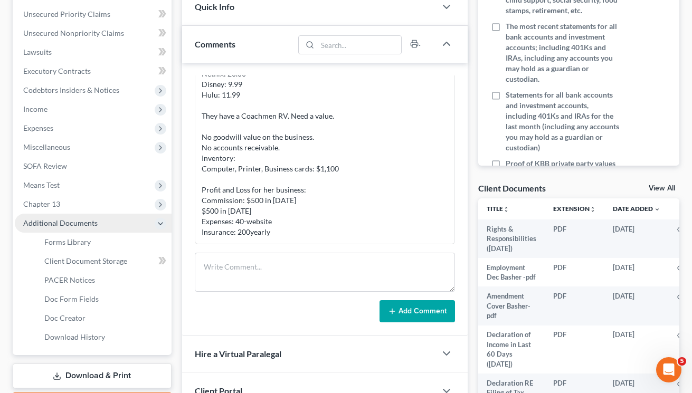
scroll to position [240, 0]
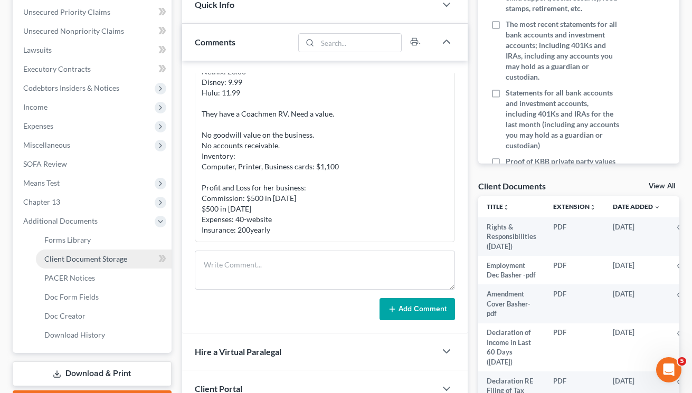
click at [76, 262] on span "Client Document Storage" at bounding box center [85, 258] width 83 height 9
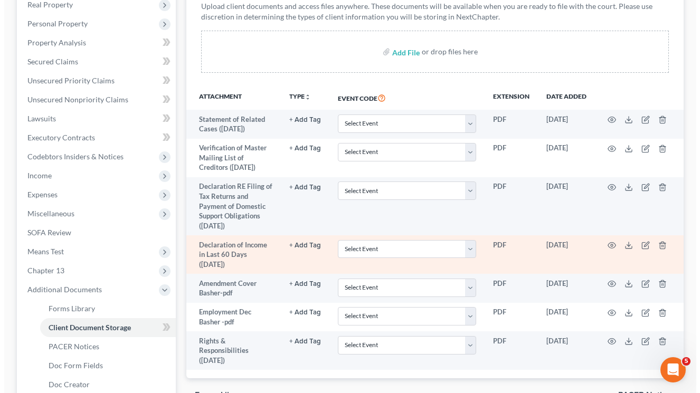
scroll to position [301, 0]
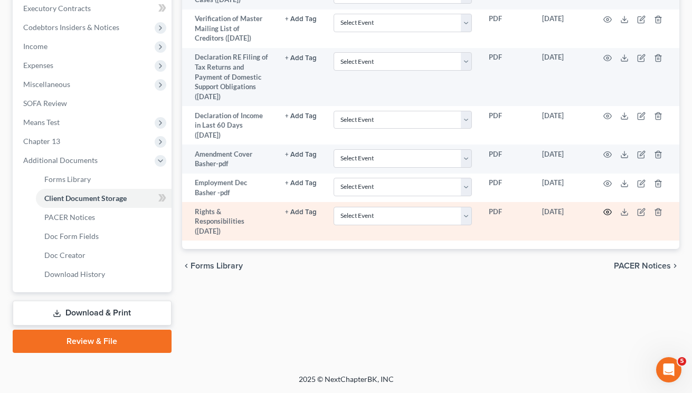
click at [607, 211] on circle "button" at bounding box center [607, 212] width 2 height 2
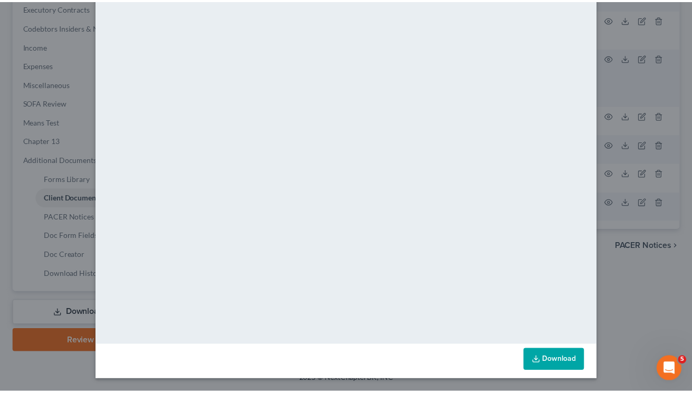
scroll to position [0, 0]
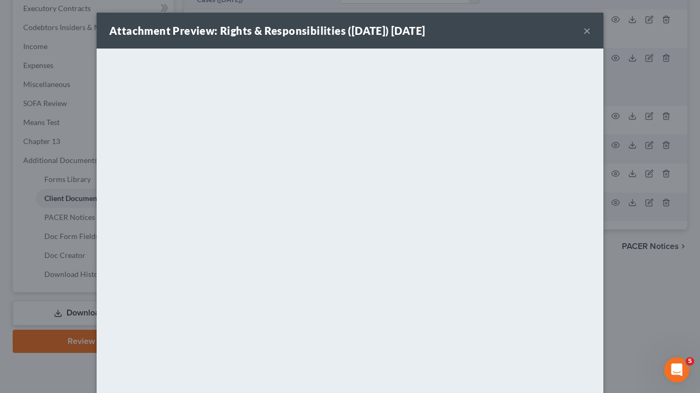
click at [589, 33] on div "Attachment Preview: Rights & Responsibilities ([DATE]) [DATE] ×" at bounding box center [350, 31] width 507 height 36
click at [585, 33] on button "×" at bounding box center [586, 30] width 7 height 13
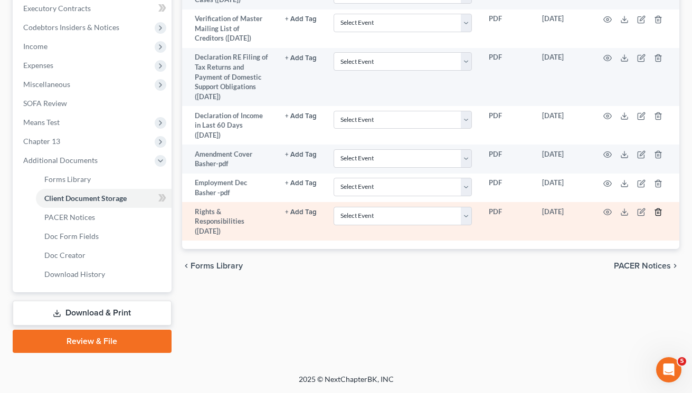
click at [659, 209] on icon "button" at bounding box center [658, 212] width 8 height 8
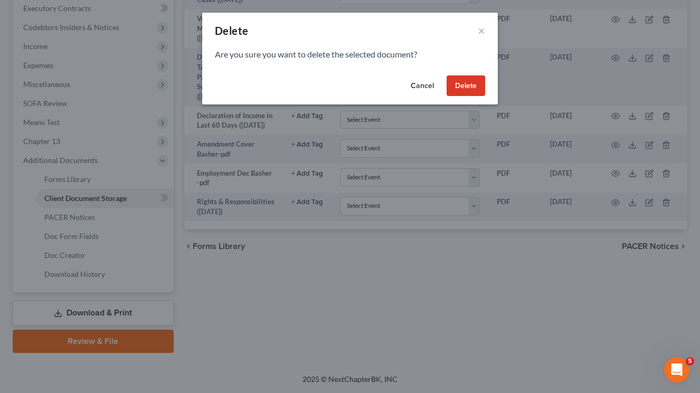
click at [472, 89] on button "Delete" at bounding box center [465, 85] width 39 height 21
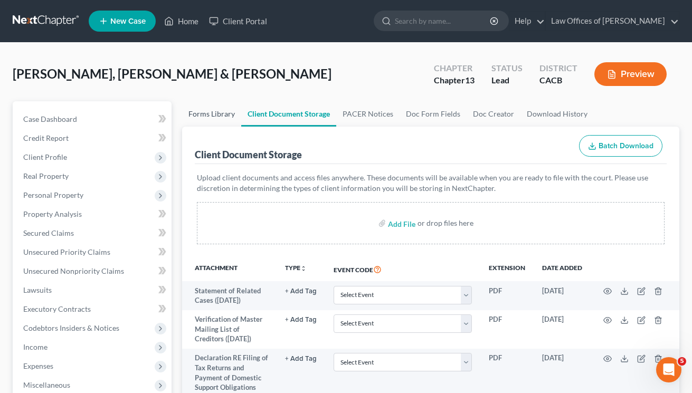
click at [217, 114] on link "Forms Library" at bounding box center [211, 113] width 59 height 25
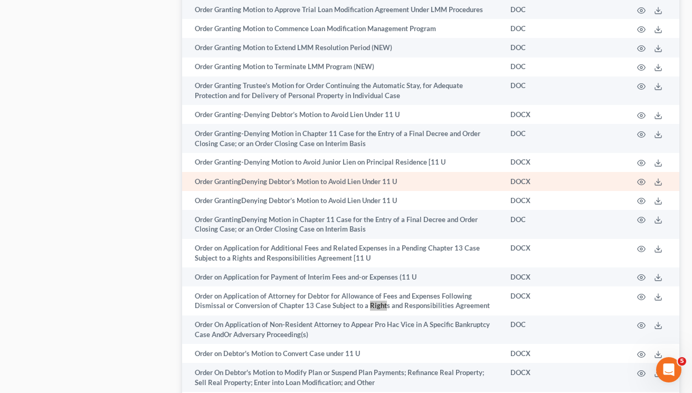
scroll to position [5504, 0]
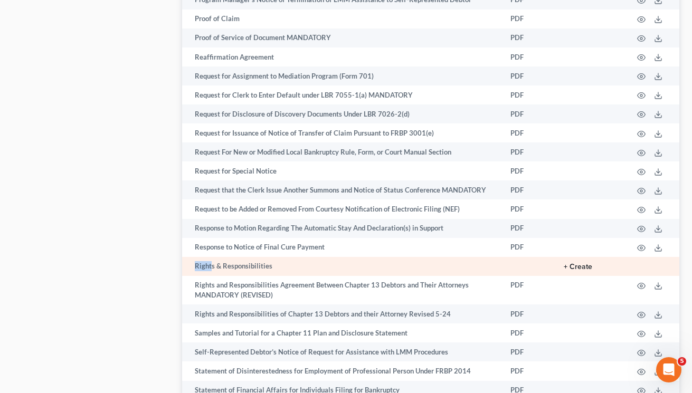
click at [582, 263] on button "+ Create" at bounding box center [578, 266] width 28 height 7
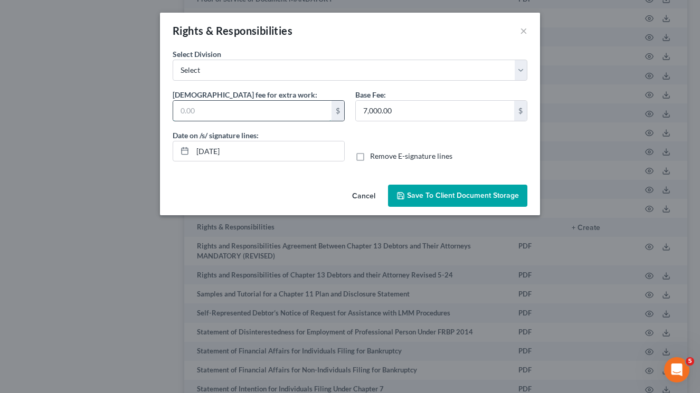
click at [211, 108] on input "text" at bounding box center [252, 111] width 158 height 20
type input "400"
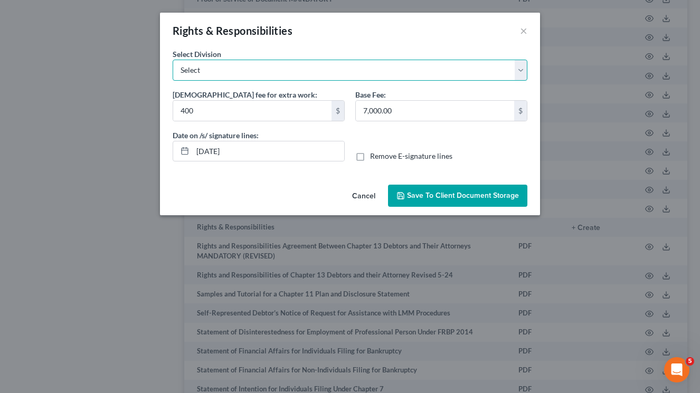
select select "1"
click at [429, 205] on button "Save to Client Document Storage" at bounding box center [457, 196] width 139 height 22
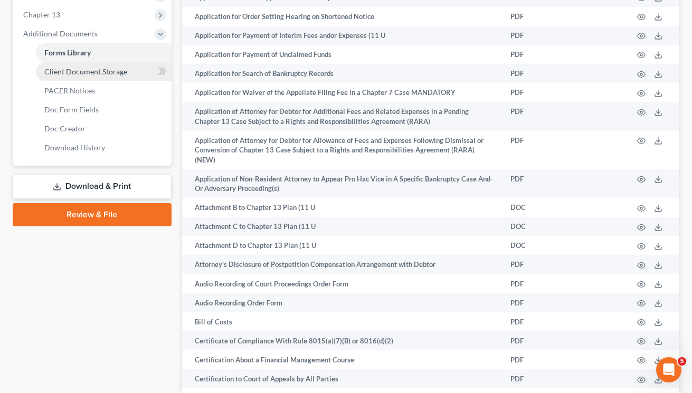
scroll to position [338, 0]
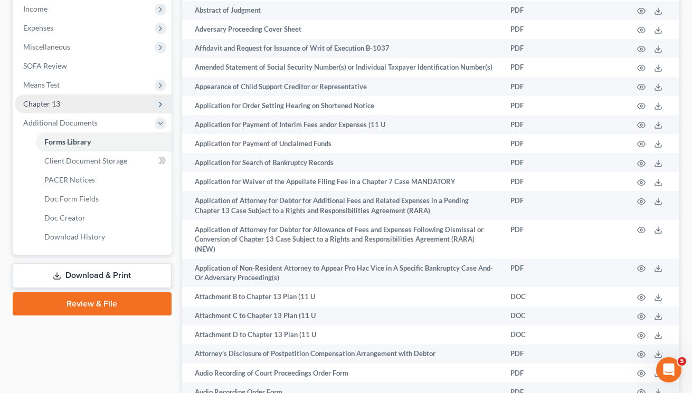
click at [70, 98] on span "Chapter 13" at bounding box center [93, 103] width 157 height 19
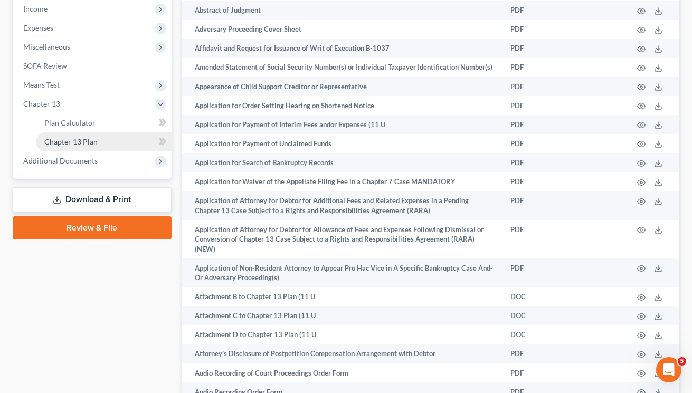
click at [59, 140] on span "Chapter 13 Plan" at bounding box center [70, 141] width 53 height 9
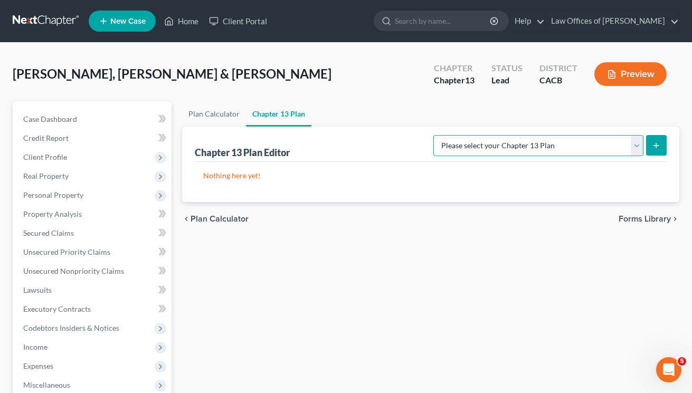
select select "1"
click at [657, 150] on button "submit" at bounding box center [656, 145] width 21 height 21
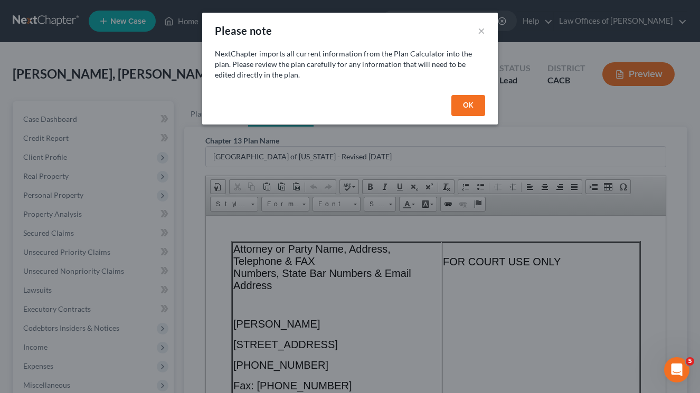
click at [461, 105] on button "OK" at bounding box center [468, 105] width 34 height 21
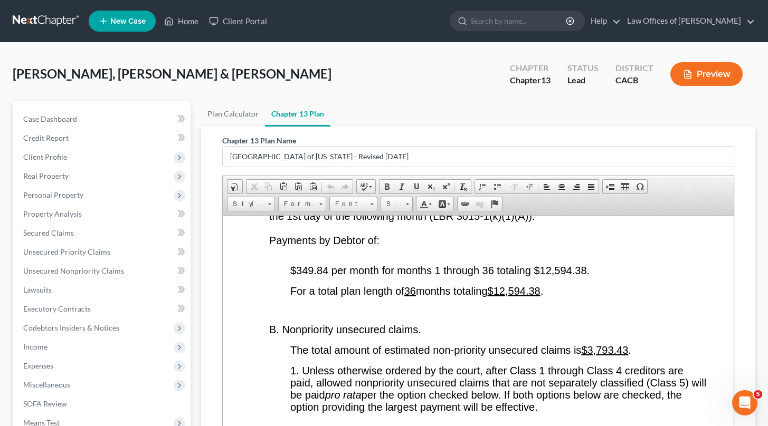
scroll to position [2028, 0]
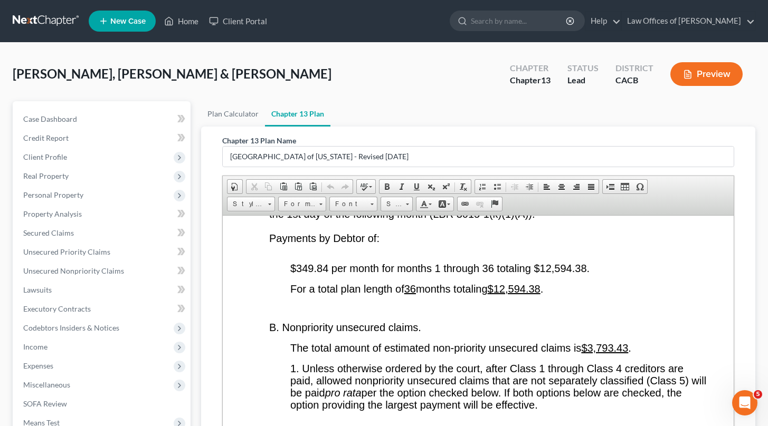
click at [326, 274] on span "$349.84 per month for months 1 through 36 totaling $12,594.38." at bounding box center [439, 268] width 299 height 12
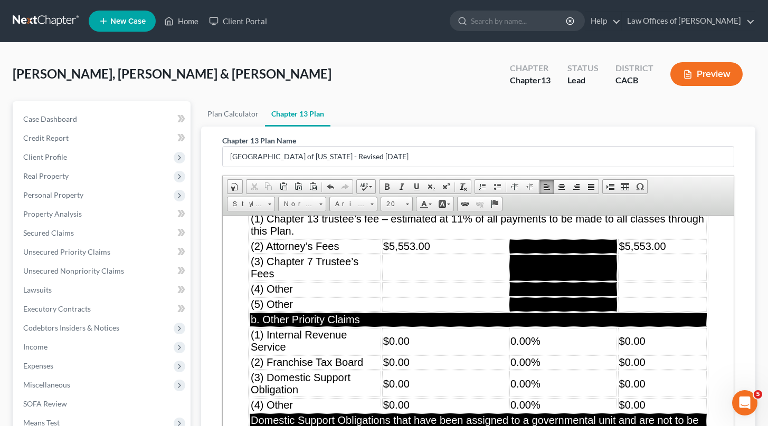
scroll to position [4568, 0]
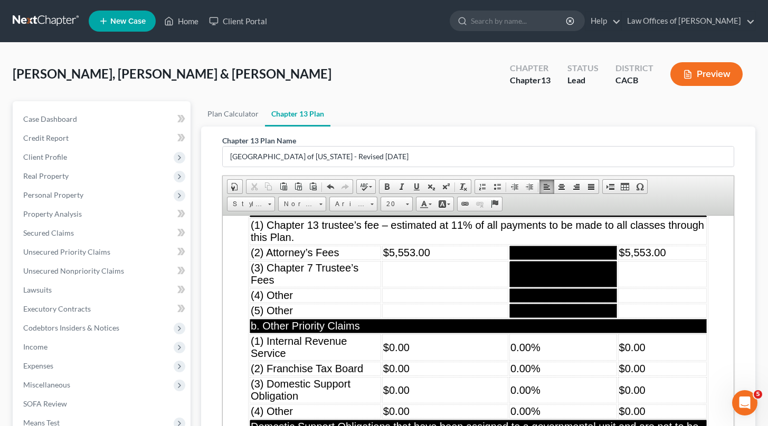
click at [431, 360] on td "$0.00" at bounding box center [445, 347] width 126 height 26
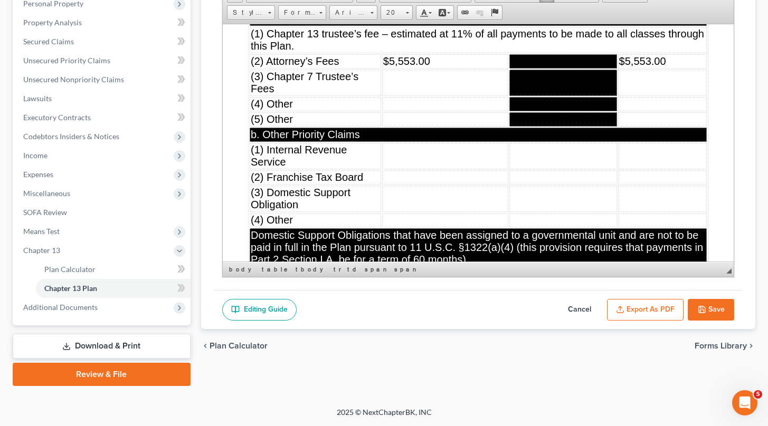
scroll to position [4740, 0]
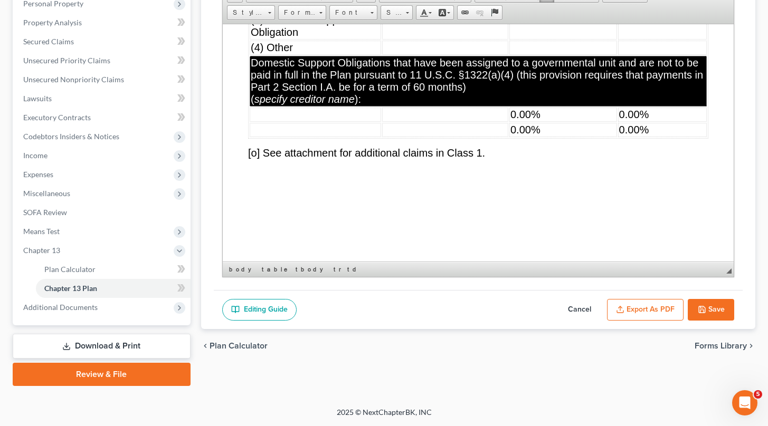
click at [525, 121] on td "0.00%" at bounding box center [563, 114] width 108 height 14
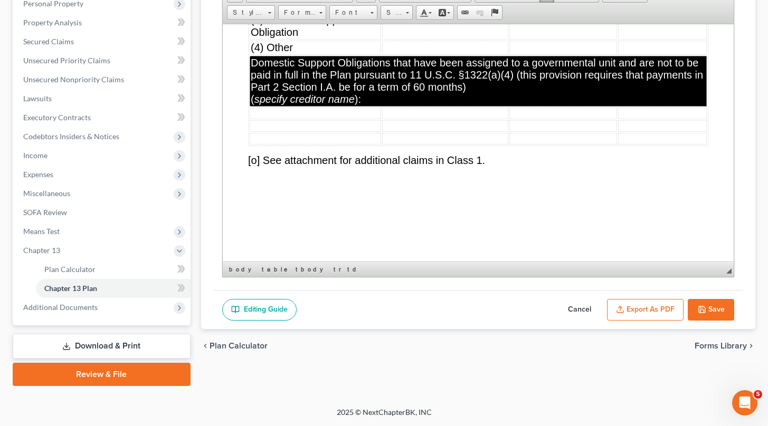
scroll to position [0, 0]
drag, startPoint x: 335, startPoint y: 161, endPoint x: 557, endPoint y: 186, distance: 224.0
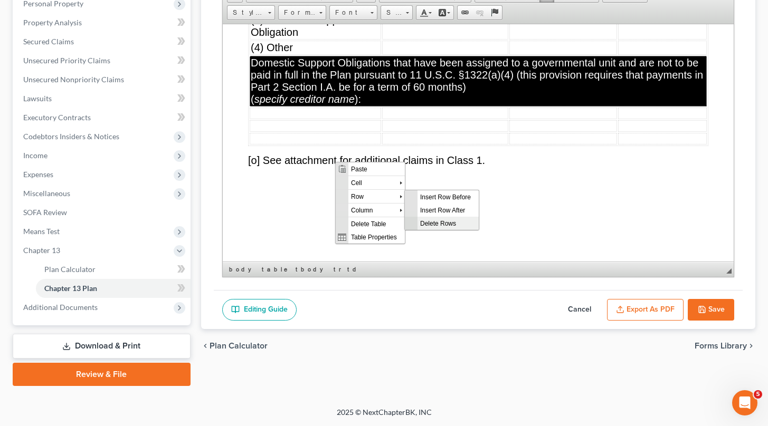
click at [444, 223] on span "Delete Rows" at bounding box center [447, 222] width 61 height 13
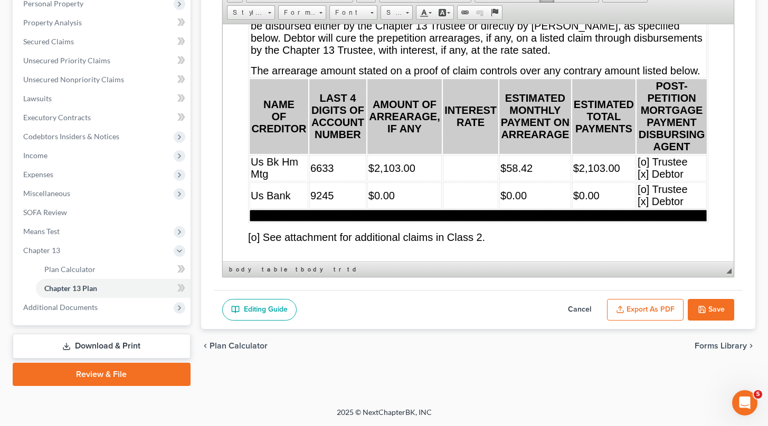
scroll to position [5237, 0]
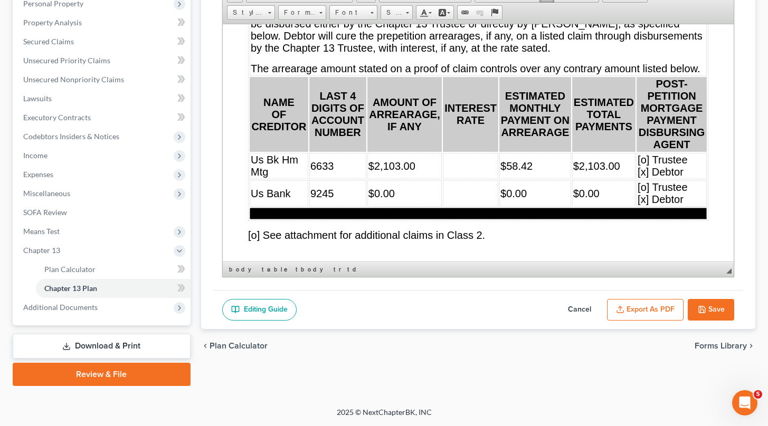
click at [417, 206] on td "$0.00" at bounding box center [404, 193] width 74 height 26
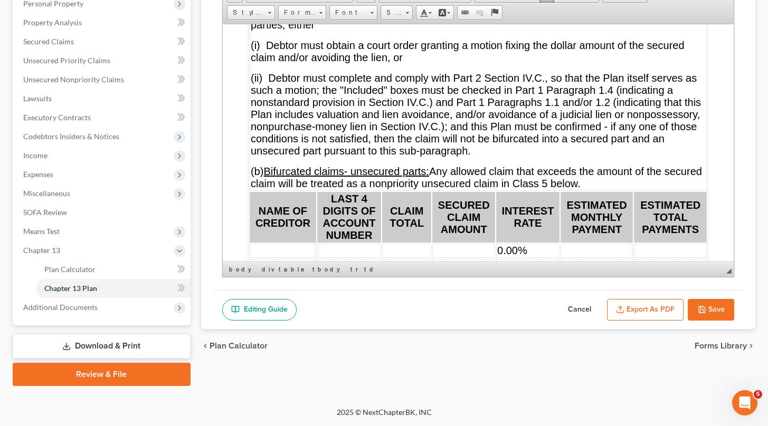
scroll to position [6586, 0]
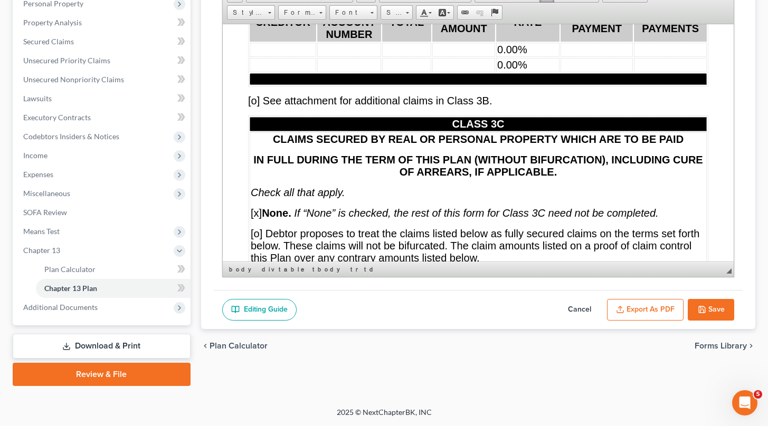
click at [538, 56] on td "0.00%" at bounding box center [527, 49] width 63 height 14
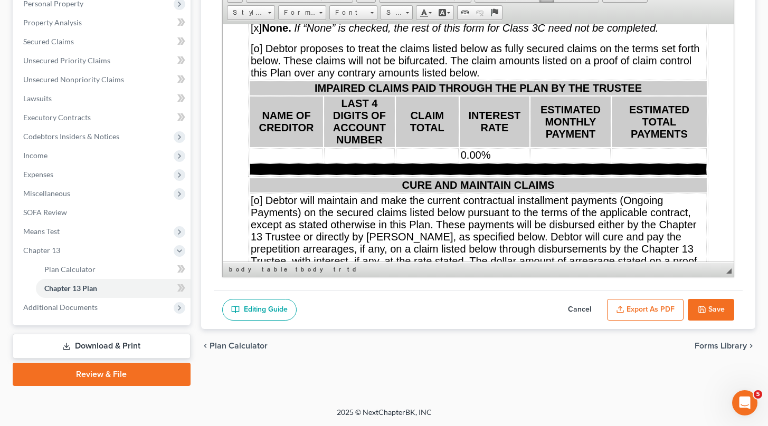
scroll to position [6788, 0]
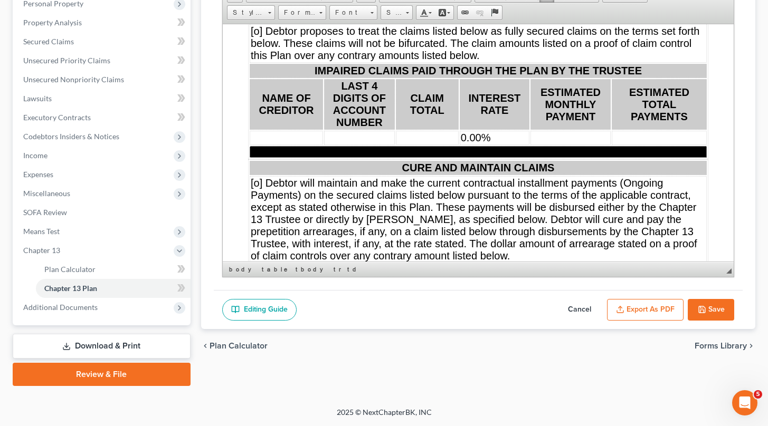
click at [481, 143] on span "0.00%" at bounding box center [475, 137] width 30 height 12
click at [492, 145] on td "0.00%" at bounding box center [494, 137] width 70 height 14
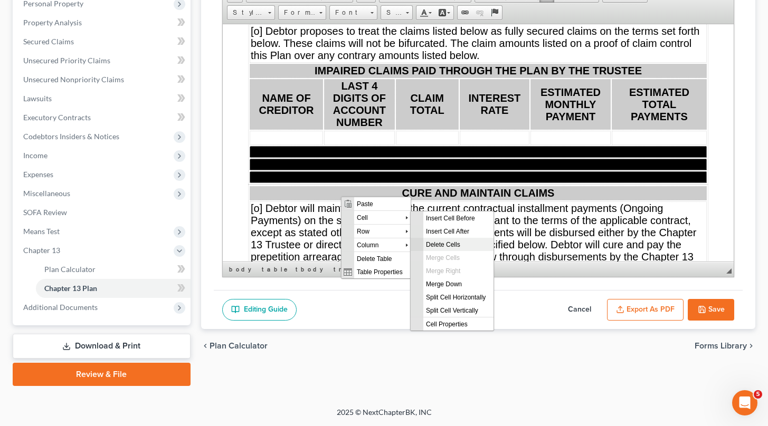
click at [441, 244] on span "Delete Cells" at bounding box center [458, 243] width 70 height 13
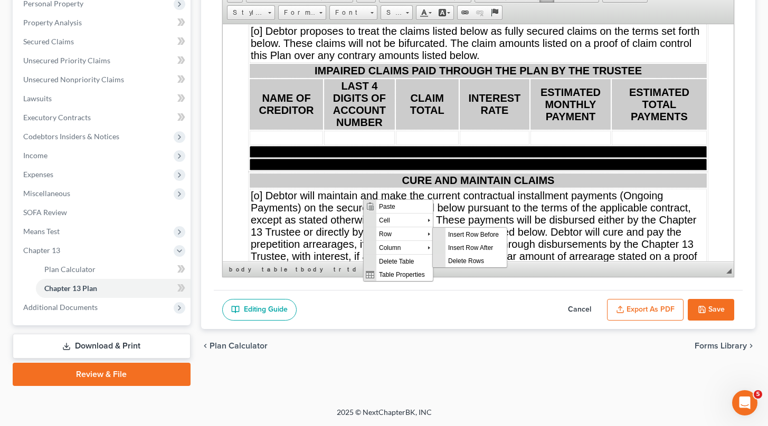
click at [457, 247] on span "Insert Row After" at bounding box center [475, 247] width 61 height 13
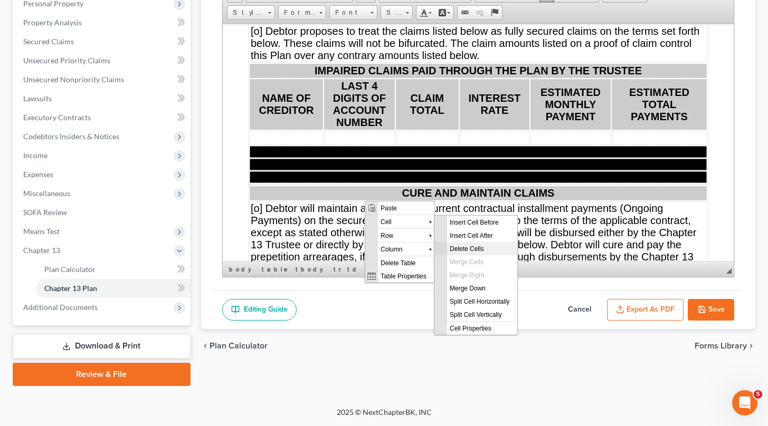
click at [482, 243] on span "Delete Cells" at bounding box center [481, 248] width 70 height 13
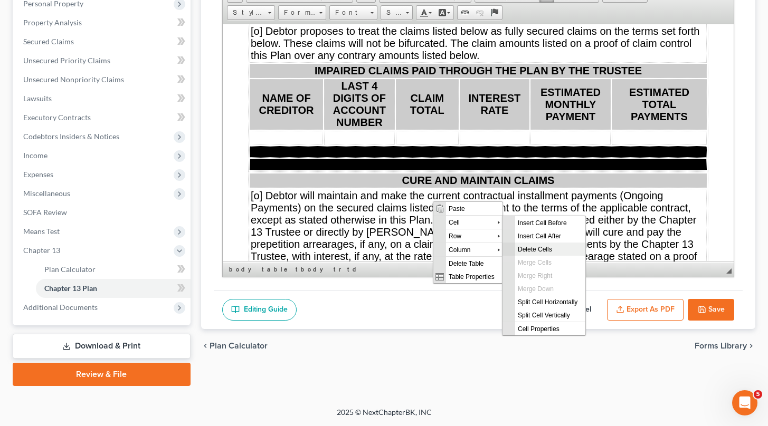
click at [544, 249] on span "Delete Cells" at bounding box center [550, 248] width 70 height 13
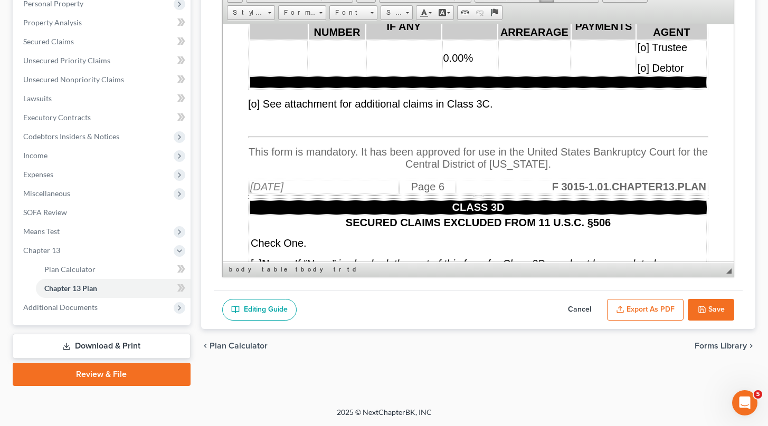
scroll to position [7077, 0]
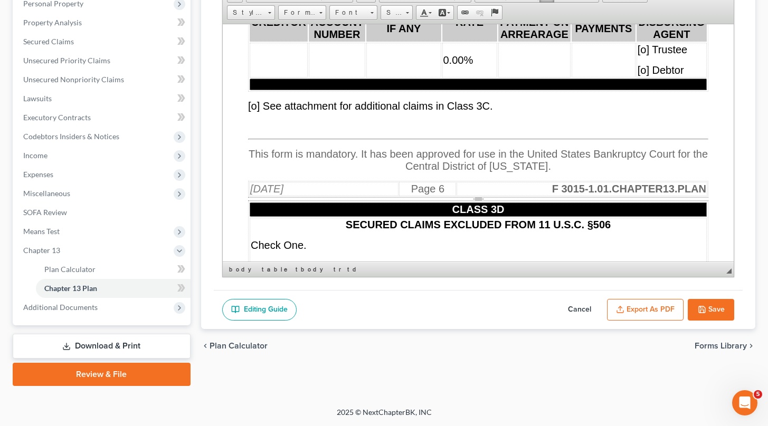
click at [474, 77] on td "0.00%" at bounding box center [469, 59] width 55 height 35
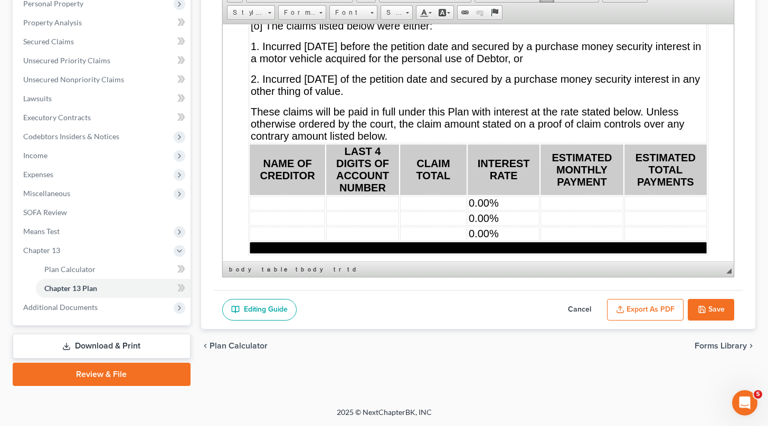
scroll to position [7421, 0]
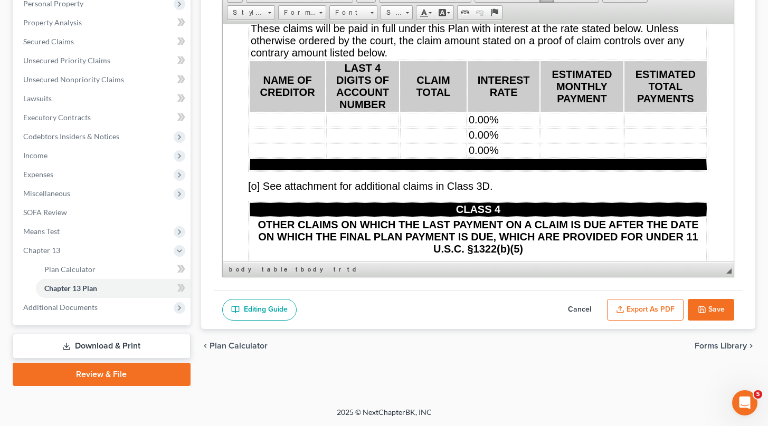
click at [530, 127] on td "0.00%" at bounding box center [503, 119] width 72 height 14
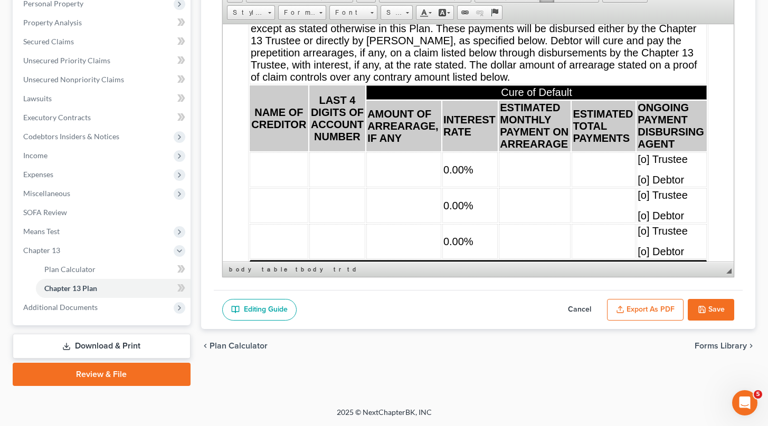
scroll to position [7810, 0]
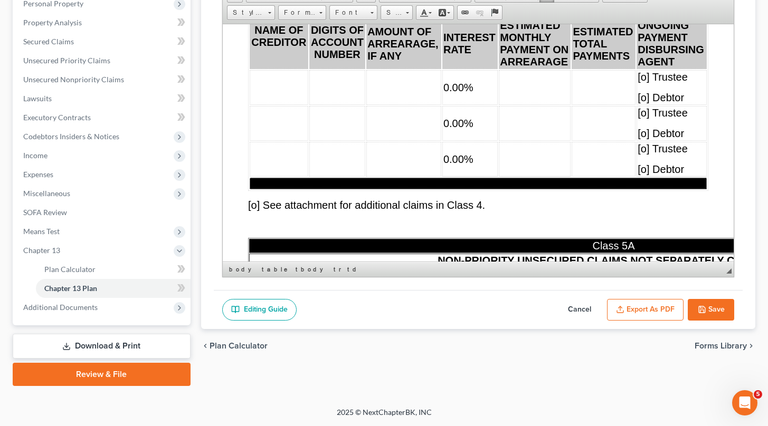
click at [477, 104] on td "0.00%" at bounding box center [469, 87] width 55 height 35
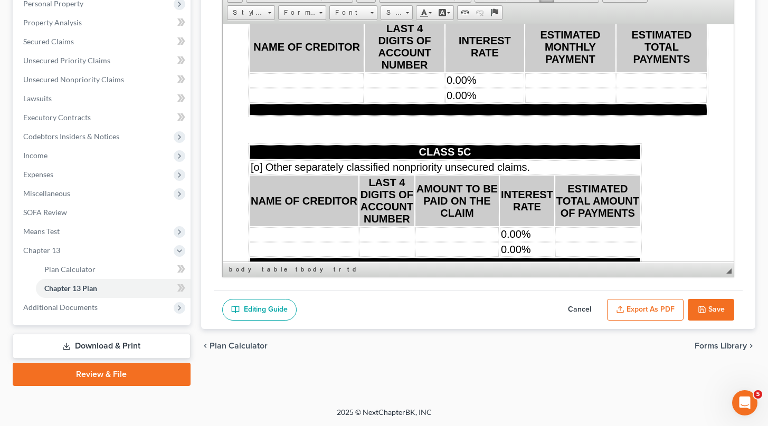
scroll to position [8426, 0]
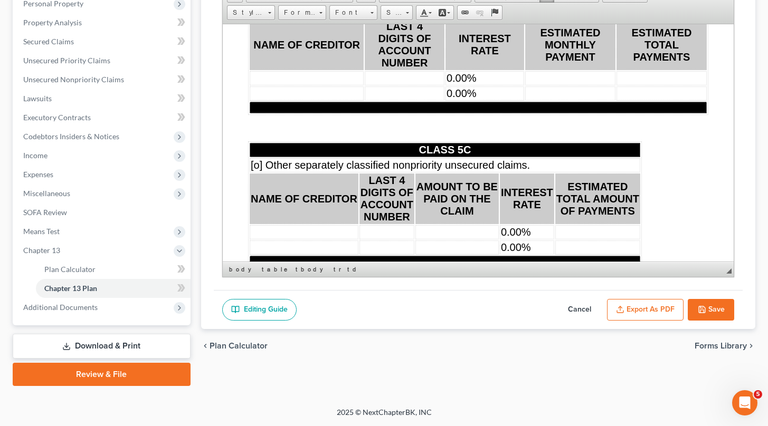
click at [507, 85] on td "0.00%" at bounding box center [484, 78] width 79 height 14
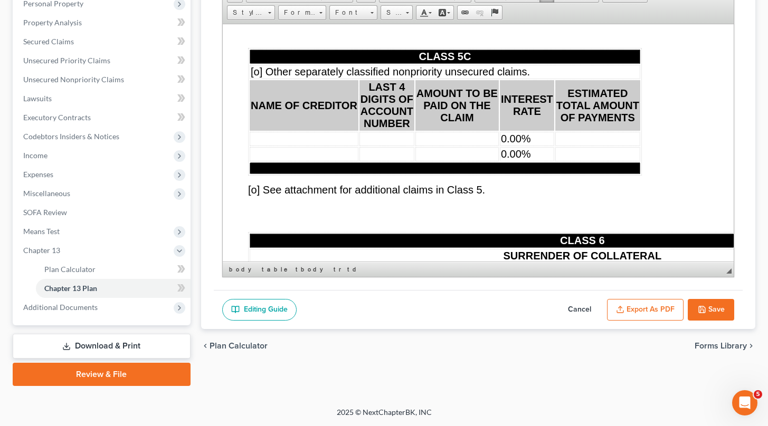
scroll to position [8539, 0]
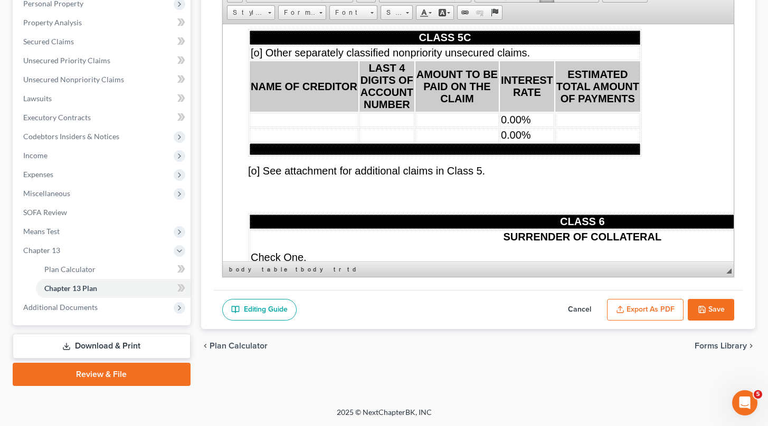
click at [535, 127] on td "0.00%" at bounding box center [526, 119] width 54 height 14
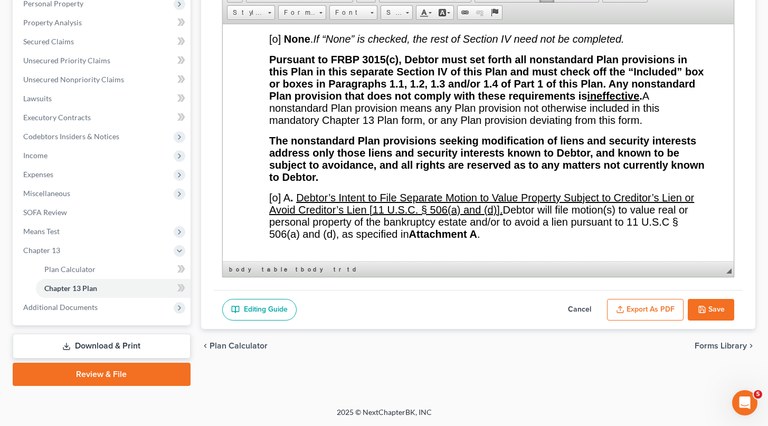
scroll to position [10019, 0]
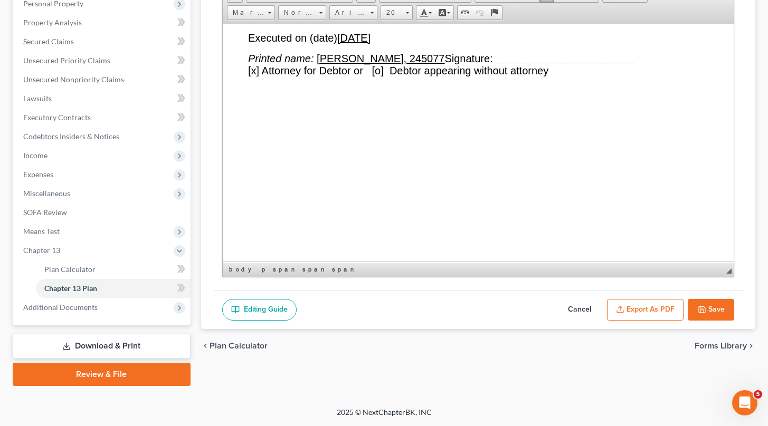
scroll to position [12238, 0]
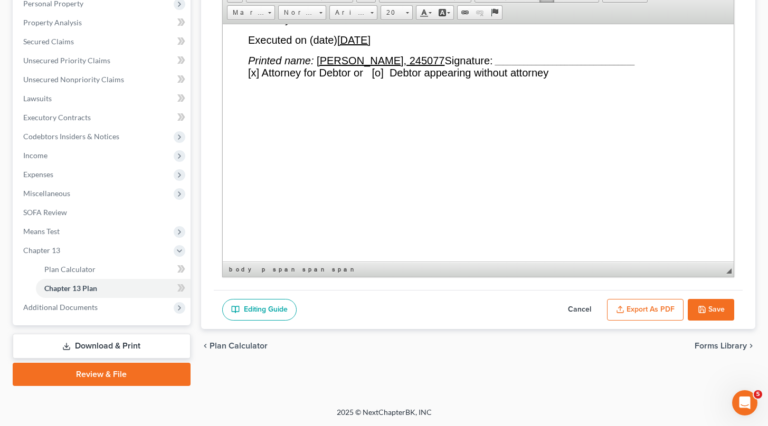
click at [256, 78] on span "[x] Attorney for Debtor or [o] Debtor appearing without attorney" at bounding box center [398, 72] width 300 height 12
drag, startPoint x: 445, startPoint y: 132, endPoint x: 319, endPoint y: 135, distance: 126.2
click at [319, 66] on u "[PERSON_NAME], 245077" at bounding box center [380, 60] width 128 height 12
click at [370, 45] on u "[DATE]" at bounding box center [353, 40] width 33 height 12
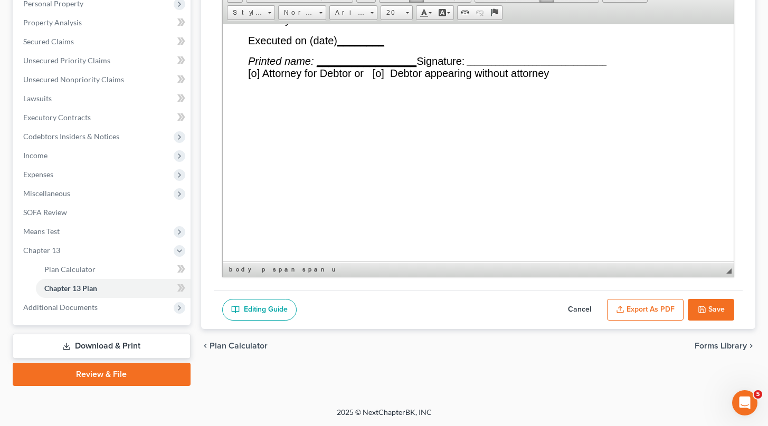
click at [699, 302] on button "Save" at bounding box center [711, 310] width 46 height 22
select select "1"
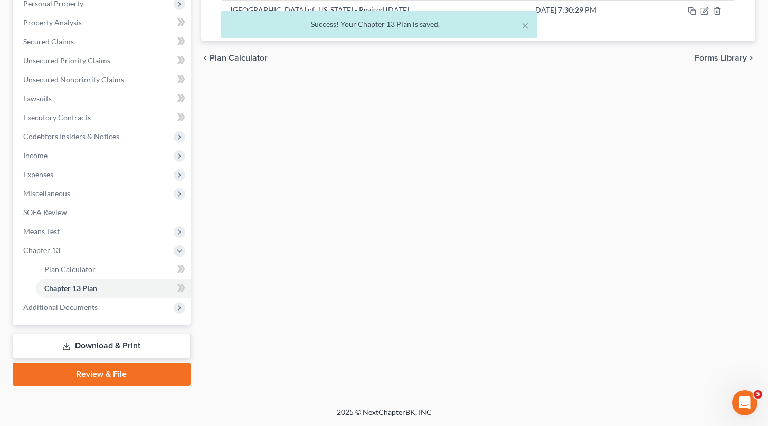
click at [699, 15] on div "× Success! Your Chapter 13 Plan is saved." at bounding box center [379, 27] width 768 height 33
click at [699, 11] on div "× Success! Your Chapter 13 Plan is saved." at bounding box center [379, 27] width 768 height 33
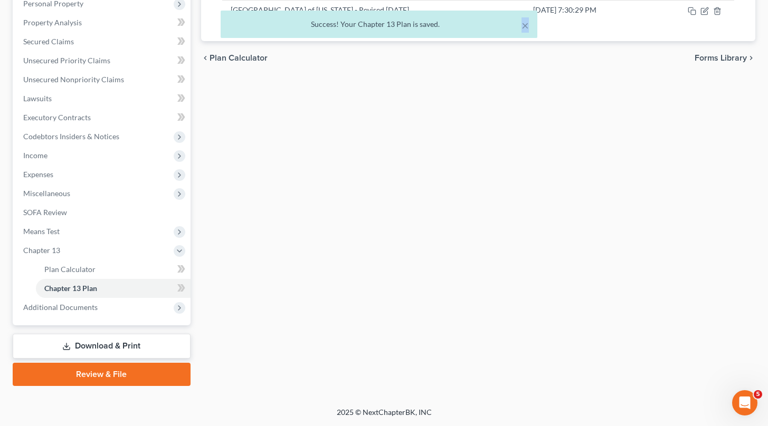
click at [699, 11] on div "× Success! Your Chapter 13 Plan is saved." at bounding box center [379, 27] width 768 height 33
click at [699, 11] on icon "button" at bounding box center [704, 11] width 8 height 8
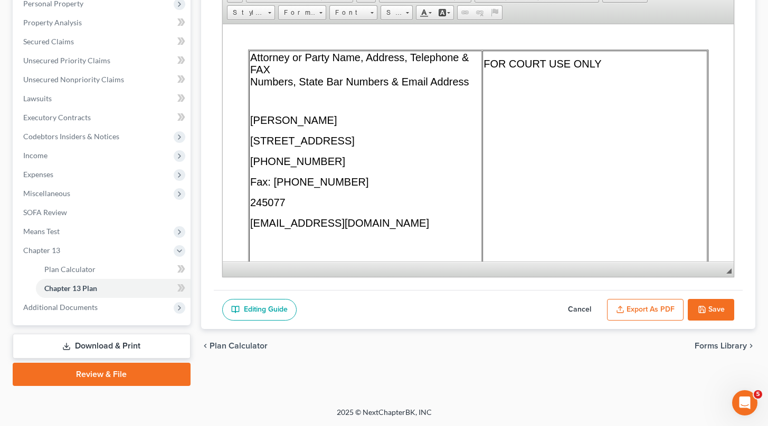
scroll to position [0, 0]
click at [647, 310] on button "Export as PDF" at bounding box center [645, 310] width 77 height 22
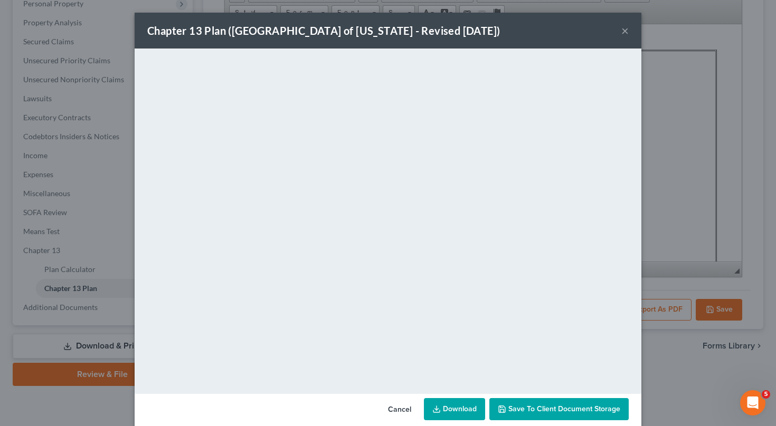
click at [467, 409] on link "Download" at bounding box center [454, 409] width 61 height 22
click at [621, 30] on button "×" at bounding box center [624, 30] width 7 height 13
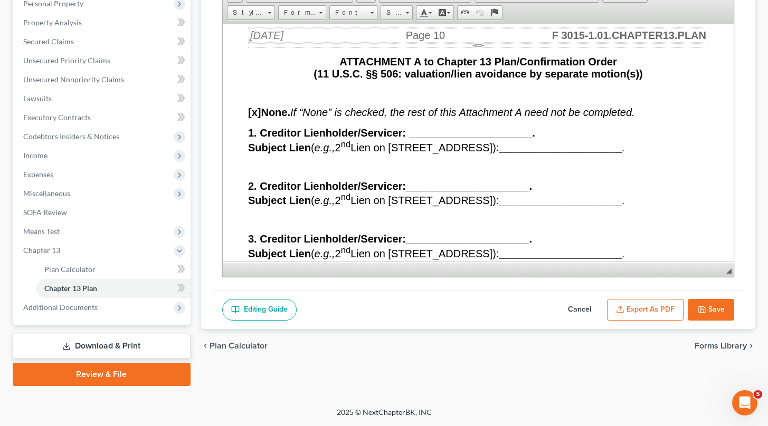
scroll to position [11381, 0]
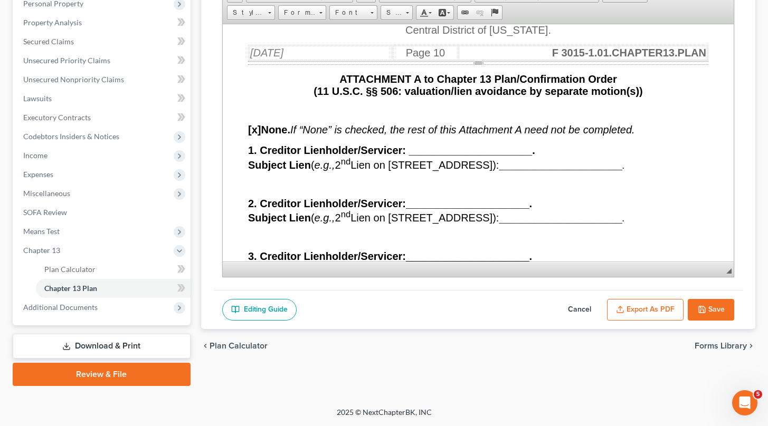
click at [280, 97] on p "ATTACHMENT A to Chapter 13 Plan/Confirmation Order (11 U.S.C. §§ 506: valuation…" at bounding box center [478, 85] width 460 height 24
click at [281, 97] on p "ATTACHMENT A to Chapter 13 Plan/Confirmation Order (11 U.S.C. §§ 506: valuation…" at bounding box center [478, 85] width 460 height 24
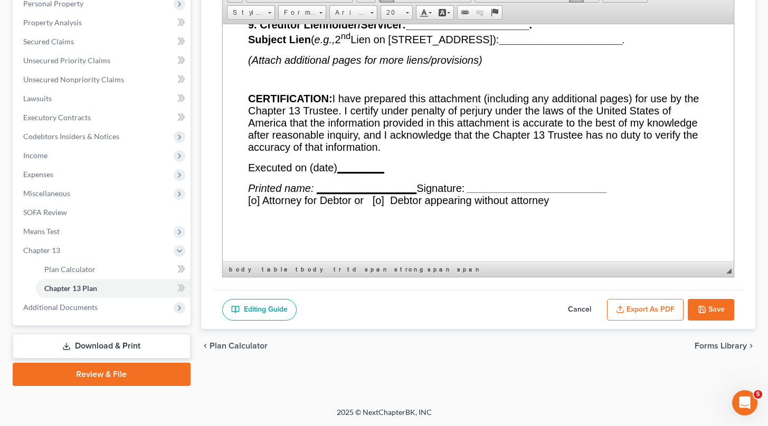
scroll to position [12171, 0]
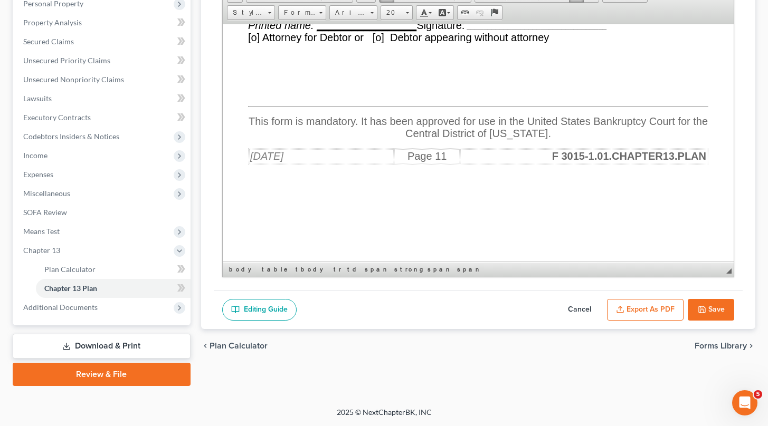
click at [661, 312] on button "Export as PDF" at bounding box center [645, 310] width 77 height 22
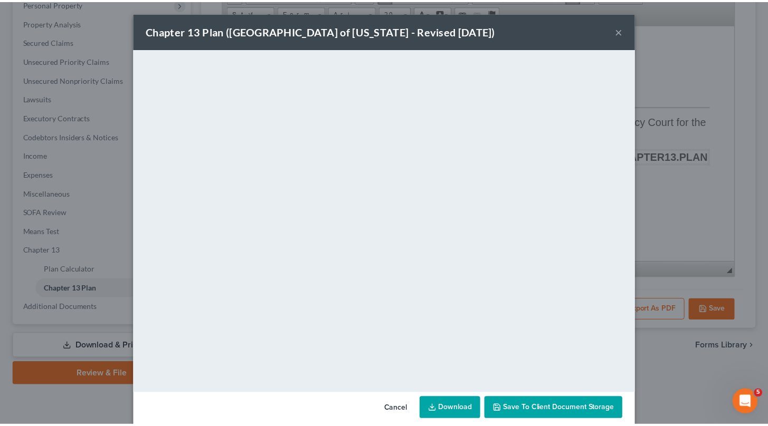
scroll to position [15, 0]
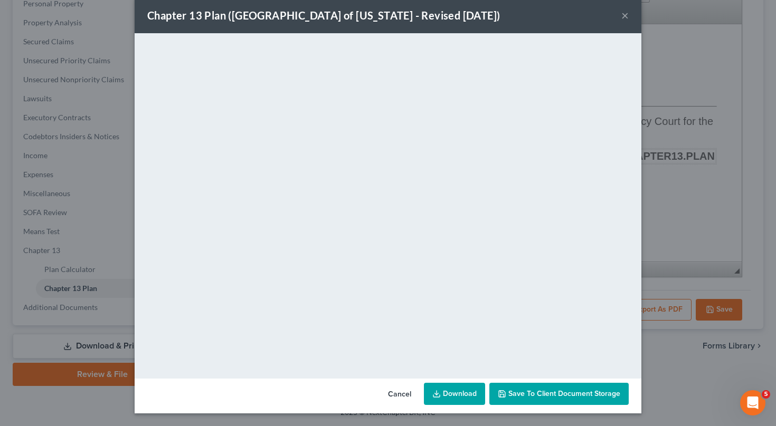
click at [464, 396] on link "Download" at bounding box center [454, 394] width 61 height 22
click at [621, 24] on div "Chapter 13 Plan ([GEOGRAPHIC_DATA] of [US_STATE] - Revised [DATE]) ×" at bounding box center [388, 15] width 507 height 36
click at [621, 17] on button "×" at bounding box center [624, 15] width 7 height 13
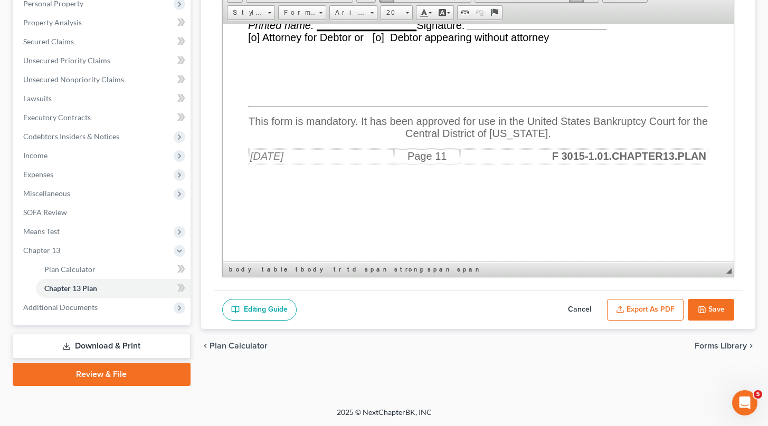
click at [699, 315] on button "Save" at bounding box center [711, 310] width 46 height 22
select select "1"
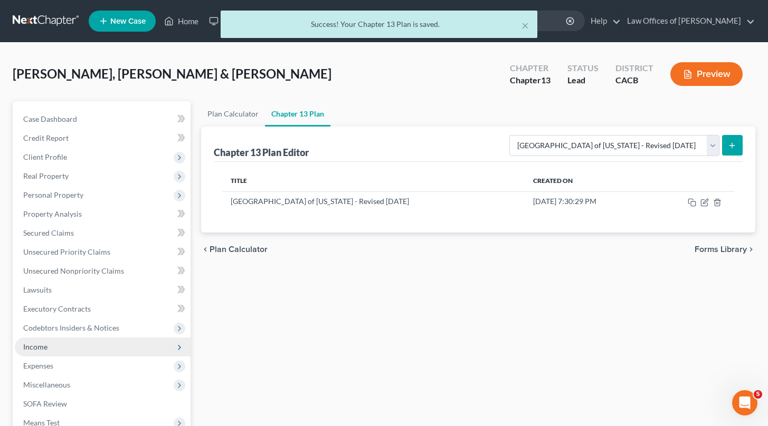
scroll to position [192, 0]
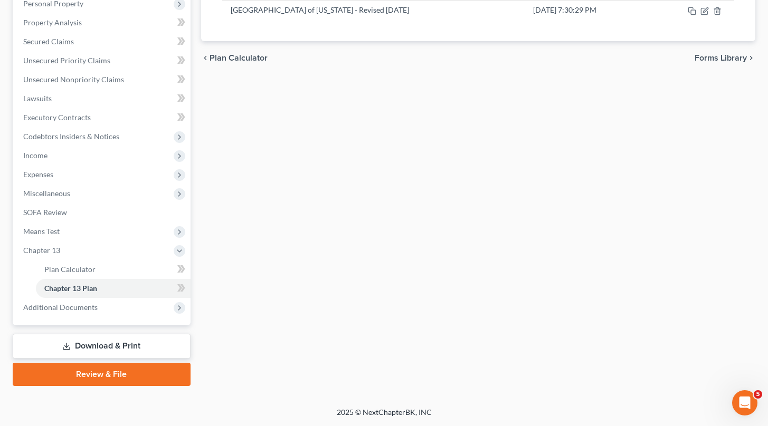
click at [101, 343] on link "Download & Print" at bounding box center [102, 346] width 178 height 25
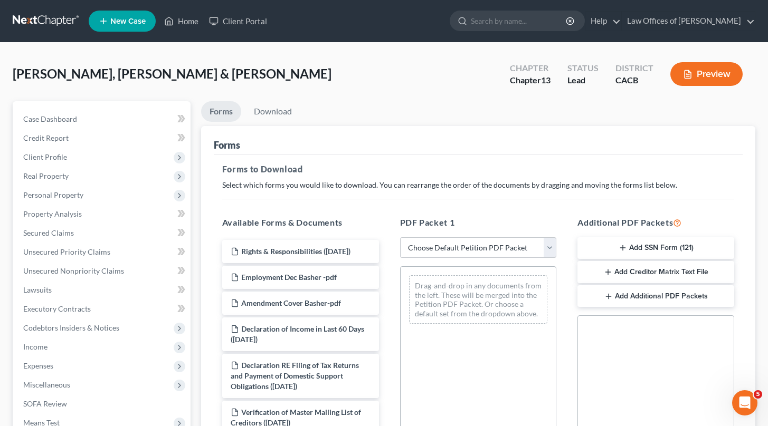
scroll to position [2, 0]
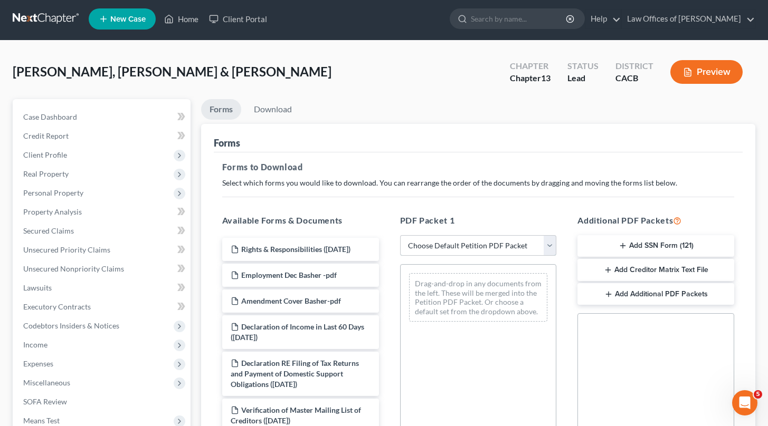
select select "0"
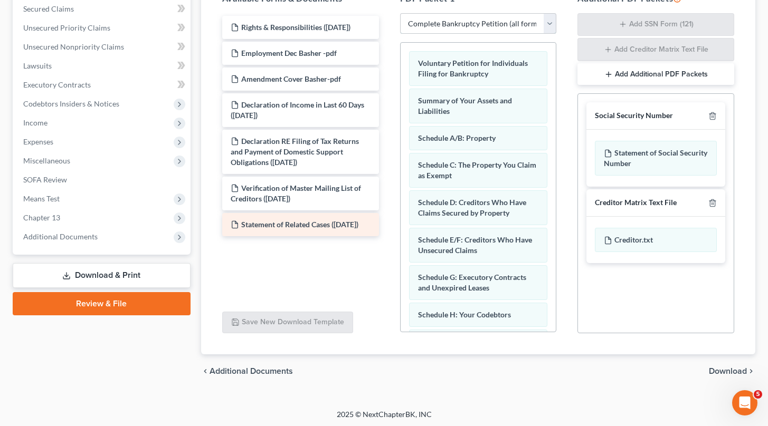
scroll to position [209, 0]
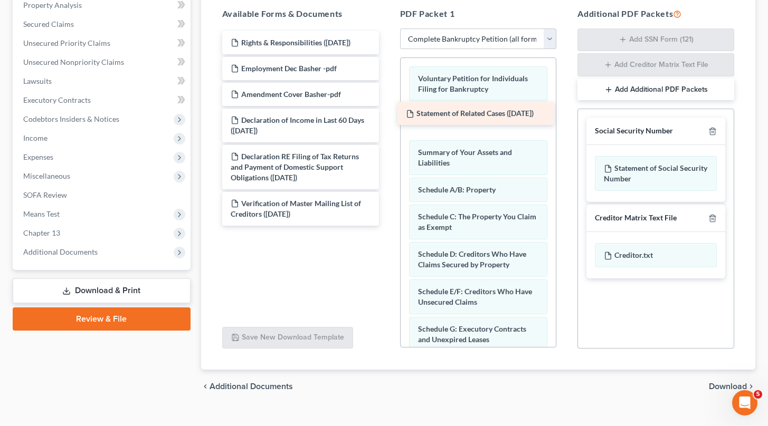
drag, startPoint x: 295, startPoint y: 249, endPoint x: 470, endPoint y: 122, distance: 215.9
click at [387, 122] on div "Statement of Related Cases ([DATE]) Rights & Responsibilities ([DATE]) Employme…" at bounding box center [301, 128] width 174 height 195
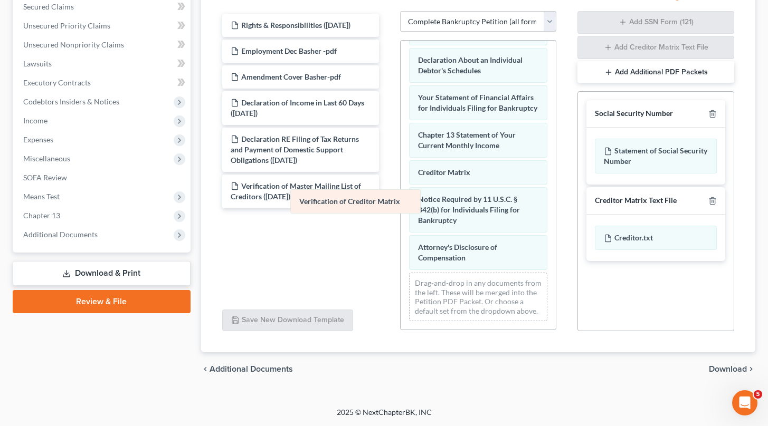
scroll to position [389, 0]
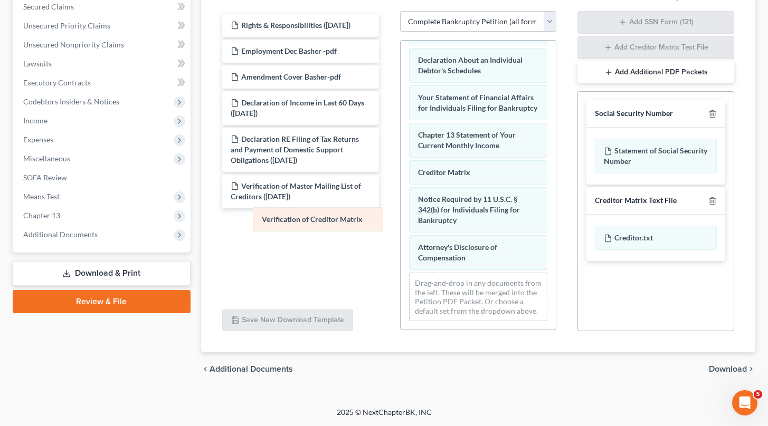
drag, startPoint x: 471, startPoint y: 163, endPoint x: 315, endPoint y: 218, distance: 165.6
click at [401, 218] on div "Verification of Creditor Matrix Voluntary Petition for Individuals Filing for B…" at bounding box center [479, 0] width 156 height 660
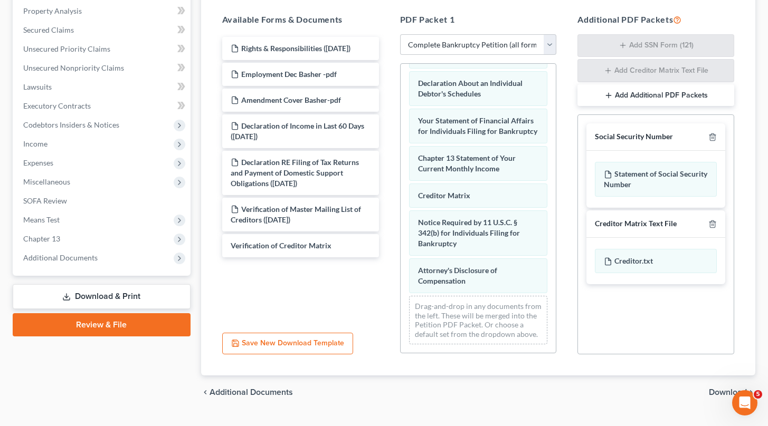
scroll to position [201, 0]
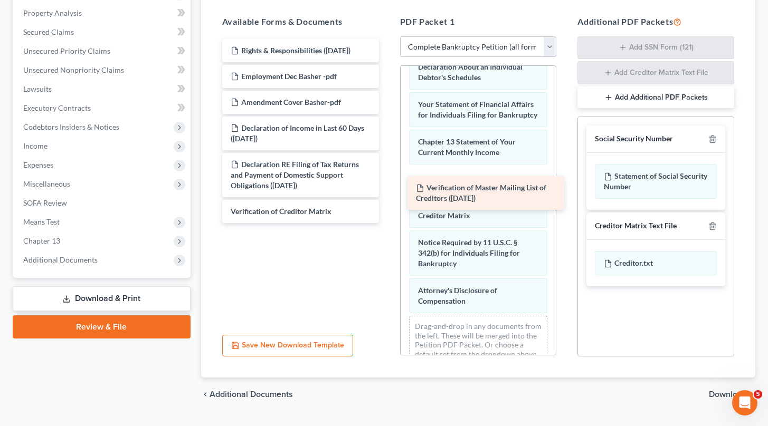
drag, startPoint x: 280, startPoint y: 212, endPoint x: 465, endPoint y: 189, distance: 186.7
click at [387, 189] on div "Verification of Master Mailing List of Creditors ([DATE]) Rights & Responsibili…" at bounding box center [301, 131] width 174 height 184
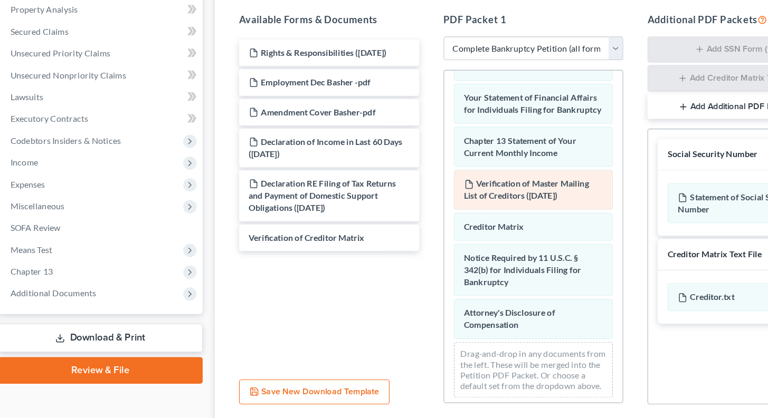
scroll to position [427, 0]
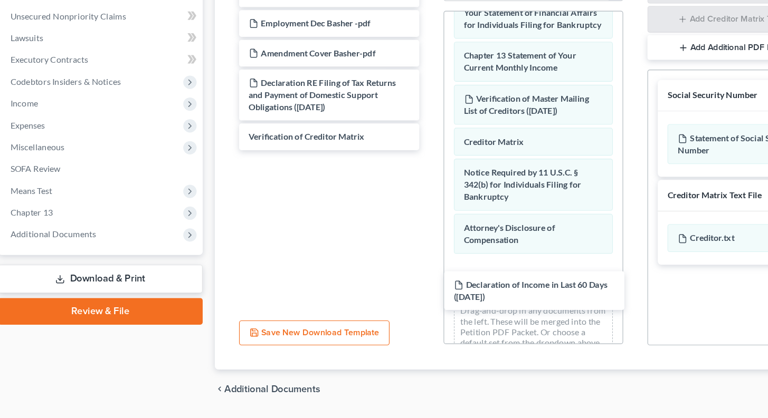
drag, startPoint x: 277, startPoint y: 125, endPoint x: 468, endPoint y: 298, distance: 257.8
click at [468, 298] on div "Available Forms & Documents Declaration of Income in Last 60 Days ([DATE]) Righ…" at bounding box center [478, 181] width 533 height 359
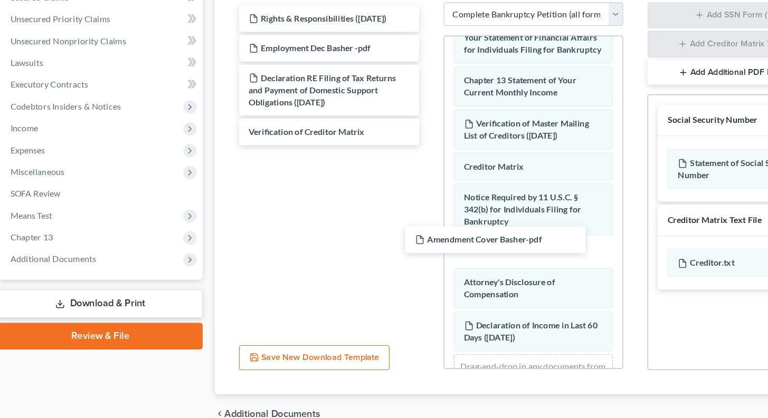
scroll to position [442, 0]
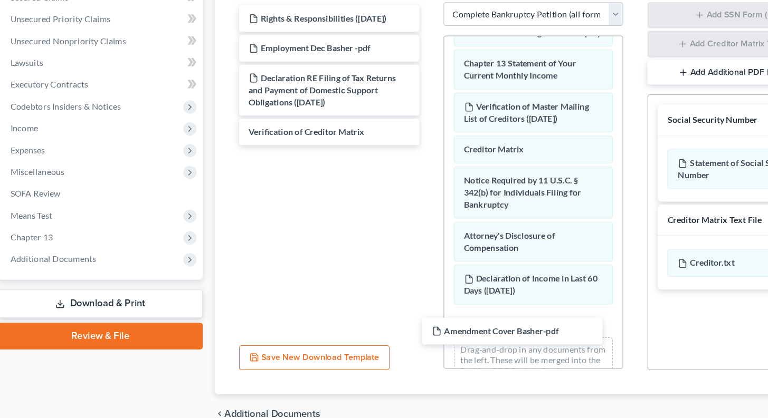
drag, startPoint x: 325, startPoint y: 108, endPoint x: 456, endPoint y: 320, distance: 250.0
click at [456, 322] on div "Available Forms & Documents Amendment Cover Basher-pdf Rights & Responsibilitie…" at bounding box center [478, 181] width 533 height 359
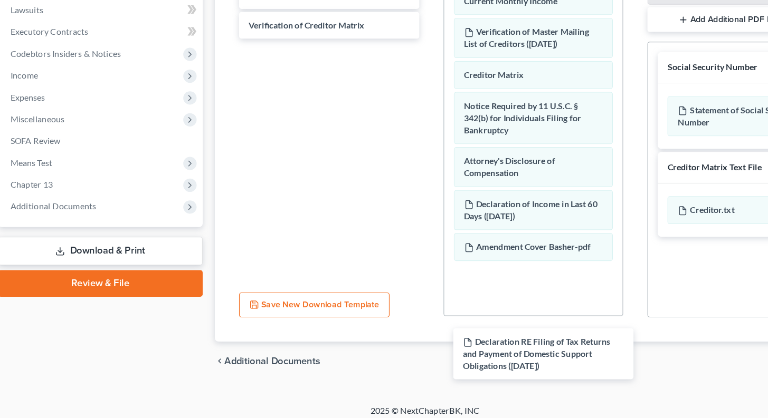
scroll to position [234, 0]
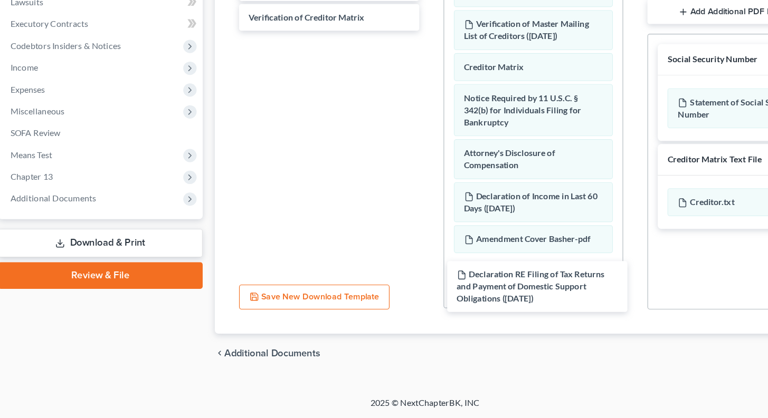
drag, startPoint x: 291, startPoint y: 108, endPoint x: 487, endPoint y: 308, distance: 279.5
click at [487, 308] on ui-view "Forms Download Forms Forms to Download Select which forms you would like to dow…" at bounding box center [478, 124] width 554 height 512
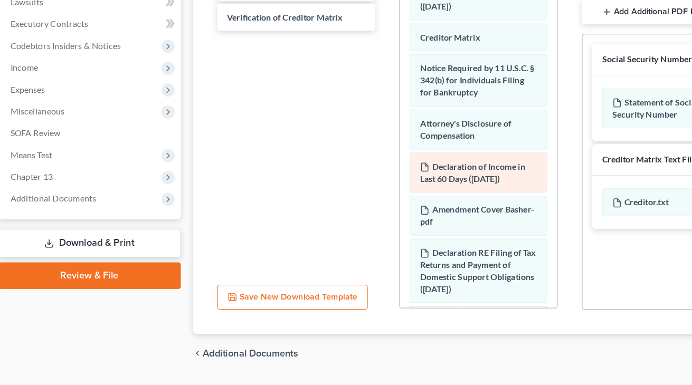
scroll to position [267, 0]
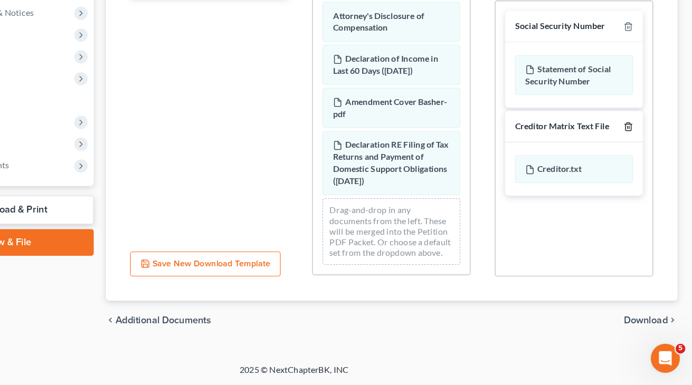
click at [632, 156] on icon "button" at bounding box center [636, 160] width 8 height 8
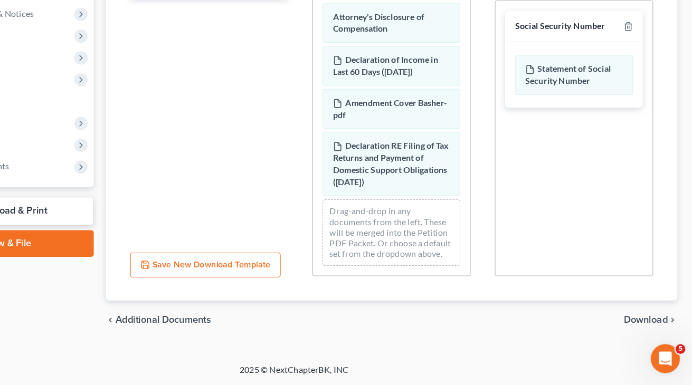
click at [633, 324] on span "Download" at bounding box center [652, 328] width 38 height 8
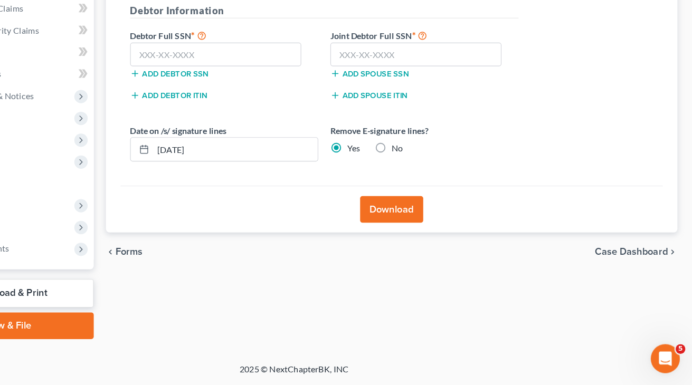
scroll to position [195, 0]
click at [431, 174] on label "No" at bounding box center [436, 179] width 10 height 11
click at [435, 174] on input "No" at bounding box center [438, 177] width 7 height 7
radio input "true"
radio input "false"
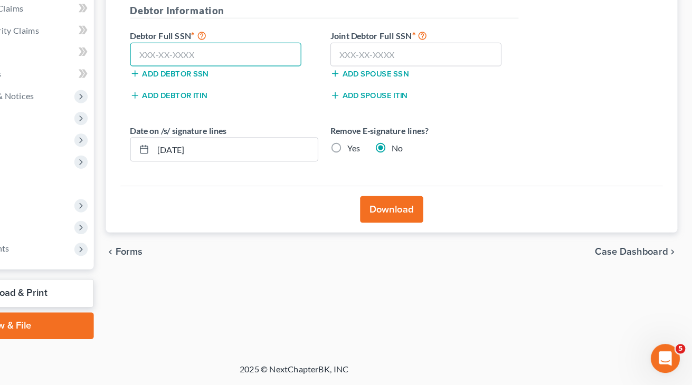
click at [219, 87] on input "text" at bounding box center [277, 97] width 149 height 21
type input "557-62-8657"
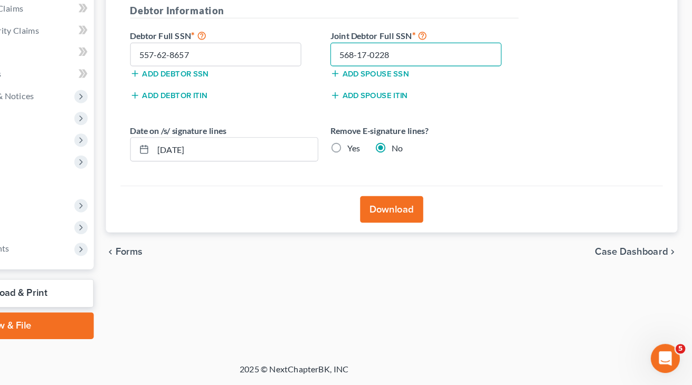
type input "568-17-0228"
click at [403, 221] on button "Download" at bounding box center [430, 232] width 55 height 23
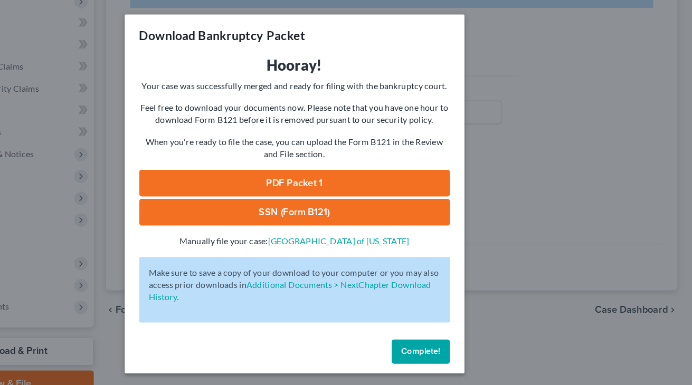
click at [252, 161] on link "PDF Packet 1" at bounding box center [346, 159] width 270 height 23
